Goal: Task Accomplishment & Management: Manage account settings

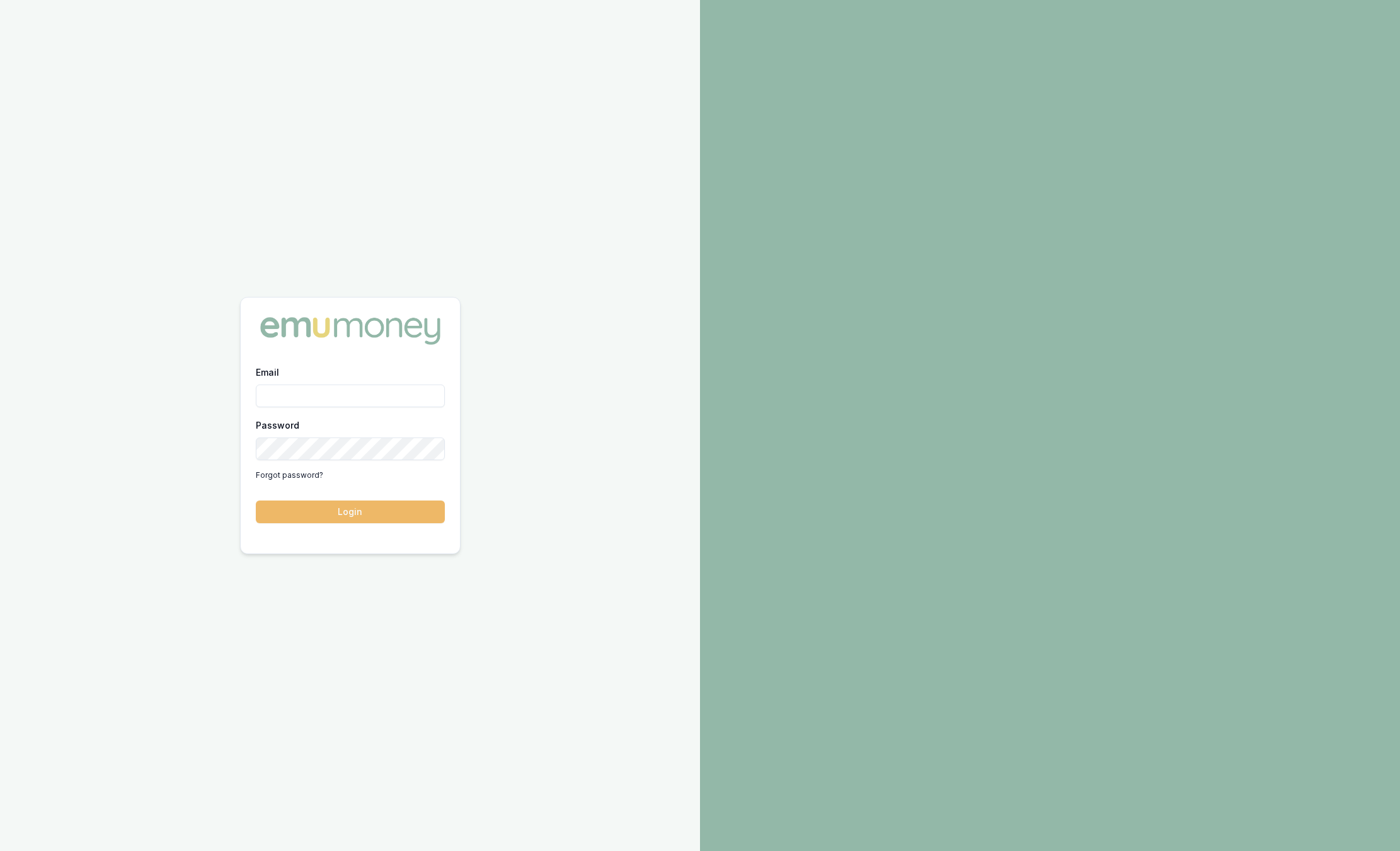
type input "sam.crouch@emumoney.com.au"
click at [394, 511] on button "Login" at bounding box center [350, 511] width 189 height 22
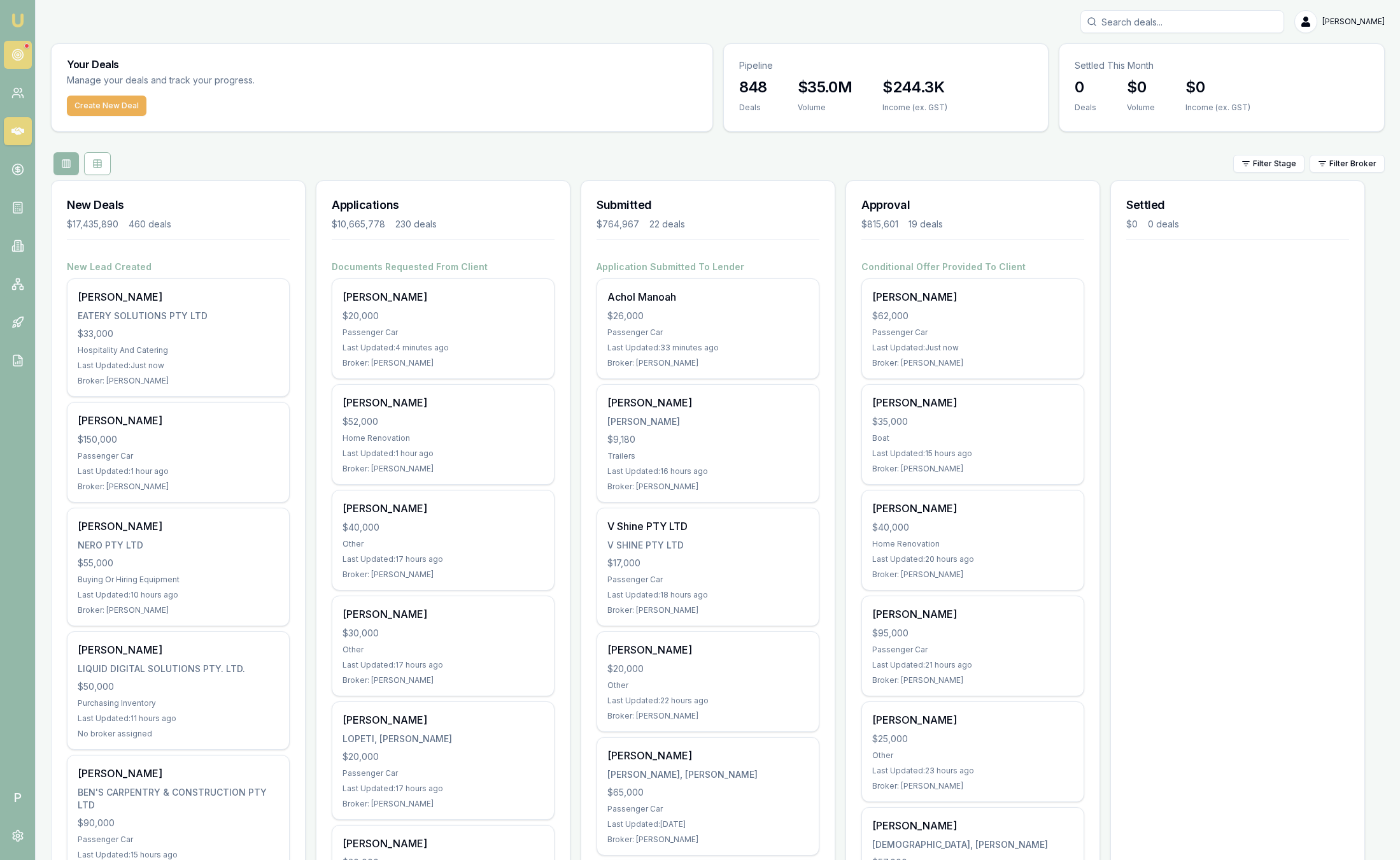
click at [24, 53] on link at bounding box center [17, 55] width 28 height 28
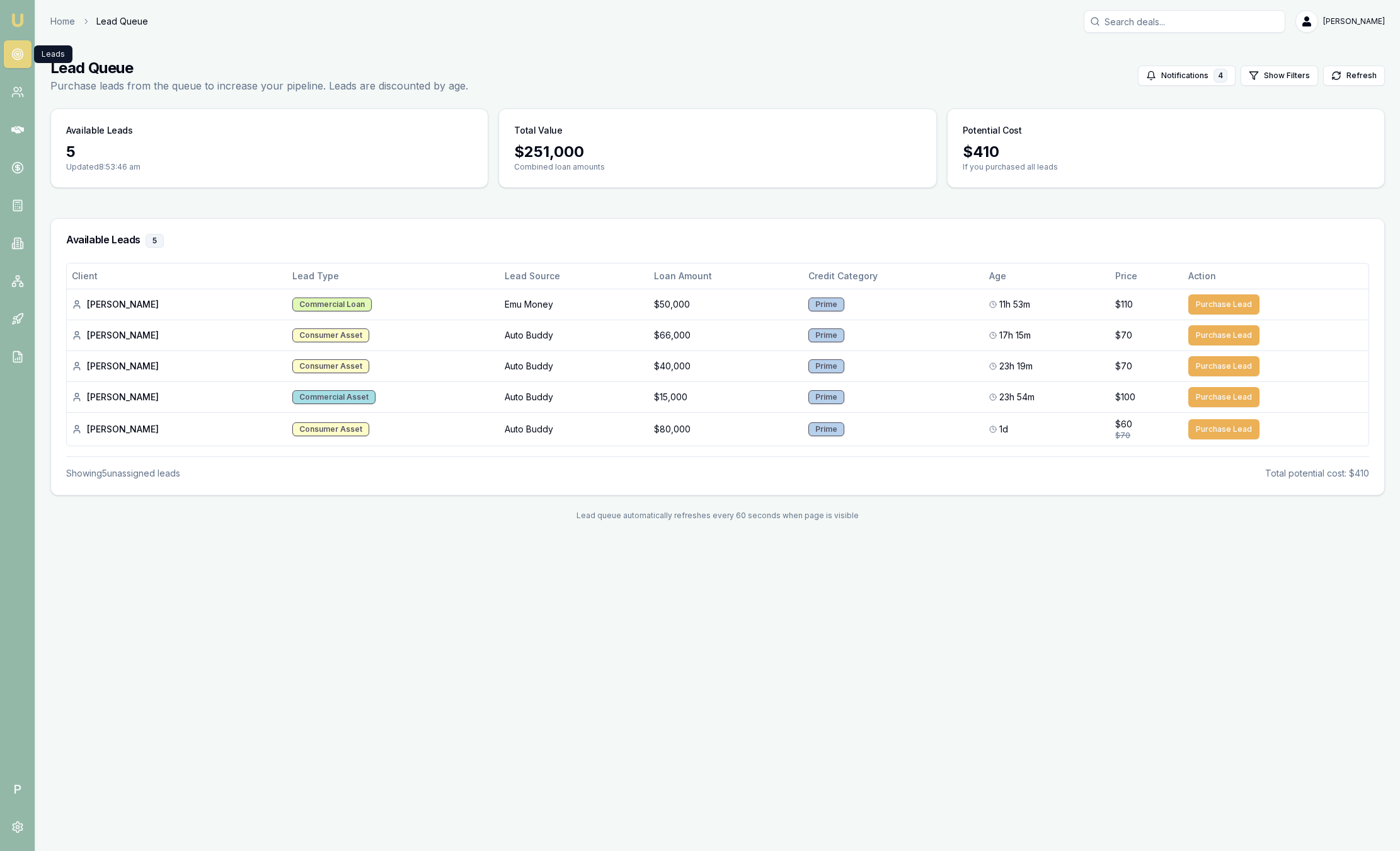
click at [13, 25] on img at bounding box center [18, 21] width 16 height 16
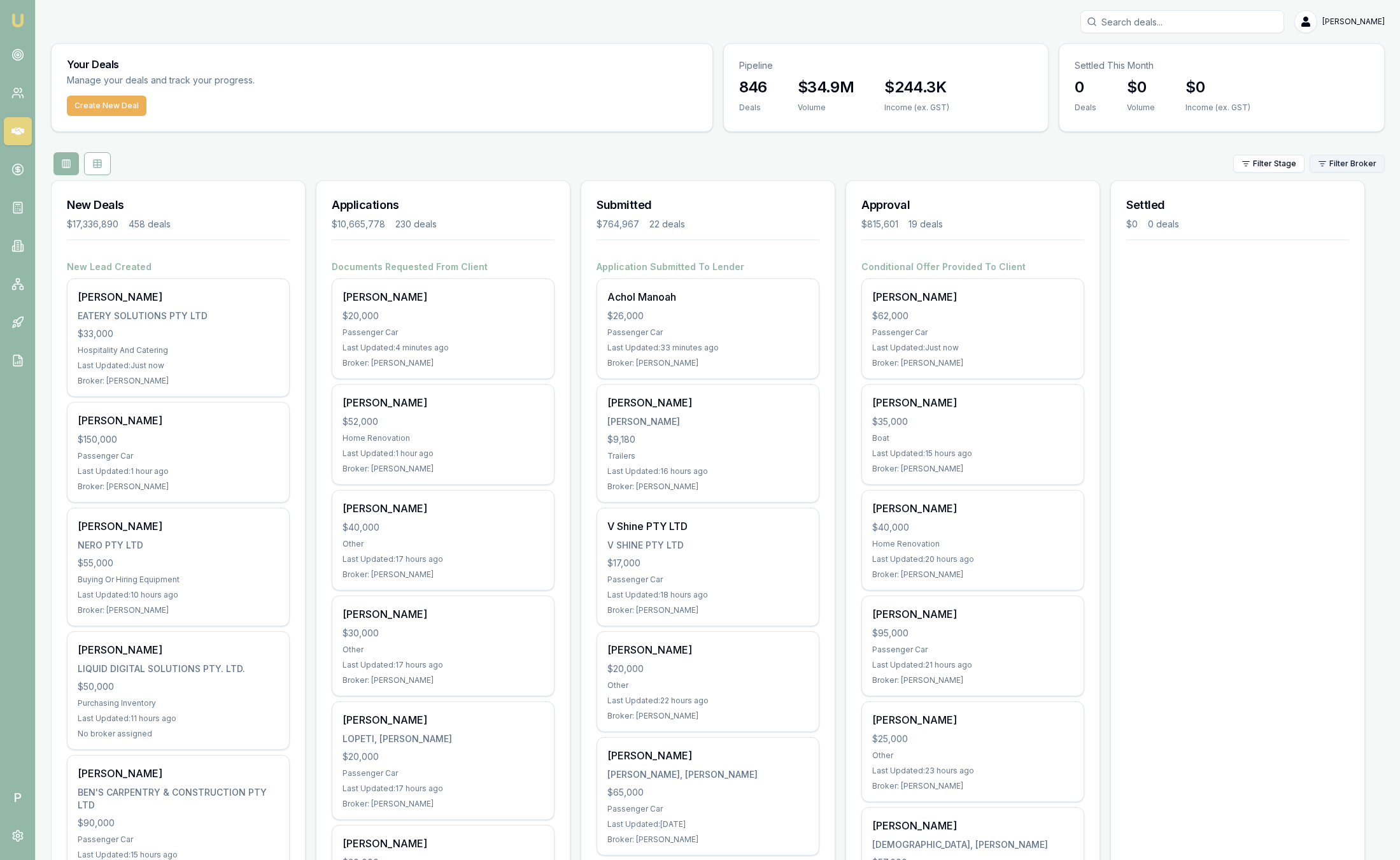
click at [1363, 161] on html "Emu Broker P [PERSON_NAME] Toggle Menu Your Deals Manage your deals and track y…" at bounding box center [700, 430] width 1400 height 860
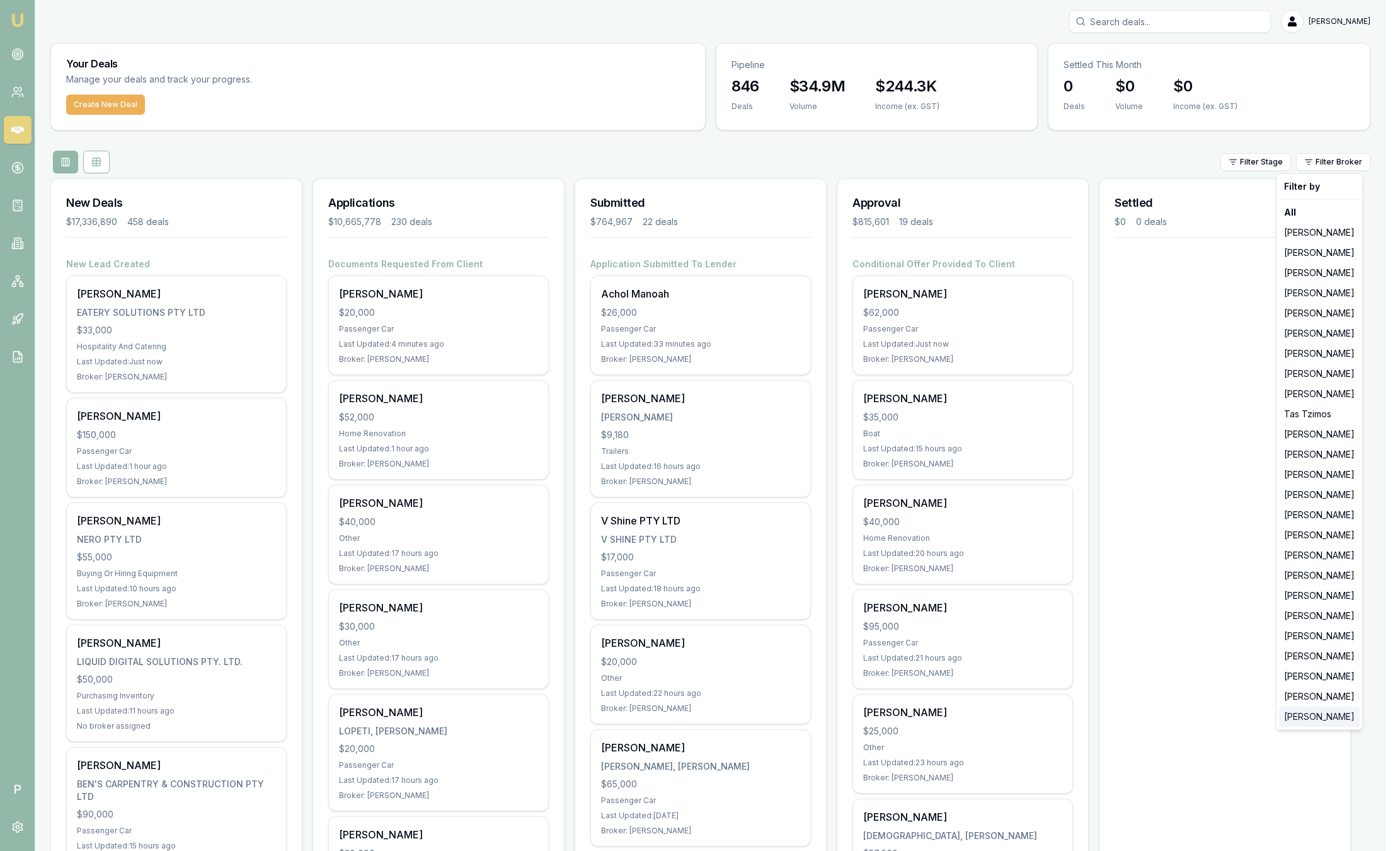
click at [1334, 722] on div "Peter Sarris" at bounding box center [1320, 716] width 81 height 20
click at [1333, 723] on div "Filter by All Jackson Fanfulla Brad Hearns Matt Leeburn Evette Abdo Matt Burn S…" at bounding box center [1319, 451] width 87 height 556
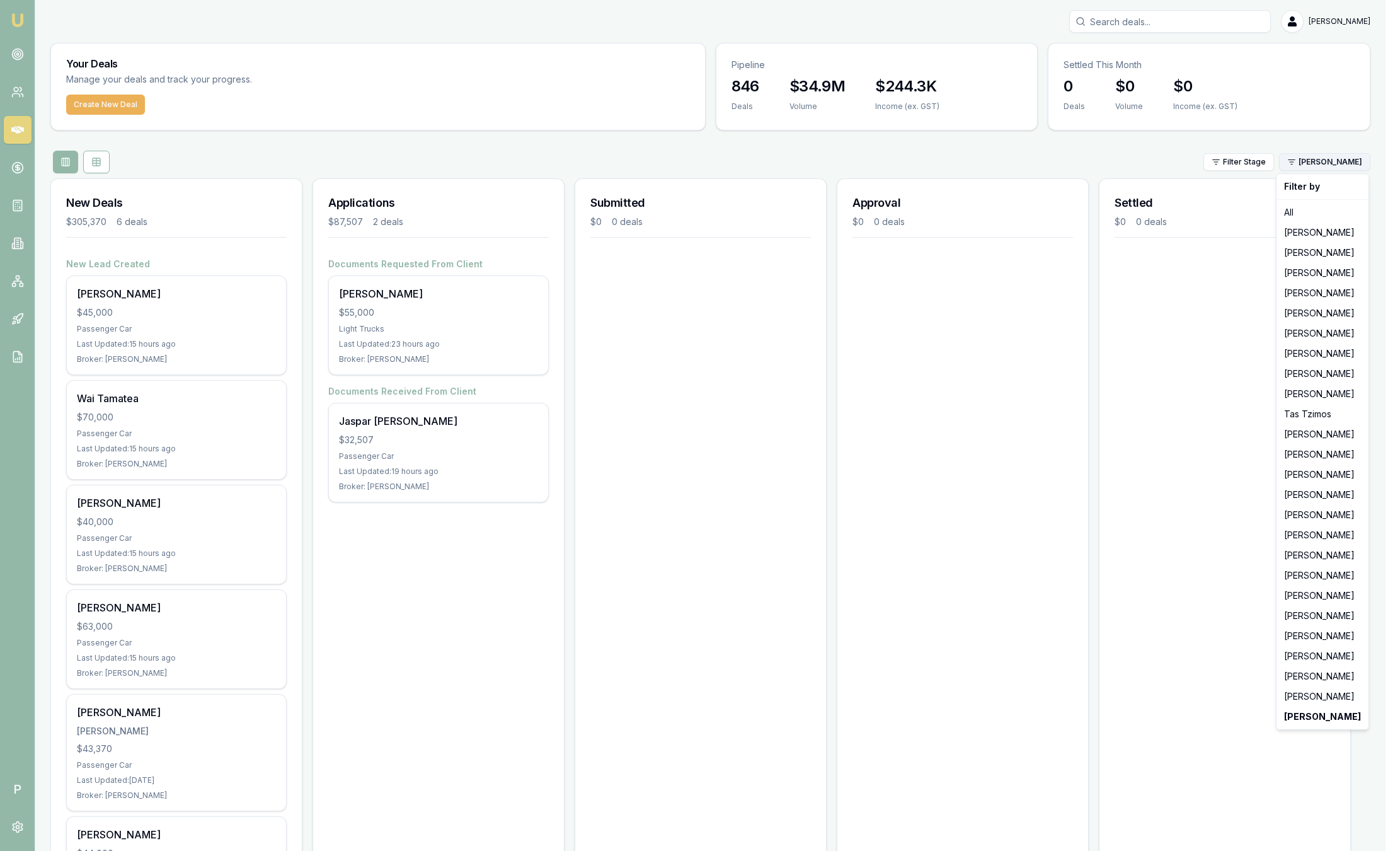
click at [1332, 166] on html "Emu Broker P Sam Crouch Toggle Menu Your Deals Manage your deals and track your…" at bounding box center [700, 425] width 1400 height 851
click at [1315, 664] on div "Laura La Micela" at bounding box center [1322, 655] width 87 height 20
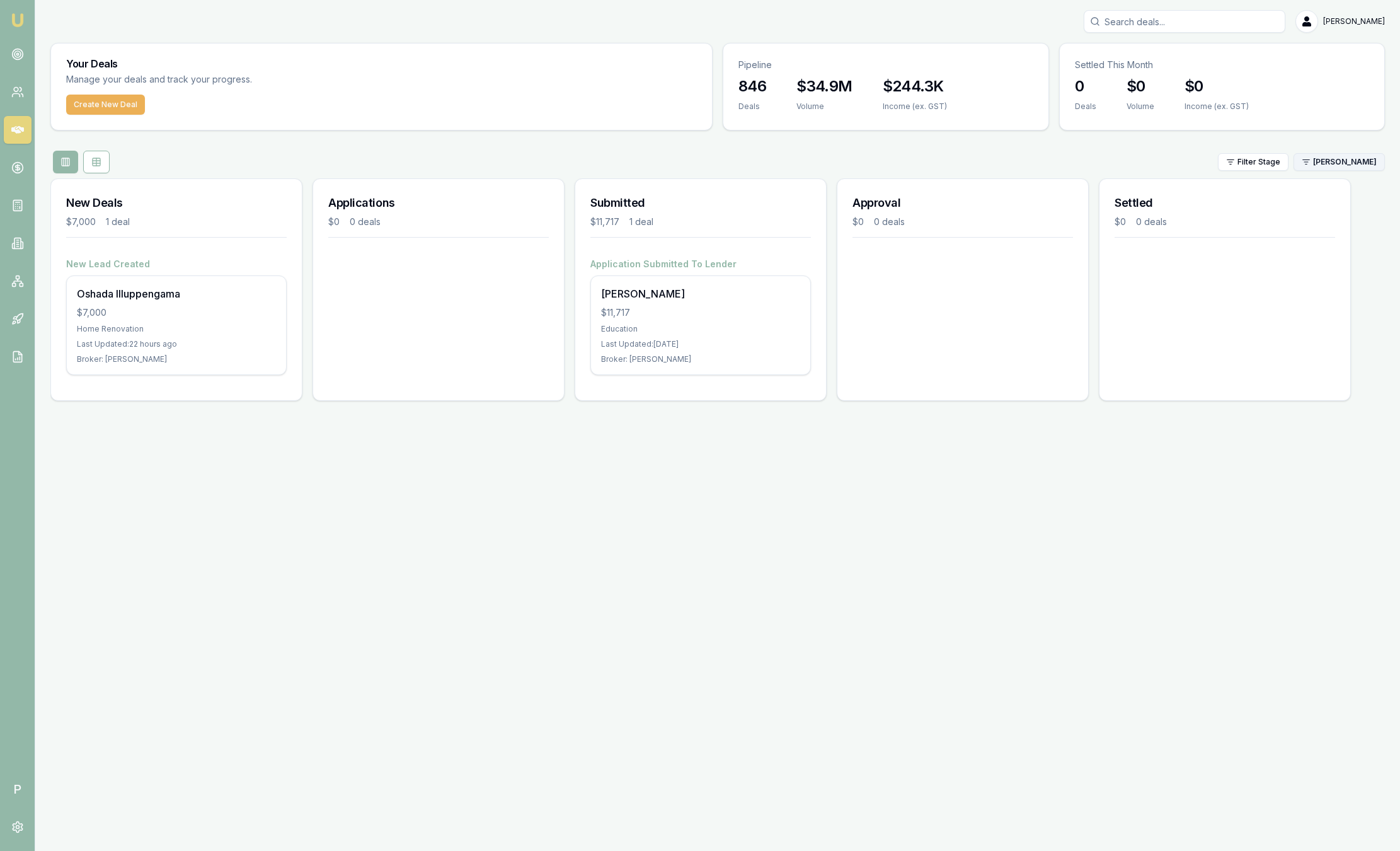
click at [1342, 166] on html "Emu Broker P Sam Crouch Toggle Menu Your Deals Manage your deals and track your…" at bounding box center [700, 425] width 1400 height 851
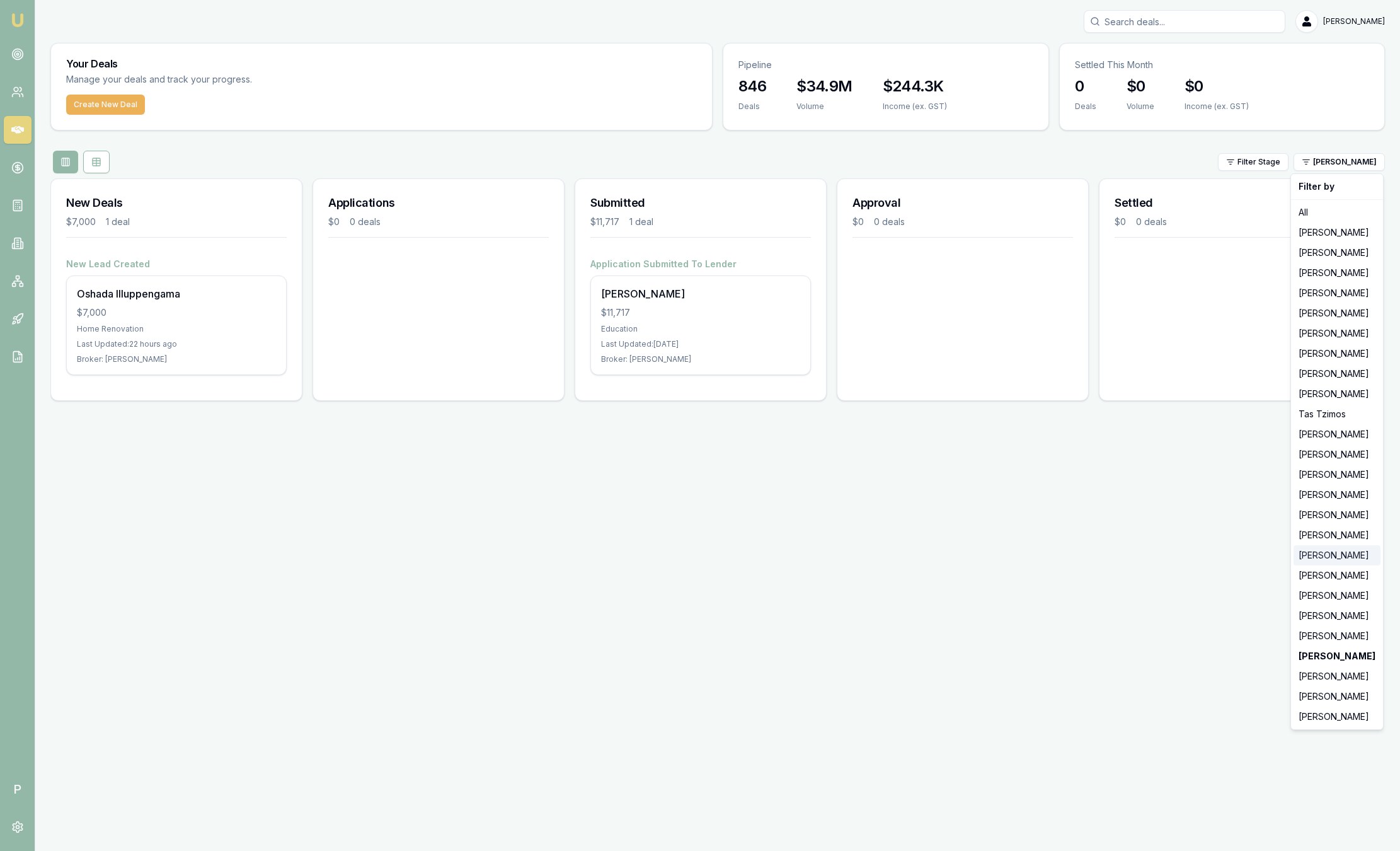
click at [1354, 550] on div "Natasha McCallum" at bounding box center [1337, 554] width 87 height 20
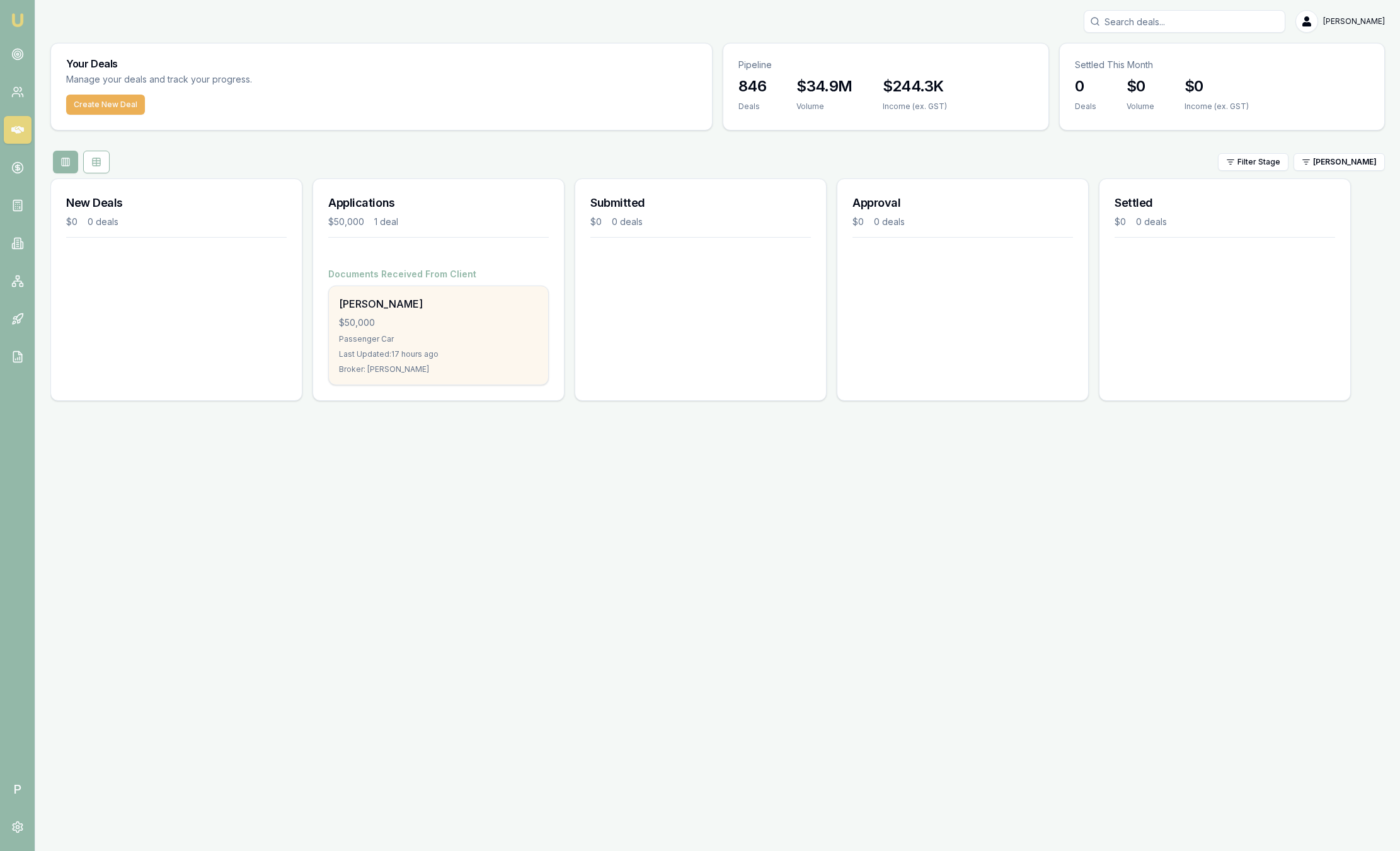
click at [480, 336] on div "Passenger Car" at bounding box center [438, 339] width 199 height 10
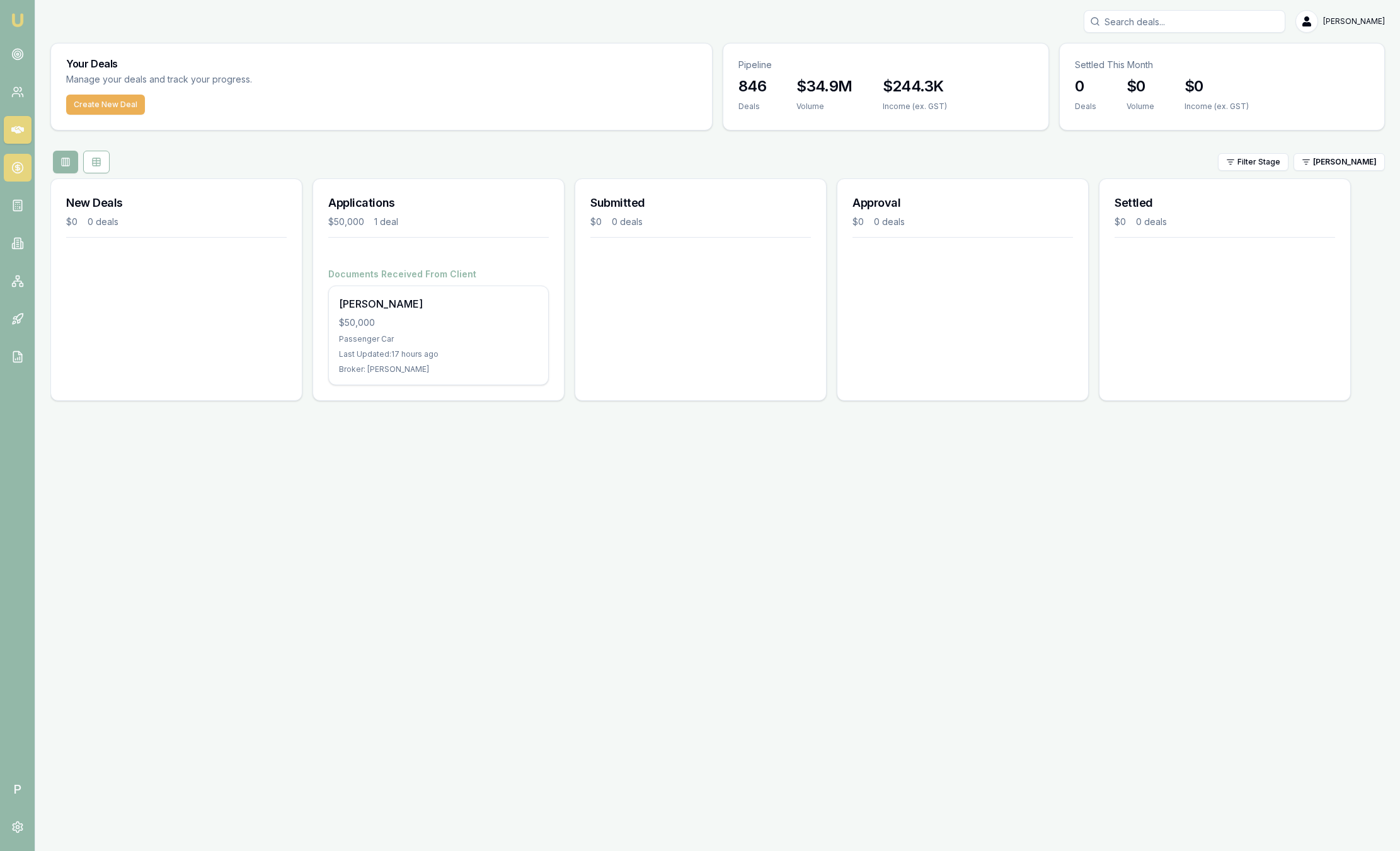
click at [17, 166] on icon at bounding box center [17, 167] width 0 height 6
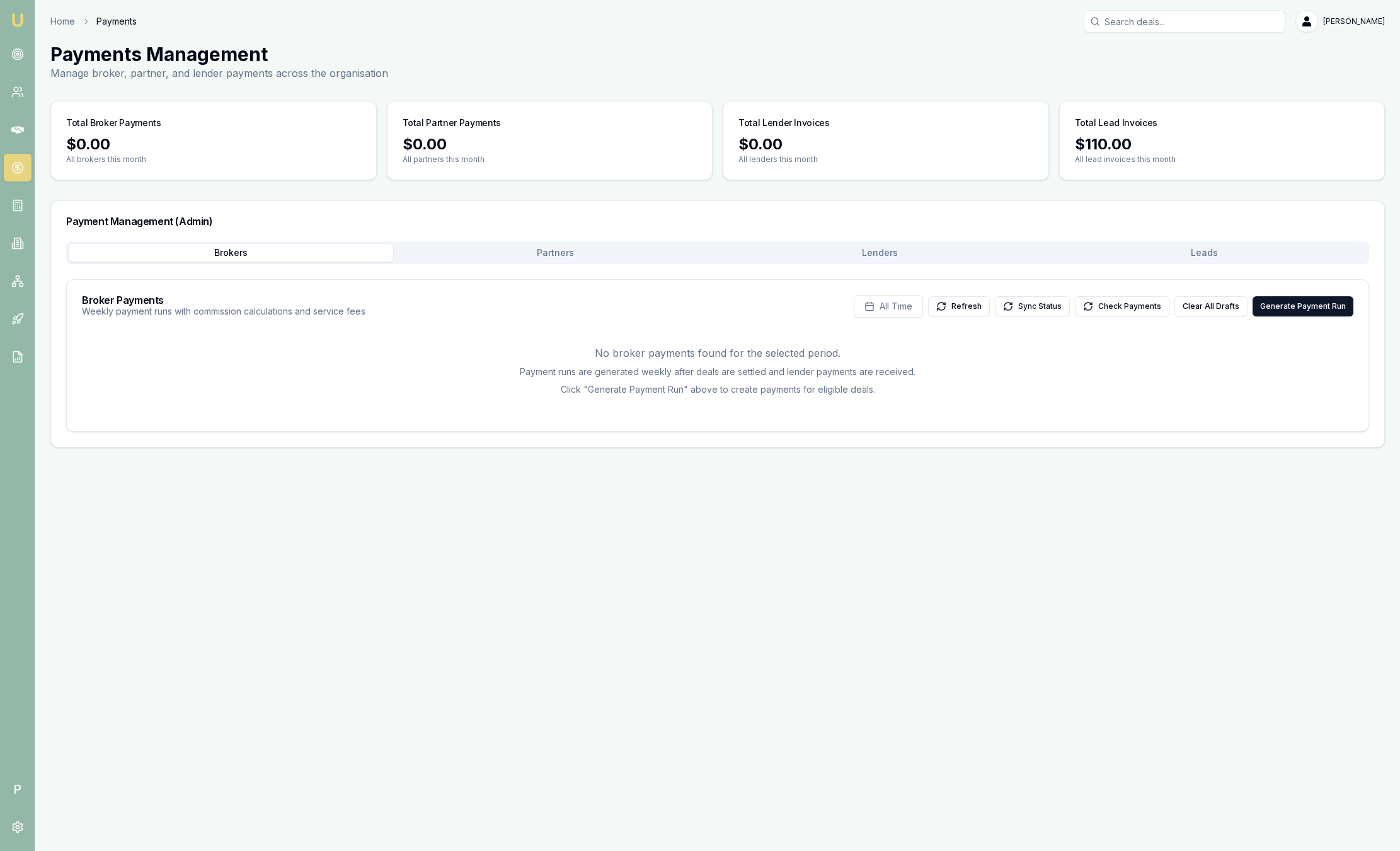
click at [1209, 238] on div "Payment Management (Admin)" at bounding box center [717, 221] width 1334 height 41
click at [1209, 249] on button "Leads" at bounding box center [1204, 253] width 324 height 17
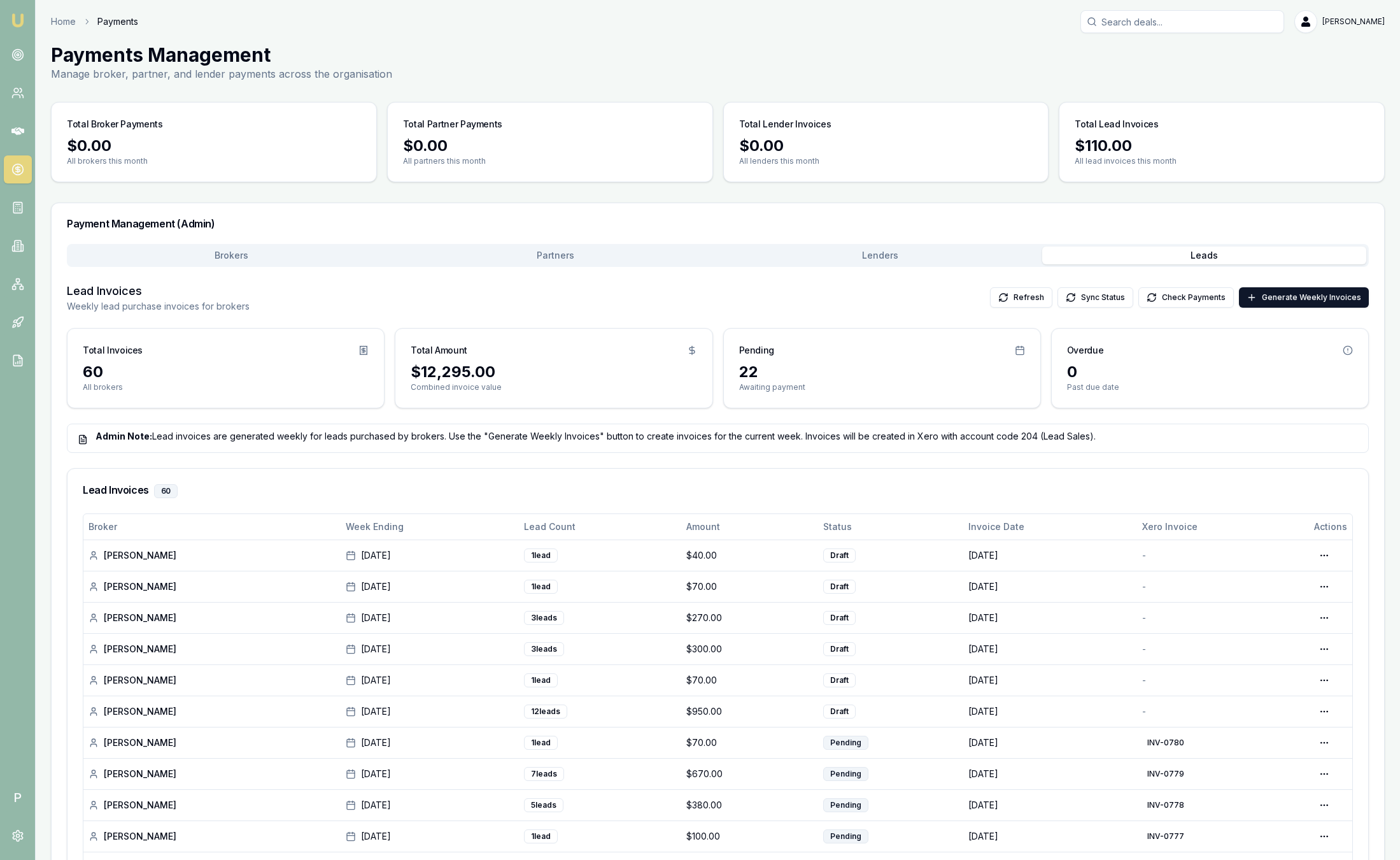
click at [10, 18] on img at bounding box center [18, 21] width 16 height 16
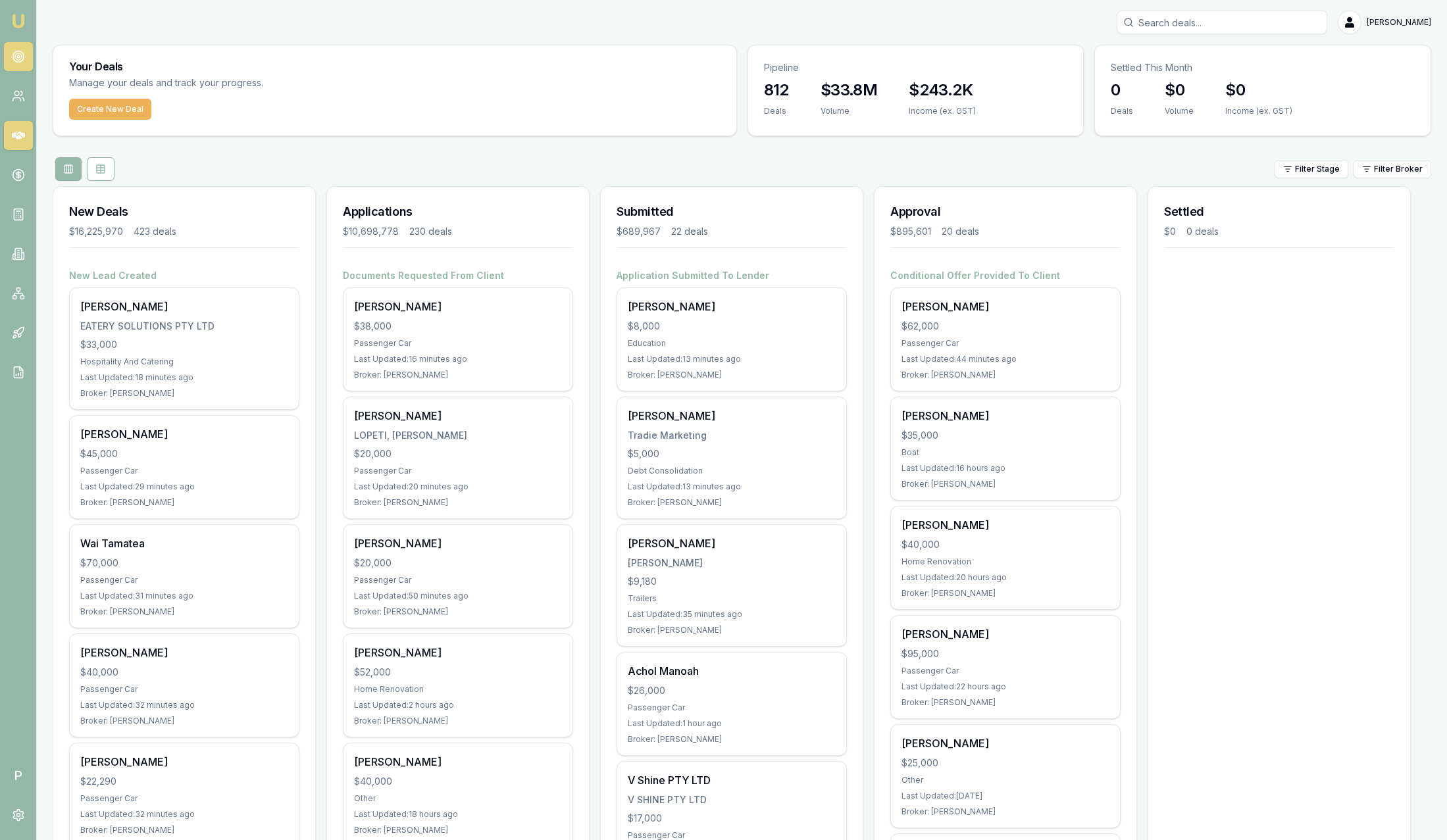
click at [22, 60] on circle at bounding box center [18, 57] width 11 height 11
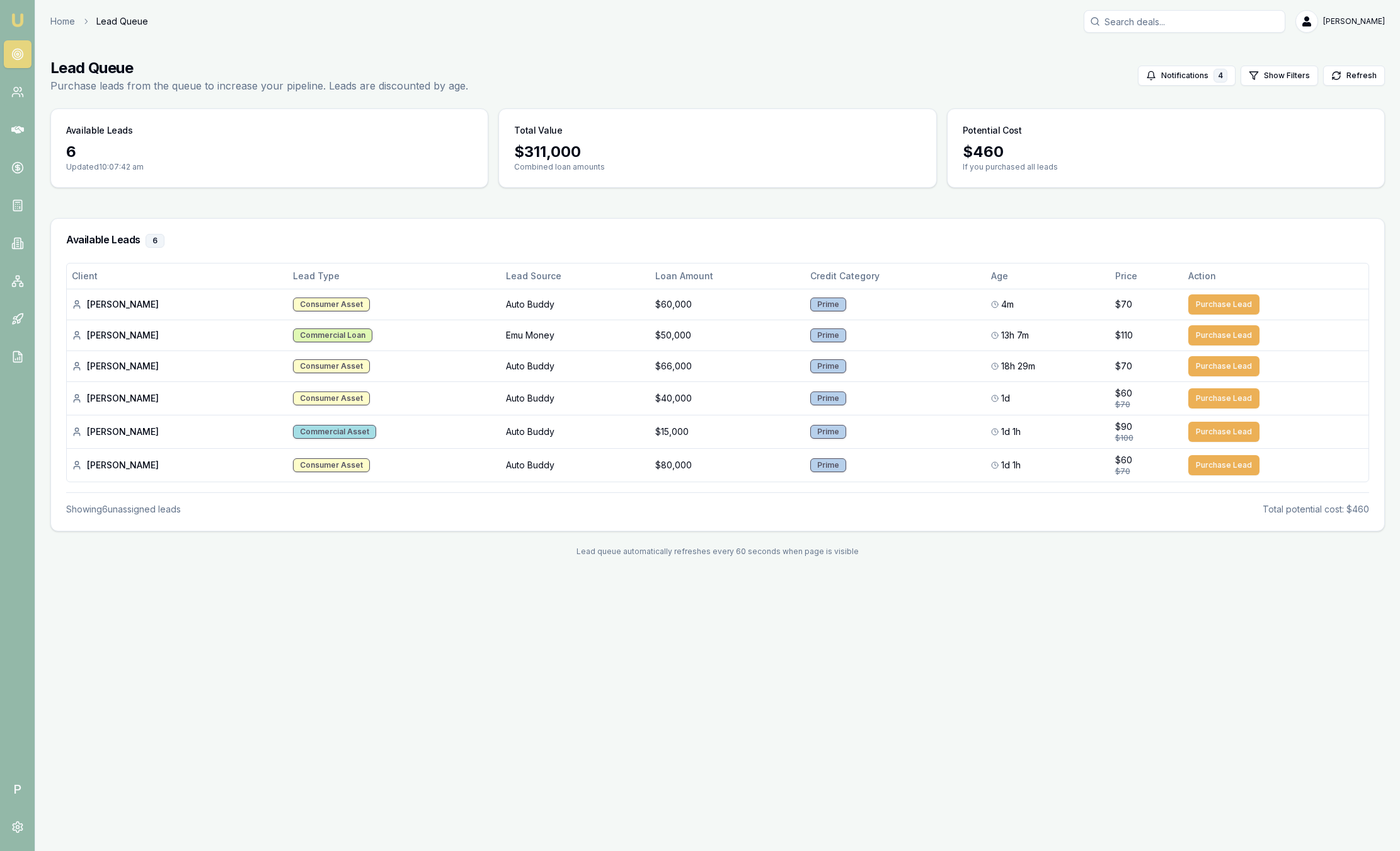
click at [20, 17] on img at bounding box center [18, 21] width 16 height 16
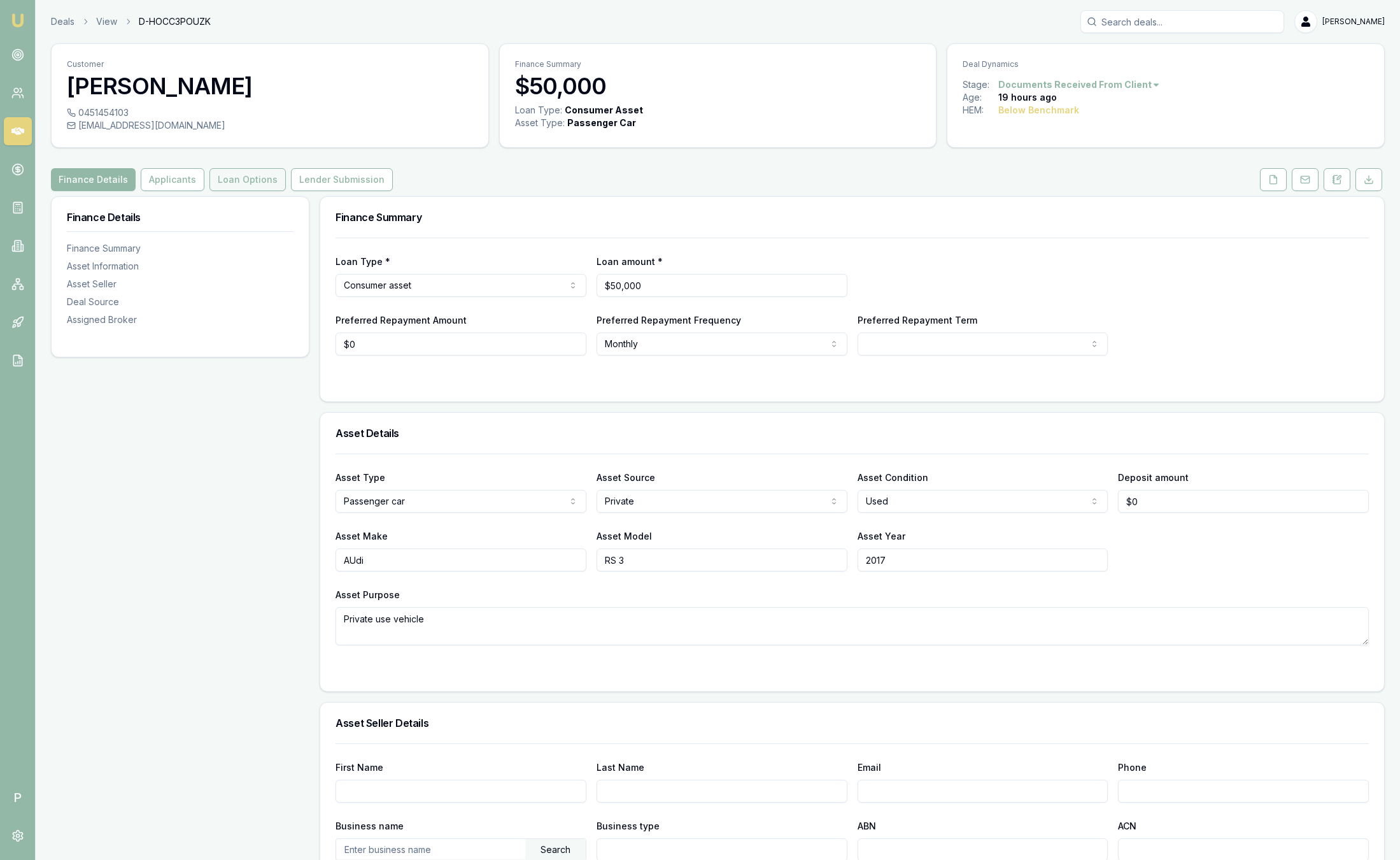
click at [243, 176] on button "Loan Options" at bounding box center [247, 179] width 77 height 23
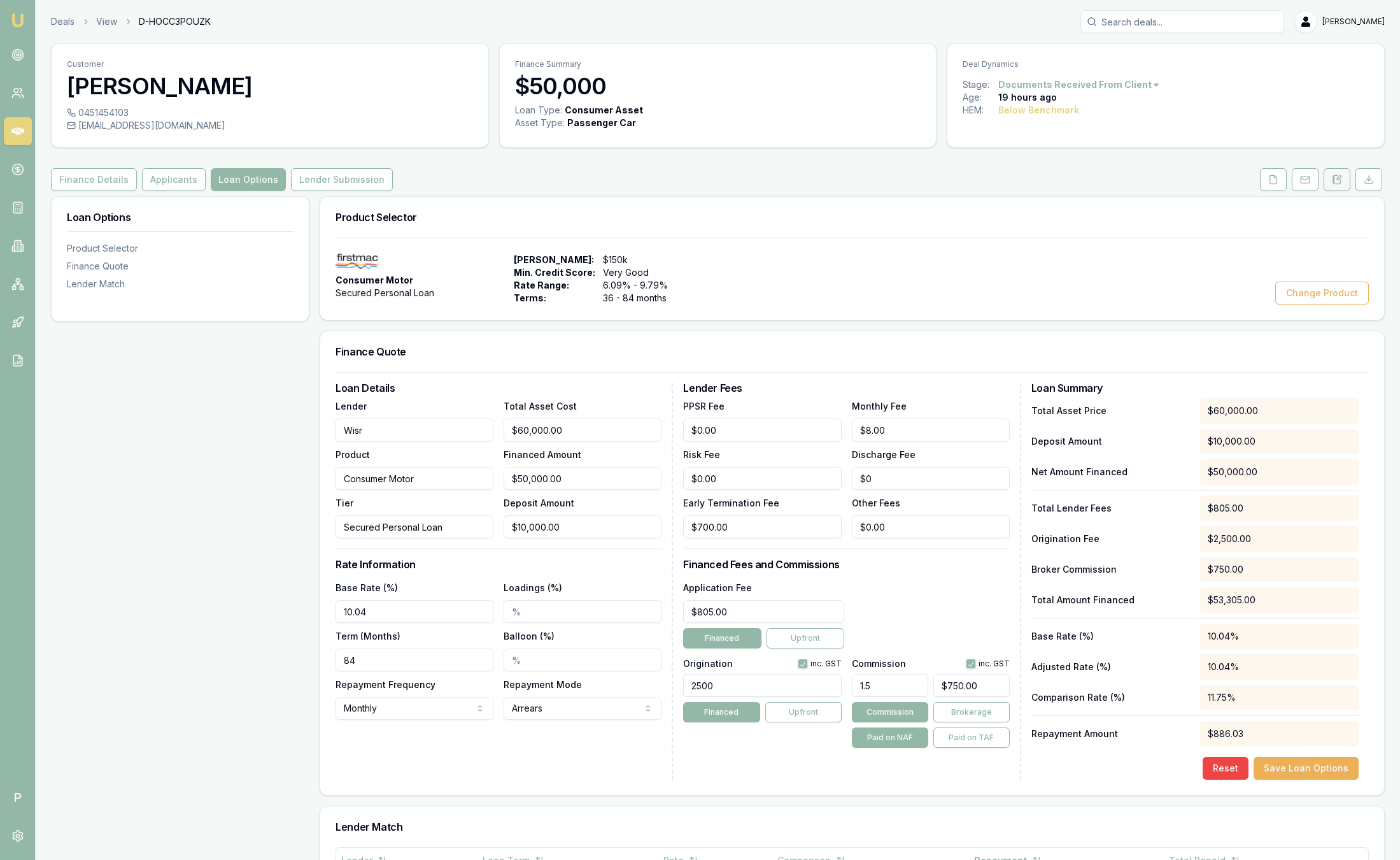
click at [1346, 181] on button at bounding box center [1337, 179] width 27 height 23
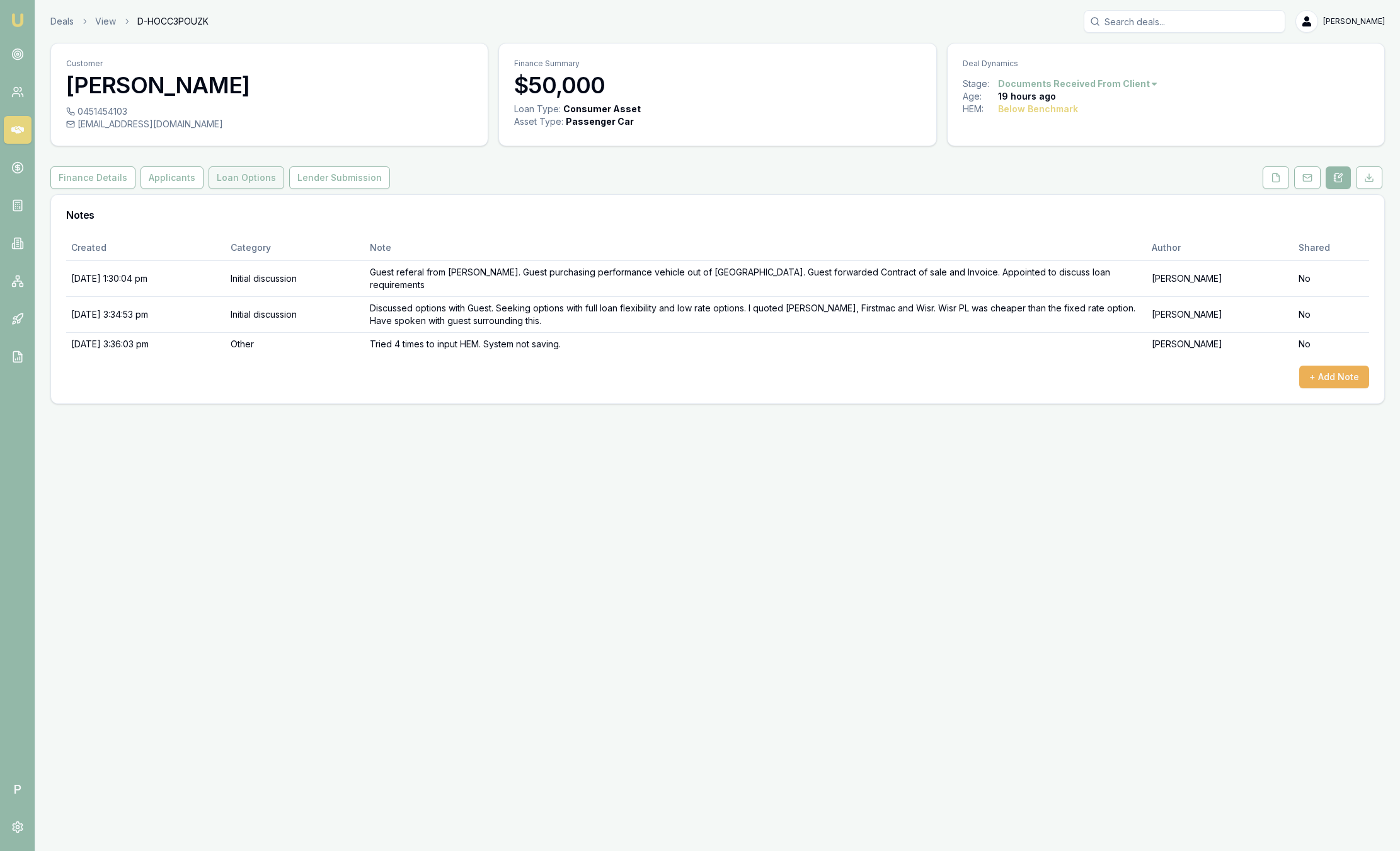
click at [249, 181] on button "Loan Options" at bounding box center [247, 178] width 76 height 22
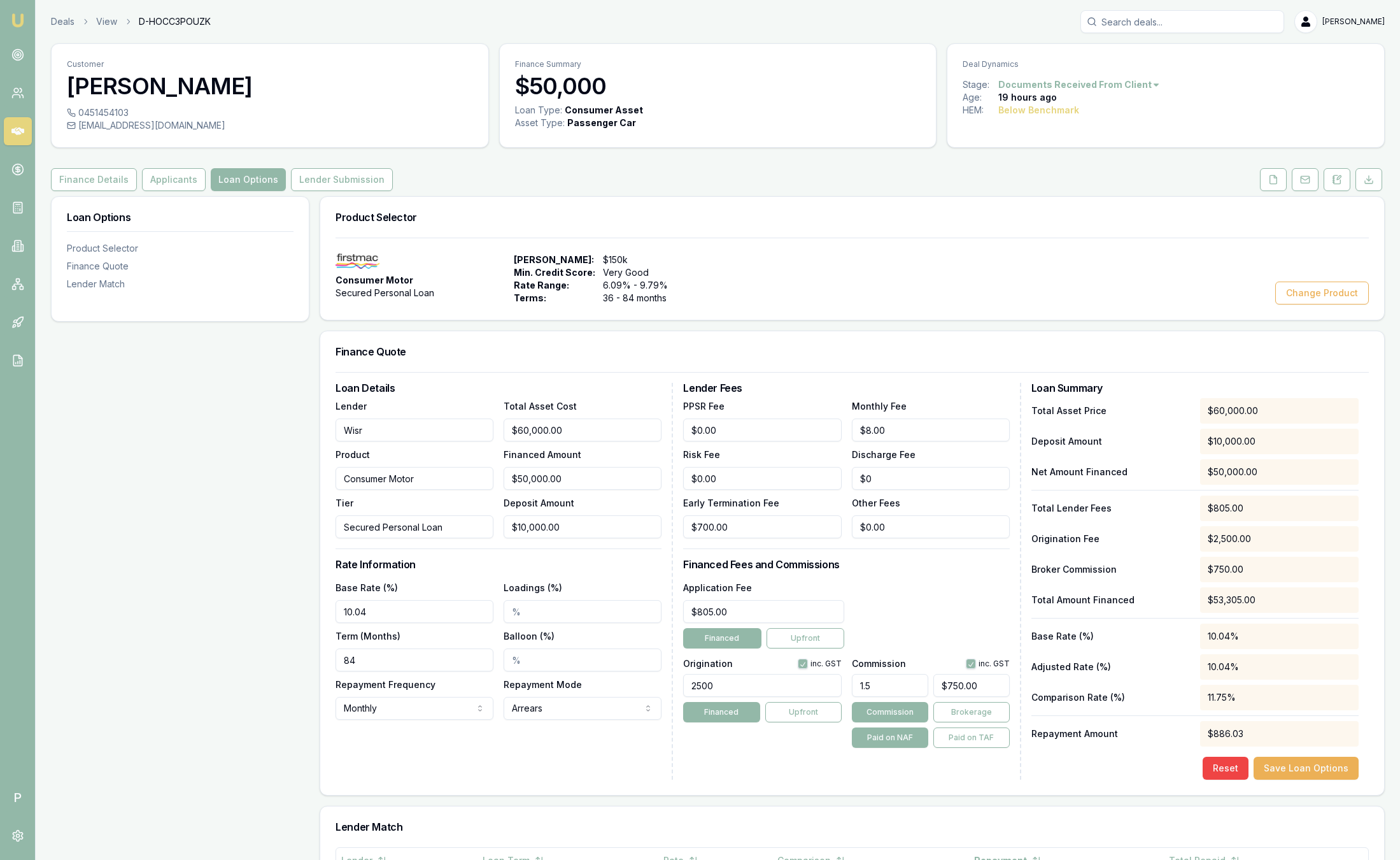
click at [19, 14] on img at bounding box center [18, 21] width 16 height 16
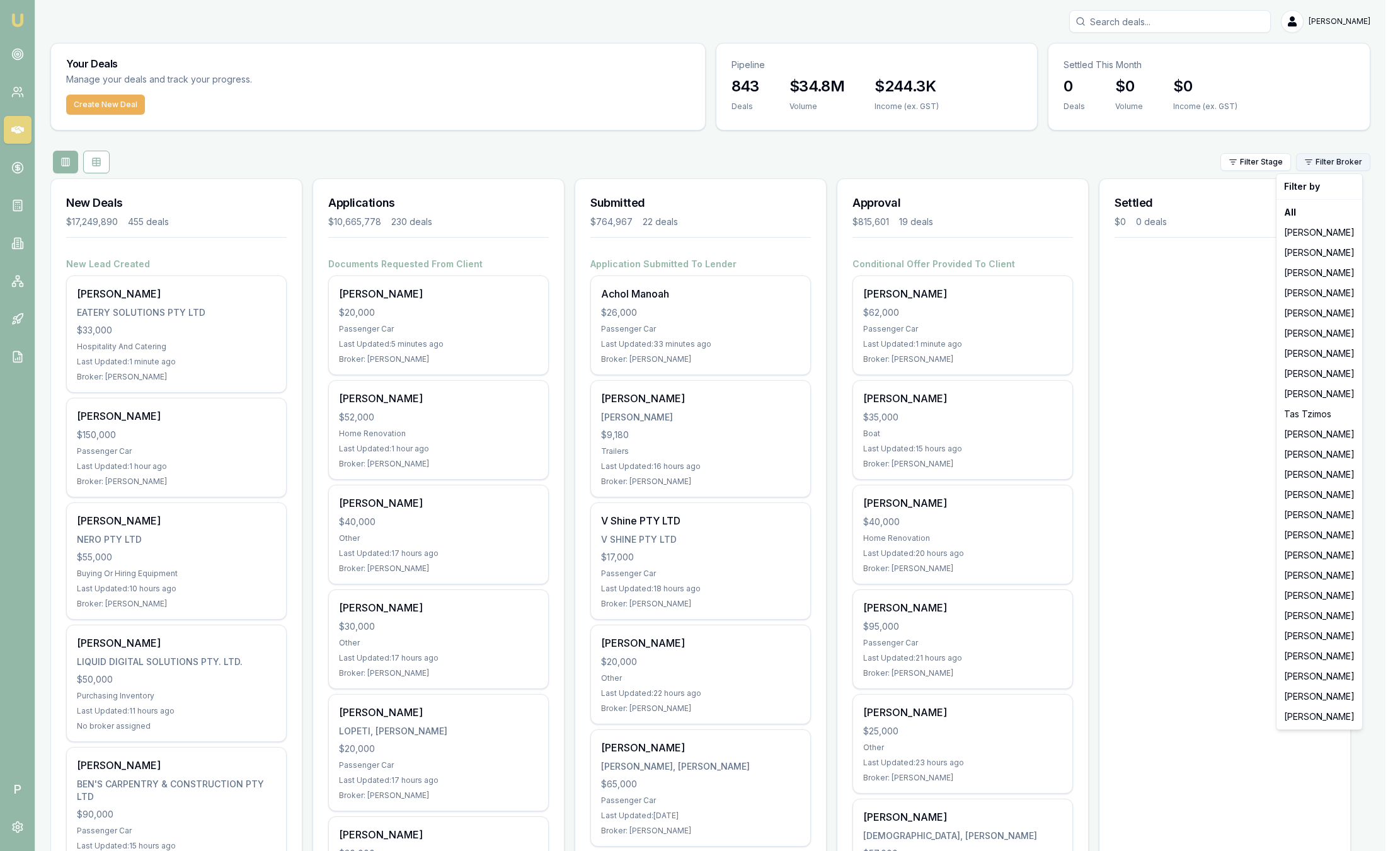
click at [1306, 159] on html "Emu Broker P Sam Crouch Toggle Menu Your Deals Manage your deals and track your…" at bounding box center [700, 425] width 1400 height 851
click at [1308, 533] on div "[PERSON_NAME]" at bounding box center [1320, 535] width 81 height 20
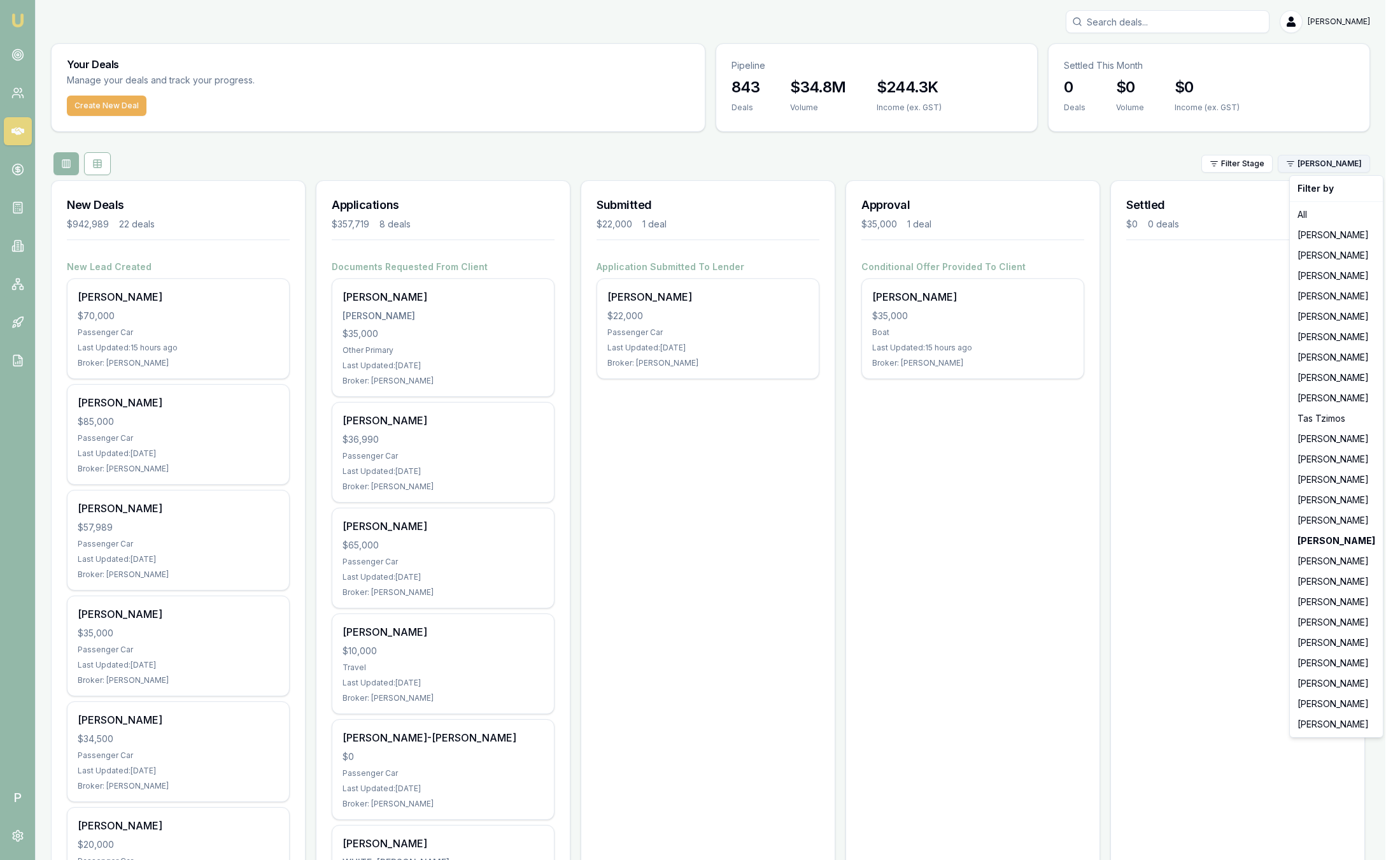
click at [1341, 166] on html "Emu Broker P Sam Crouch Toggle Menu Your Deals Manage your deals and track your…" at bounding box center [700, 430] width 1400 height 860
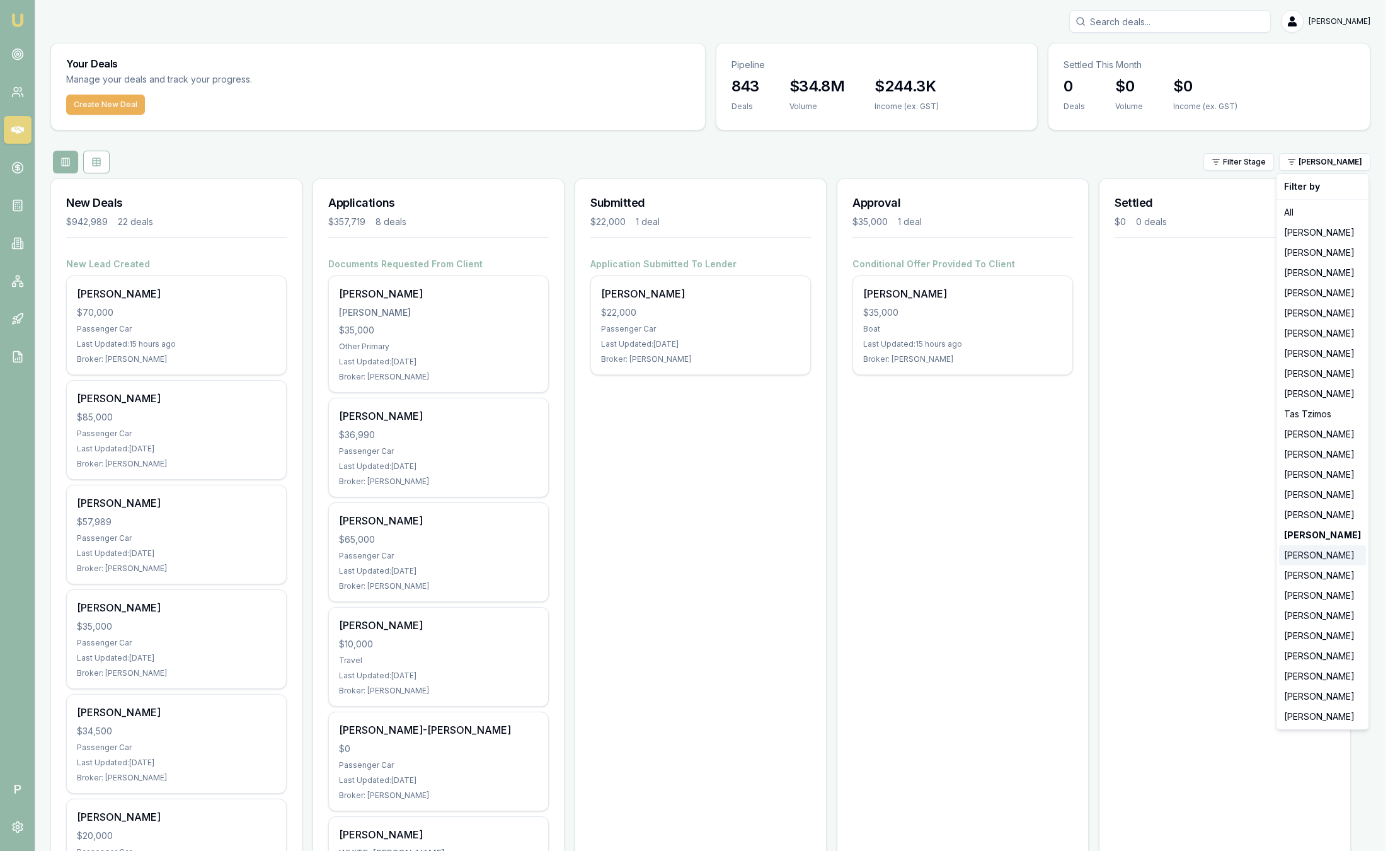
click at [1293, 554] on div "[PERSON_NAME]" at bounding box center [1322, 554] width 87 height 20
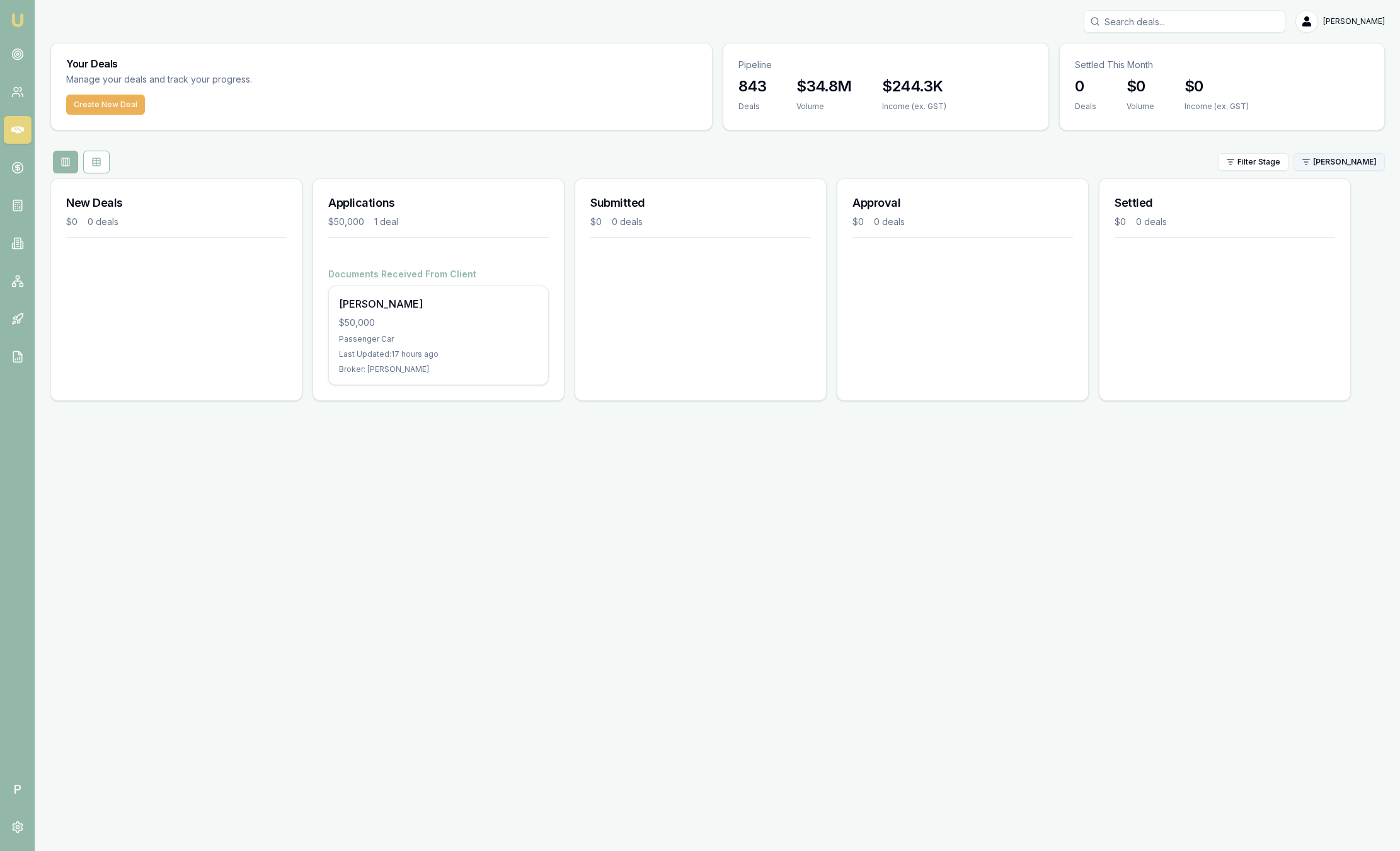
click at [1353, 154] on html "Emu Broker P Sam Crouch Toggle Menu Your Deals Manage your deals and track your…" at bounding box center [700, 425] width 1400 height 851
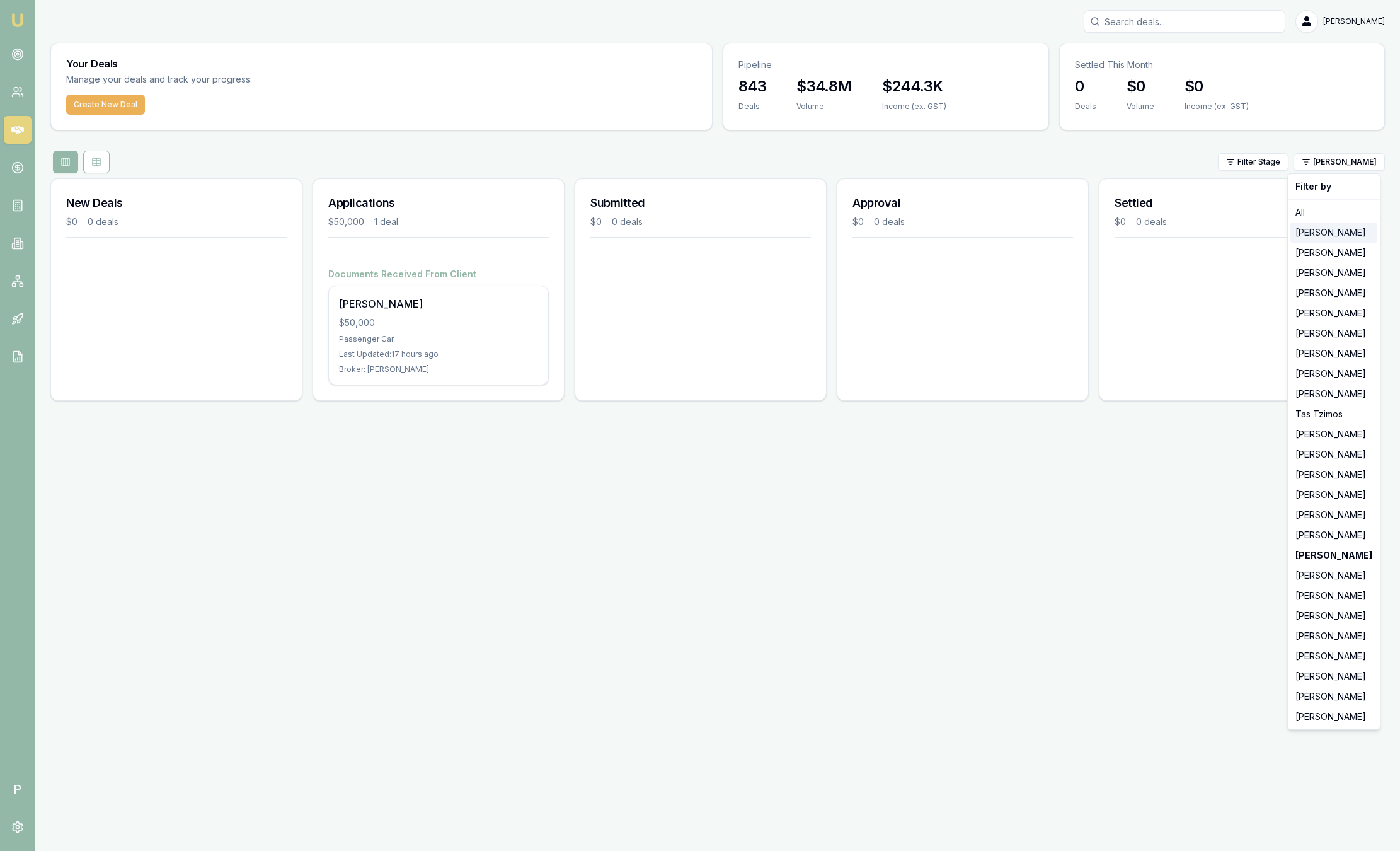
click at [1339, 239] on div "[PERSON_NAME]" at bounding box center [1334, 232] width 87 height 20
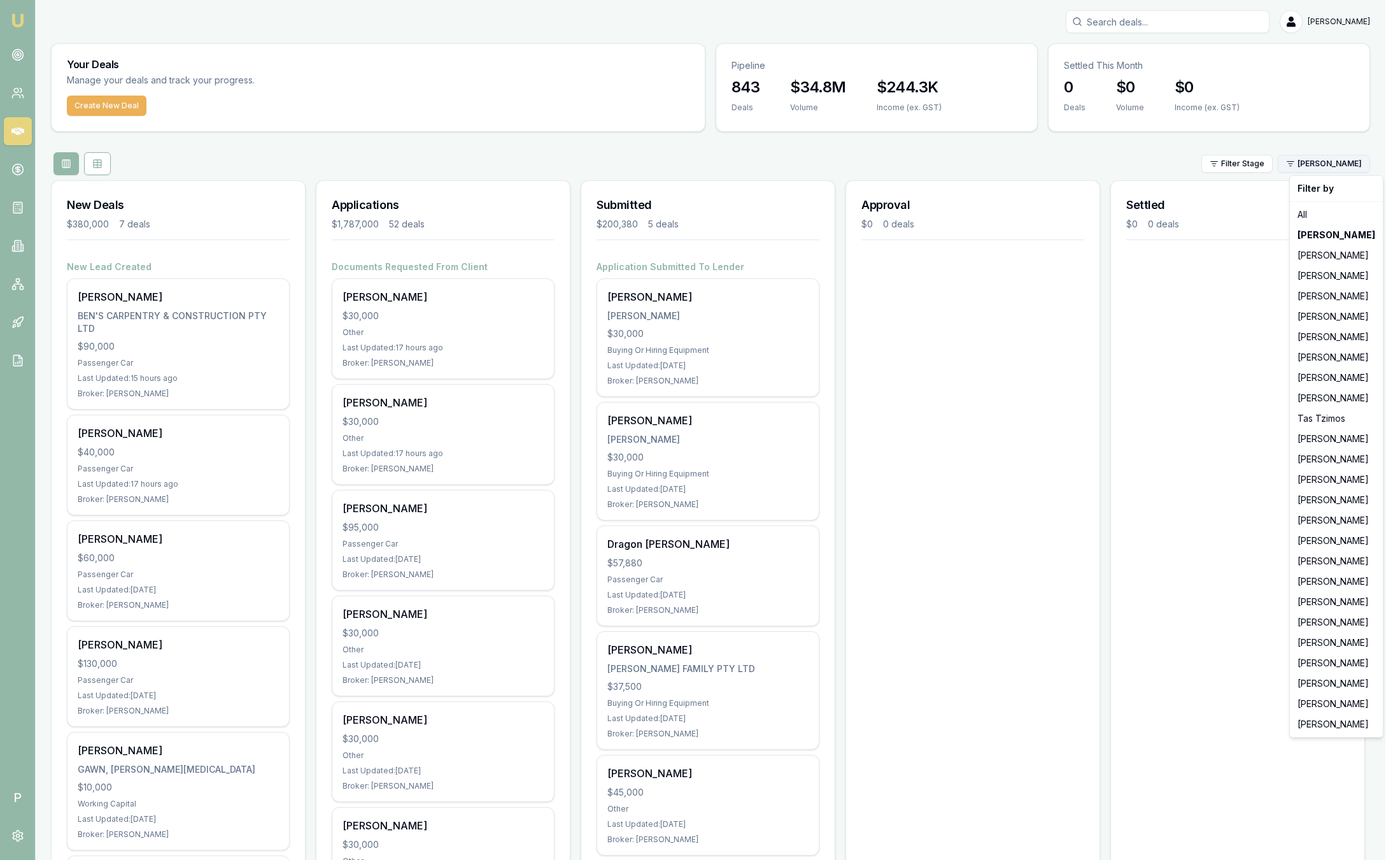
click at [1353, 167] on html "Emu Broker P Sam Crouch Toggle Menu Your Deals Manage your deals and track your…" at bounding box center [700, 430] width 1400 height 860
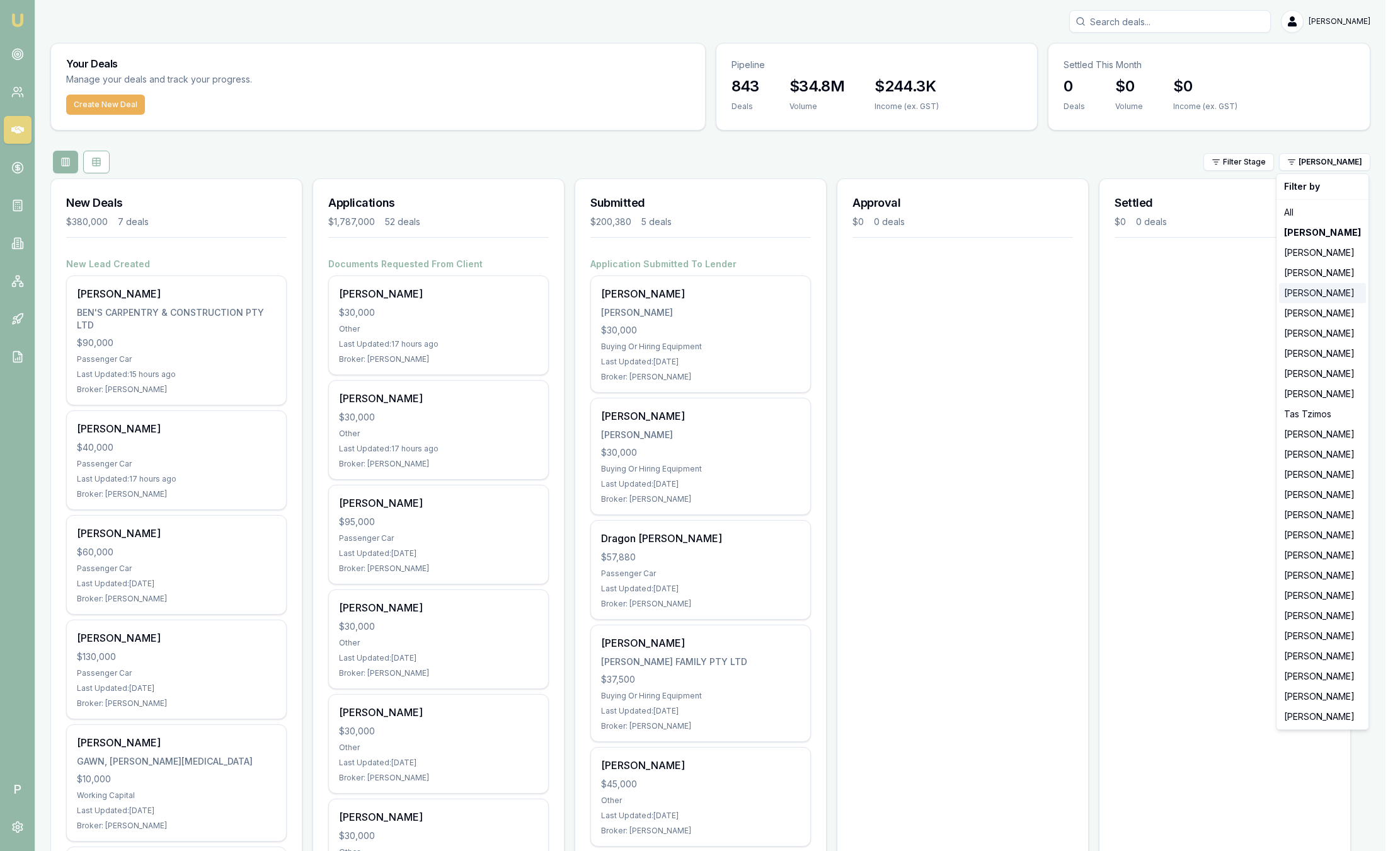
click at [1324, 293] on div "[PERSON_NAME]" at bounding box center [1322, 292] width 87 height 20
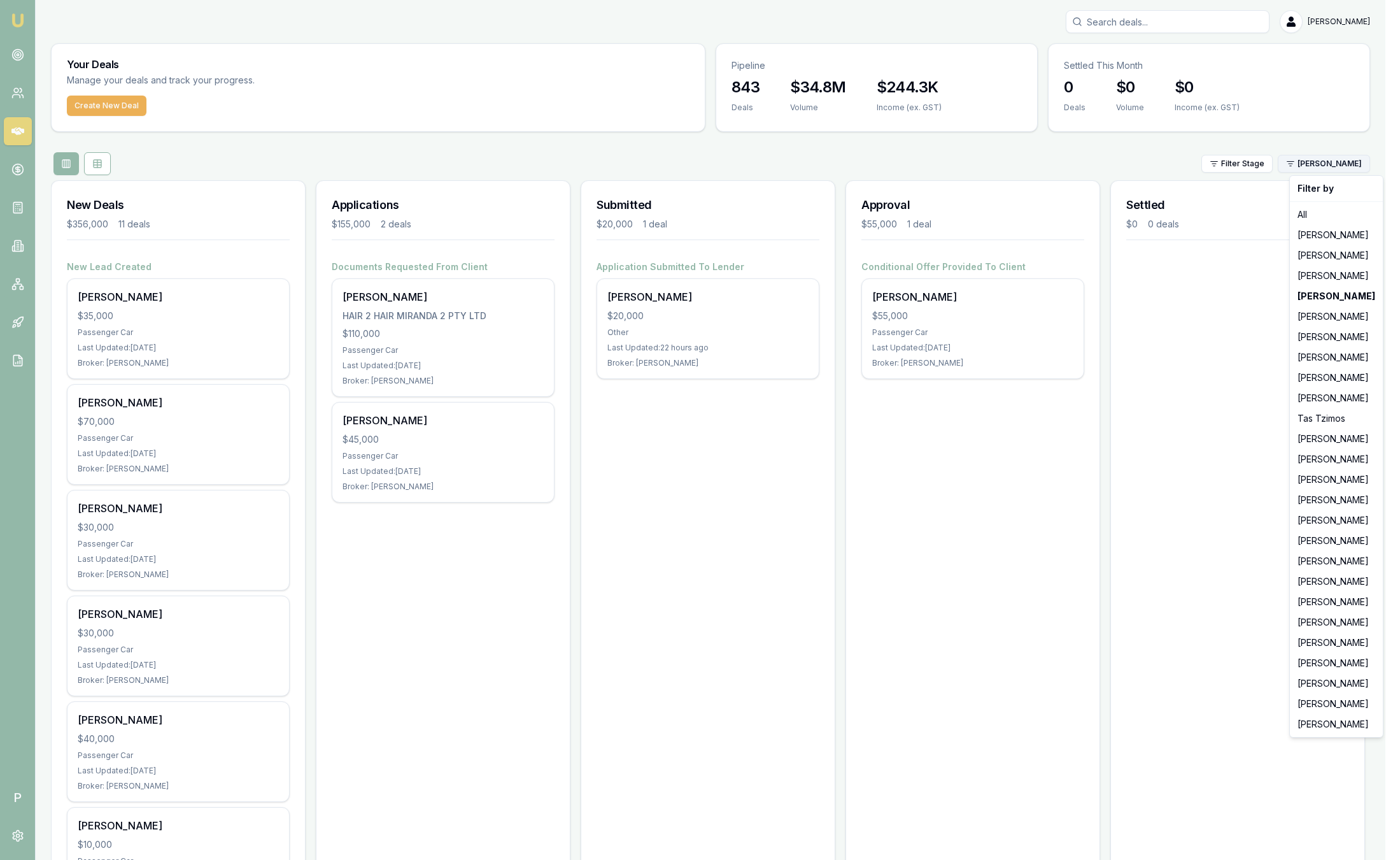
click at [1347, 169] on html "Emu Broker P Sam Crouch Toggle Menu Your Deals Manage your deals and track your…" at bounding box center [700, 430] width 1400 height 860
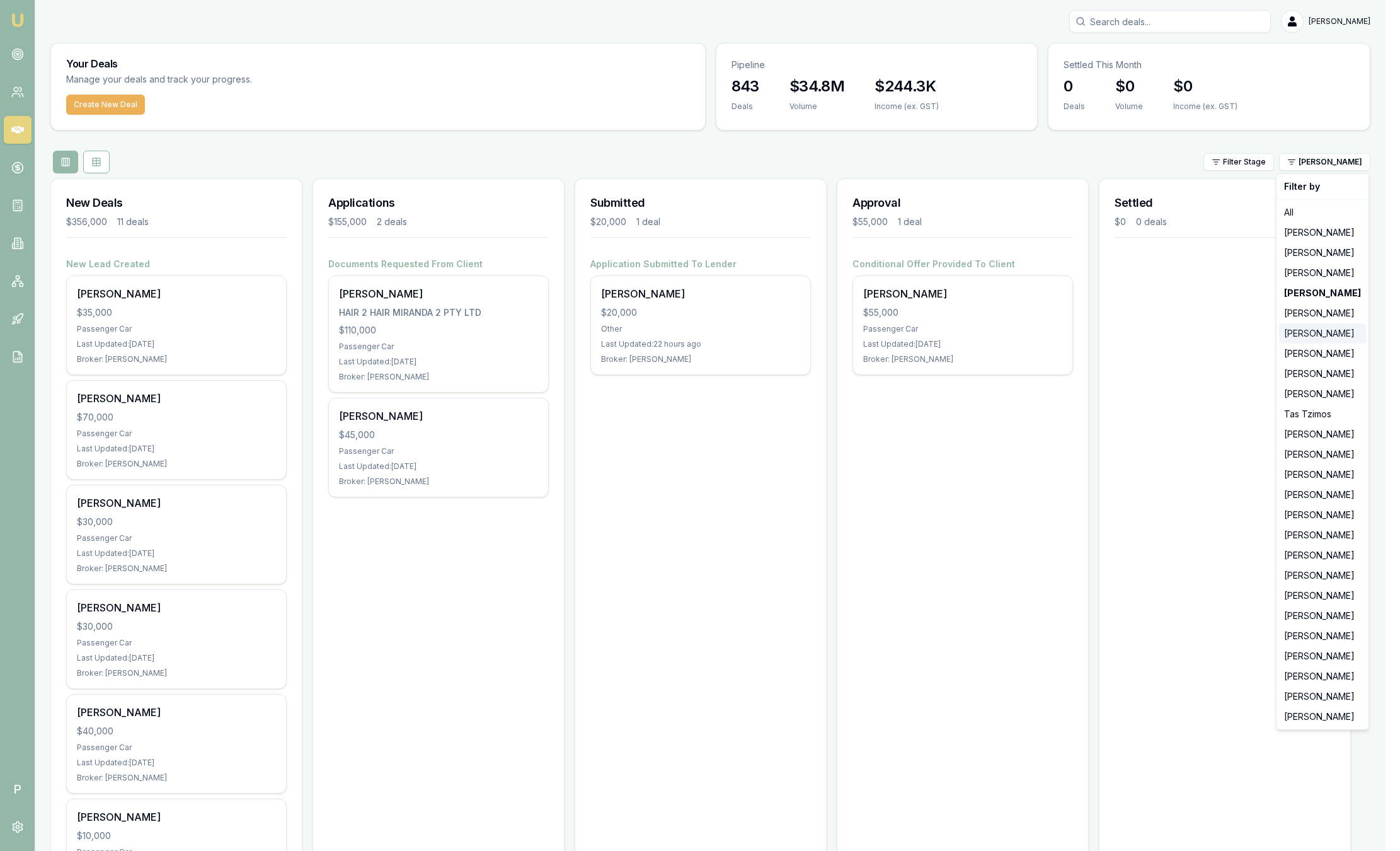
click at [1328, 334] on div "[PERSON_NAME]" at bounding box center [1322, 333] width 87 height 20
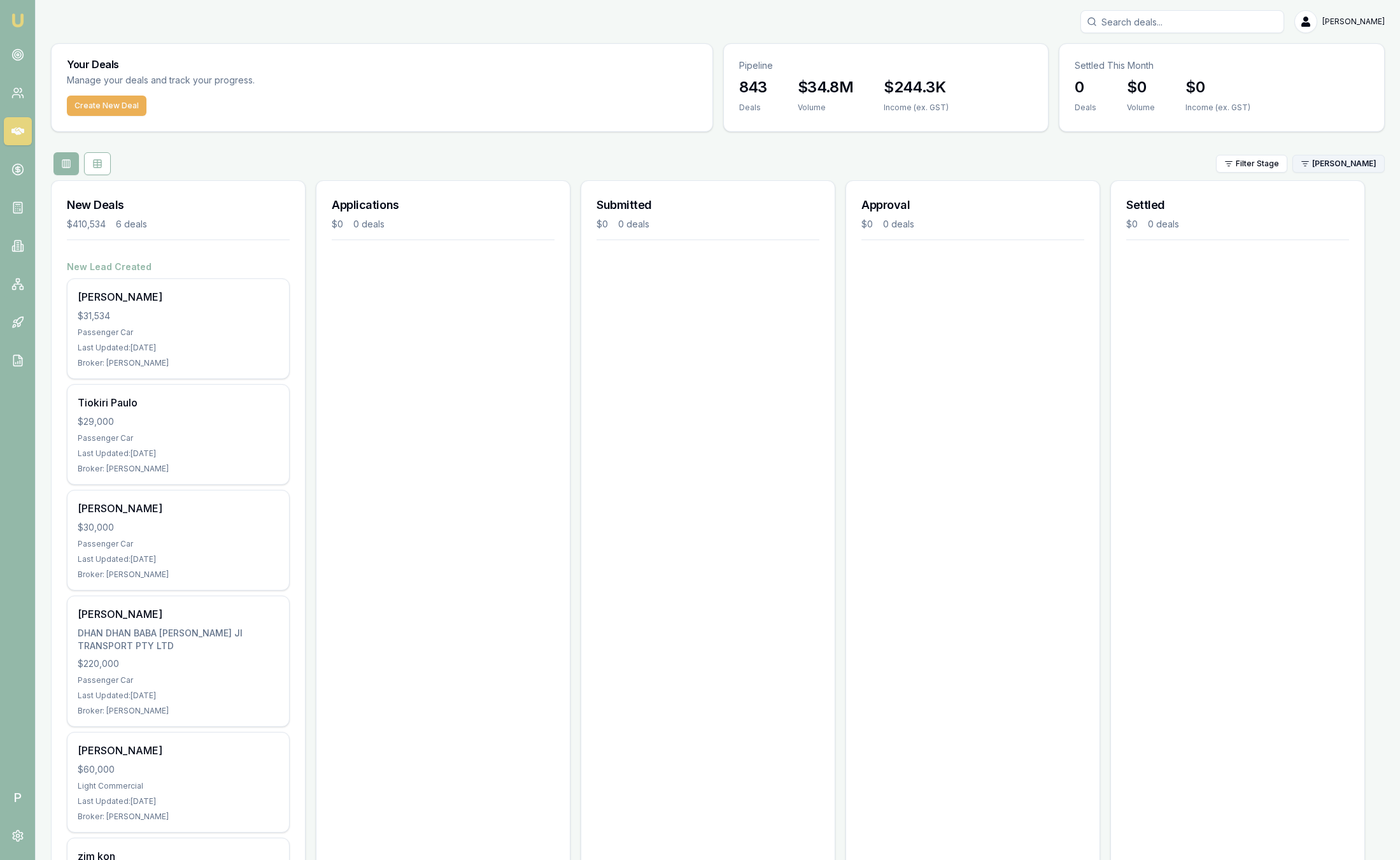
click at [1334, 161] on html "Emu Broker P Sam Crouch Toggle Menu Your Deals Manage your deals and track your…" at bounding box center [700, 430] width 1400 height 860
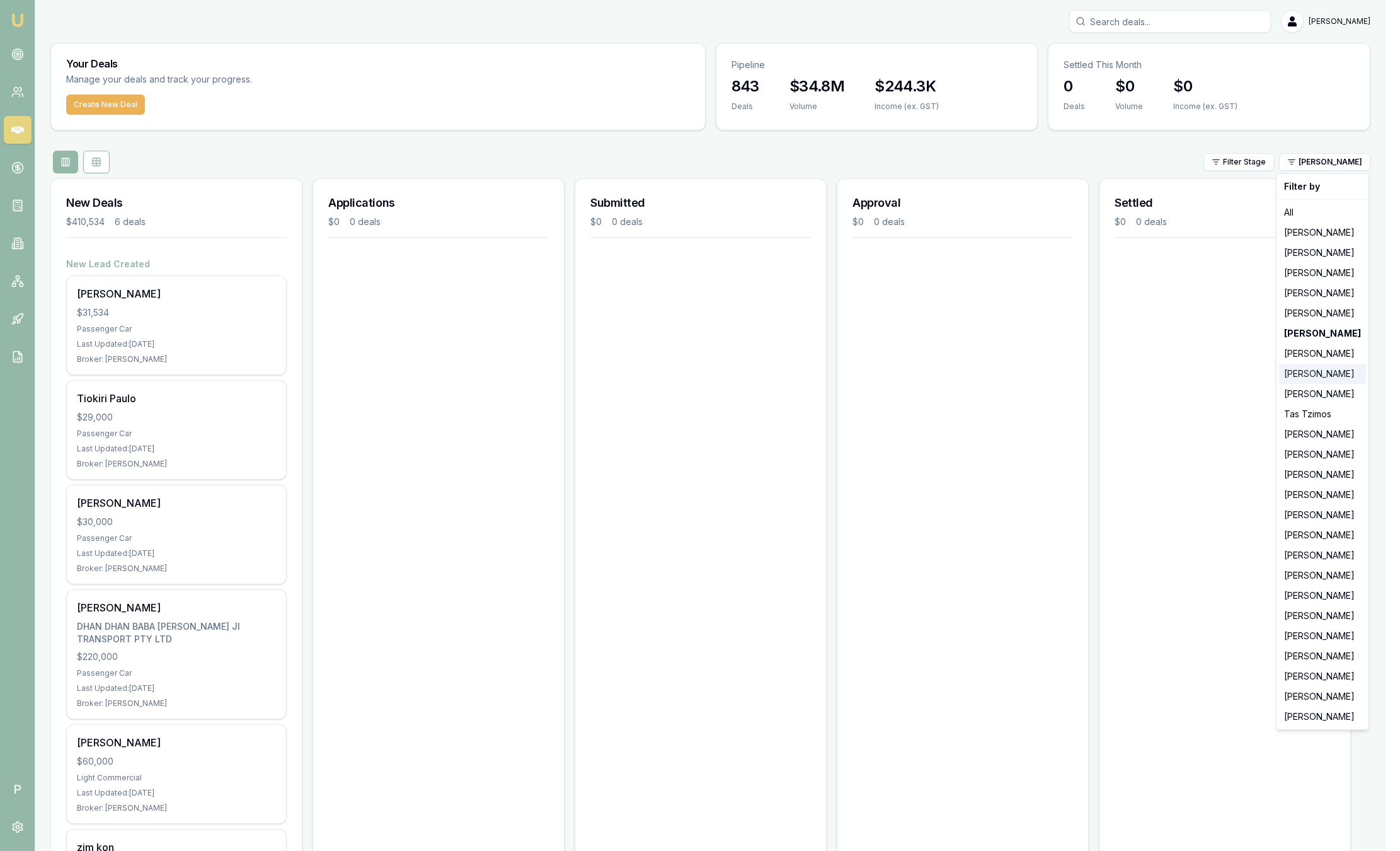
click at [1320, 376] on div "[PERSON_NAME]" at bounding box center [1322, 373] width 87 height 20
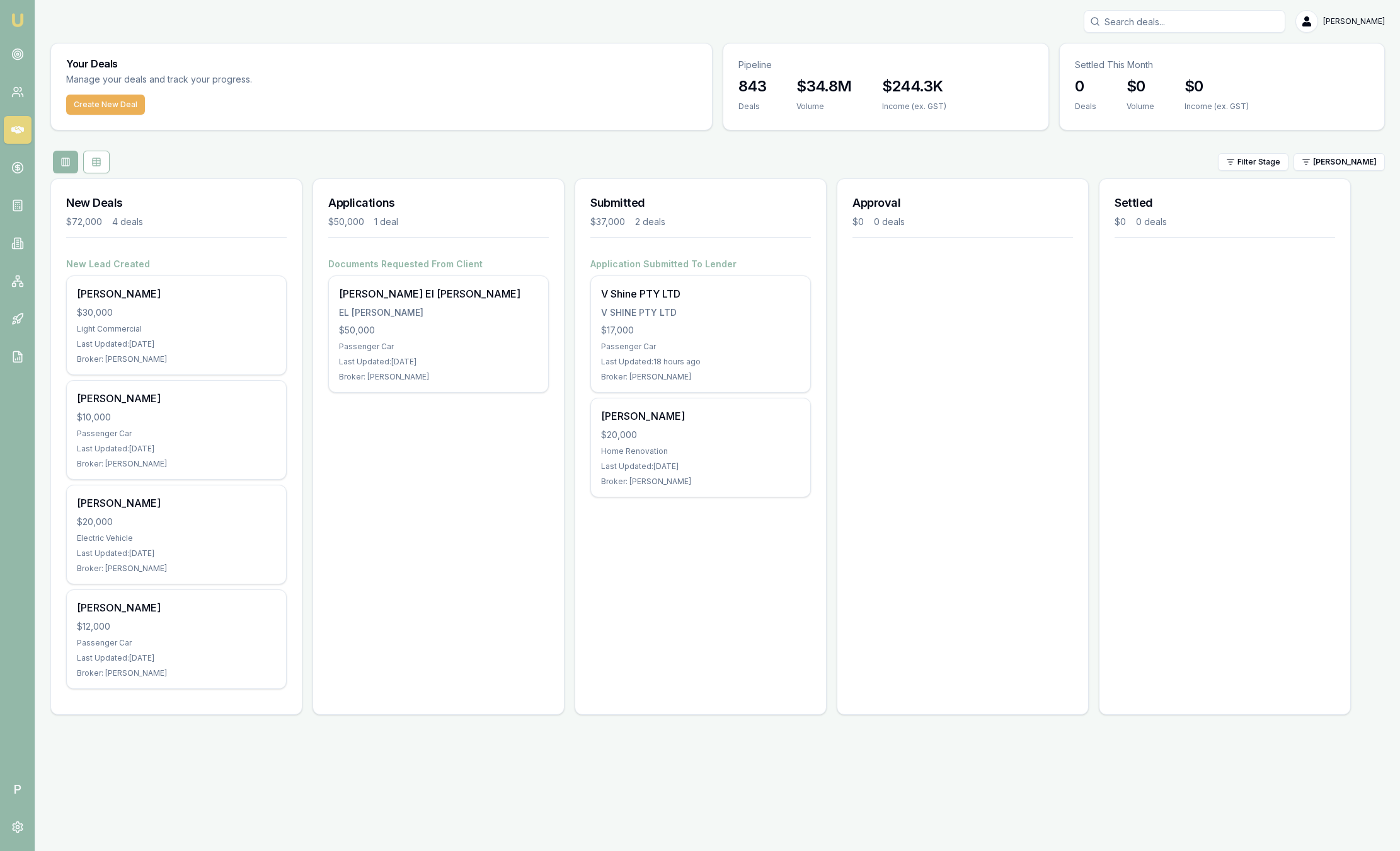
click at [1328, 172] on div "Filter Stage Wendy Fonseka" at bounding box center [717, 162] width 1334 height 22
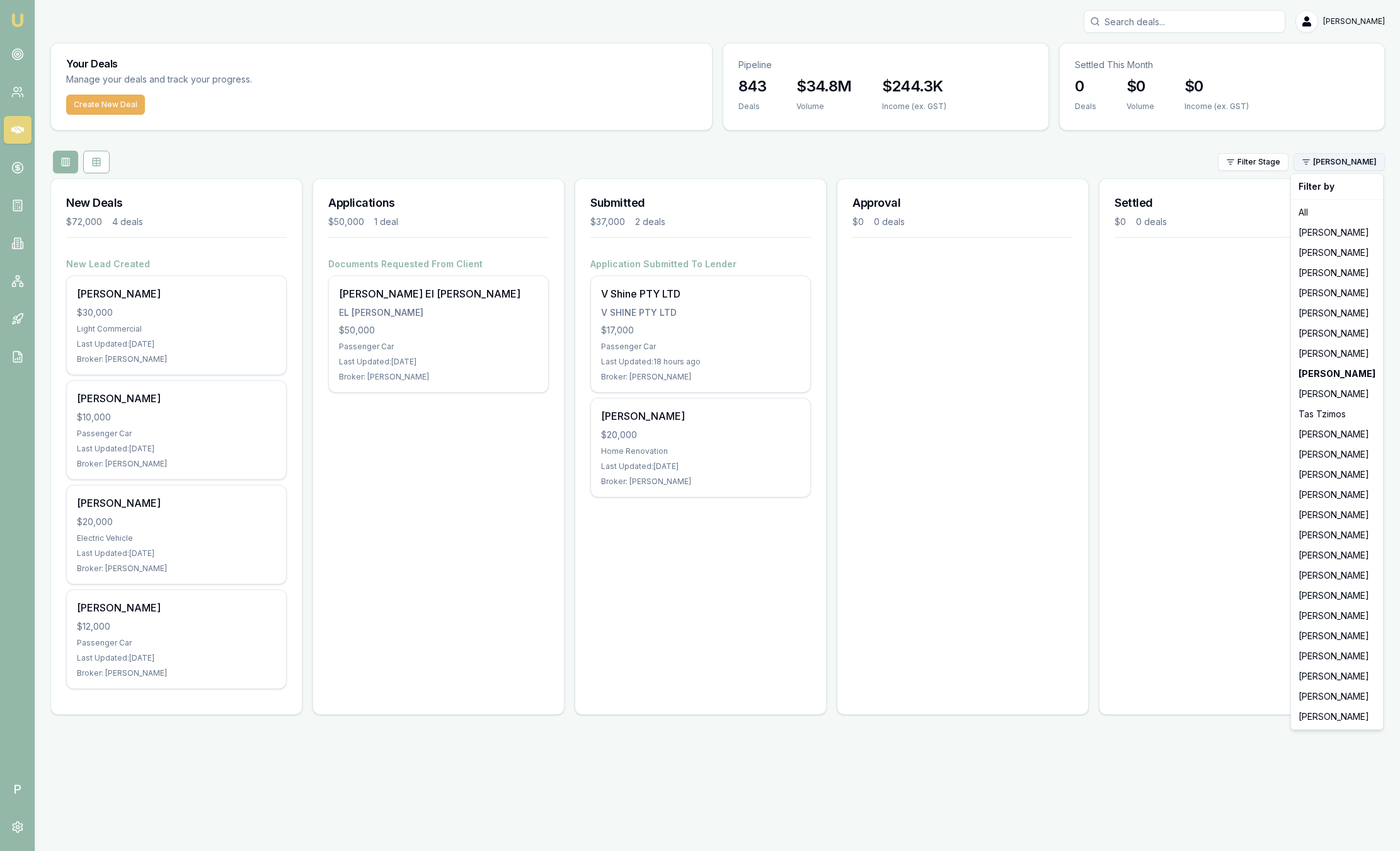
click at [1332, 166] on html "Emu Broker P Sam Crouch Toggle Menu Your Deals Manage your deals and track your…" at bounding box center [700, 425] width 1400 height 851
click at [1328, 615] on div "[PERSON_NAME]" at bounding box center [1337, 615] width 87 height 20
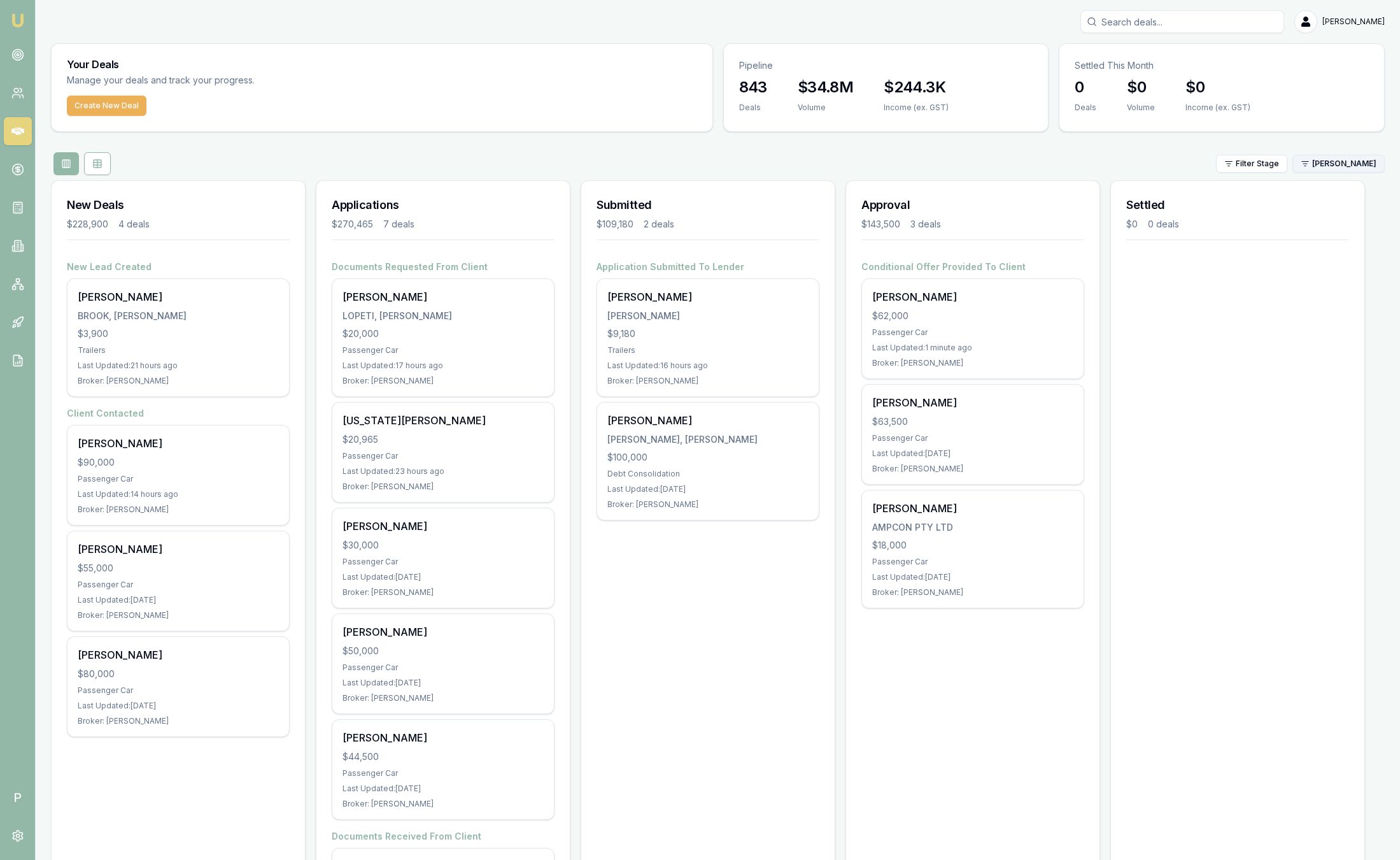
click at [1371, 169] on html "Emu Broker P Sam Crouch Toggle Menu Your Deals Manage your deals and track your…" at bounding box center [700, 430] width 1400 height 860
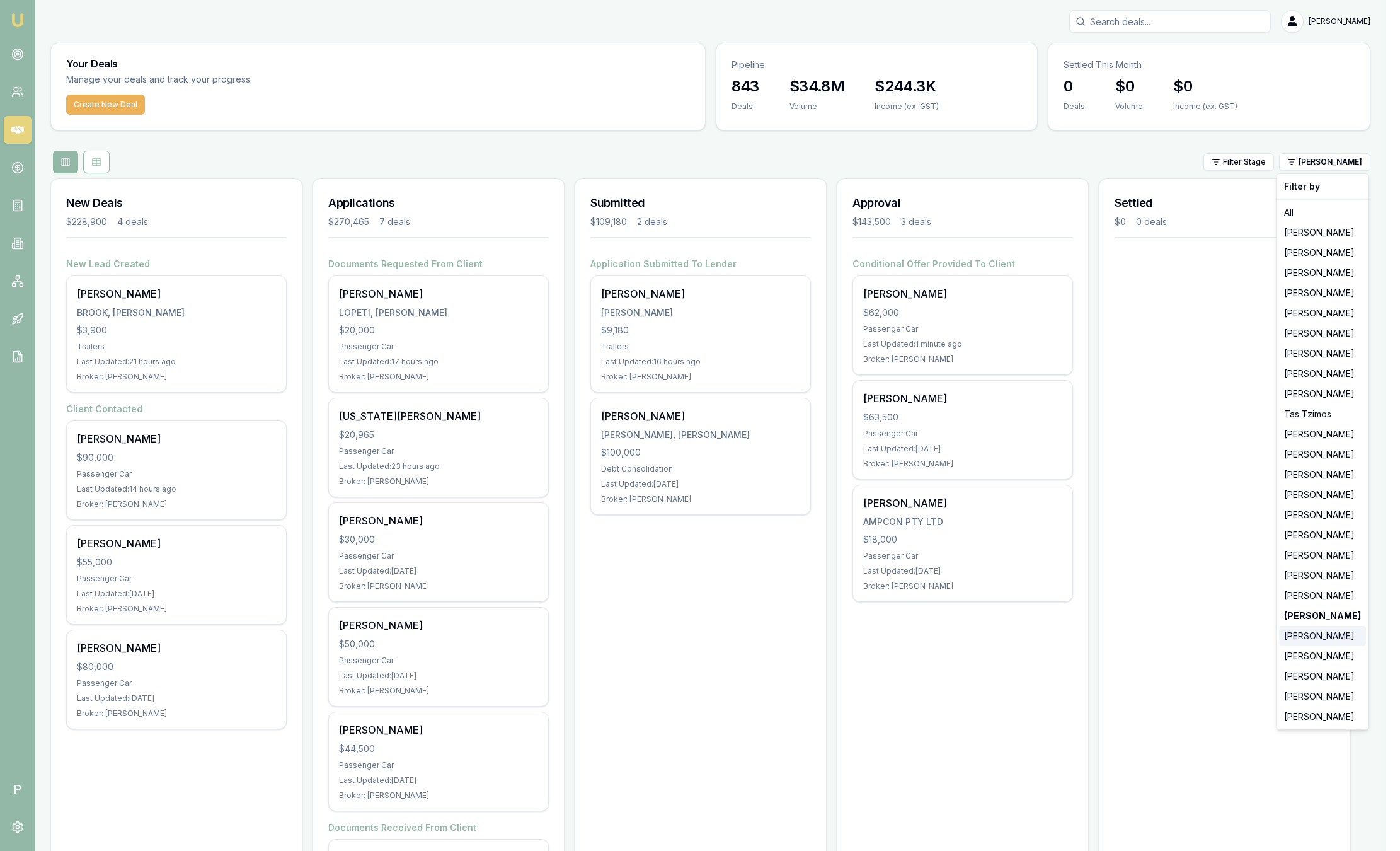
click at [1336, 638] on div "[PERSON_NAME]" at bounding box center [1322, 635] width 87 height 20
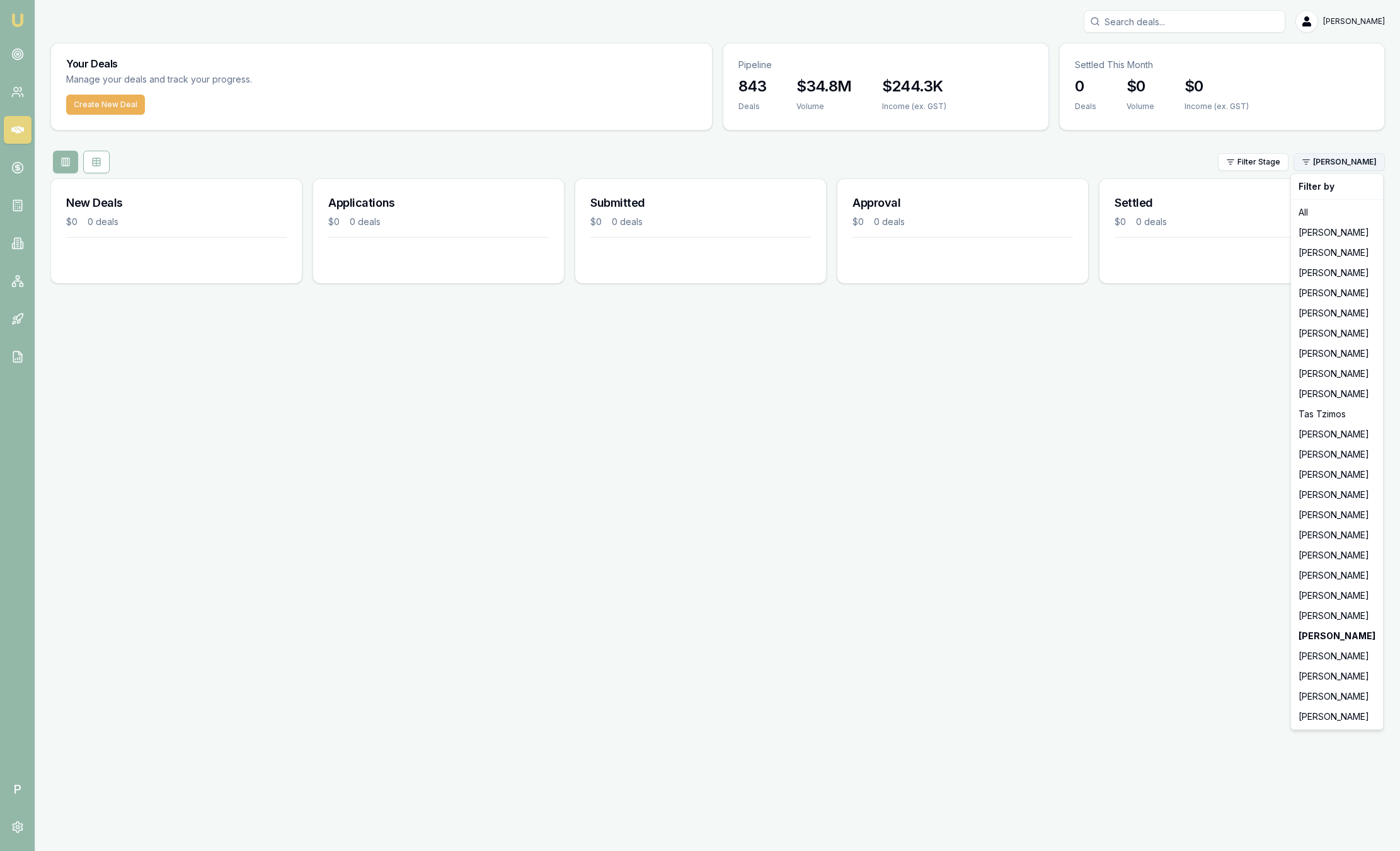
click at [1326, 166] on html "Emu Broker P Sam Crouch Toggle Menu Your Deals Manage your deals and track your…" at bounding box center [700, 425] width 1400 height 851
click at [1320, 679] on div "[PERSON_NAME]" at bounding box center [1337, 676] width 87 height 20
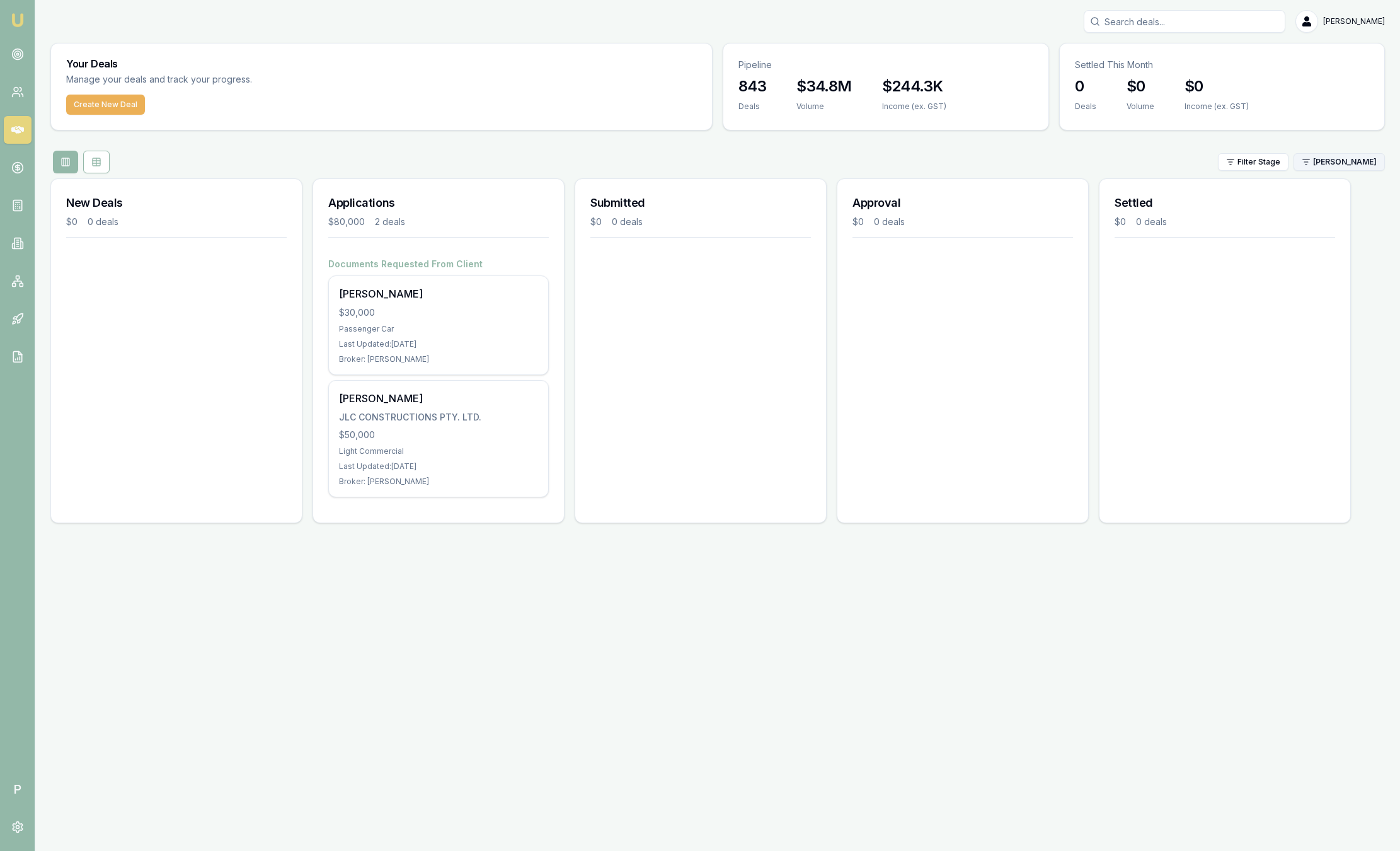
click at [1320, 160] on html "Emu Broker P Sam Crouch Toggle Menu Your Deals Manage your deals and track your…" at bounding box center [700, 425] width 1400 height 851
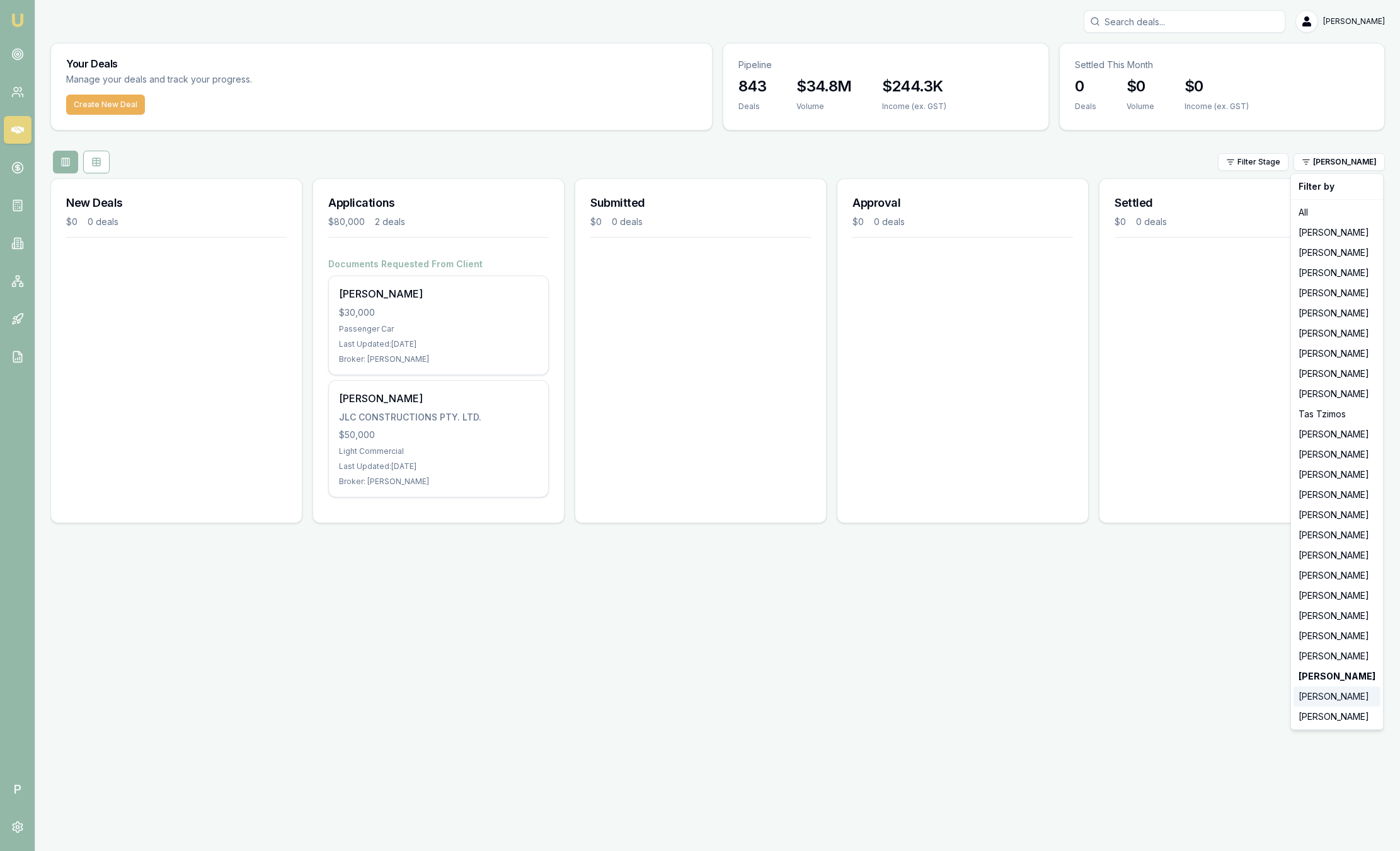
click at [1313, 696] on div "[PERSON_NAME]" at bounding box center [1337, 696] width 87 height 20
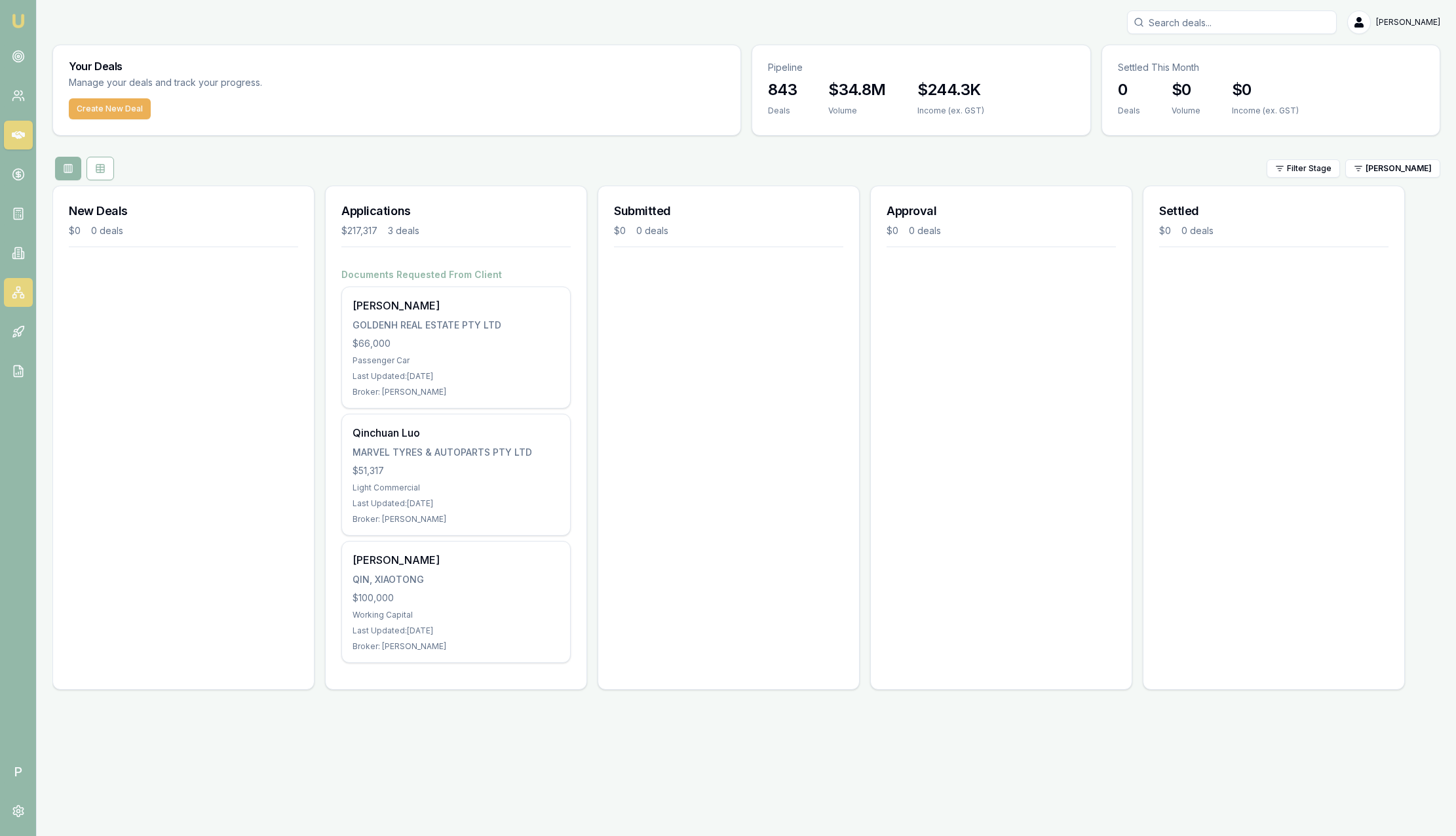
click at [22, 289] on icon at bounding box center [18, 292] width 13 height 13
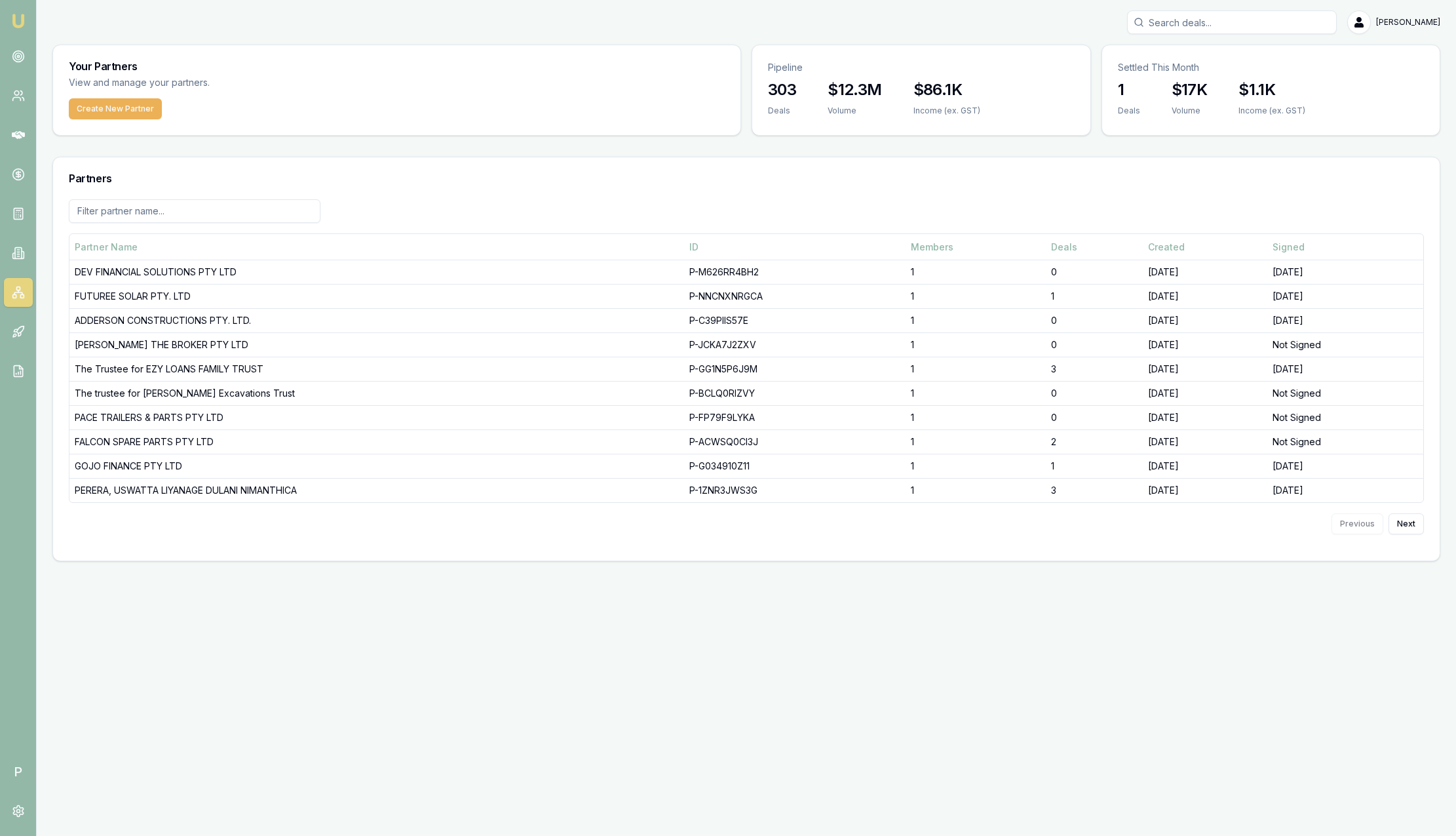
click at [175, 209] on input at bounding box center [195, 211] width 252 height 23
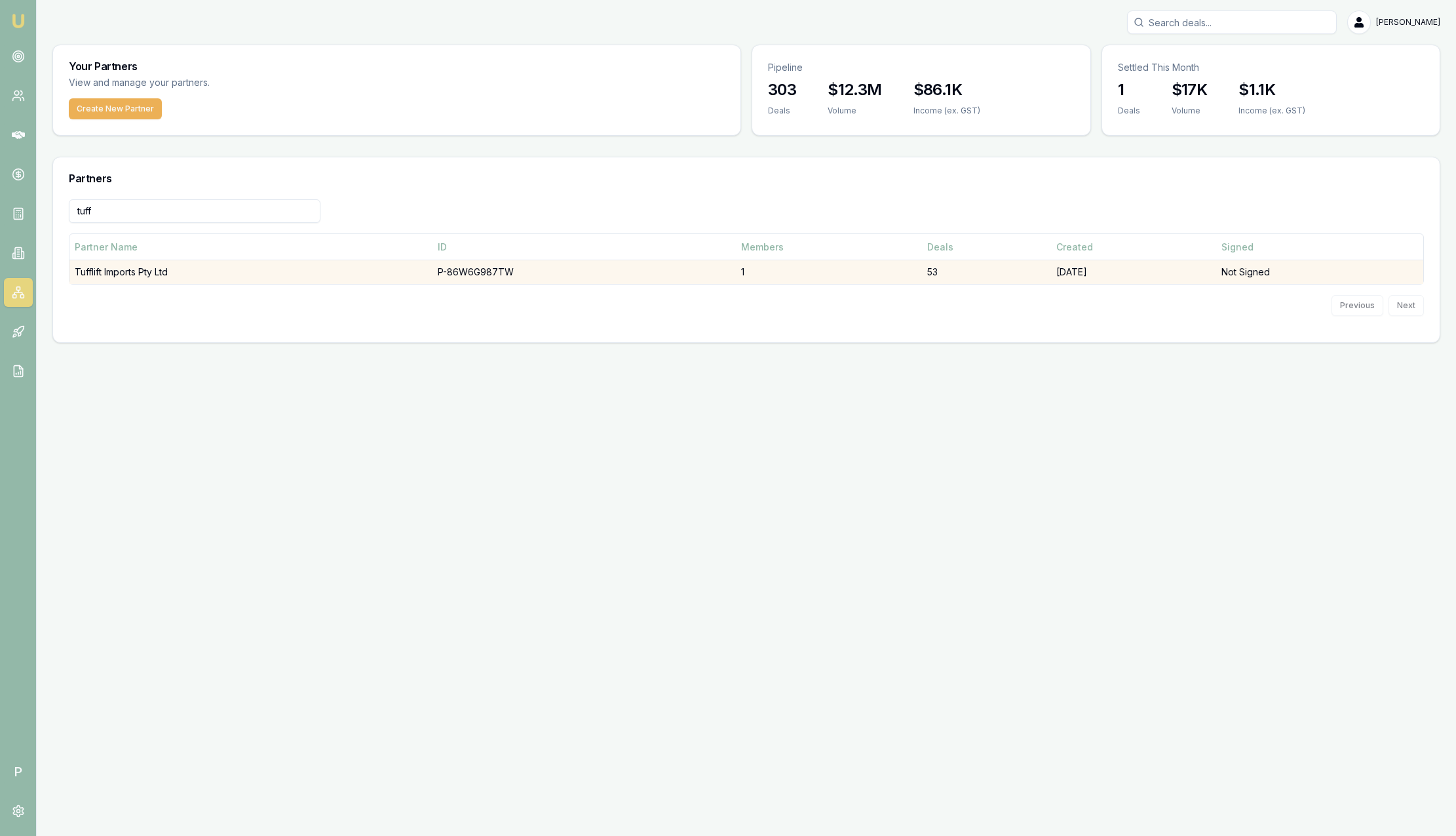
type input "tuff"
click at [292, 279] on td "Tufflift Imports Pty Ltd" at bounding box center [250, 272] width 363 height 24
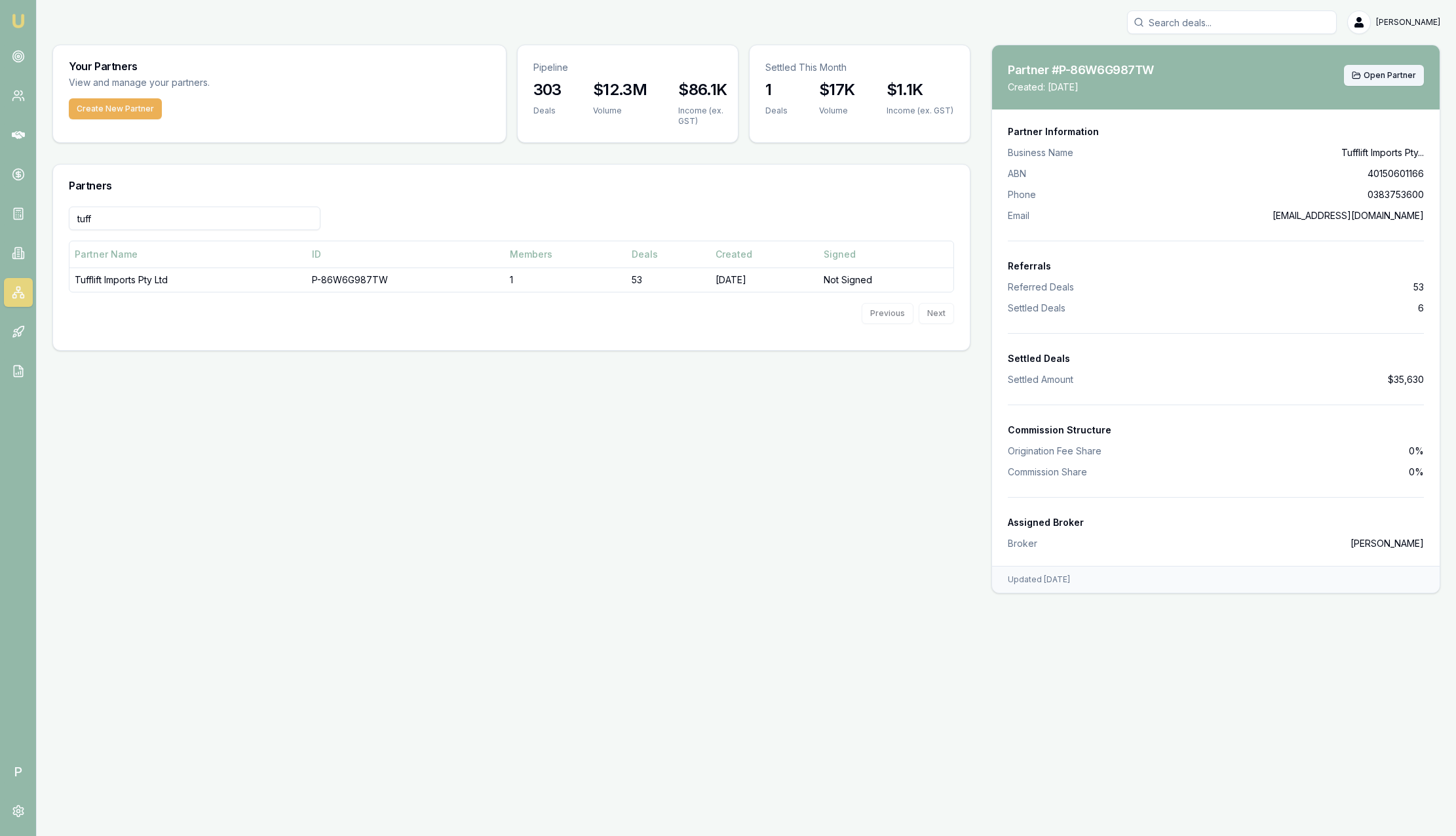
click at [1387, 79] on span "Open Partner" at bounding box center [1390, 75] width 52 height 11
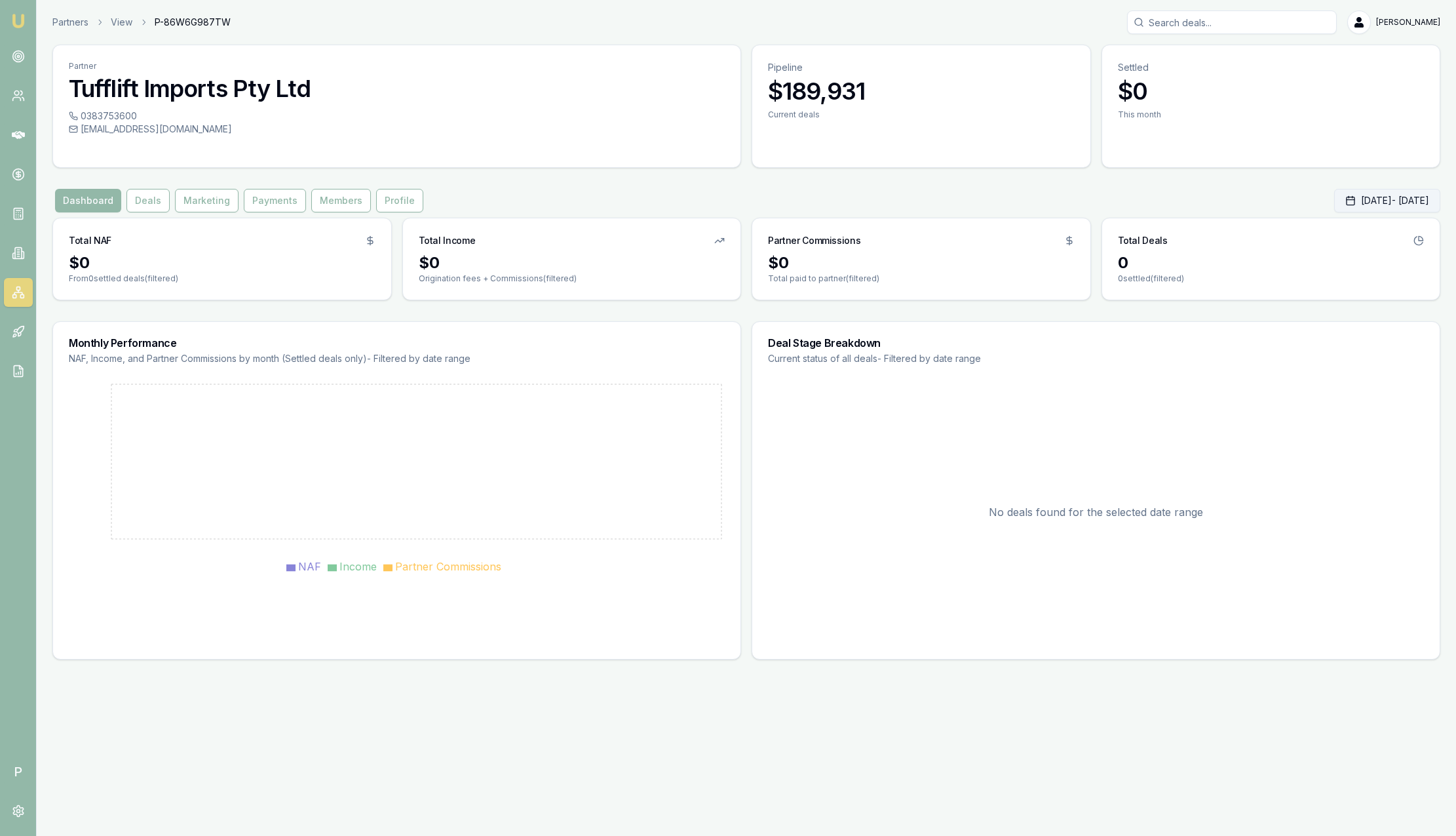
click at [1358, 196] on button "Oct 01, 2025 - Oct 31, 2025" at bounding box center [1387, 201] width 106 height 23
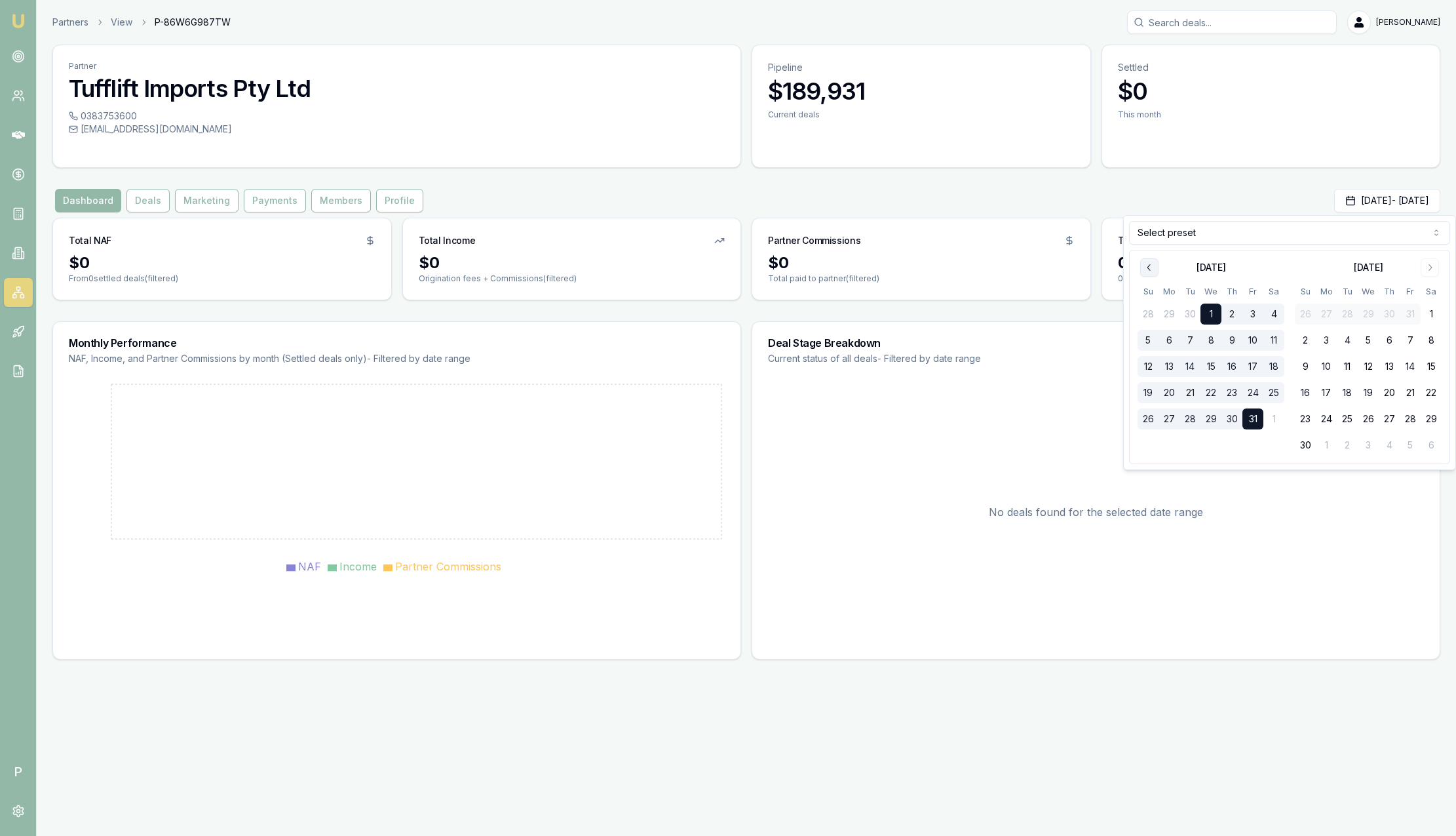
click at [1156, 266] on button "Go to previous month" at bounding box center [1149, 267] width 18 height 18
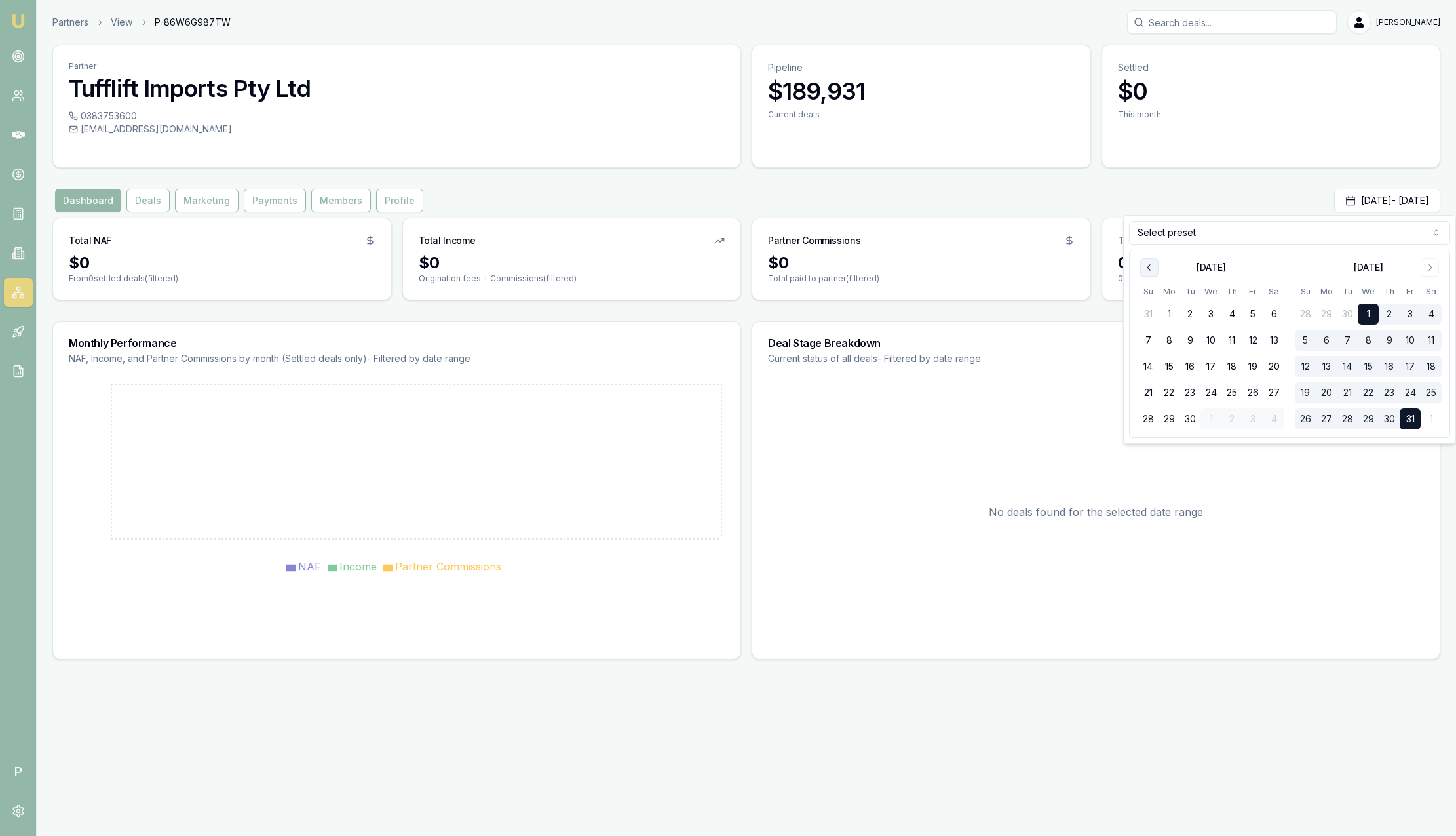
click at [1156, 266] on button "Go to previous month" at bounding box center [1149, 267] width 18 height 18
click at [1195, 317] on button "1" at bounding box center [1190, 313] width 21 height 21
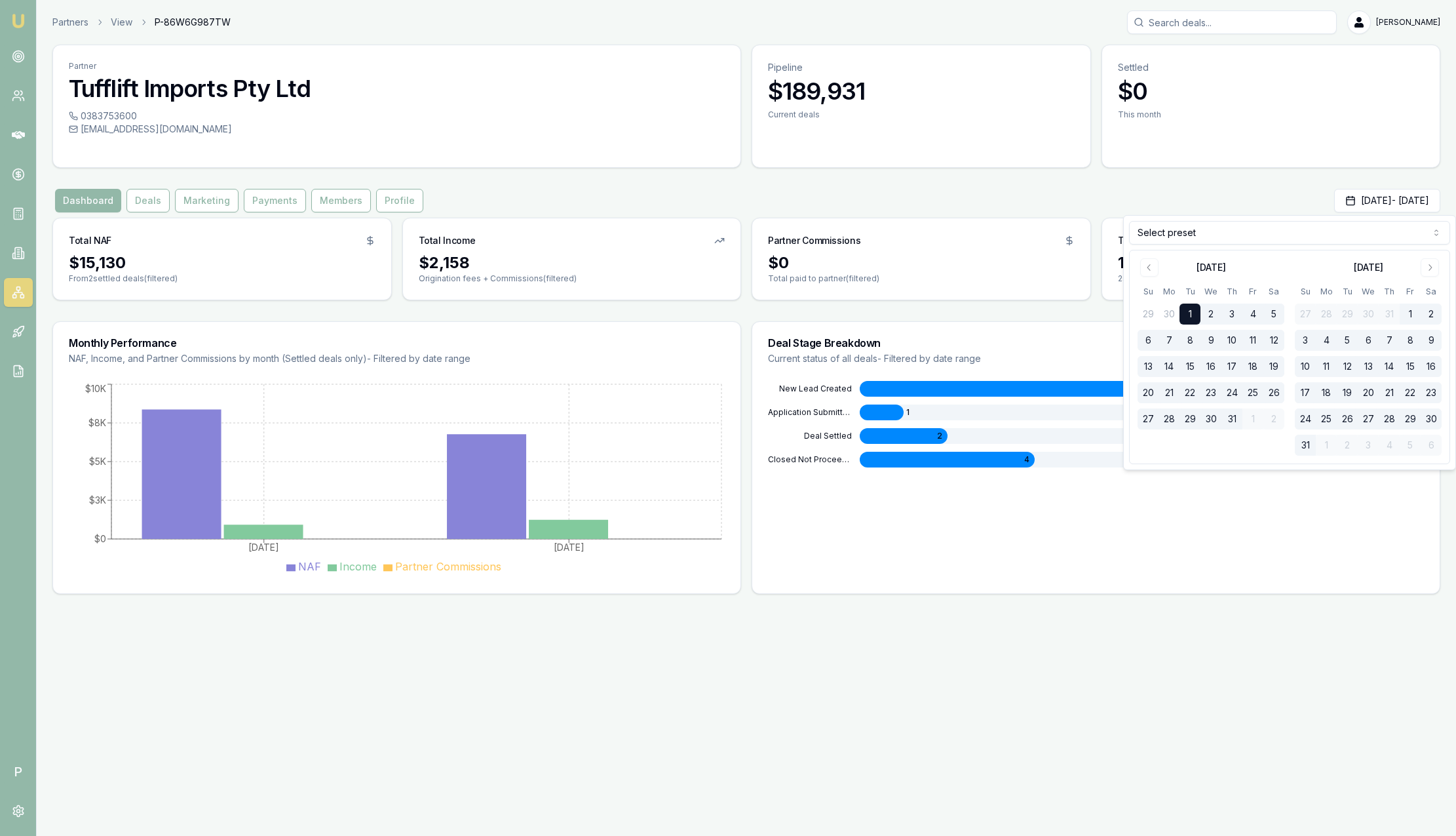
click at [895, 552] on div "Deal Stage Breakdown Current status of all deals - Filtered by date range New L…" at bounding box center [1096, 457] width 689 height 273
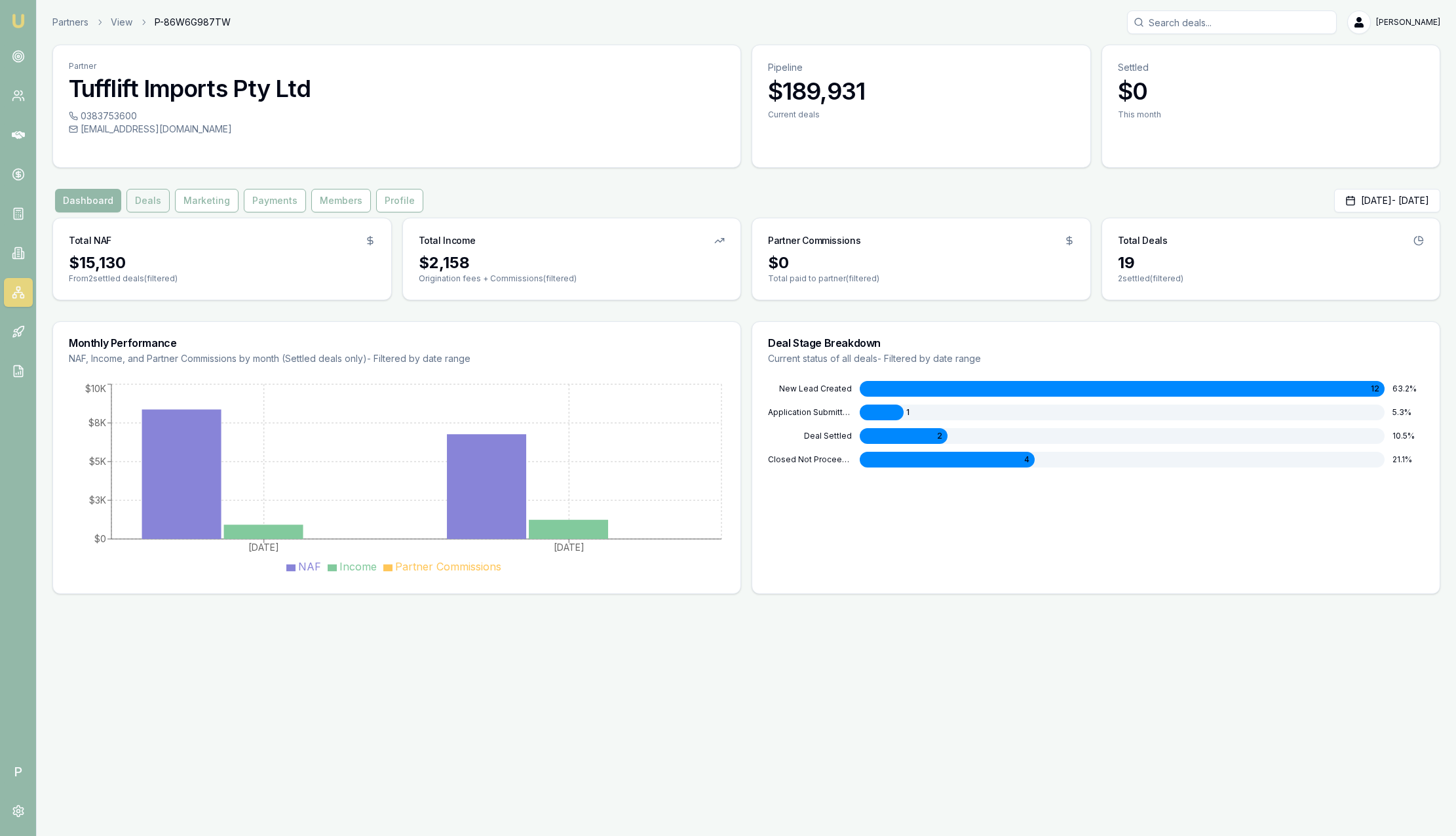
click at [148, 208] on button "Deals" at bounding box center [148, 201] width 43 height 23
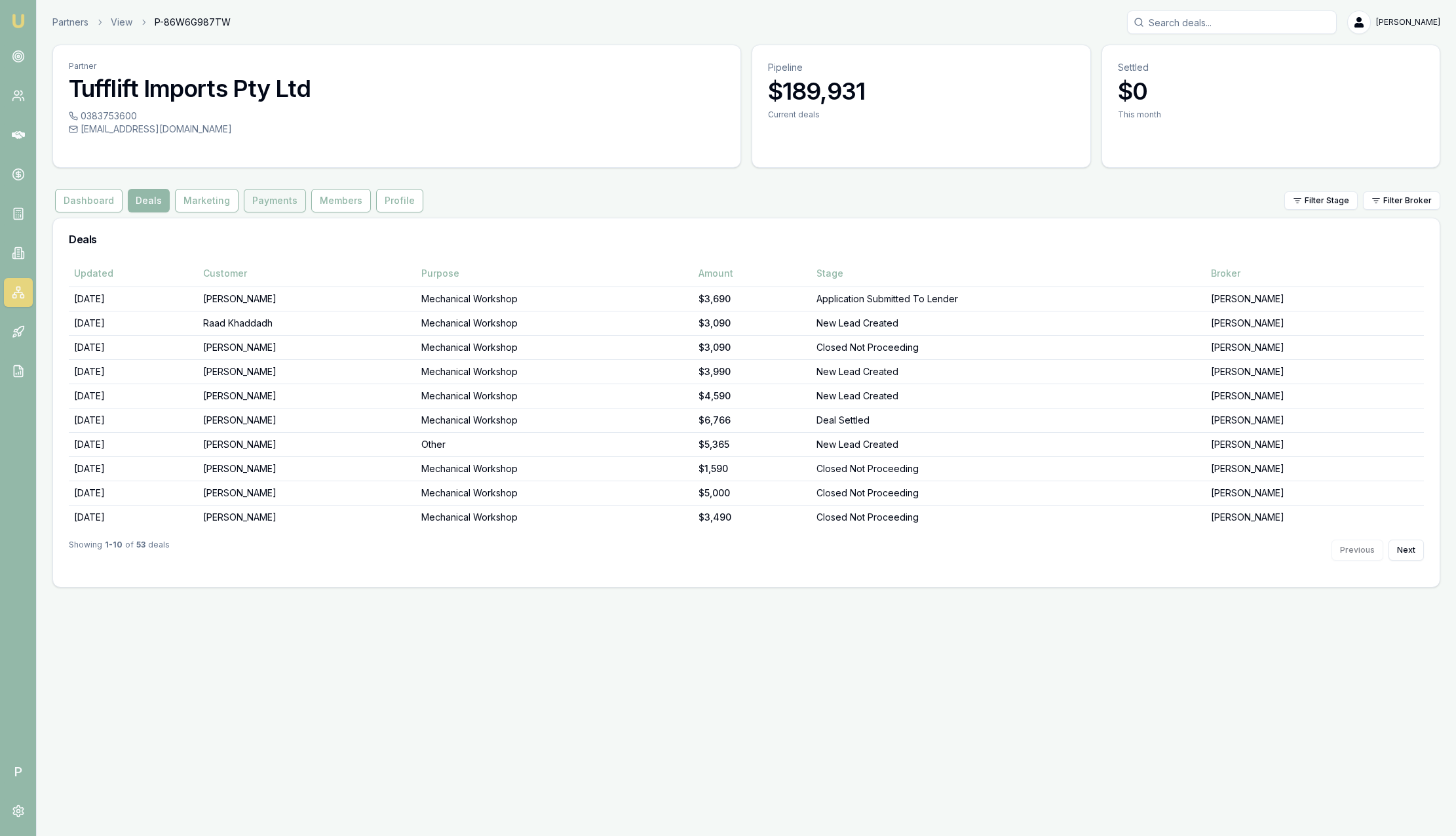
click at [284, 205] on button "Payments" at bounding box center [274, 201] width 62 height 23
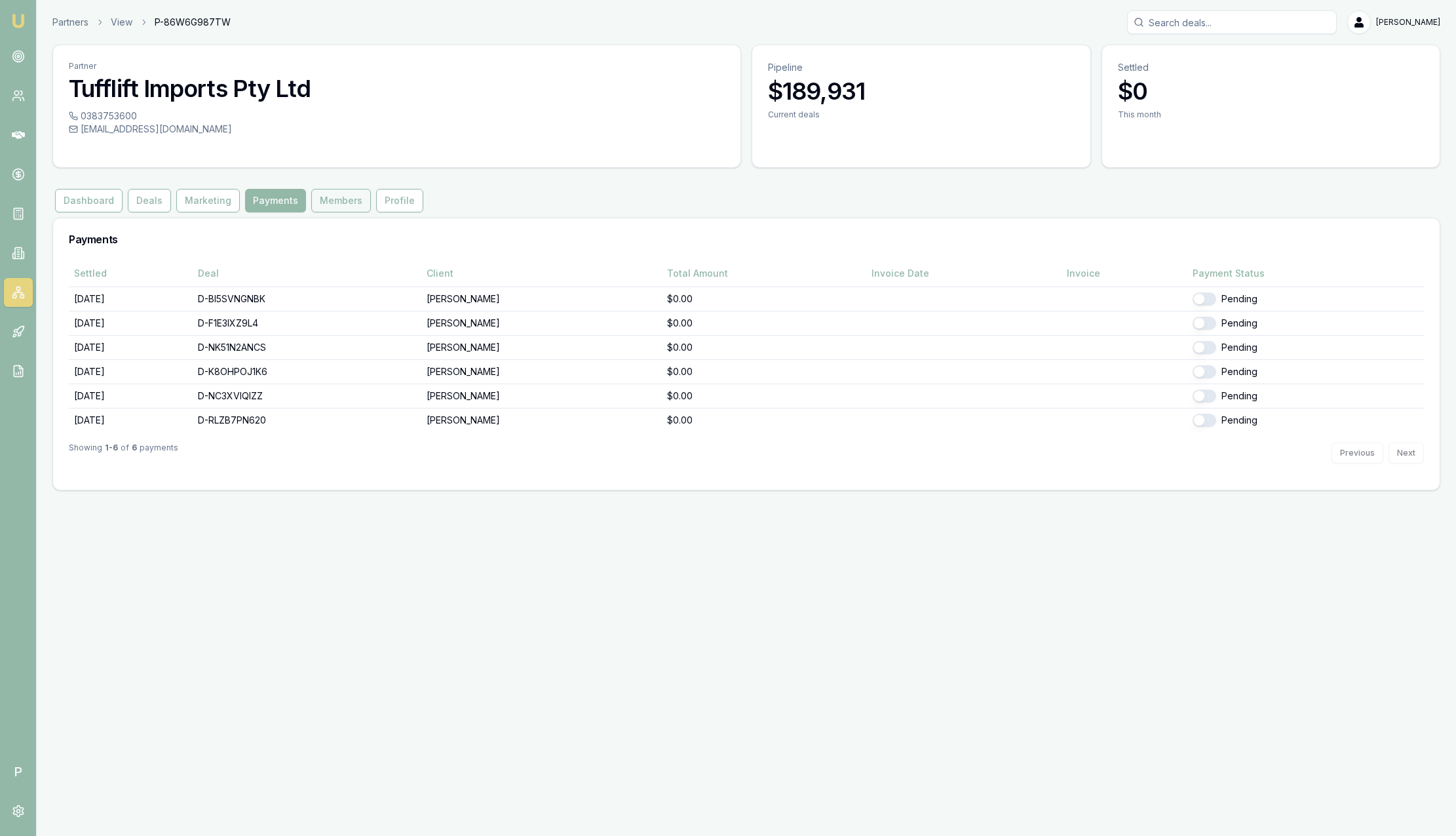
click at [325, 208] on button "Members" at bounding box center [341, 201] width 60 height 23
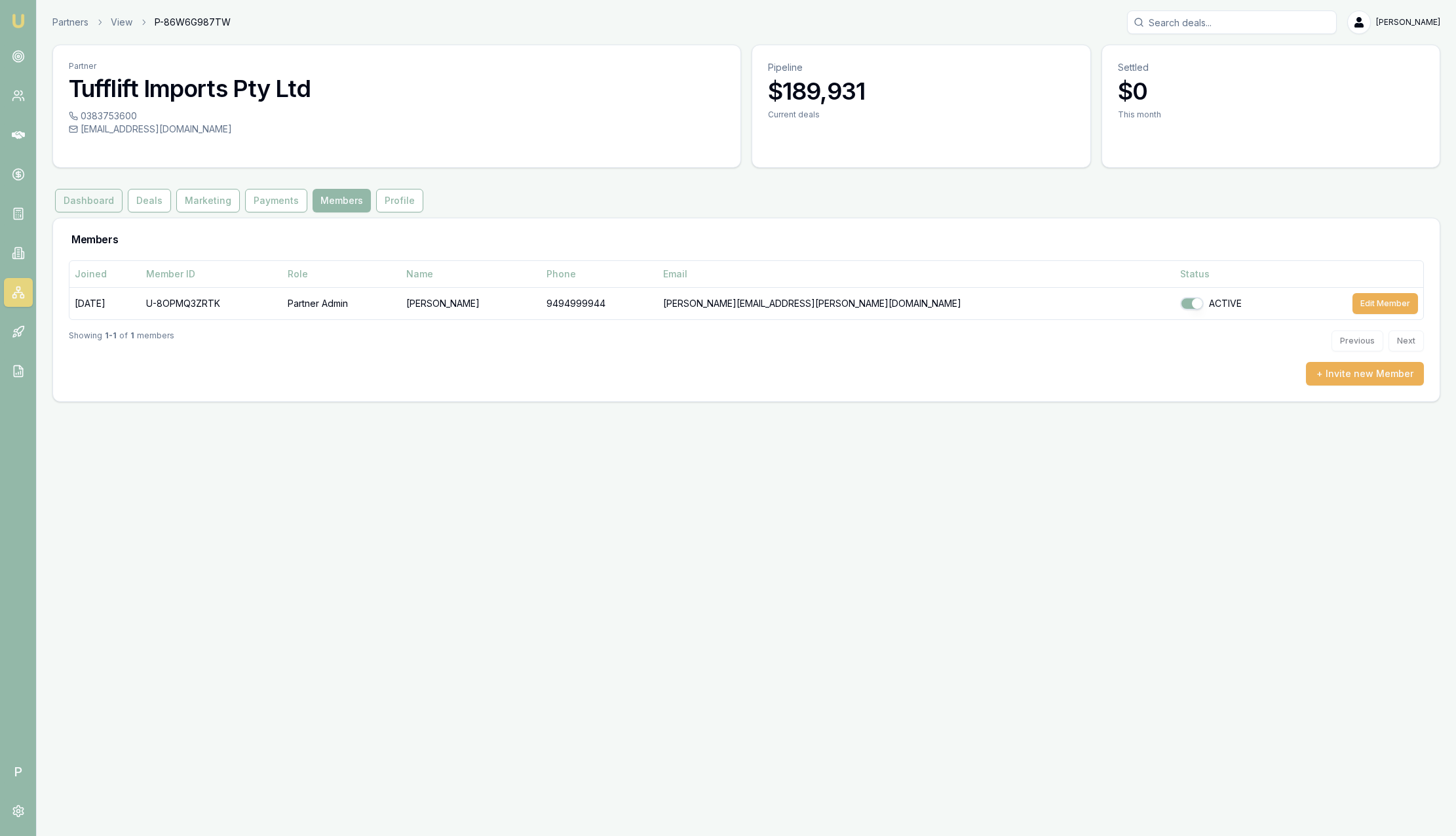
click at [82, 200] on button "Dashboard" at bounding box center [88, 201] width 67 height 23
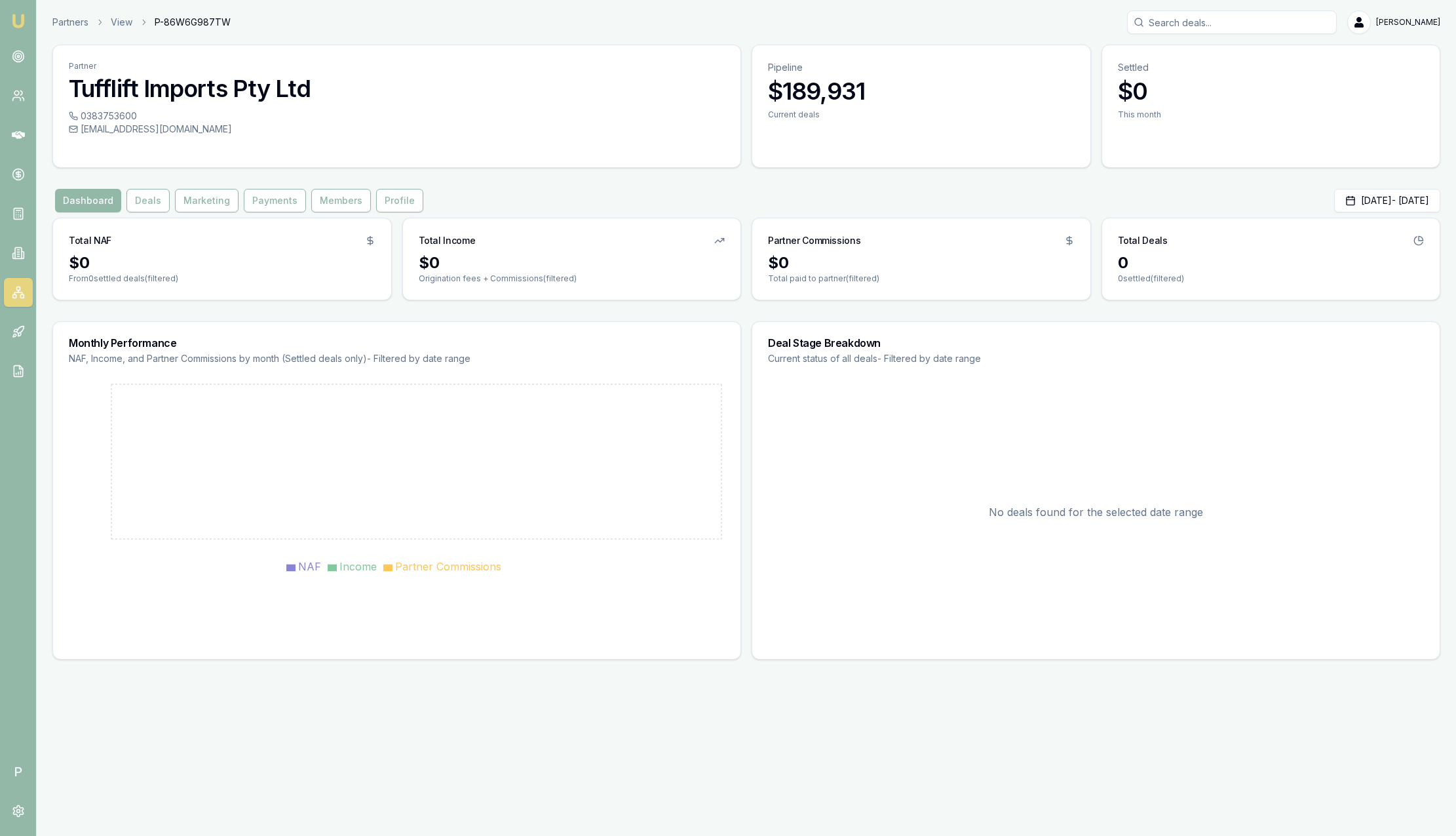
drag, startPoint x: 776, startPoint y: 265, endPoint x: 797, endPoint y: 262, distance: 21.2
click at [797, 262] on div "$0" at bounding box center [922, 262] width 307 height 21
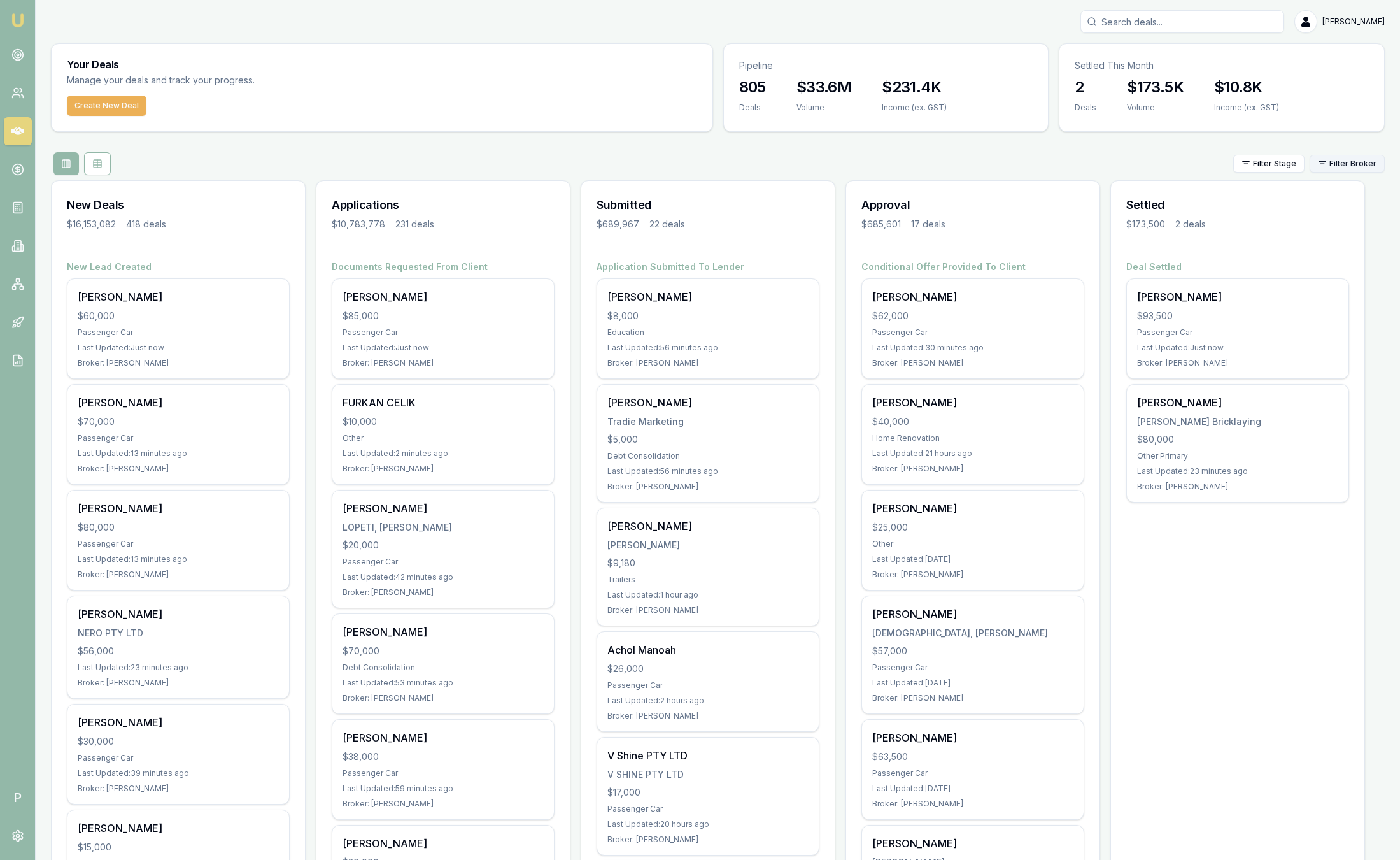
click at [1379, 160] on html "Emu Broker P [PERSON_NAME] Toggle Menu Your Deals Manage your deals and track y…" at bounding box center [700, 430] width 1400 height 860
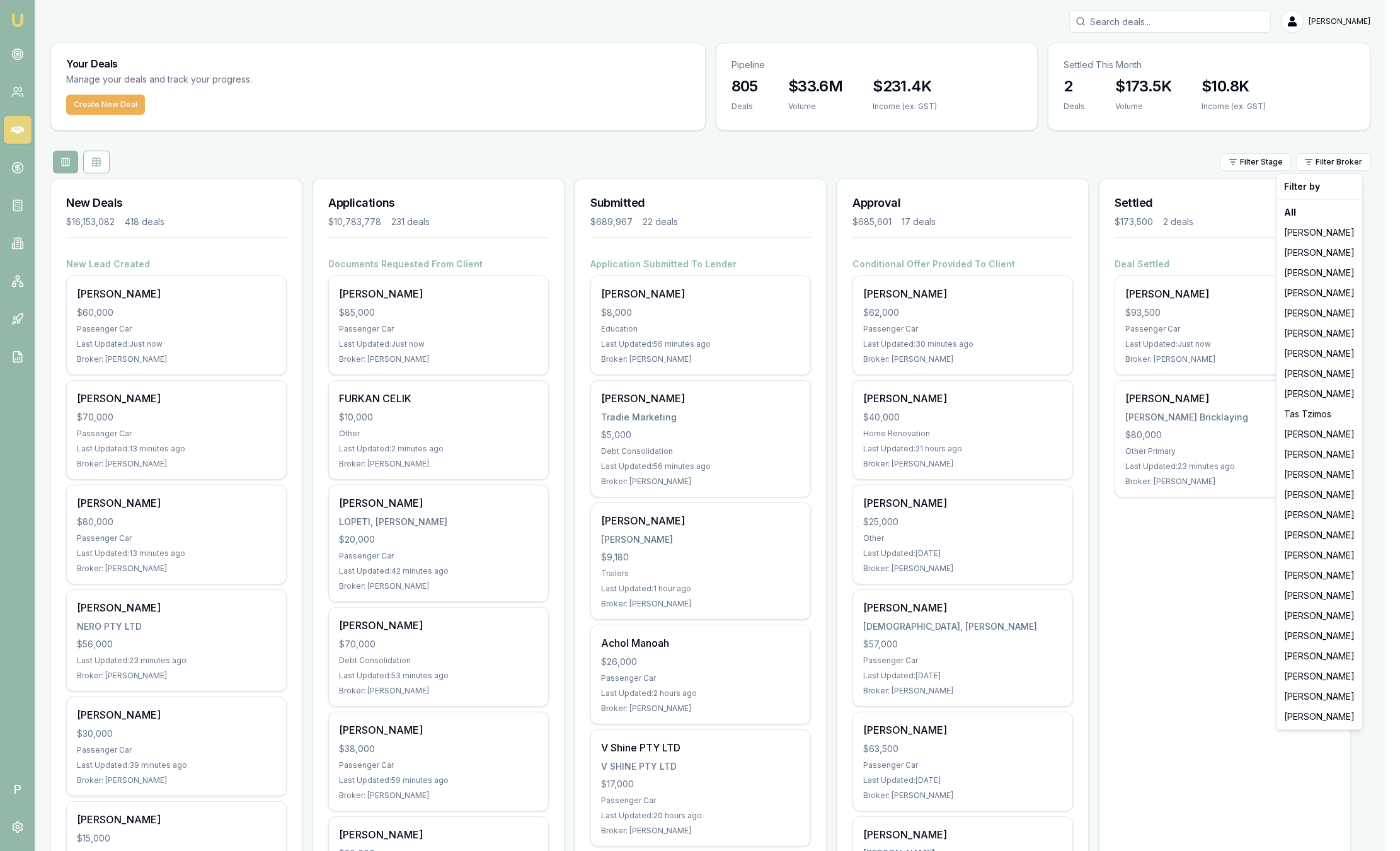
click at [1336, 233] on div "[PERSON_NAME]" at bounding box center [1320, 232] width 81 height 20
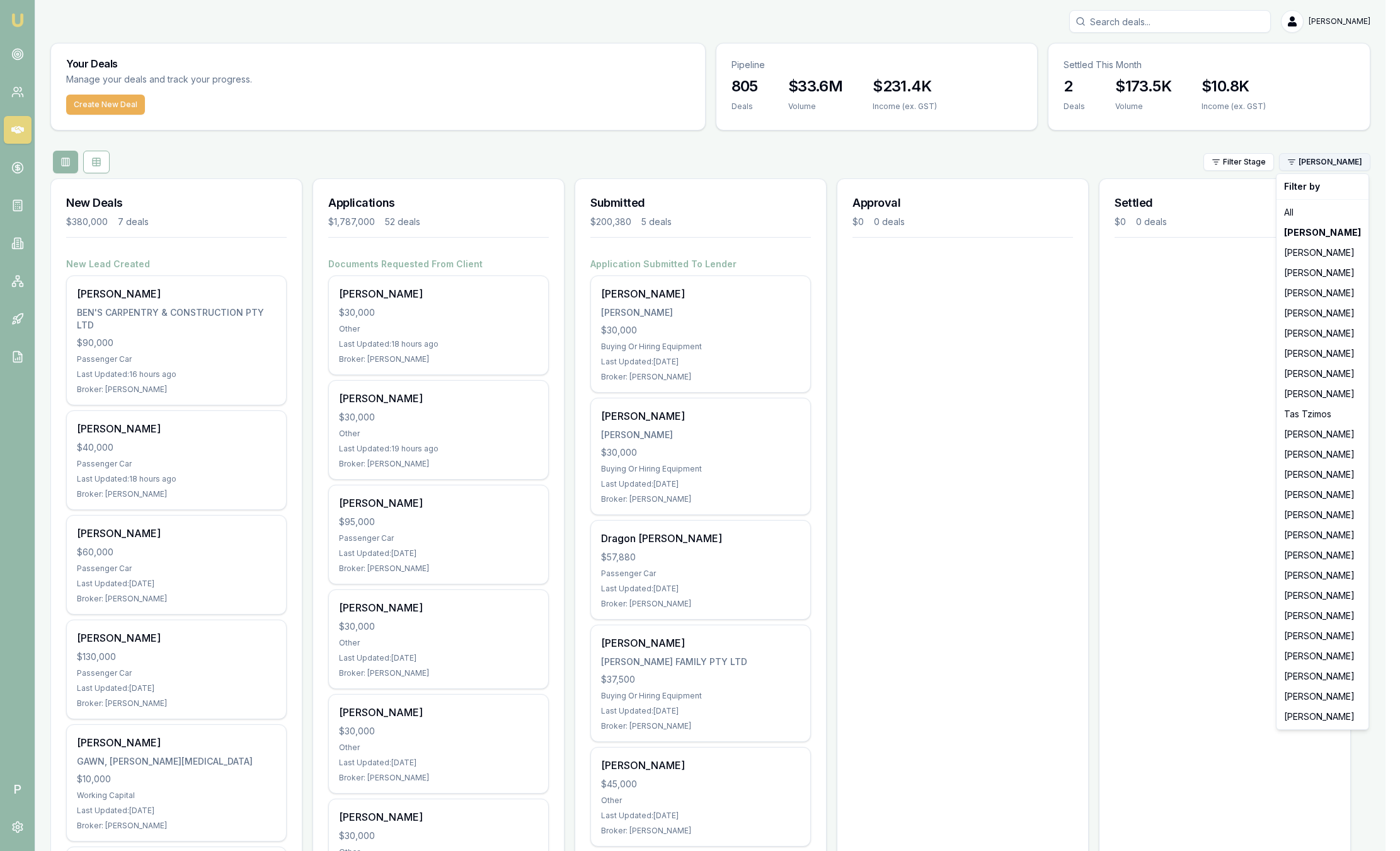
click at [1316, 158] on html "Emu Broker P Sam Crouch Toggle Menu Your Deals Manage your deals and track your…" at bounding box center [700, 425] width 1400 height 851
click at [1307, 291] on div "[PERSON_NAME]" at bounding box center [1322, 292] width 87 height 20
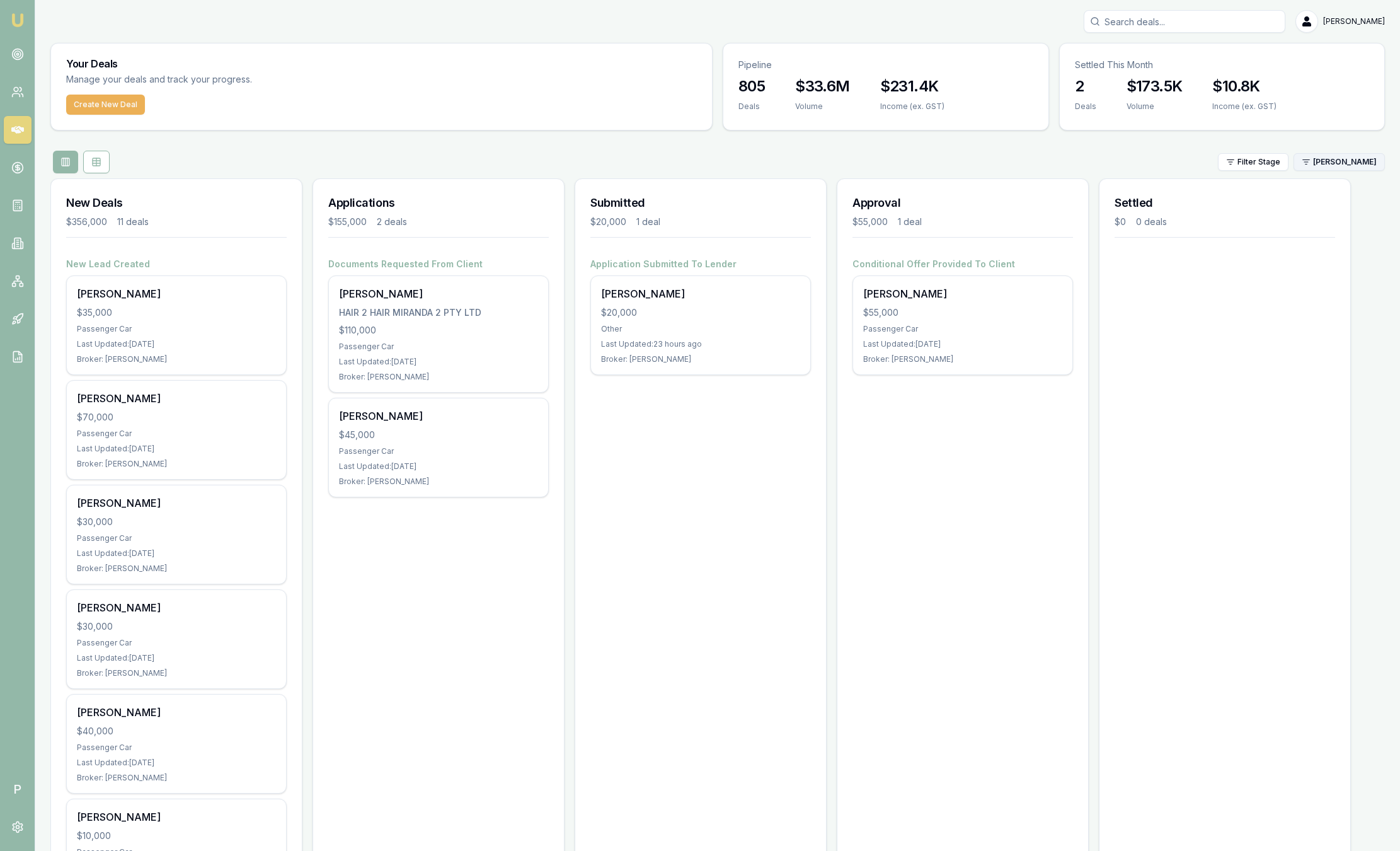
click at [1310, 159] on html "Emu Broker P Sam Crouch Toggle Menu Your Deals Manage your deals and track your…" at bounding box center [700, 425] width 1400 height 851
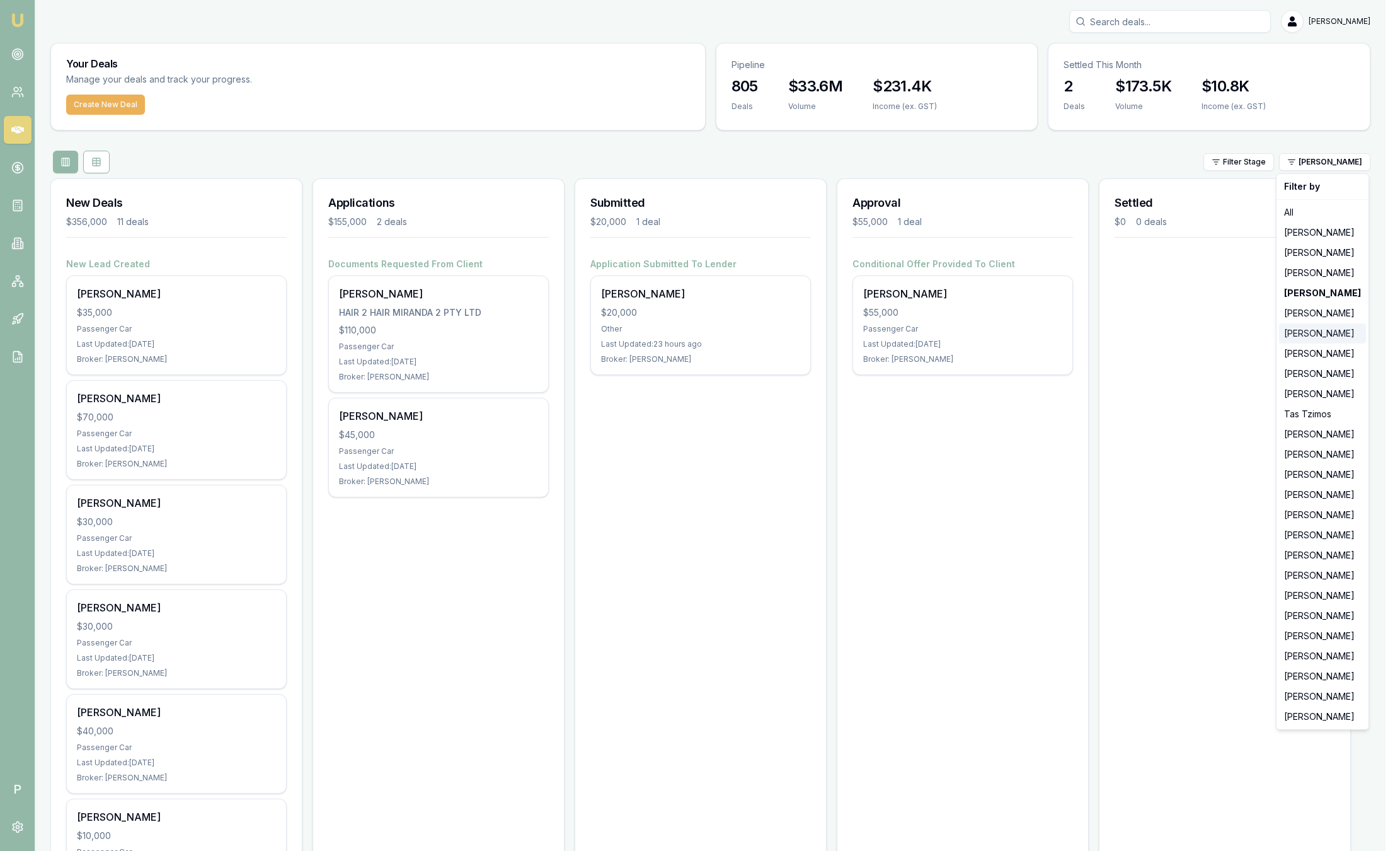
click at [1310, 337] on div "[PERSON_NAME]" at bounding box center [1322, 333] width 87 height 20
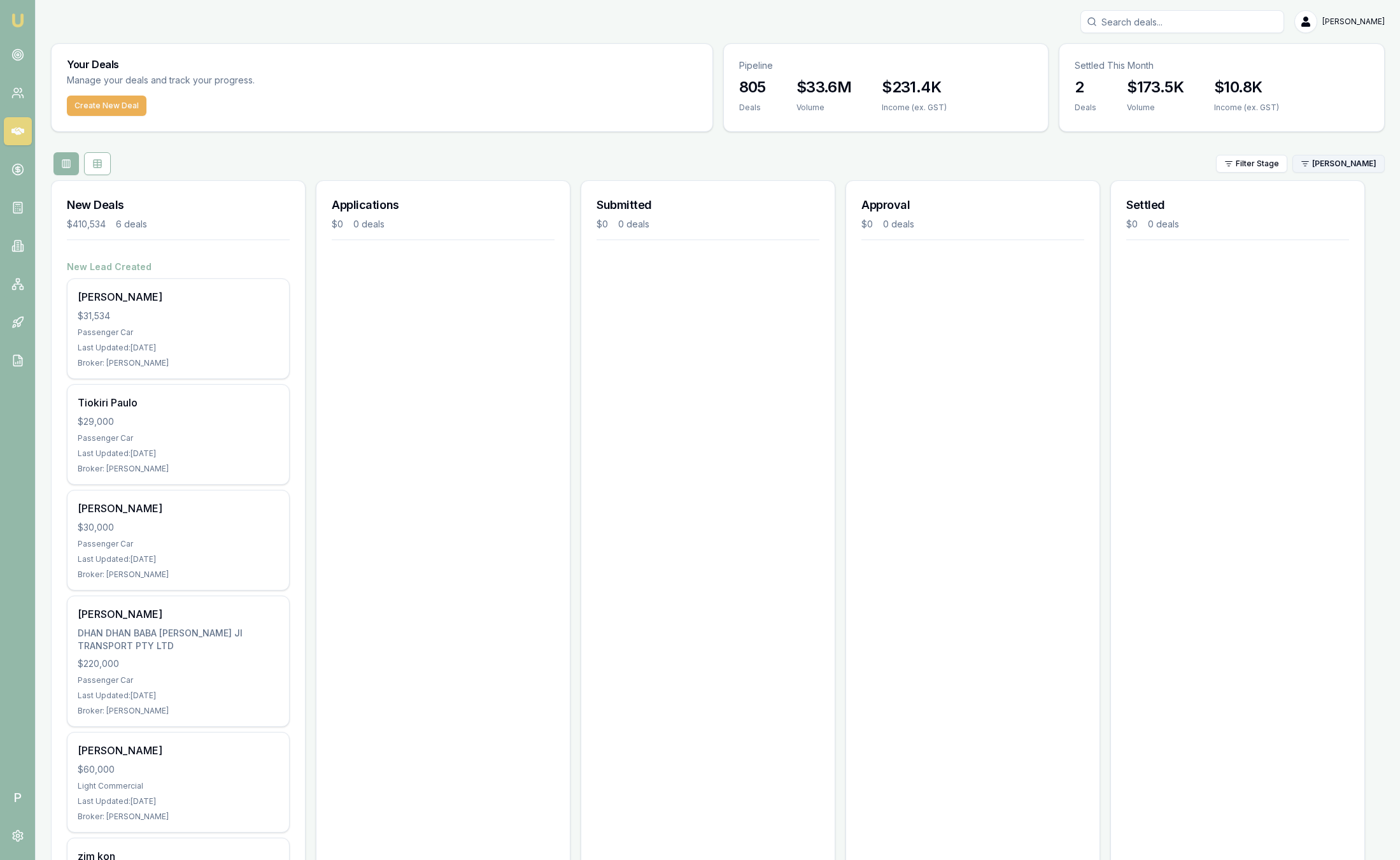
click at [1336, 169] on html "Emu Broker P Sam Crouch Toggle Menu Your Deals Manage your deals and track your…" at bounding box center [700, 430] width 1400 height 860
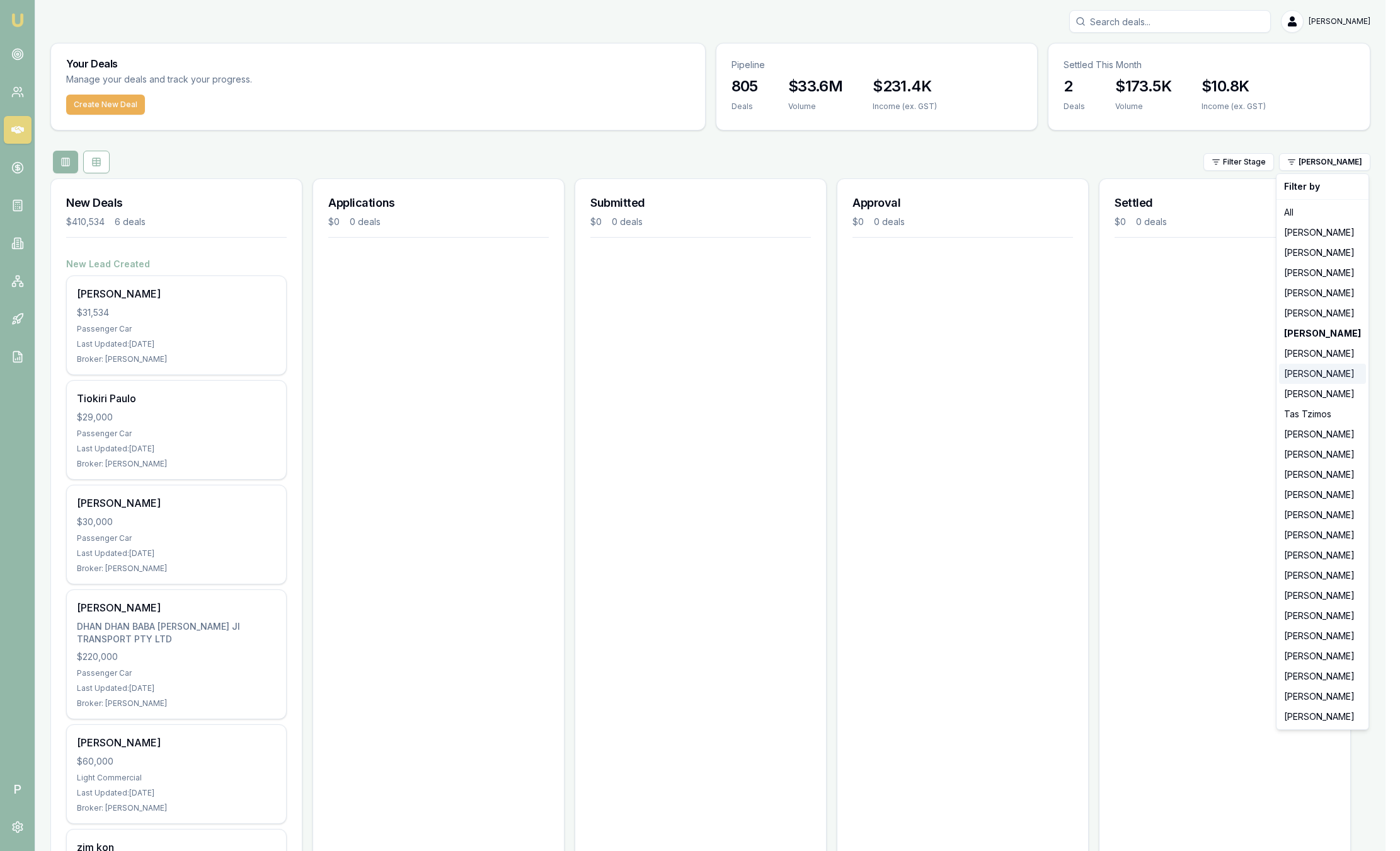
click at [1317, 375] on div "[PERSON_NAME]" at bounding box center [1322, 373] width 87 height 20
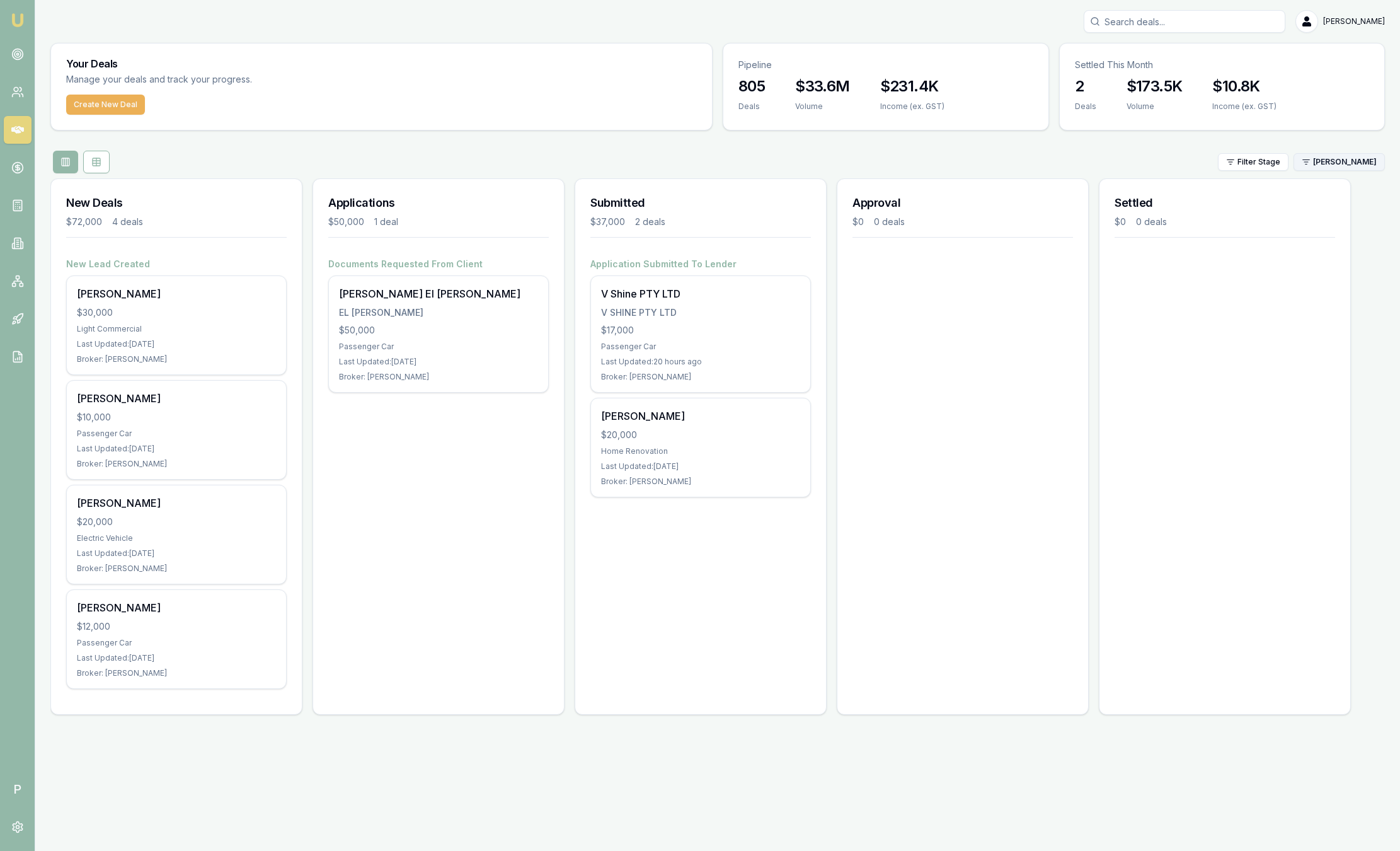
click at [1339, 164] on html "Emu Broker P Sam Crouch Toggle Menu Your Deals Manage your deals and track your…" at bounding box center [700, 425] width 1400 height 851
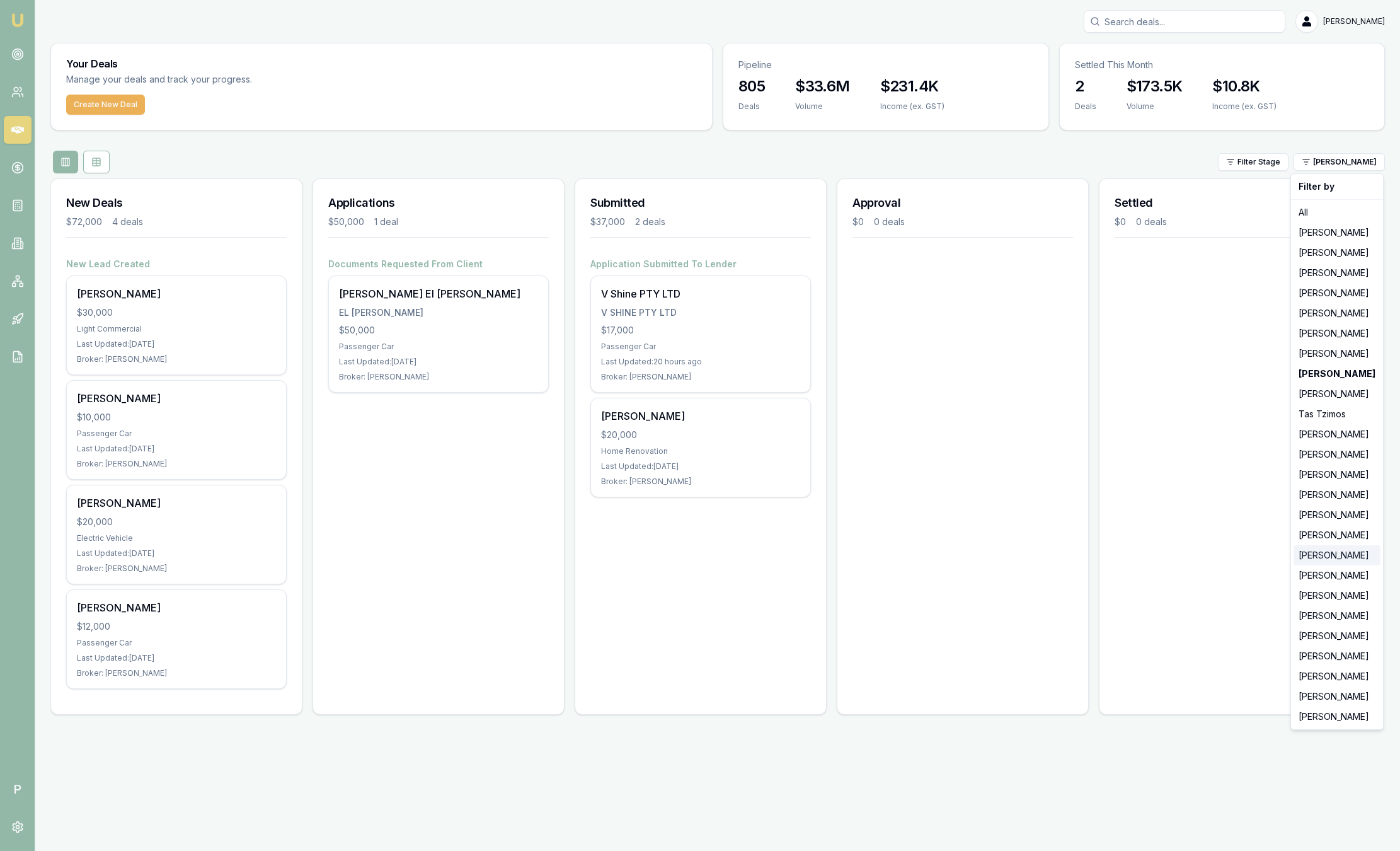
click at [1326, 554] on div "[PERSON_NAME]" at bounding box center [1337, 554] width 87 height 20
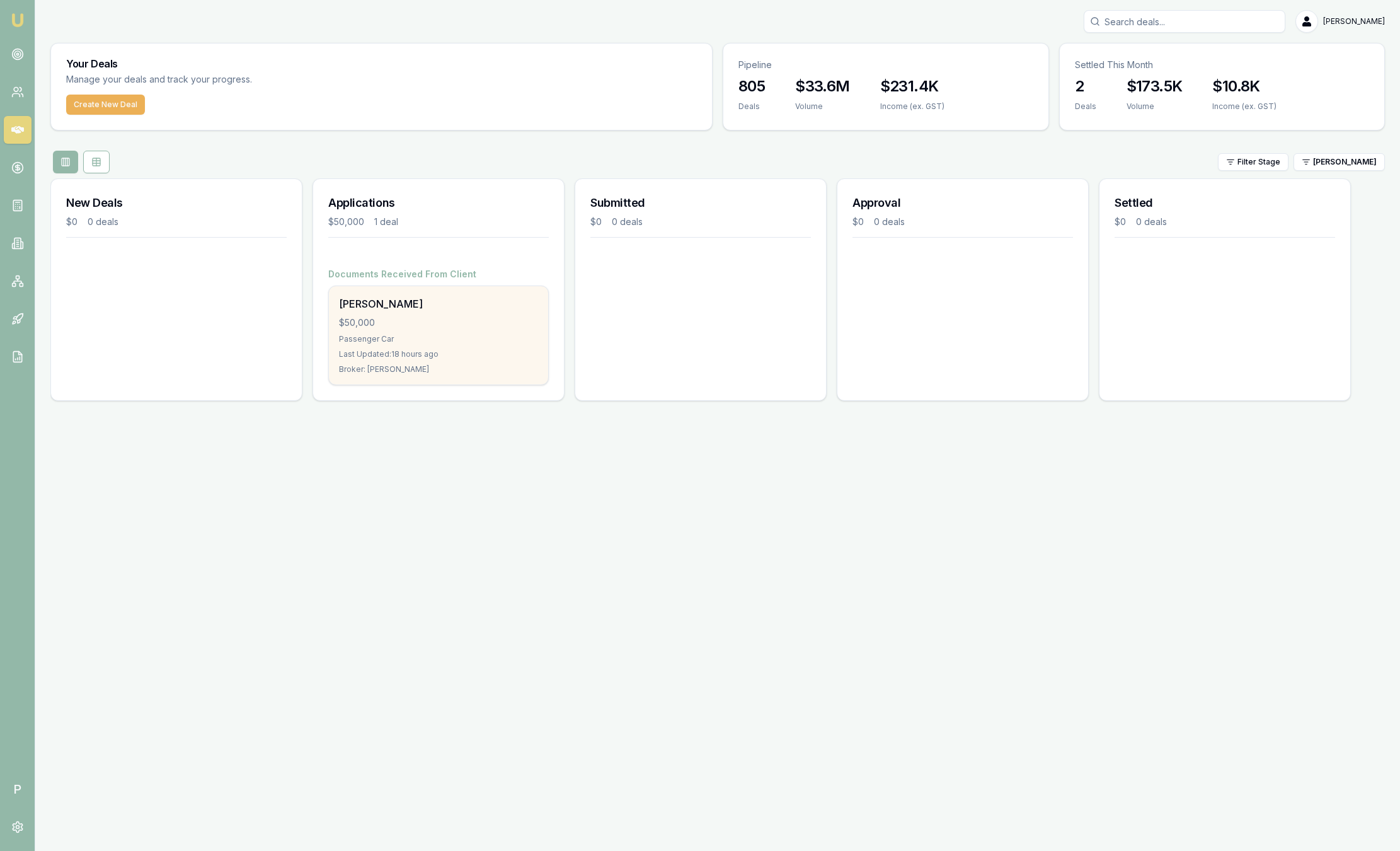
click at [523, 329] on div "$50,000" at bounding box center [438, 322] width 199 height 13
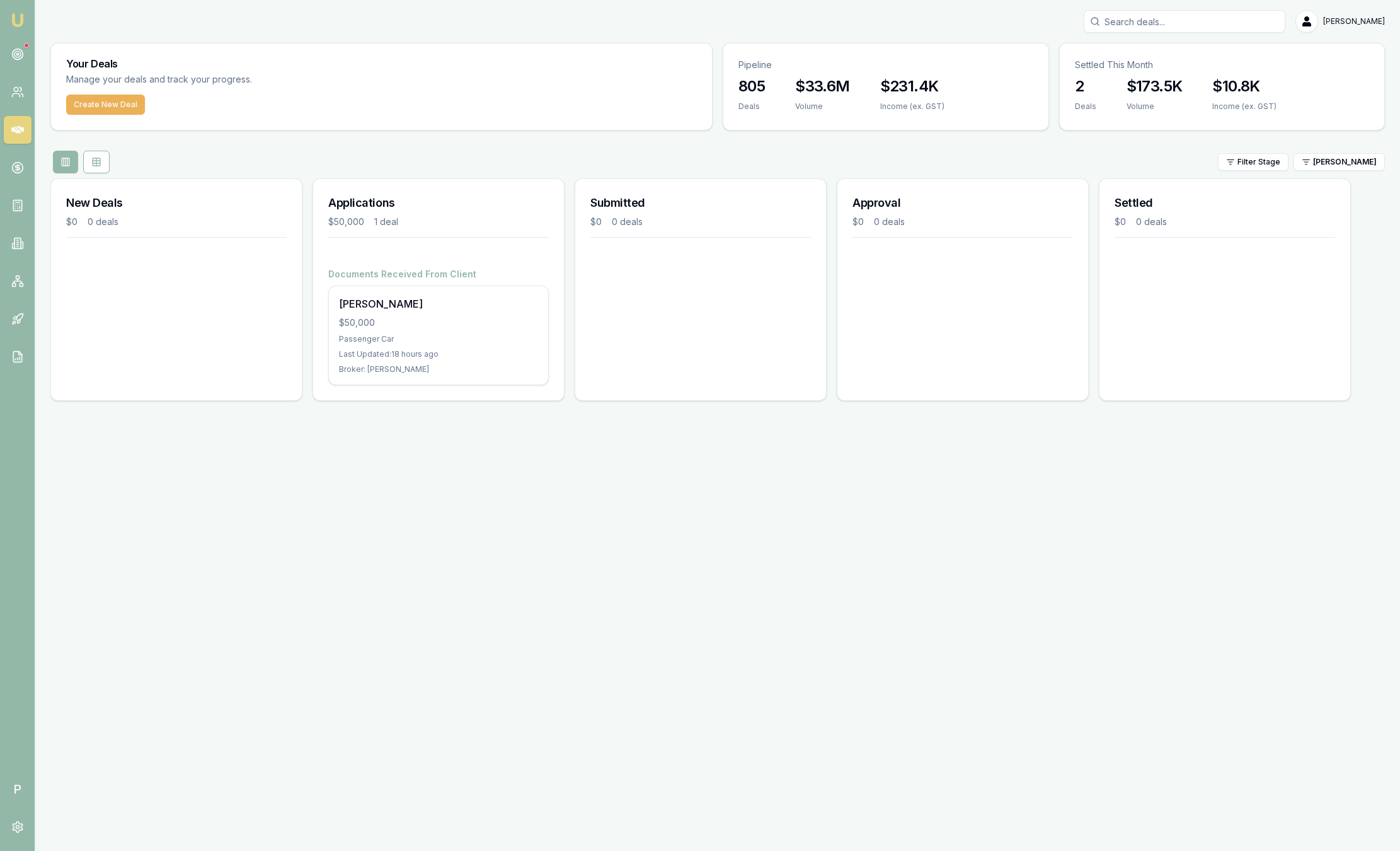
click at [26, 20] on link "Emu Broker" at bounding box center [17, 20] width 20 height 20
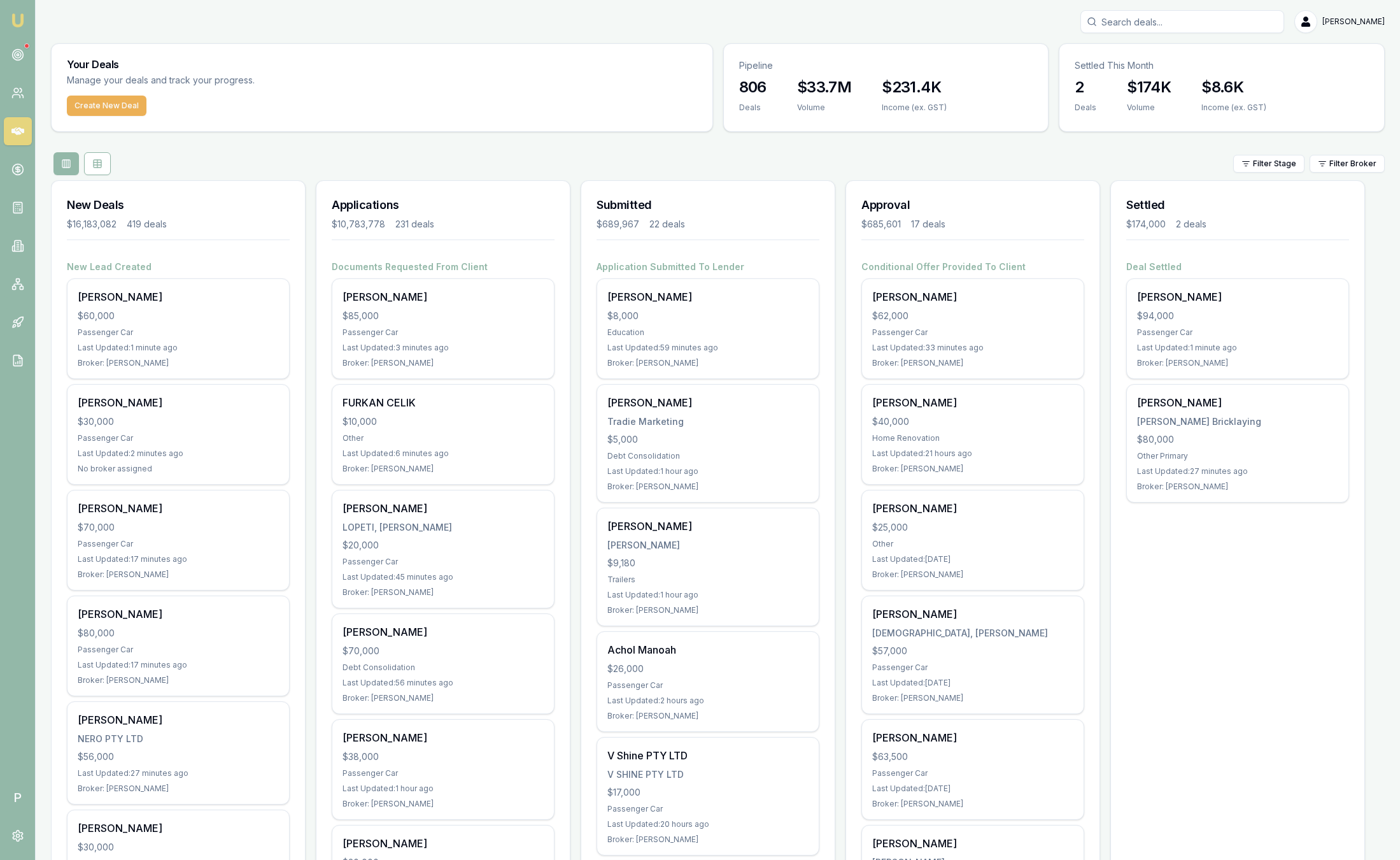
click at [1355, 166] on html "Emu Broker P Sam Crouch Toggle Menu Your Deals Manage your deals and track your…" at bounding box center [700, 430] width 1400 height 860
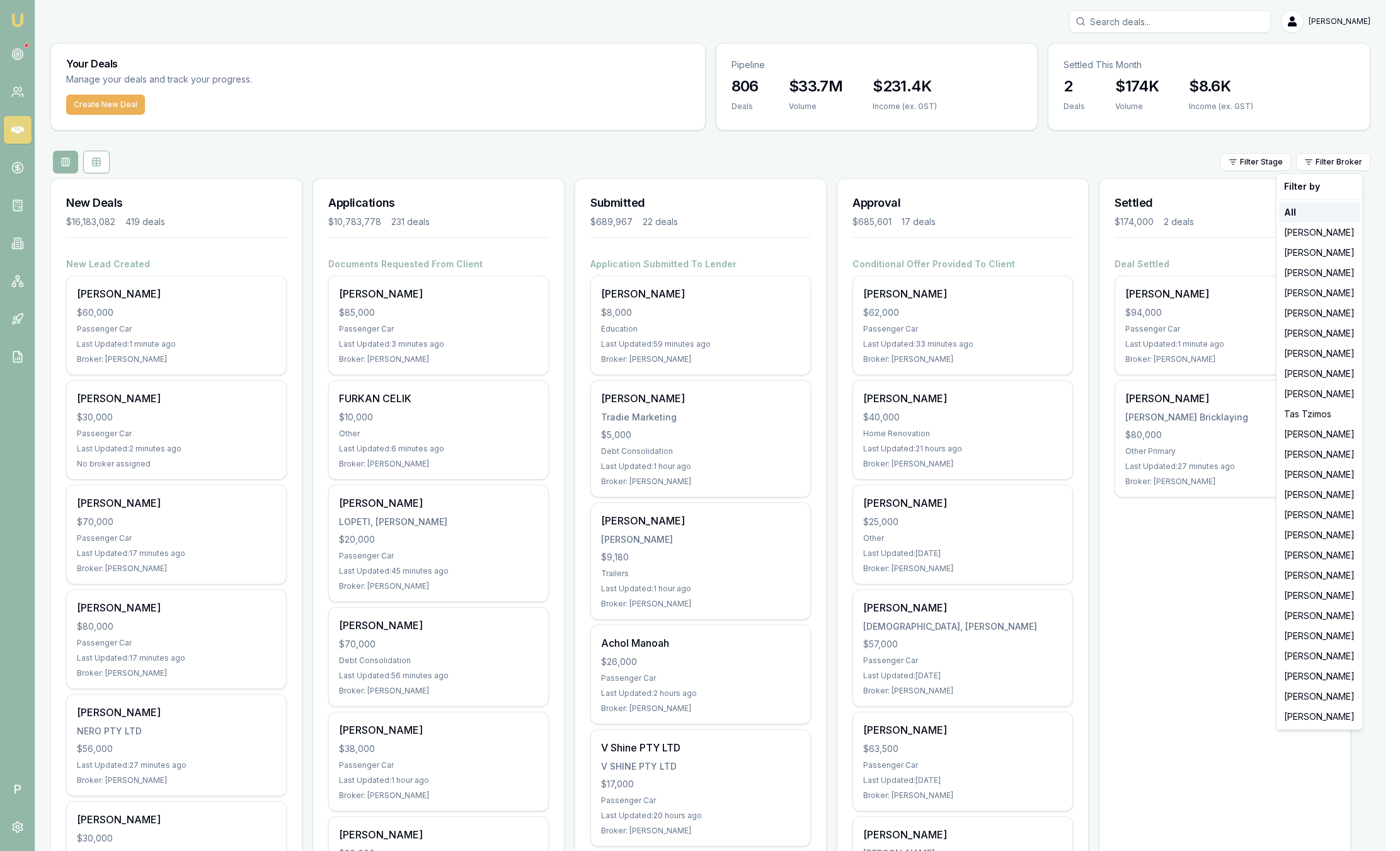
click at [1329, 218] on div "All" at bounding box center [1320, 212] width 81 height 20
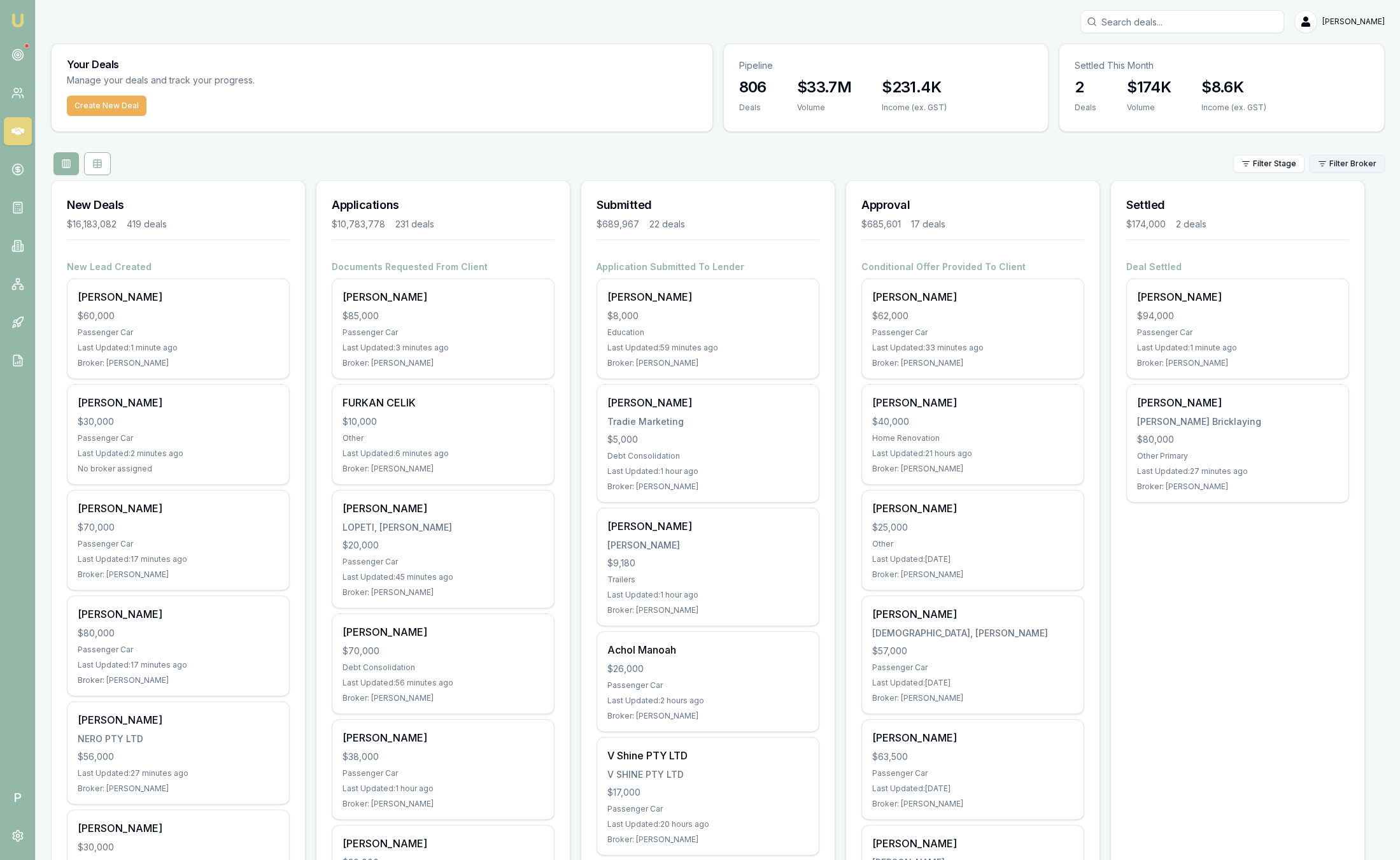
click at [1347, 167] on html "Emu Broker P Sam Crouch Toggle Menu Your Deals Manage your deals and track your…" at bounding box center [700, 430] width 1400 height 860
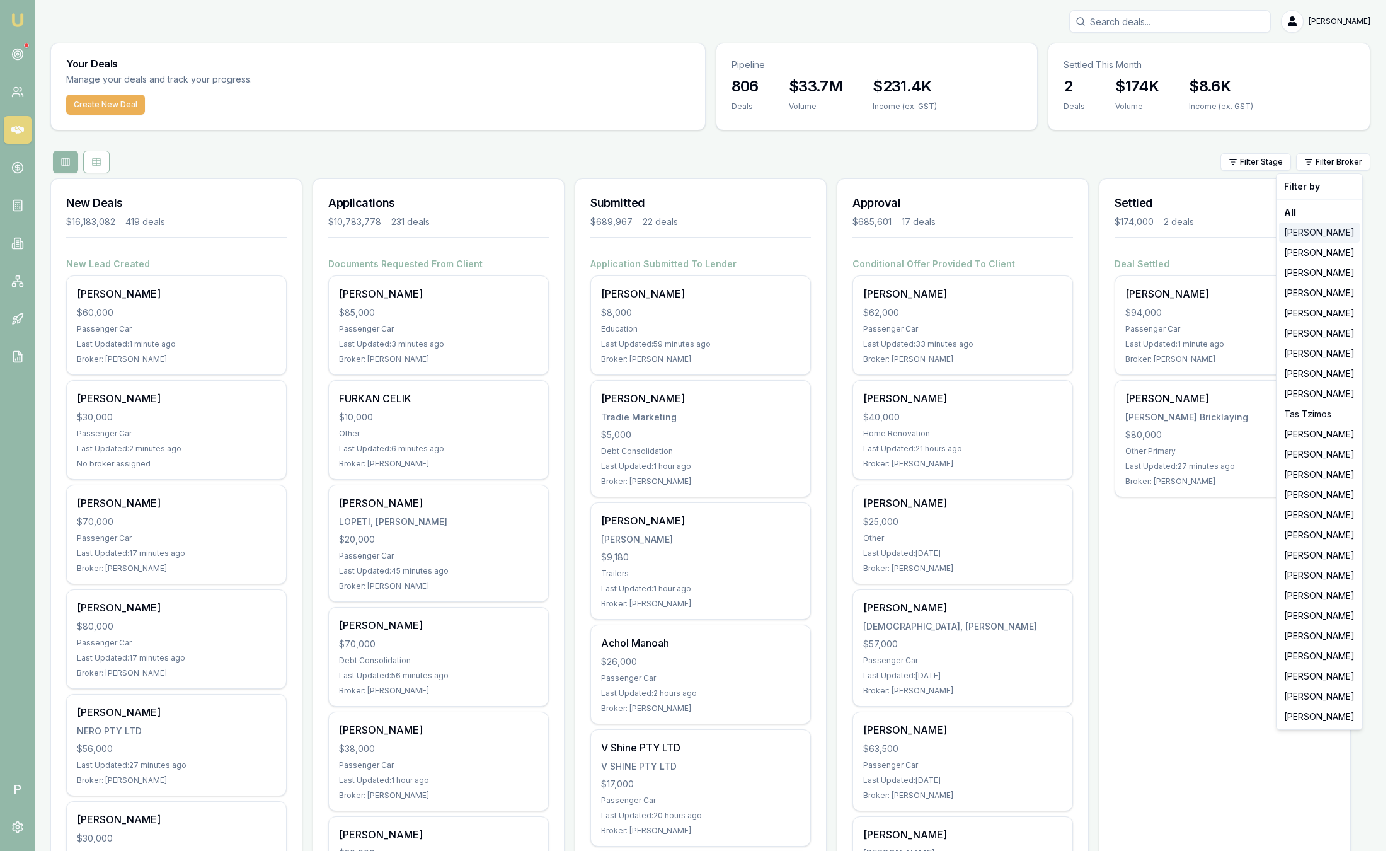
click at [1322, 241] on div "[PERSON_NAME]" at bounding box center [1320, 232] width 81 height 20
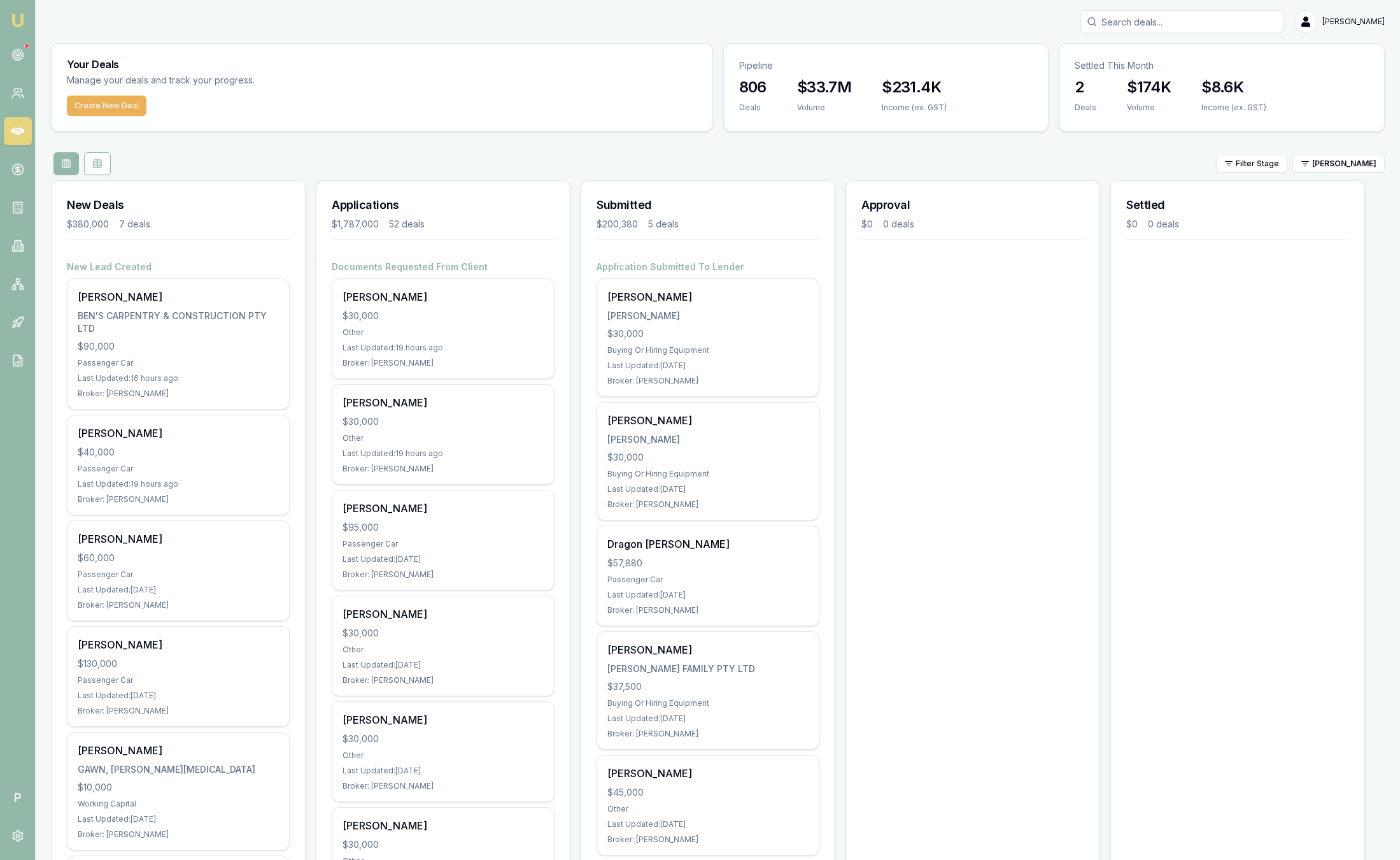
click at [17, 17] on img at bounding box center [18, 21] width 16 height 16
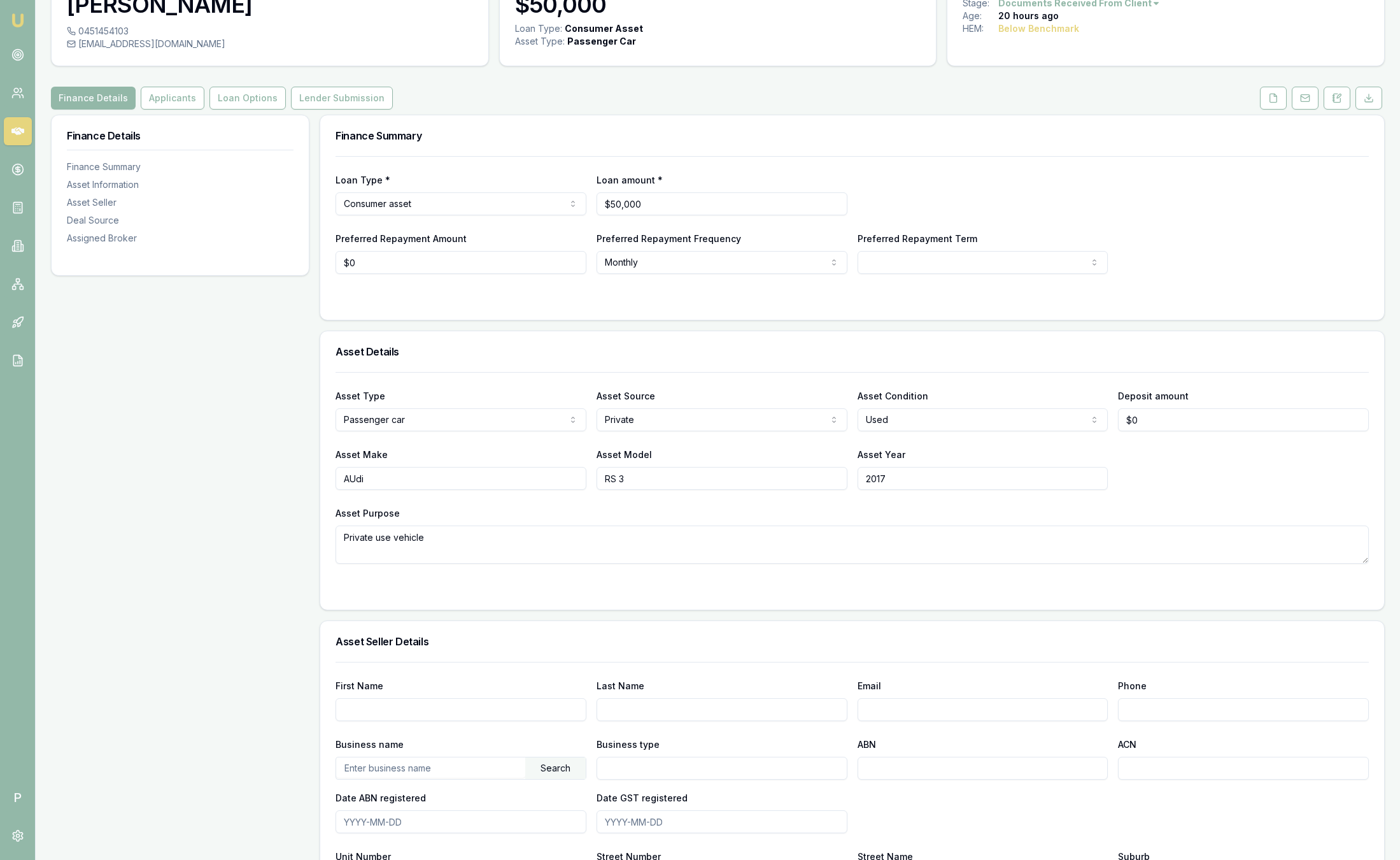
scroll to position [78, 0]
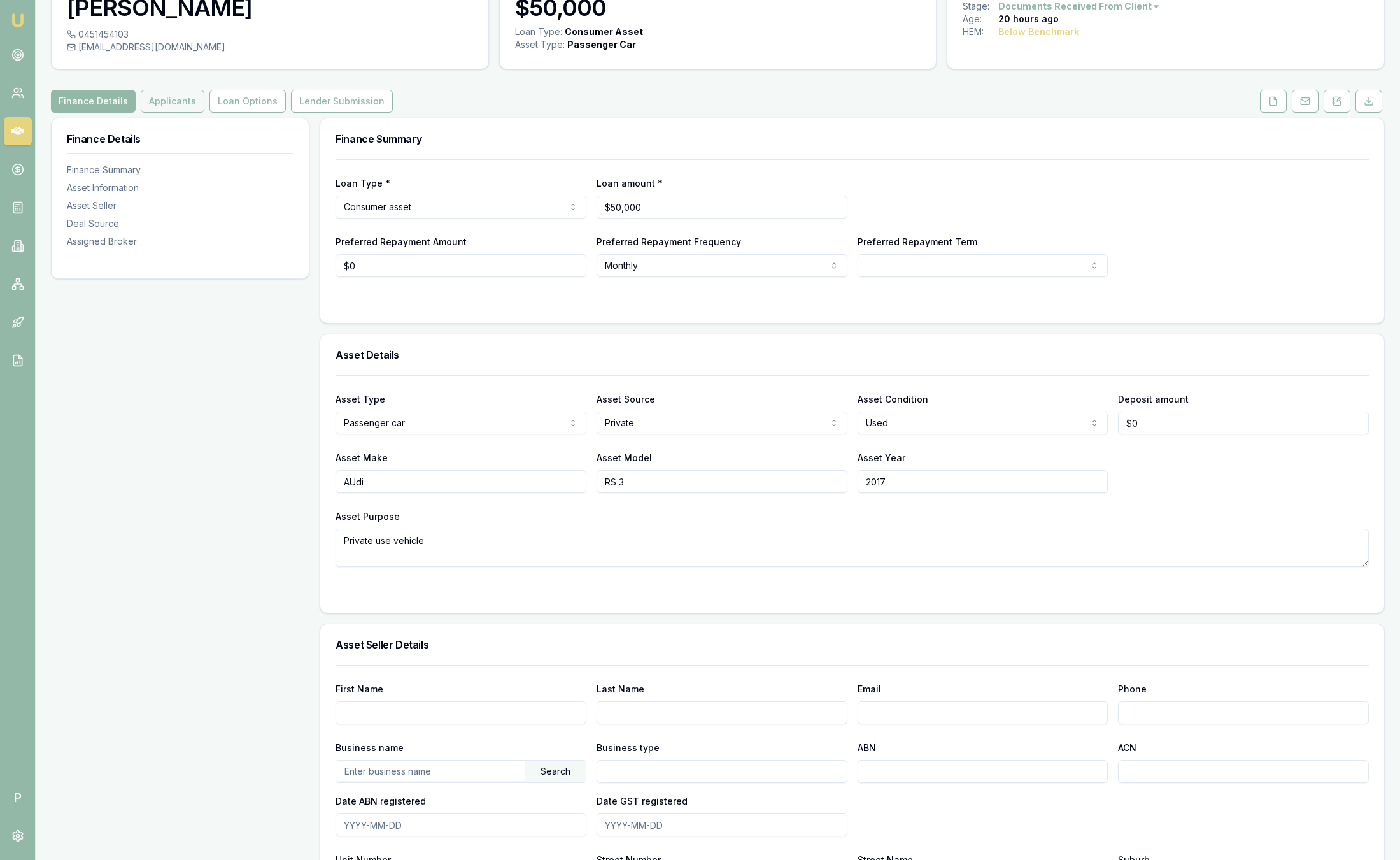
click at [176, 106] on button "Applicants" at bounding box center [172, 101] width 64 height 23
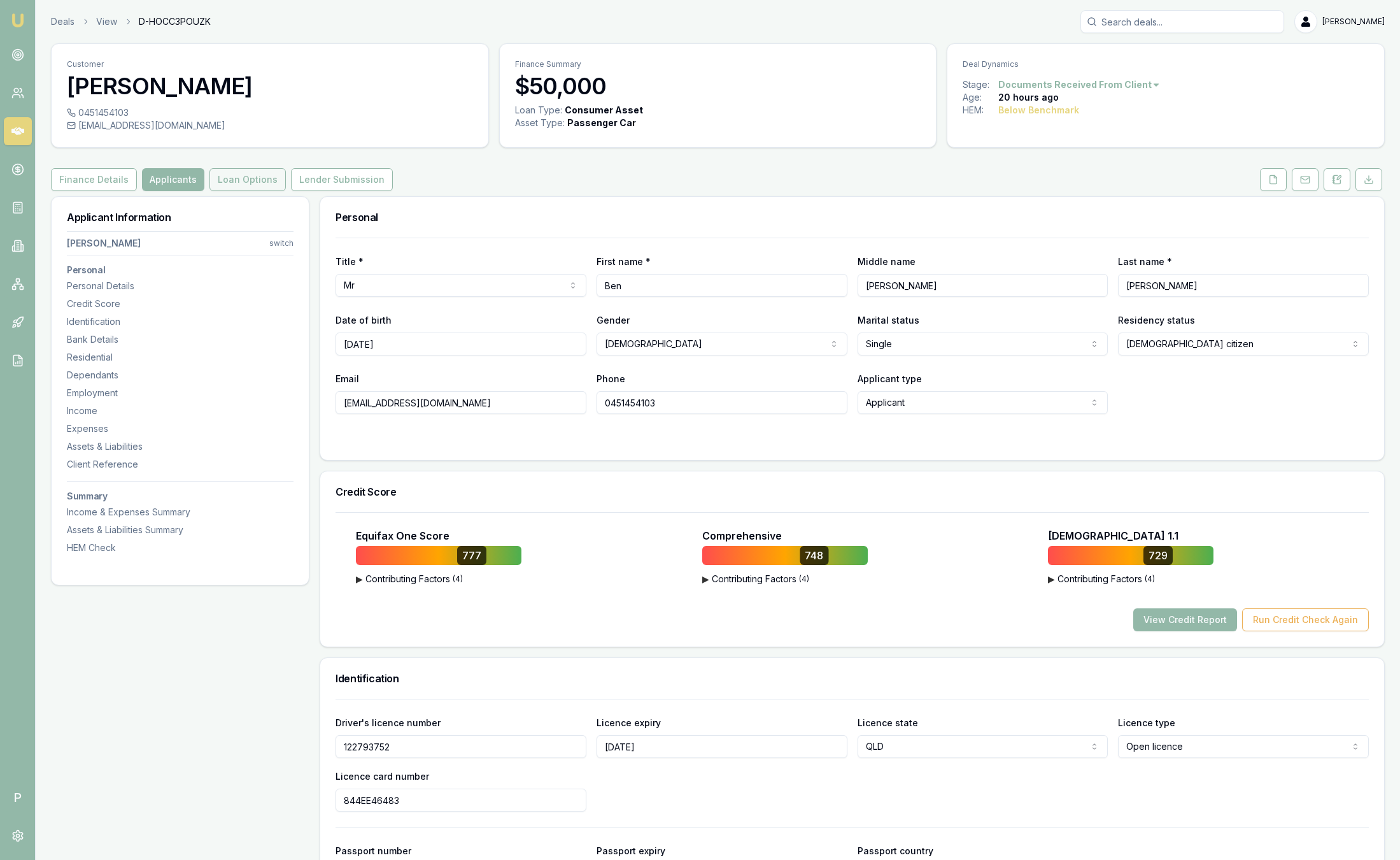
click at [264, 187] on button "Loan Options" at bounding box center [247, 179] width 77 height 23
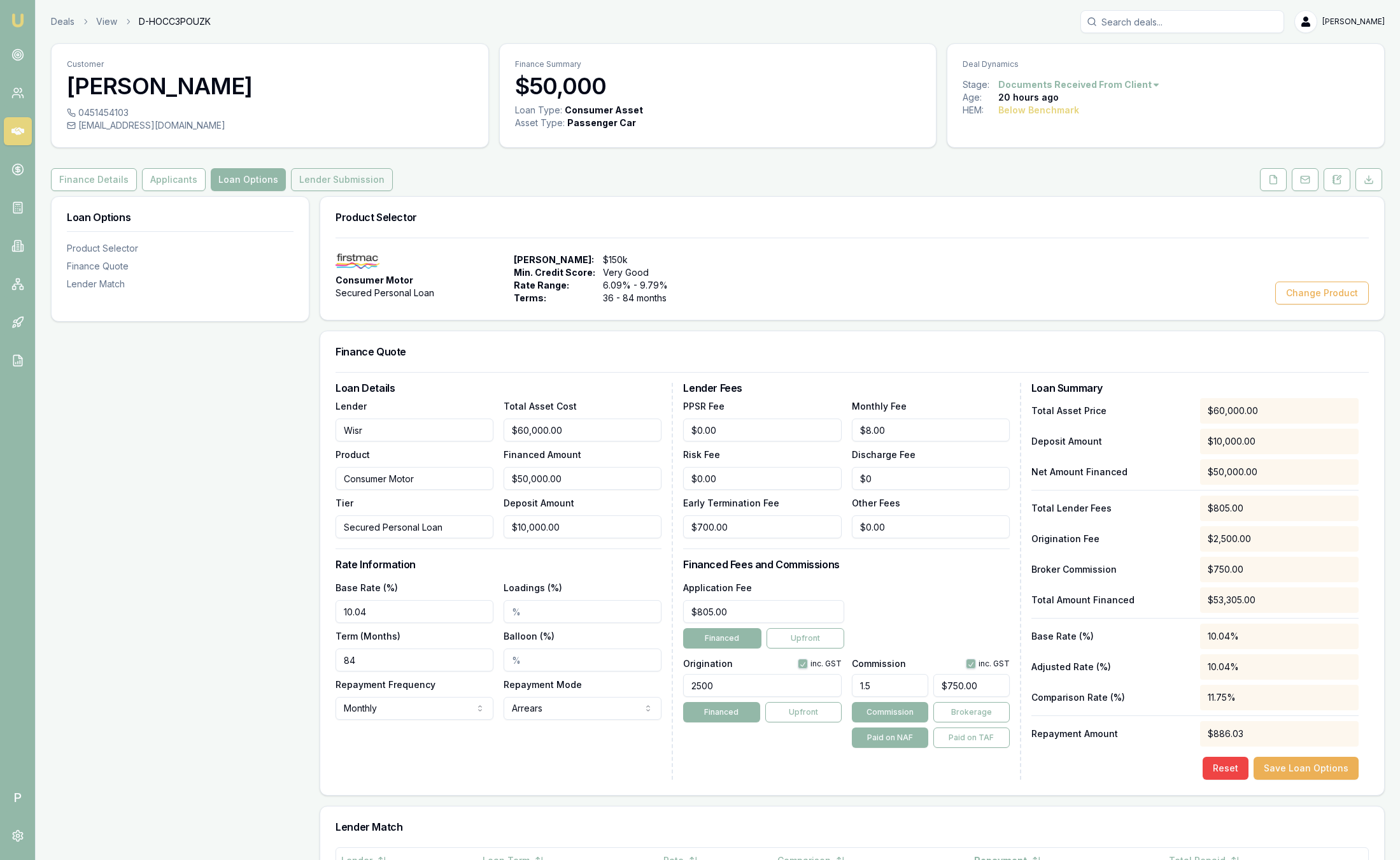
click at [349, 179] on button "Lender Submission" at bounding box center [342, 179] width 102 height 23
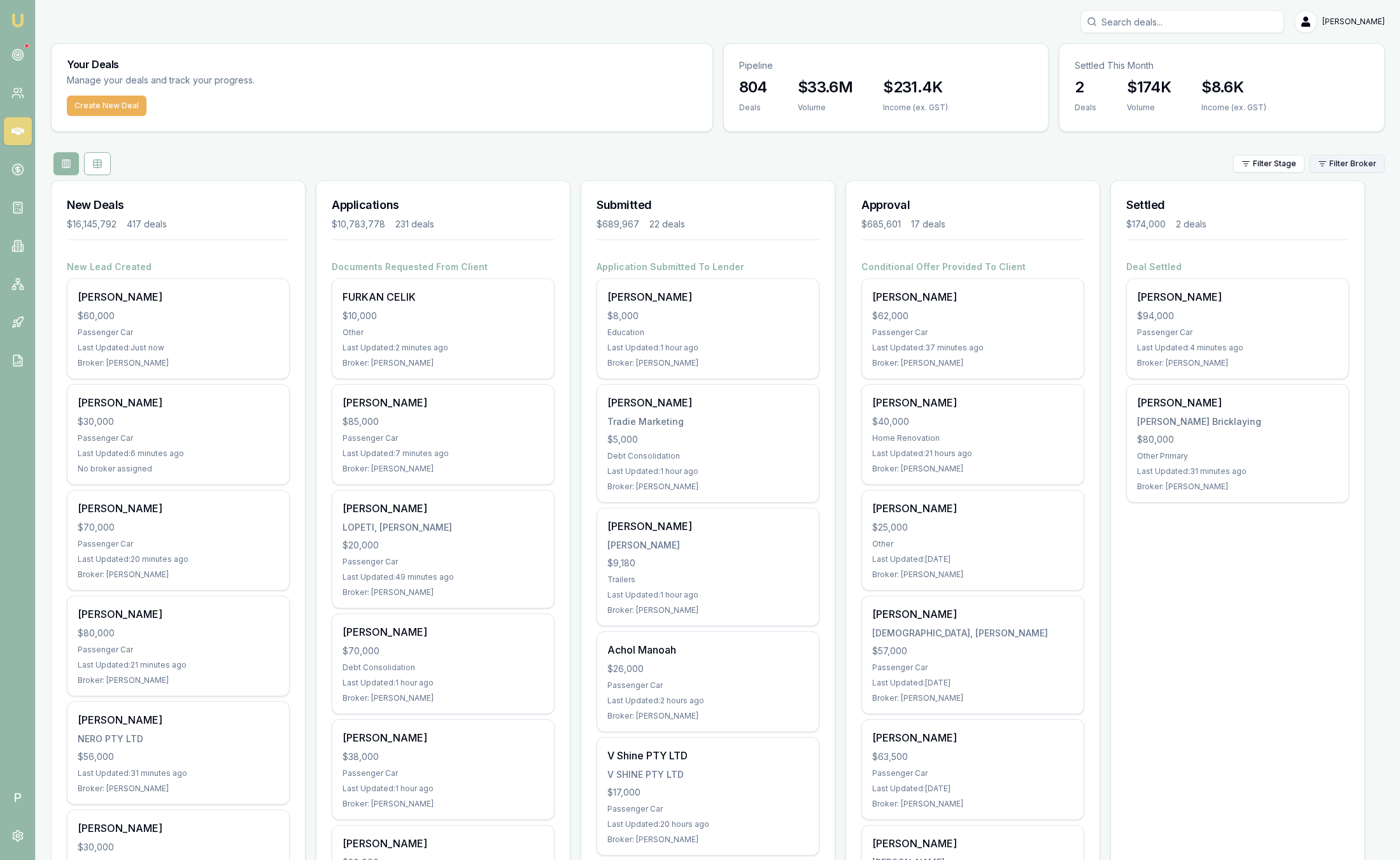
click at [1350, 169] on html "Emu Broker P [PERSON_NAME] Toggle Menu Your Deals Manage your deals and track y…" at bounding box center [700, 430] width 1400 height 860
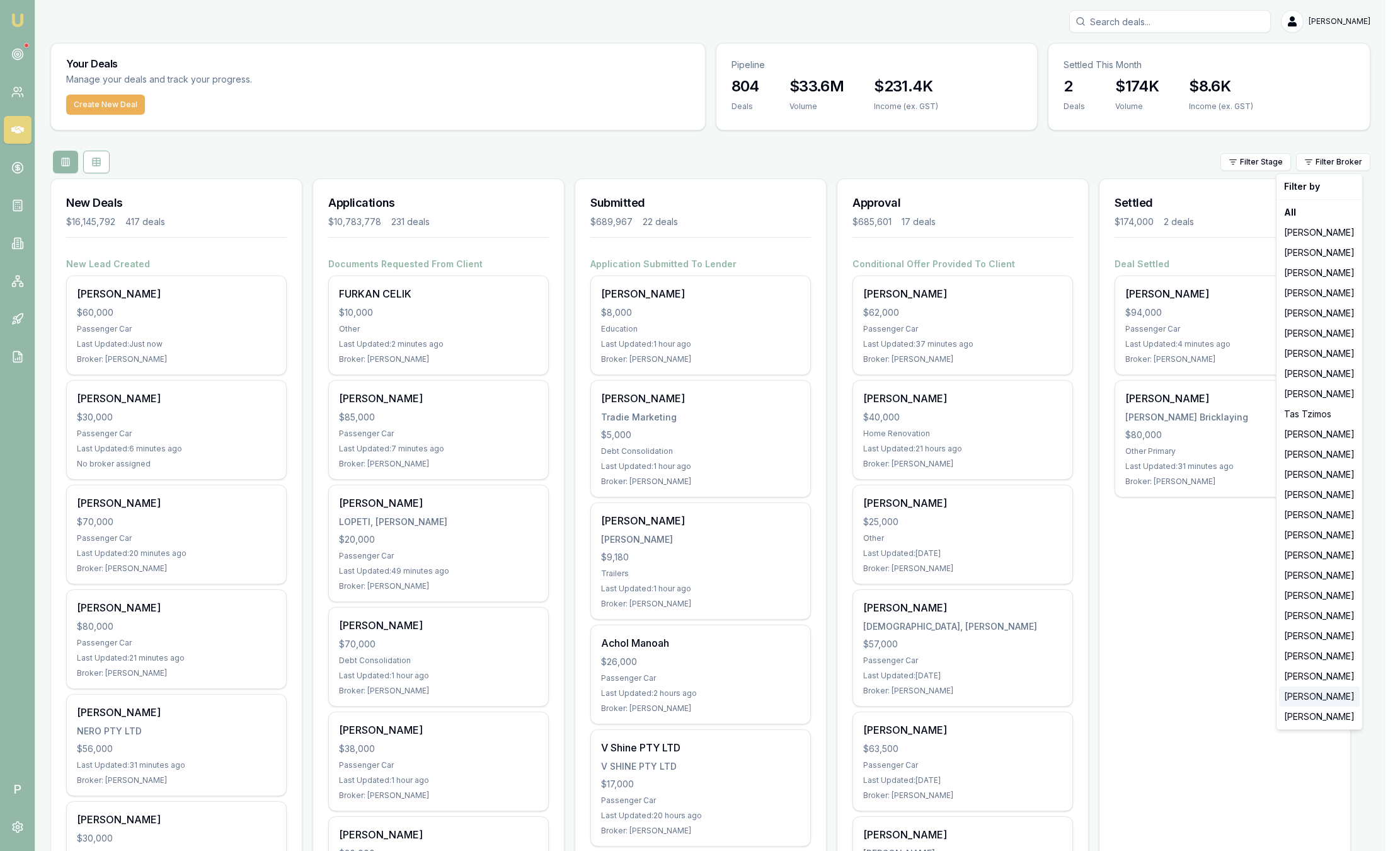
click at [1320, 704] on div "[PERSON_NAME]" at bounding box center [1320, 696] width 81 height 20
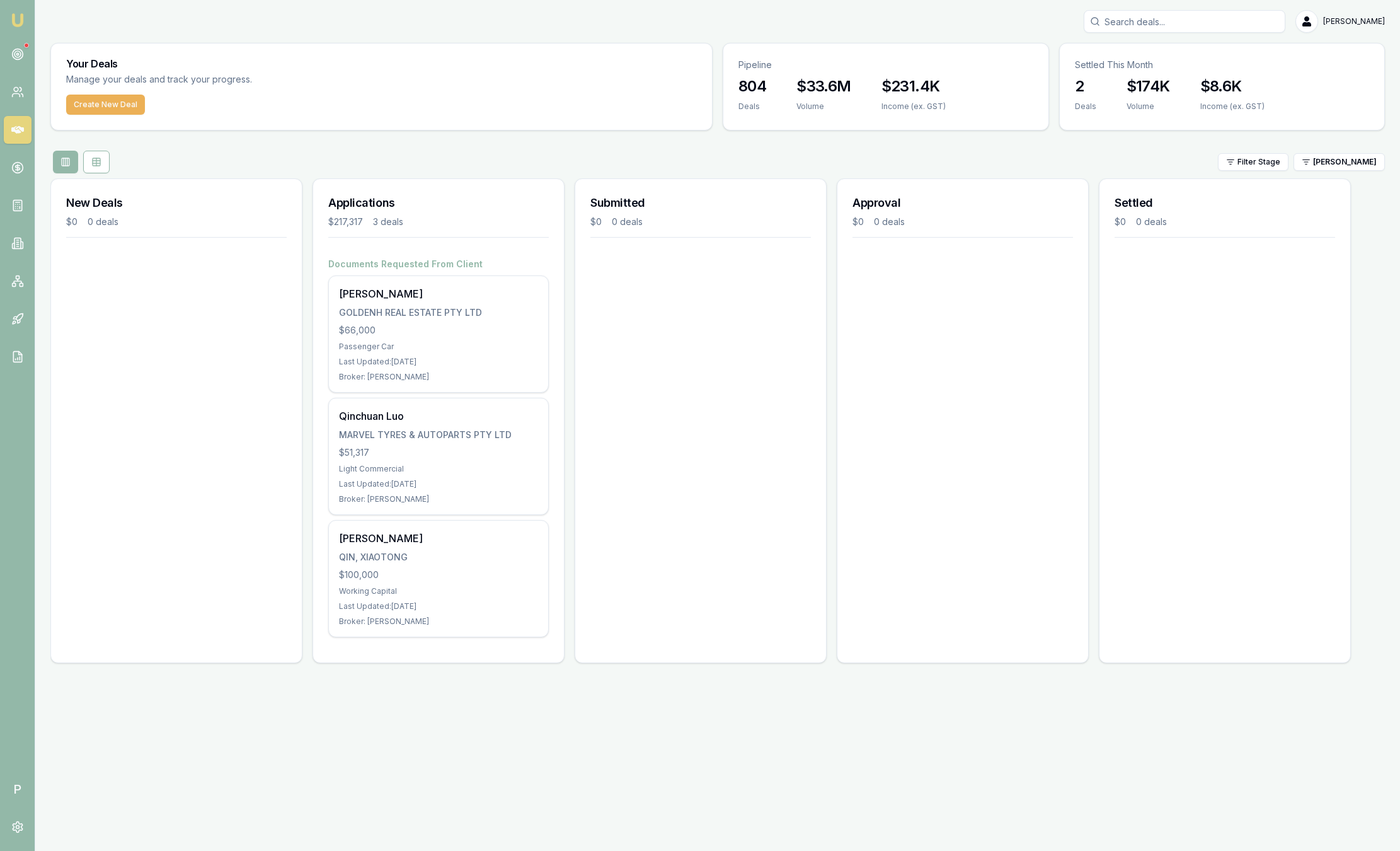
drag, startPoint x: 1320, startPoint y: 704, endPoint x: 1327, endPoint y: 484, distance: 220.1
click at [1348, 154] on html "Emu Broker P Sam Crouch Toggle Menu Your Deals Manage your deals and track your…" at bounding box center [700, 425] width 1400 height 851
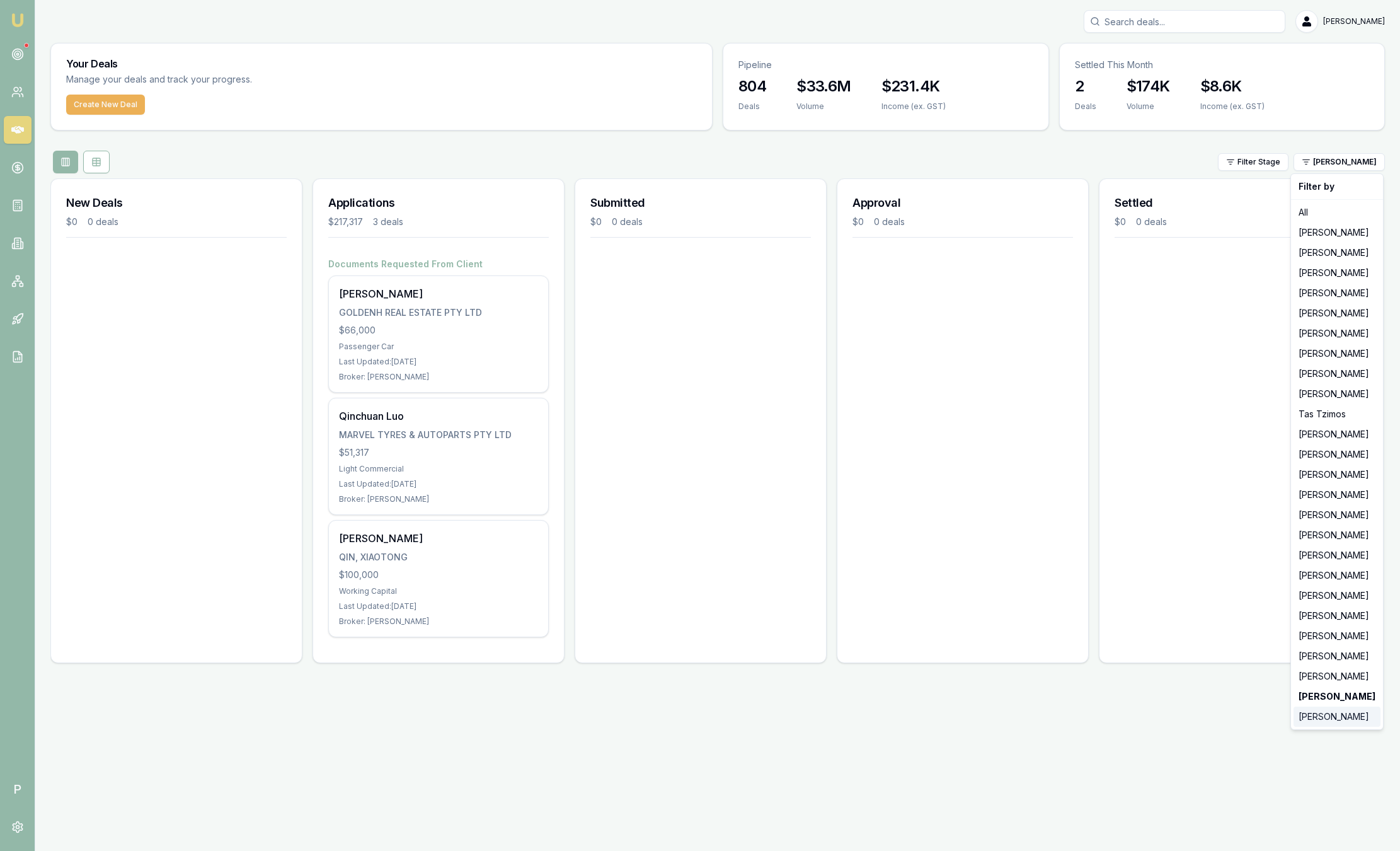
drag, startPoint x: 1334, startPoint y: 716, endPoint x: 1329, endPoint y: 711, distance: 7.1
click at [1334, 716] on div "[PERSON_NAME]" at bounding box center [1337, 716] width 87 height 20
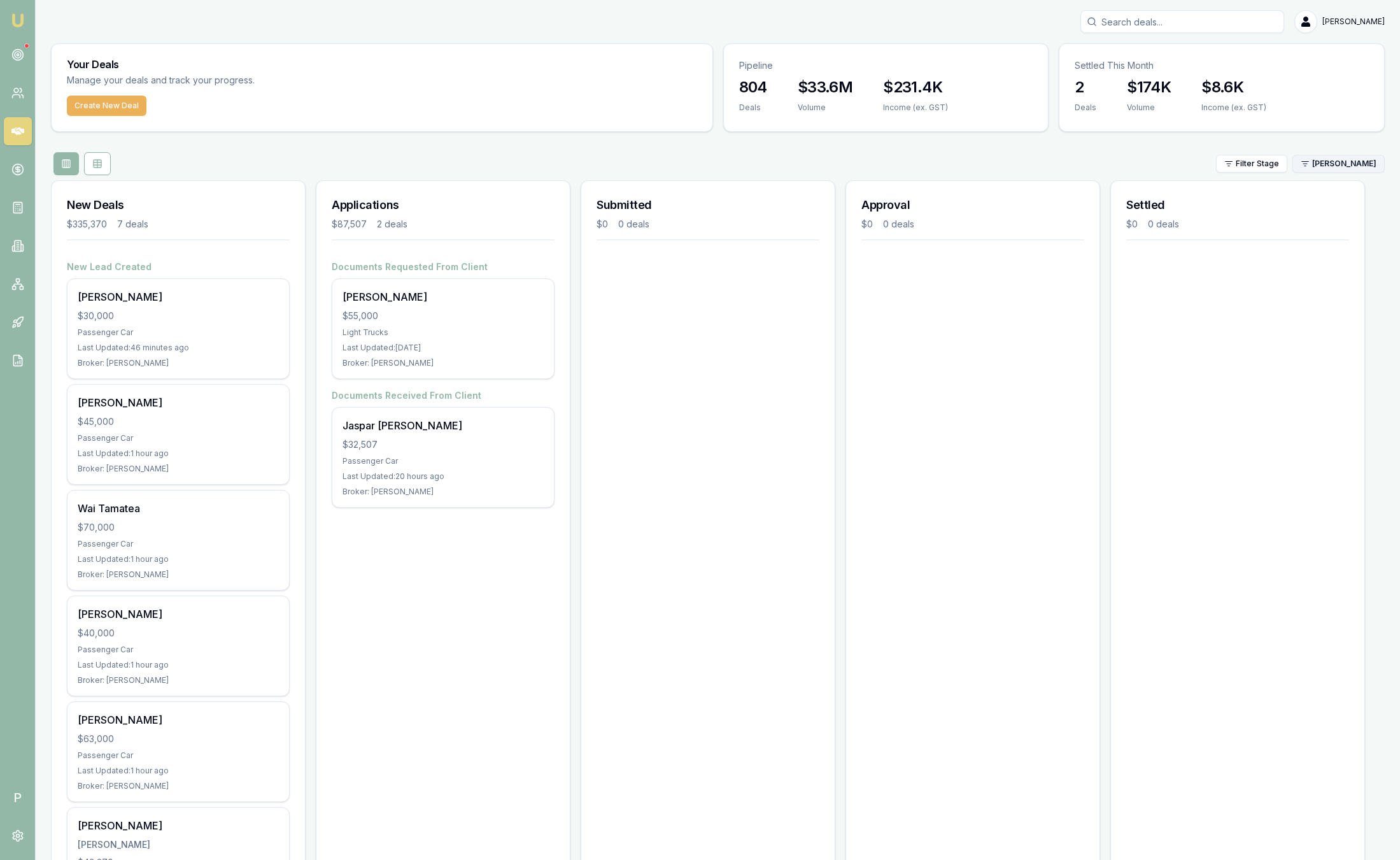
click at [1373, 166] on html "Emu Broker P Sam Crouch Toggle Menu Your Deals Manage your deals and track your…" at bounding box center [700, 430] width 1400 height 860
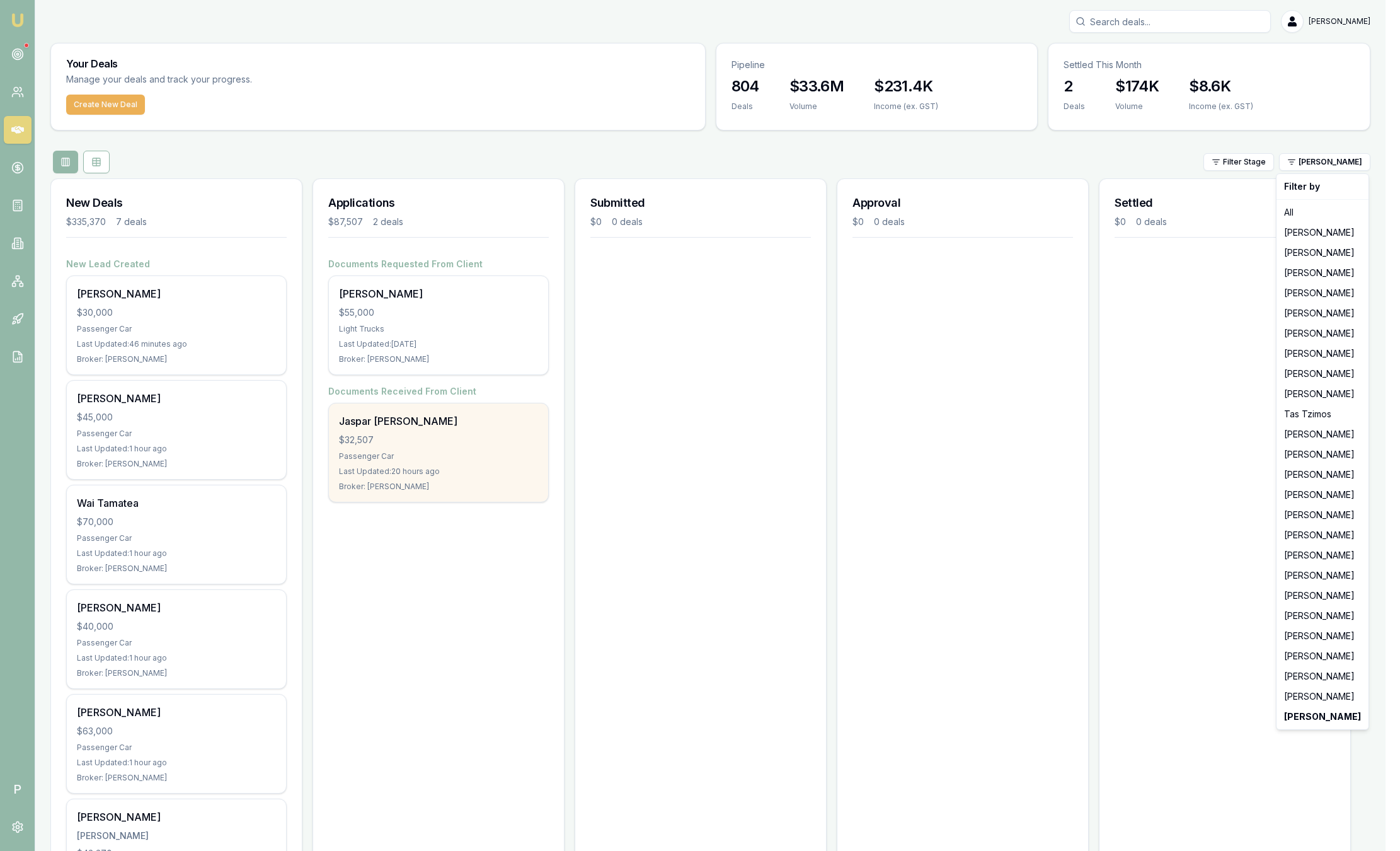
click at [416, 462] on html "Emu Broker P Sam Crouch Toggle Menu Your Deals Manage your deals and track your…" at bounding box center [700, 425] width 1400 height 851
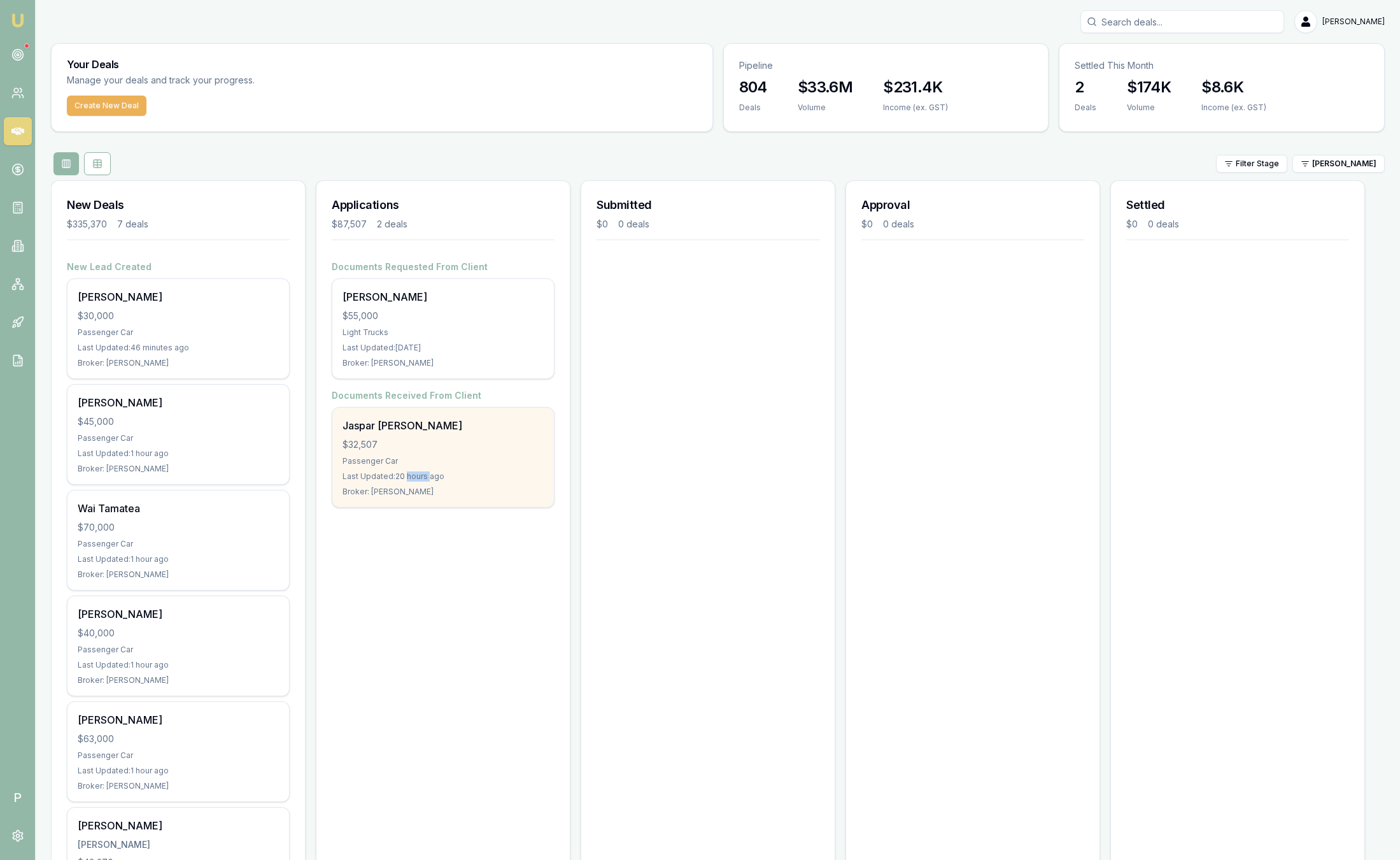
click at [420, 467] on div "Jaspar aldwin Falcon $32,507 Passenger Car Last Updated: 20 hours ago Broker: P…" at bounding box center [443, 457] width 221 height 99
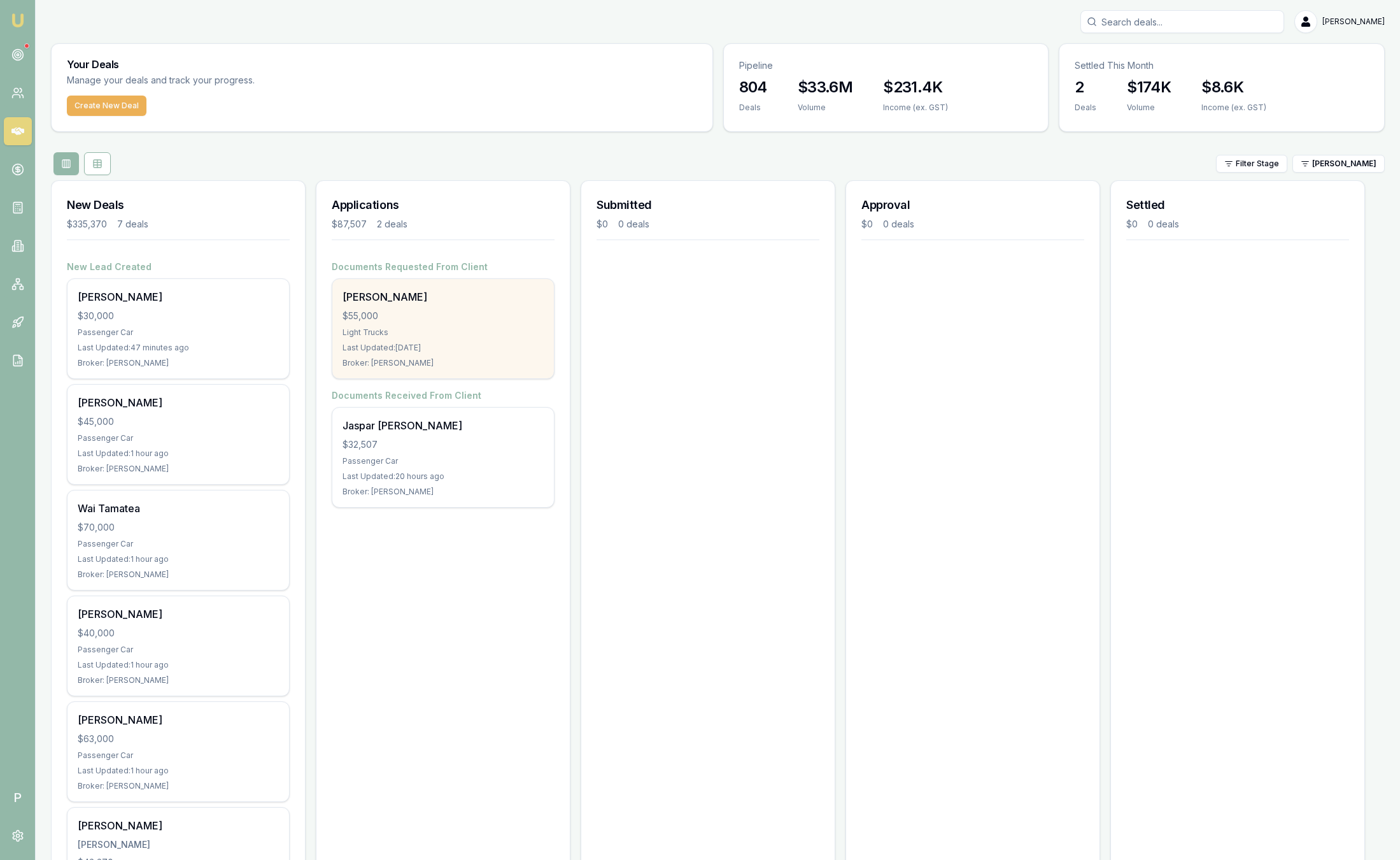
click at [384, 361] on div "Broker: Peter Sarris" at bounding box center [443, 363] width 201 height 10
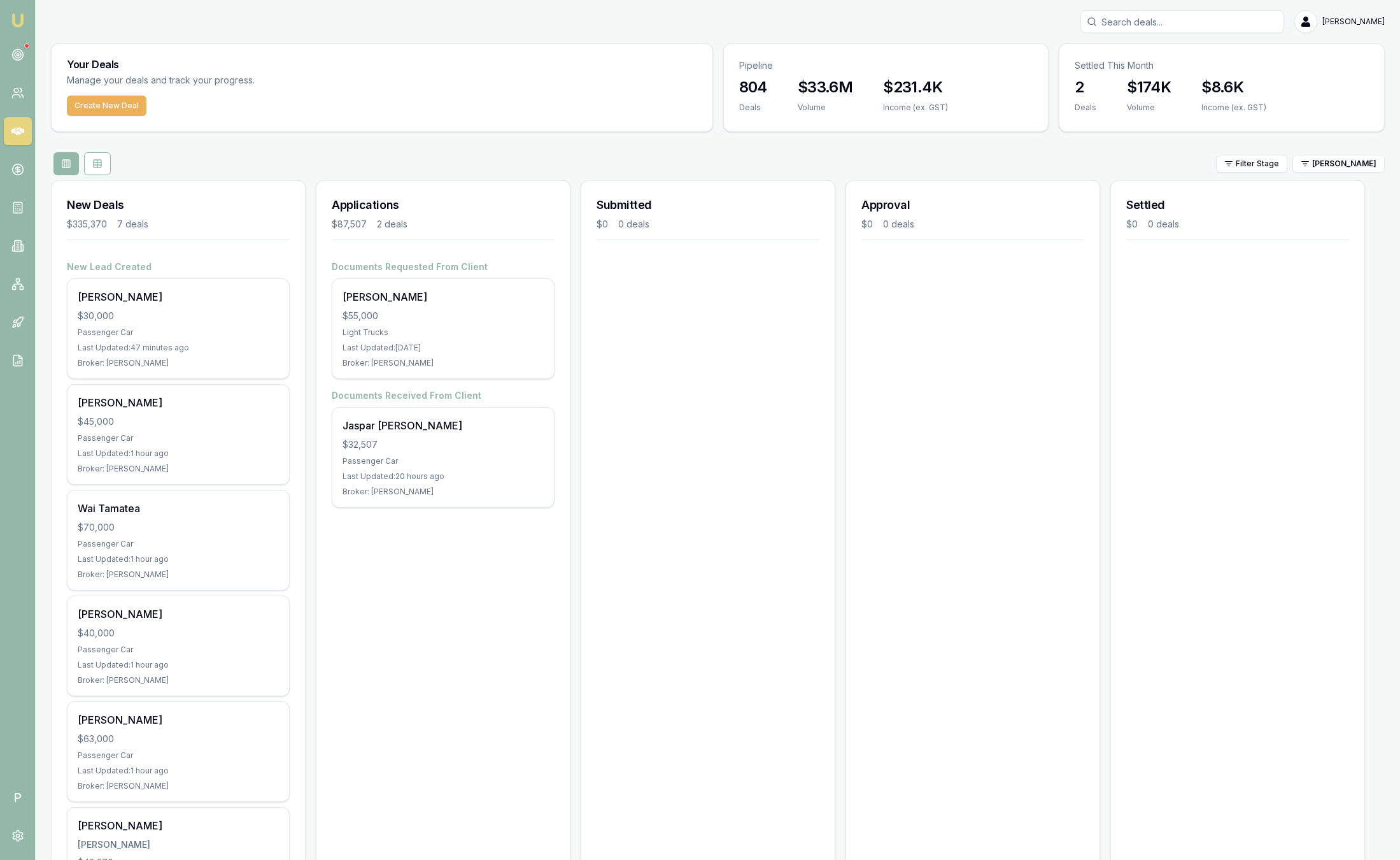
scroll to position [218, 0]
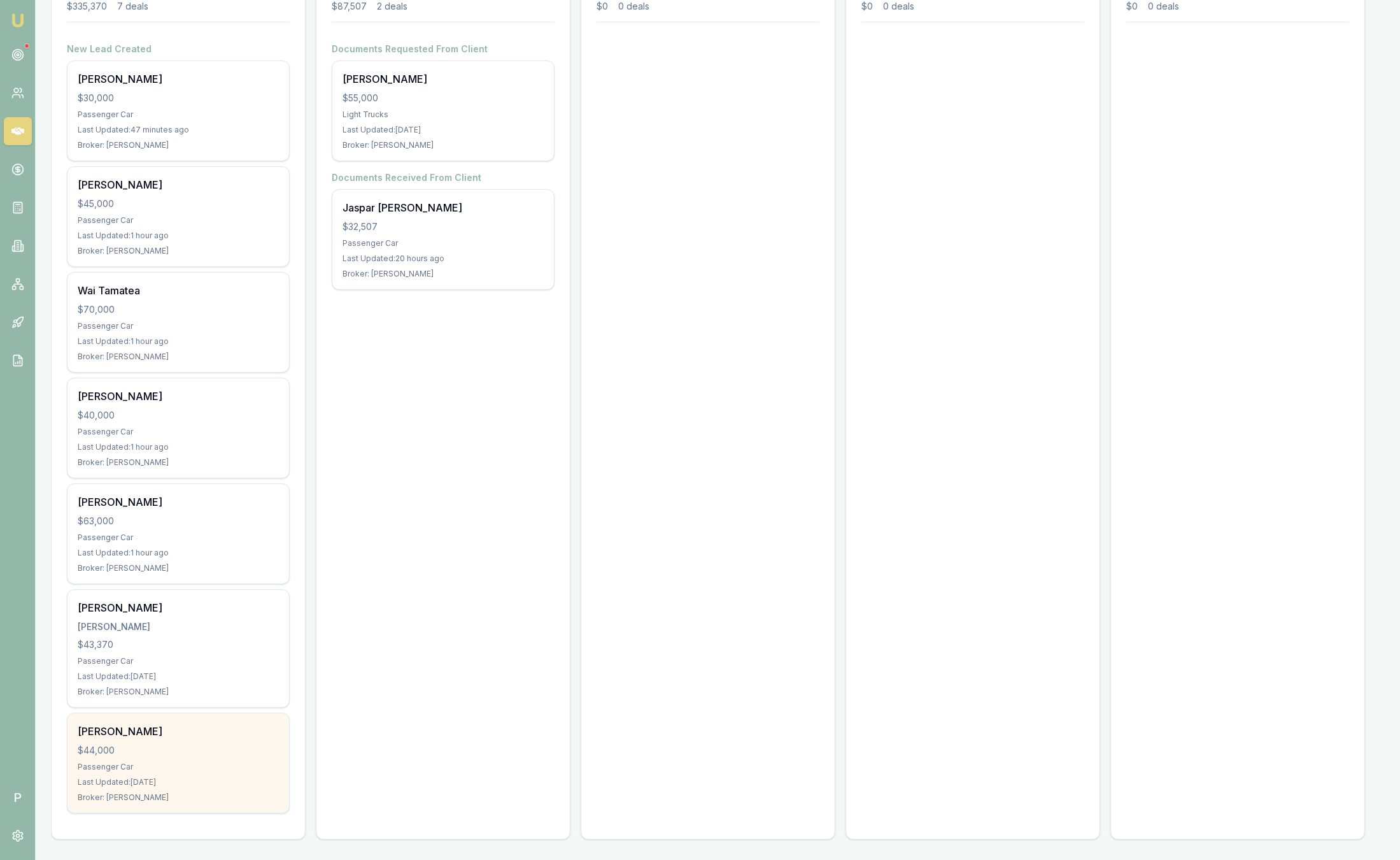
click at [152, 755] on div "$44,000" at bounding box center [178, 750] width 201 height 13
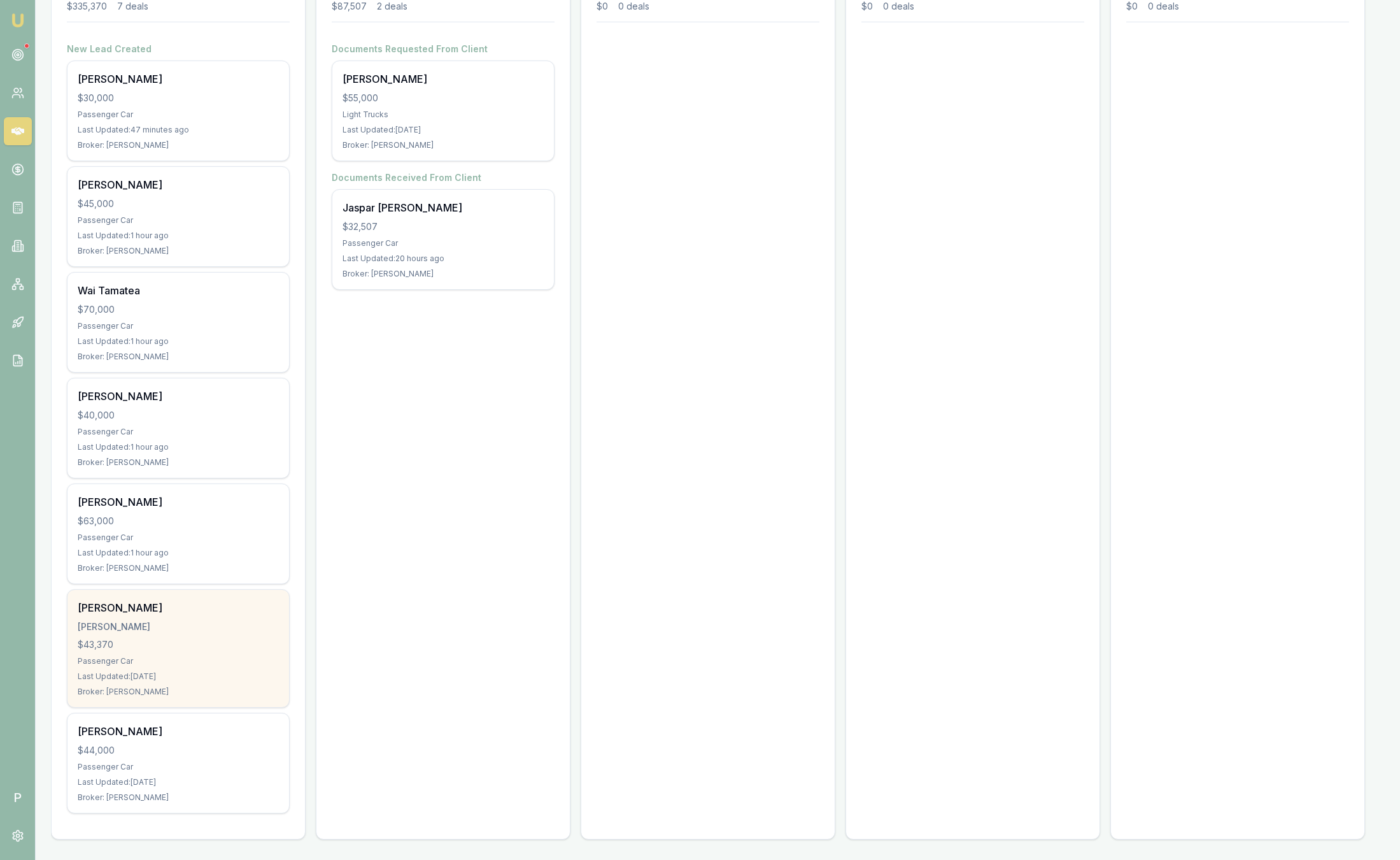
click at [136, 664] on div "Passenger Car" at bounding box center [178, 661] width 201 height 10
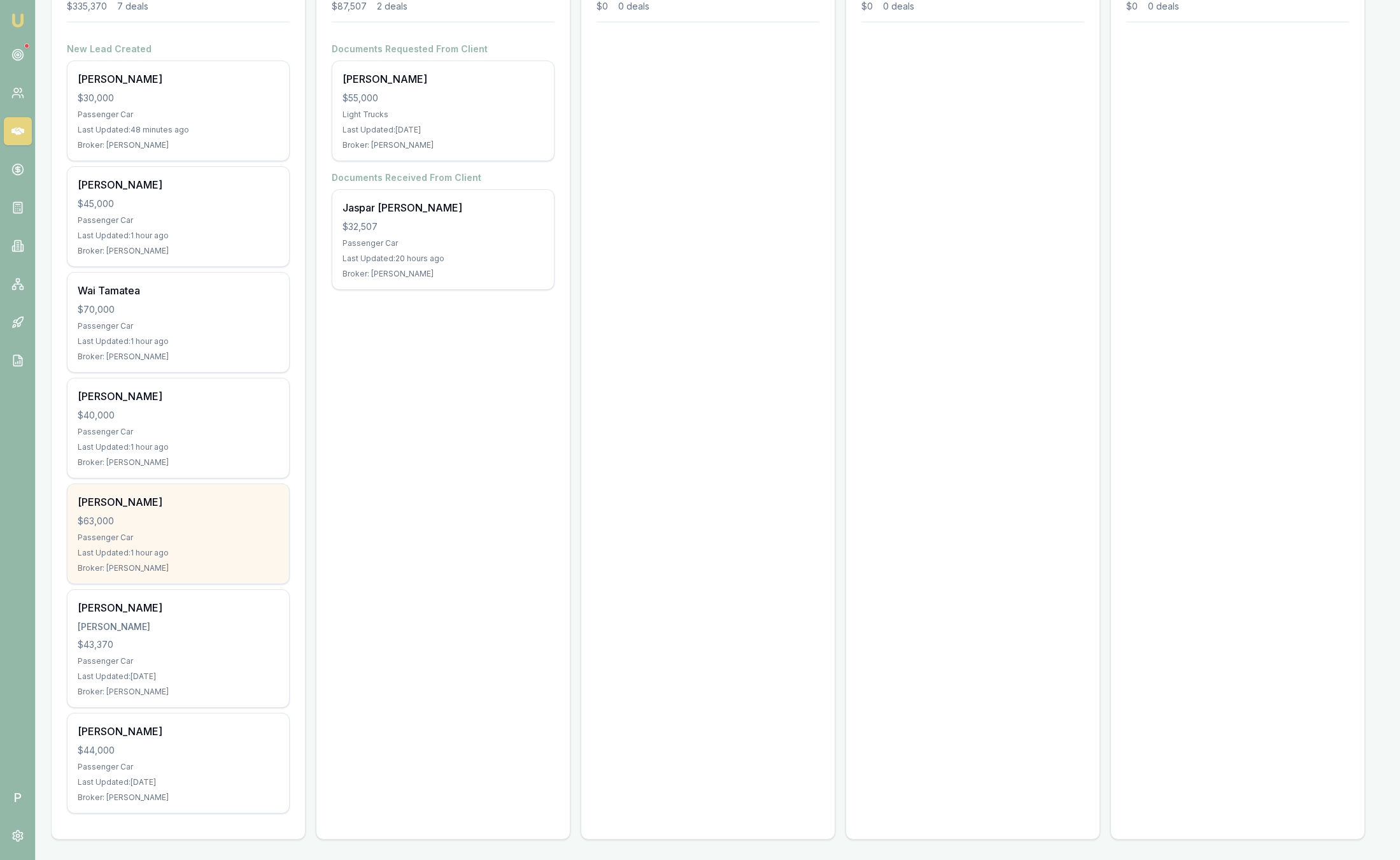
click at [159, 520] on div "$63,000" at bounding box center [178, 521] width 201 height 13
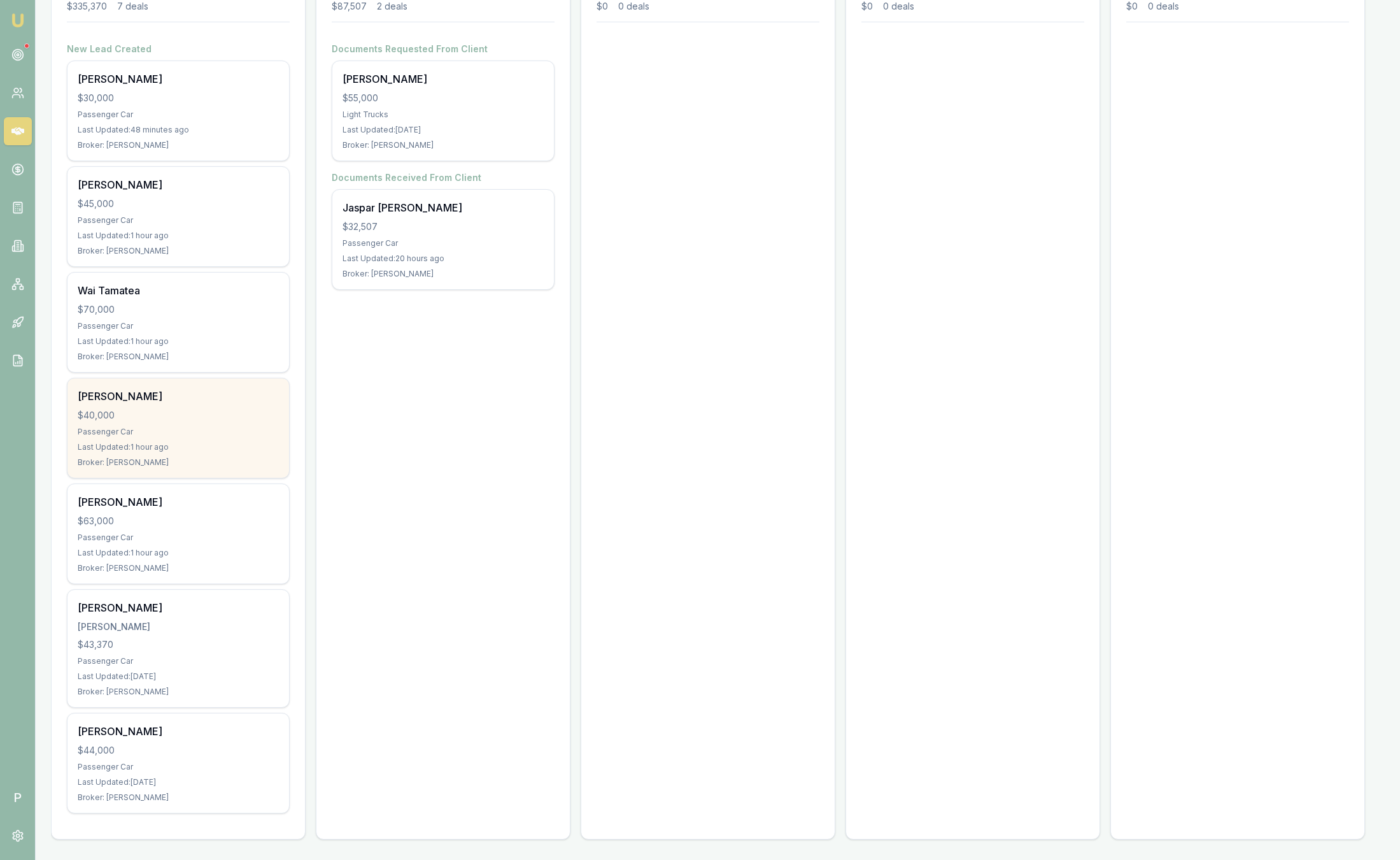
click at [133, 463] on div "Broker: Peter Sarris" at bounding box center [178, 463] width 201 height 10
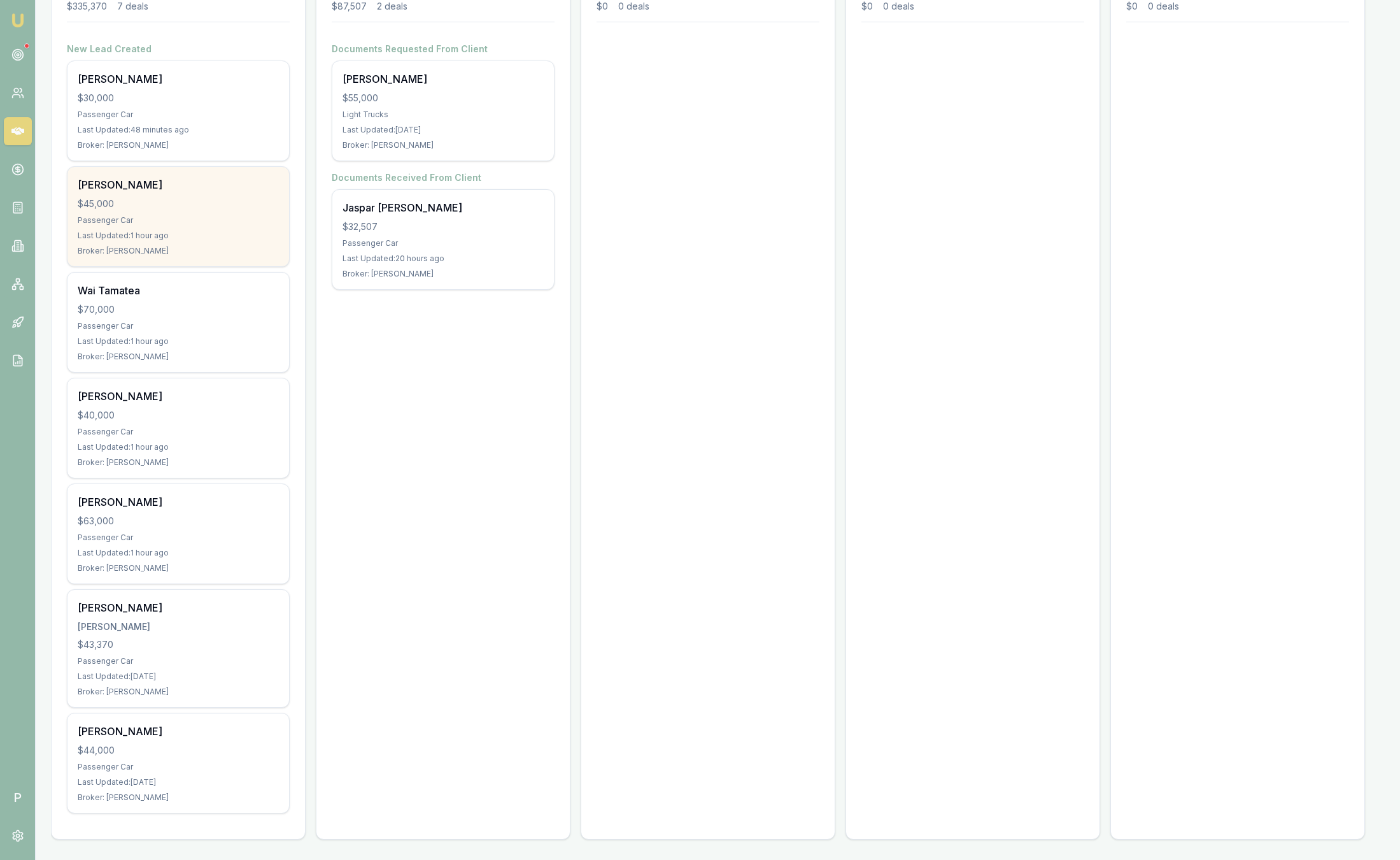
click at [171, 240] on div "Last Updated: 1 hour ago" at bounding box center [178, 236] width 201 height 10
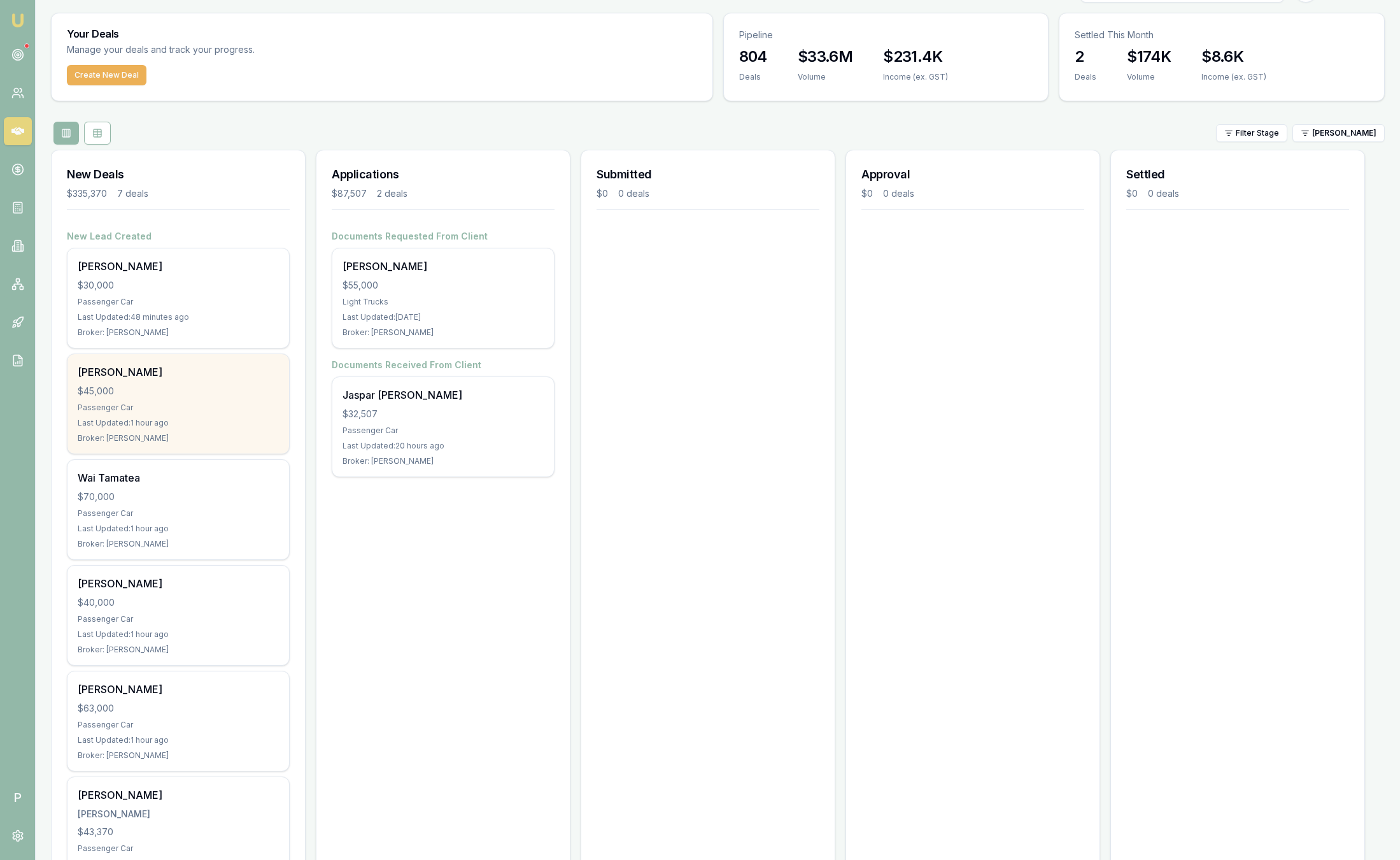
scroll to position [0, 0]
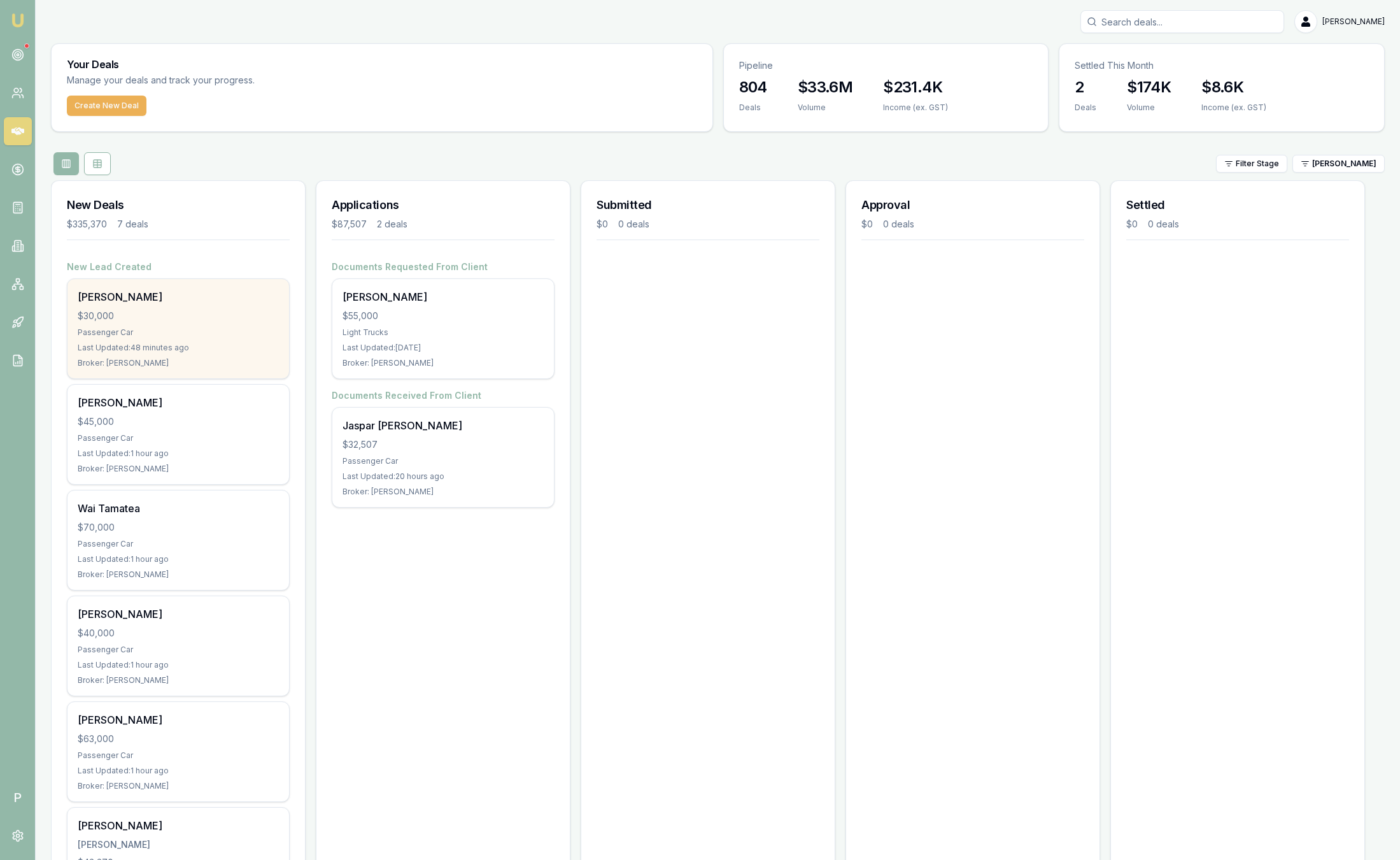
click at [164, 316] on div "$30,000" at bounding box center [178, 315] width 201 height 13
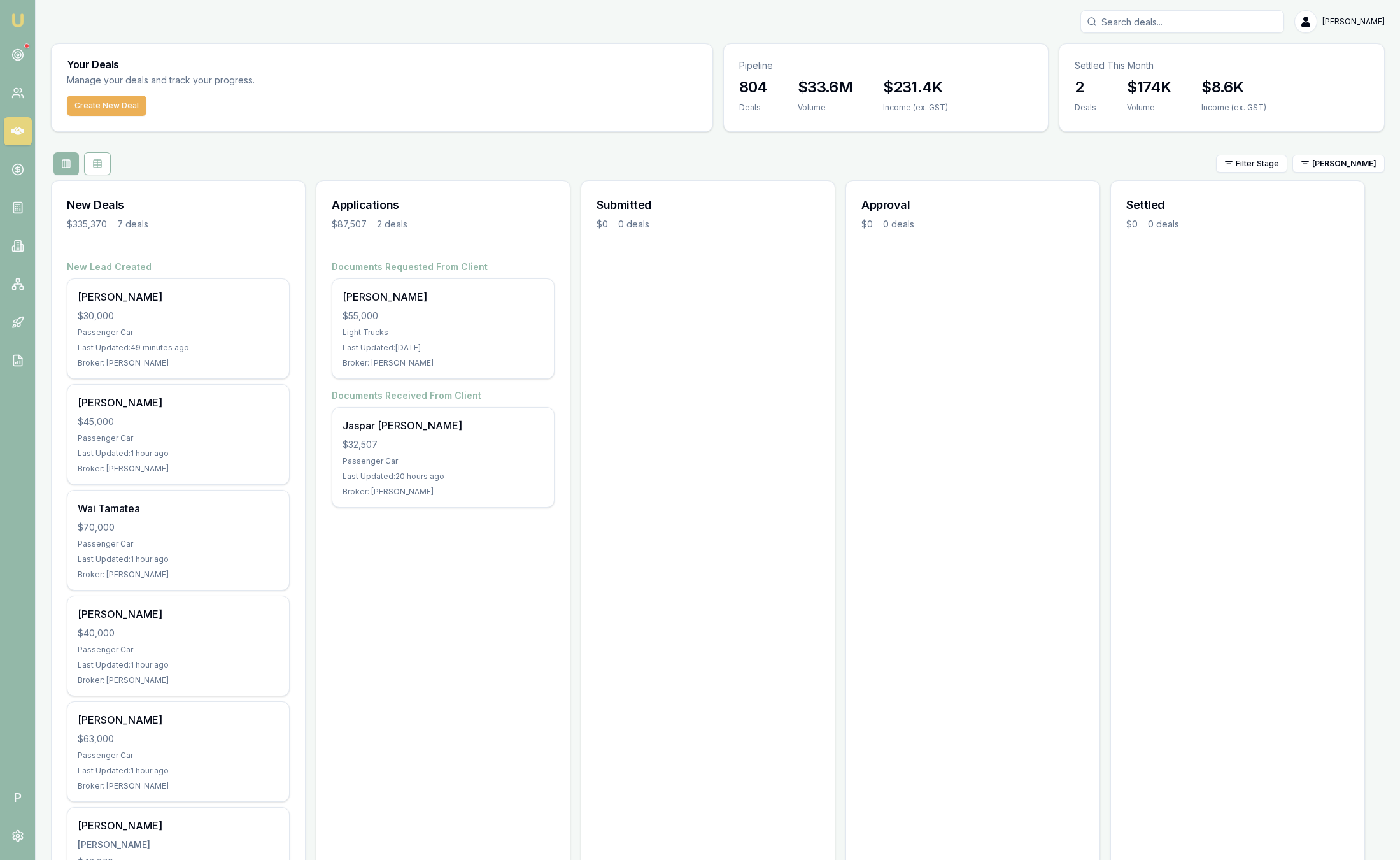
click at [17, 23] on img at bounding box center [18, 21] width 16 height 16
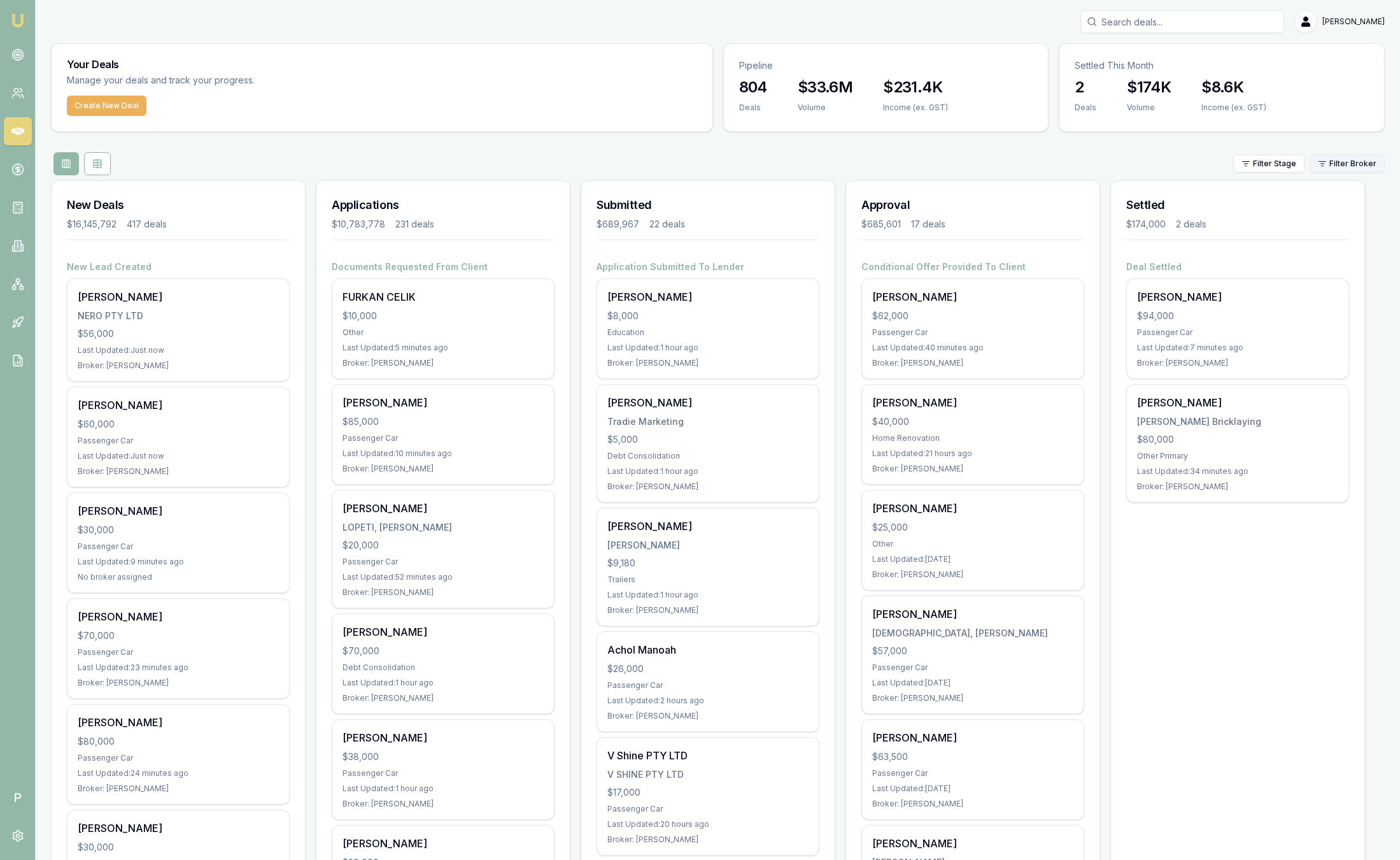
click at [1370, 167] on html "Emu Broker P Sam Crouch Toggle Menu Your Deals Manage your deals and track your…" at bounding box center [700, 430] width 1400 height 860
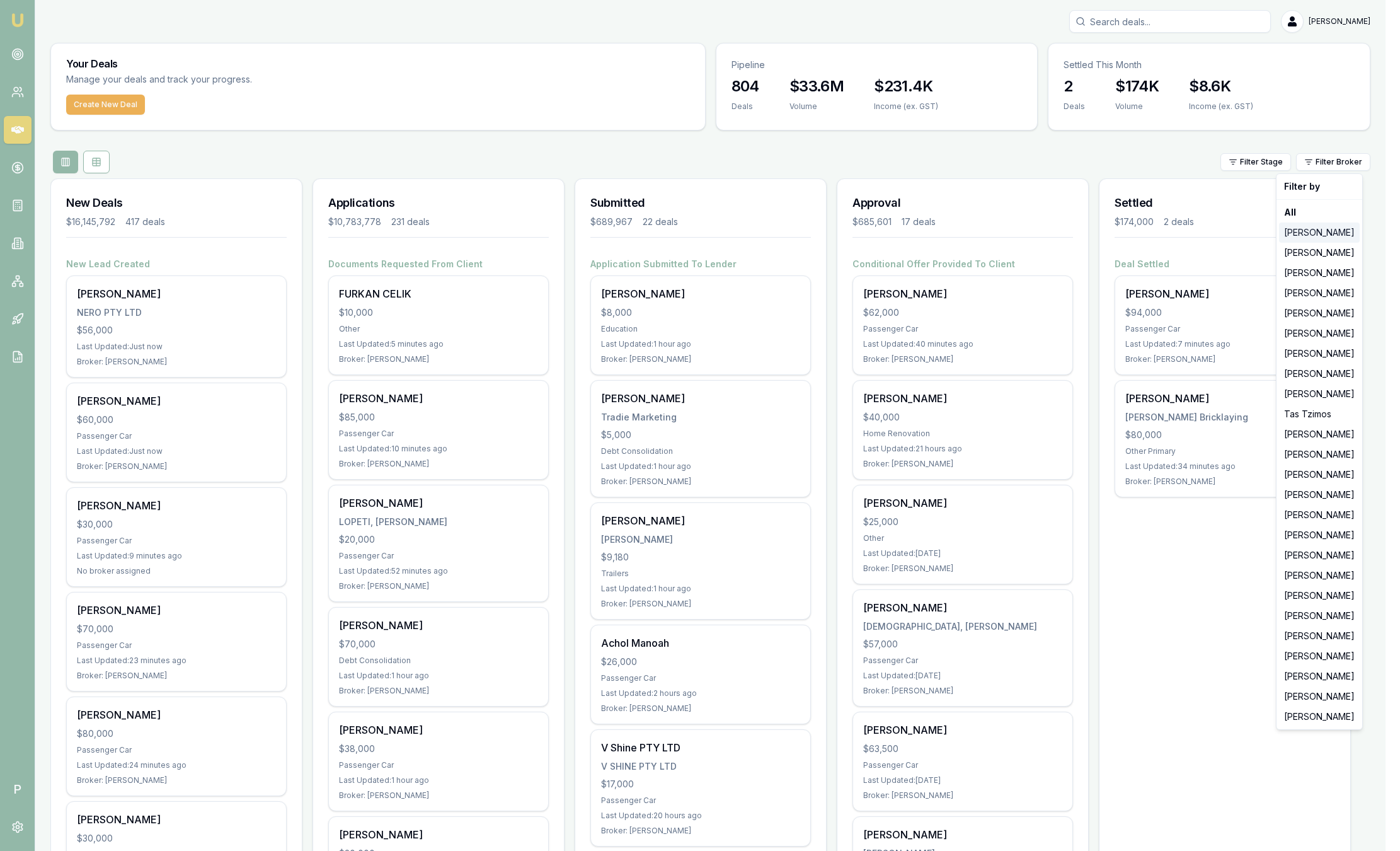
click at [1324, 237] on div "[PERSON_NAME]" at bounding box center [1320, 232] width 81 height 20
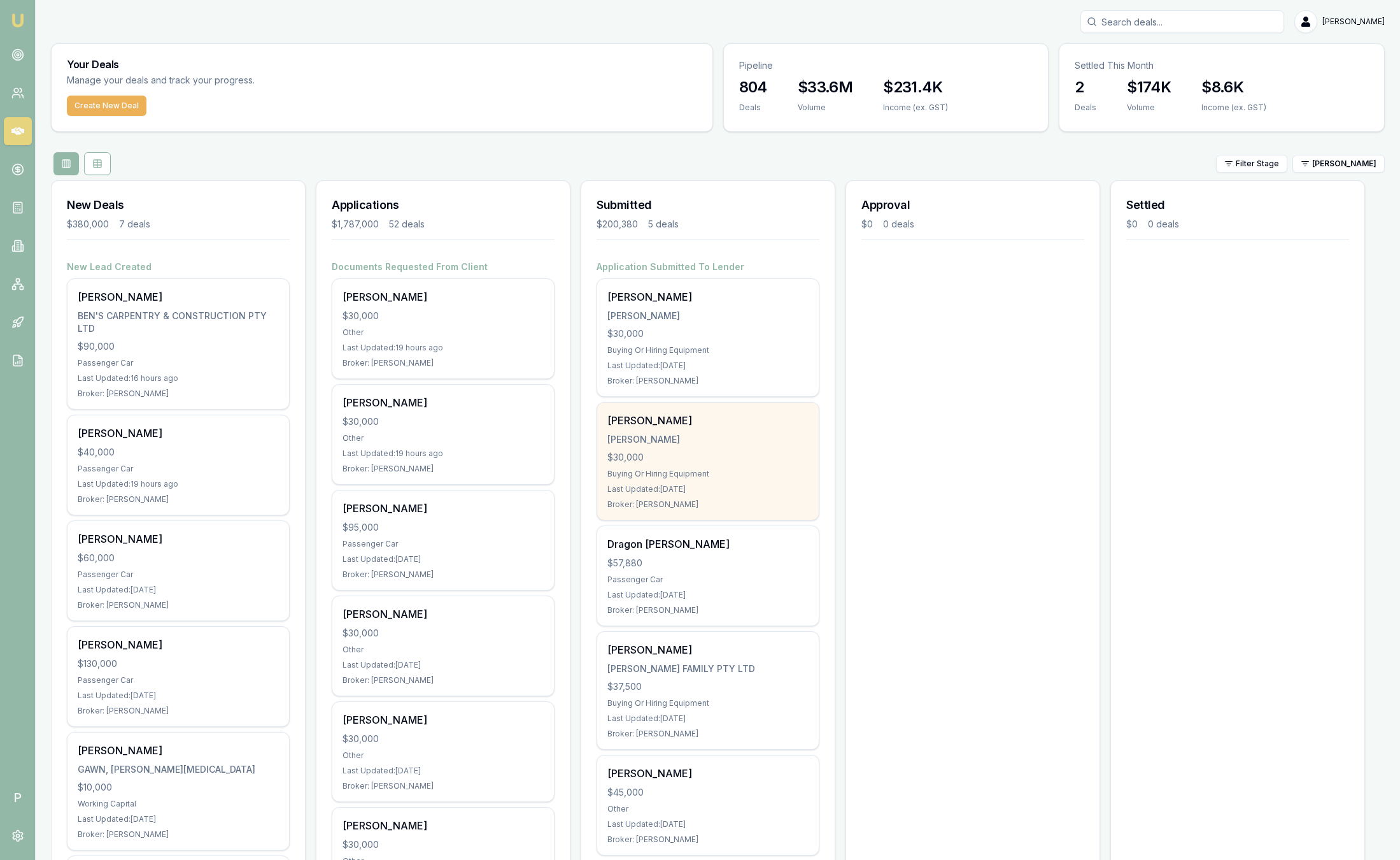
click at [693, 430] on div "Christopher Lenthall LENTHALL, CHRISTOPHER $30,000 Buying Or Hiring Equipment L…" at bounding box center [708, 461] width 221 height 117
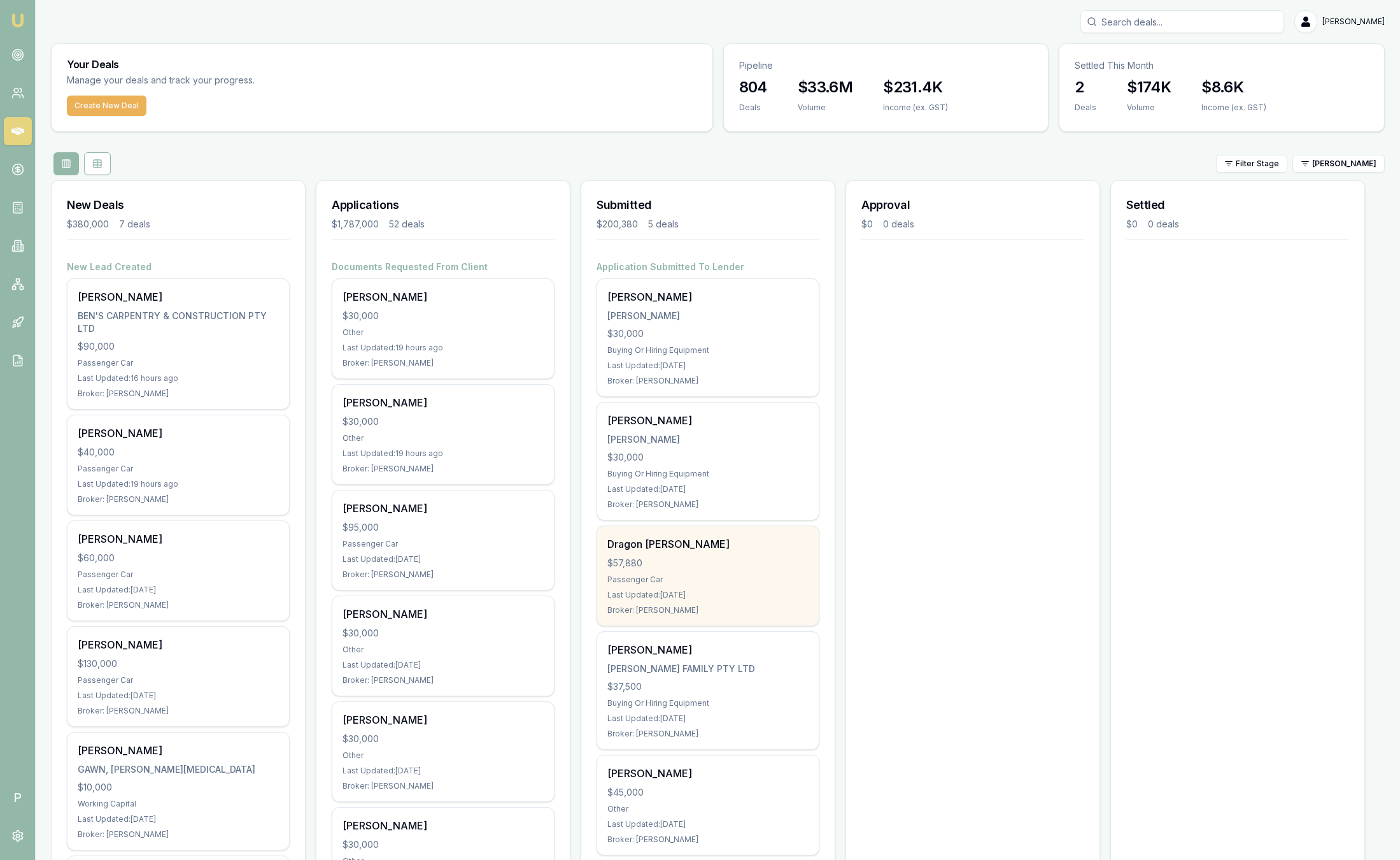
click at [668, 554] on div "Dragon Barski $57,880 Passenger Car Last Updated: 2 days ago Broker: Jackson Fa…" at bounding box center [708, 576] width 221 height 99
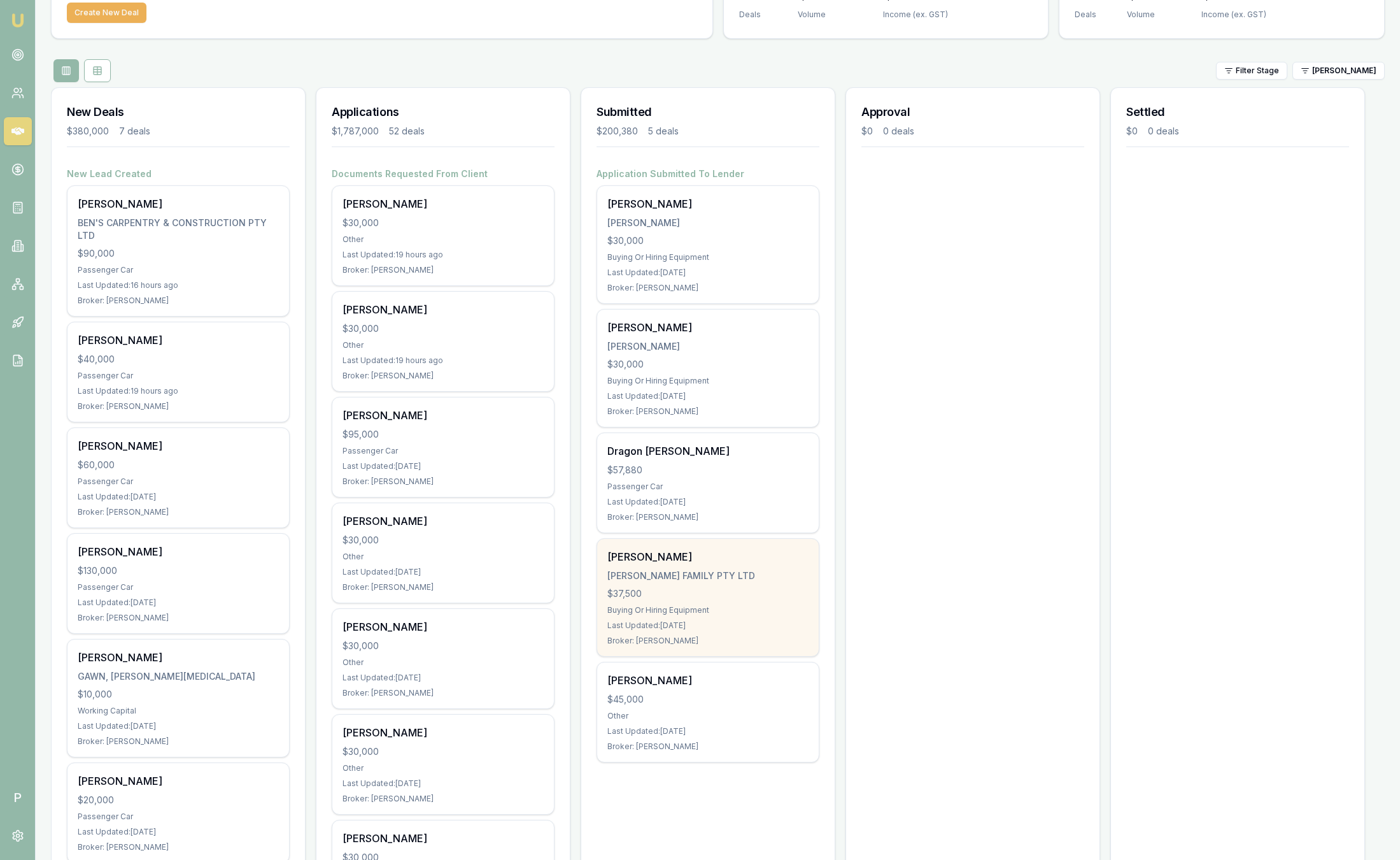
scroll to position [96, 0]
click at [714, 567] on div "JACKSON FAMILY PTY LTD" at bounding box center [707, 573] width 201 height 13
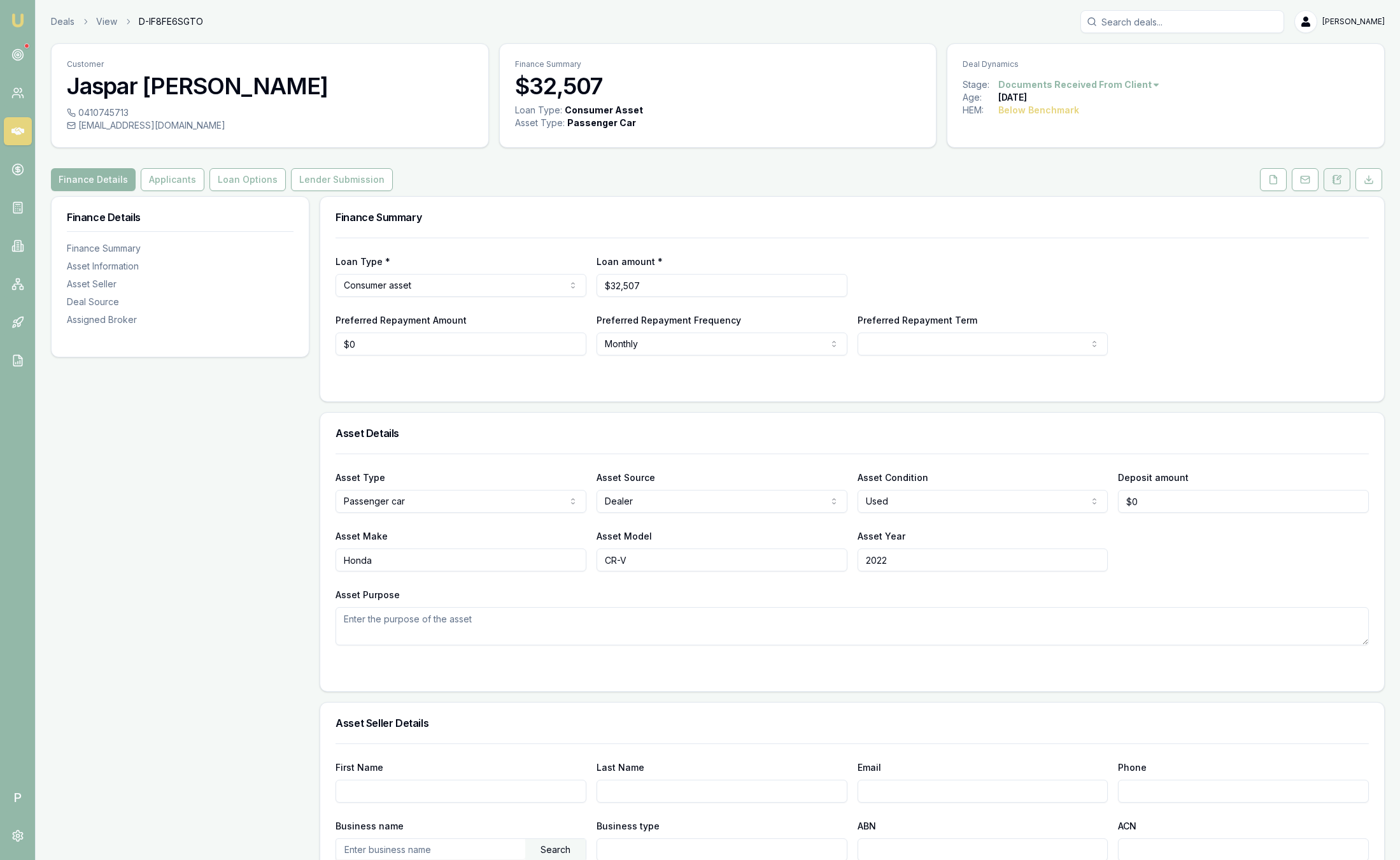
click at [1342, 186] on button at bounding box center [1337, 179] width 27 height 23
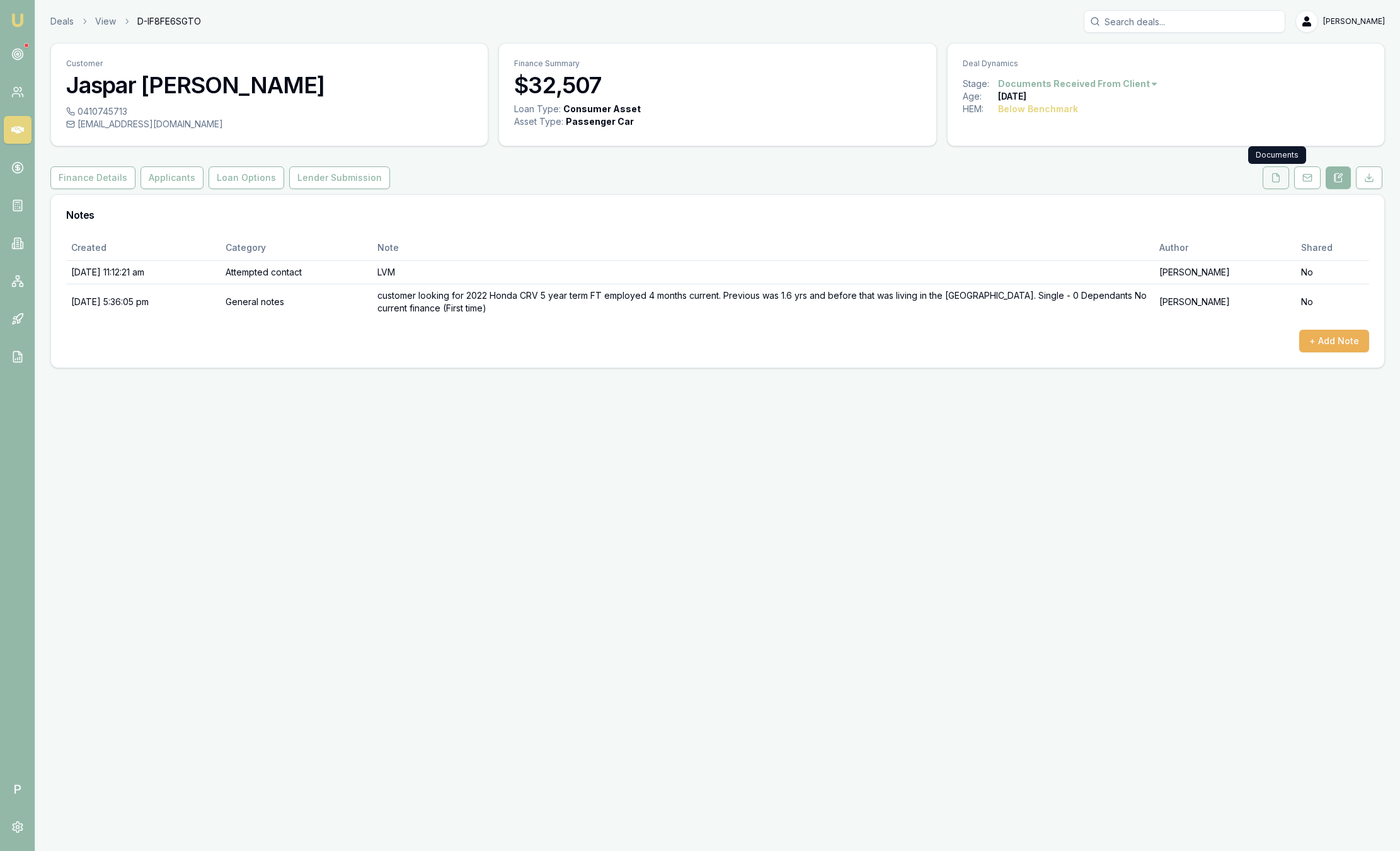
click at [1278, 182] on icon at bounding box center [1277, 178] width 7 height 9
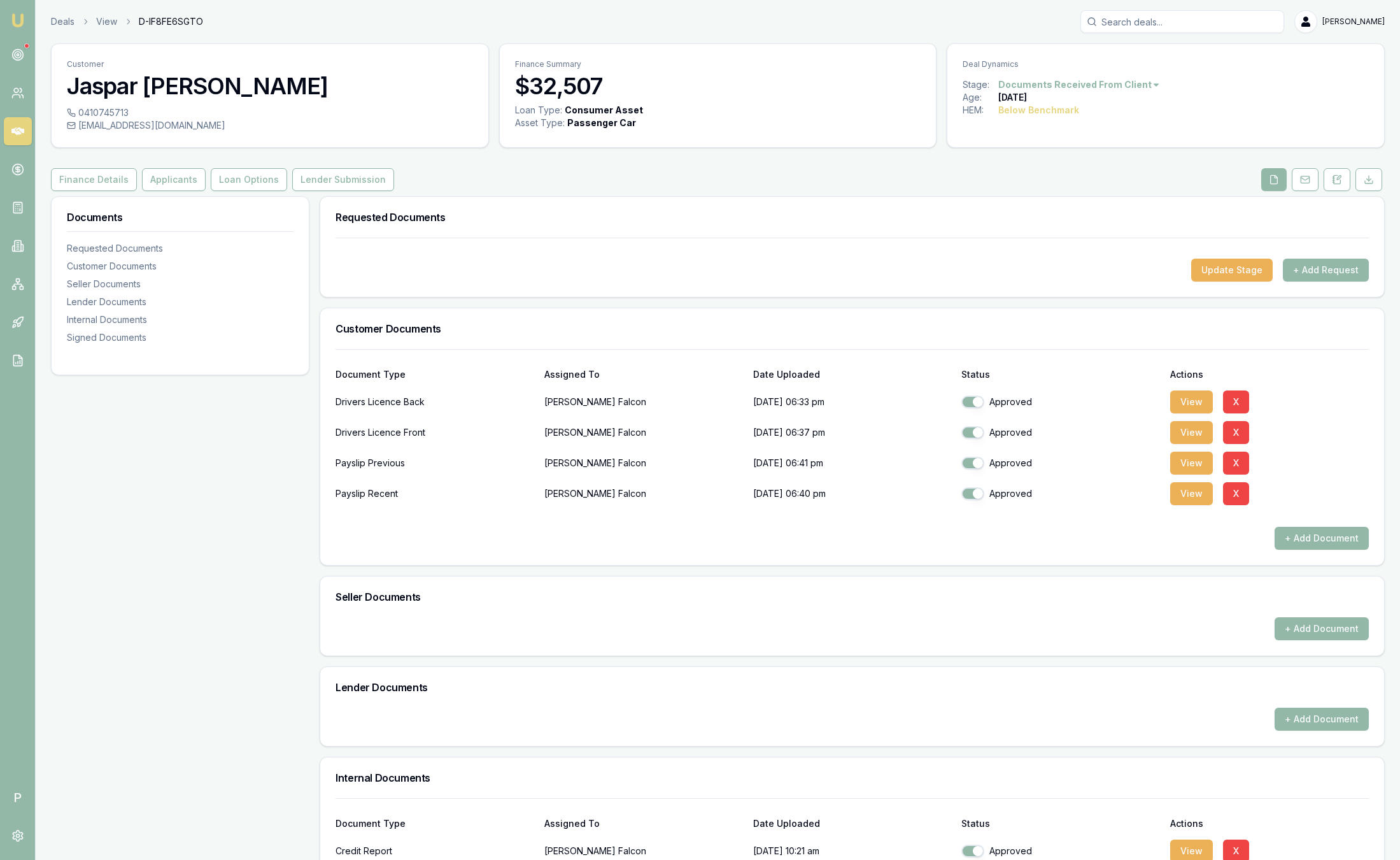
click at [1292, 184] on button at bounding box center [1305, 179] width 27 height 23
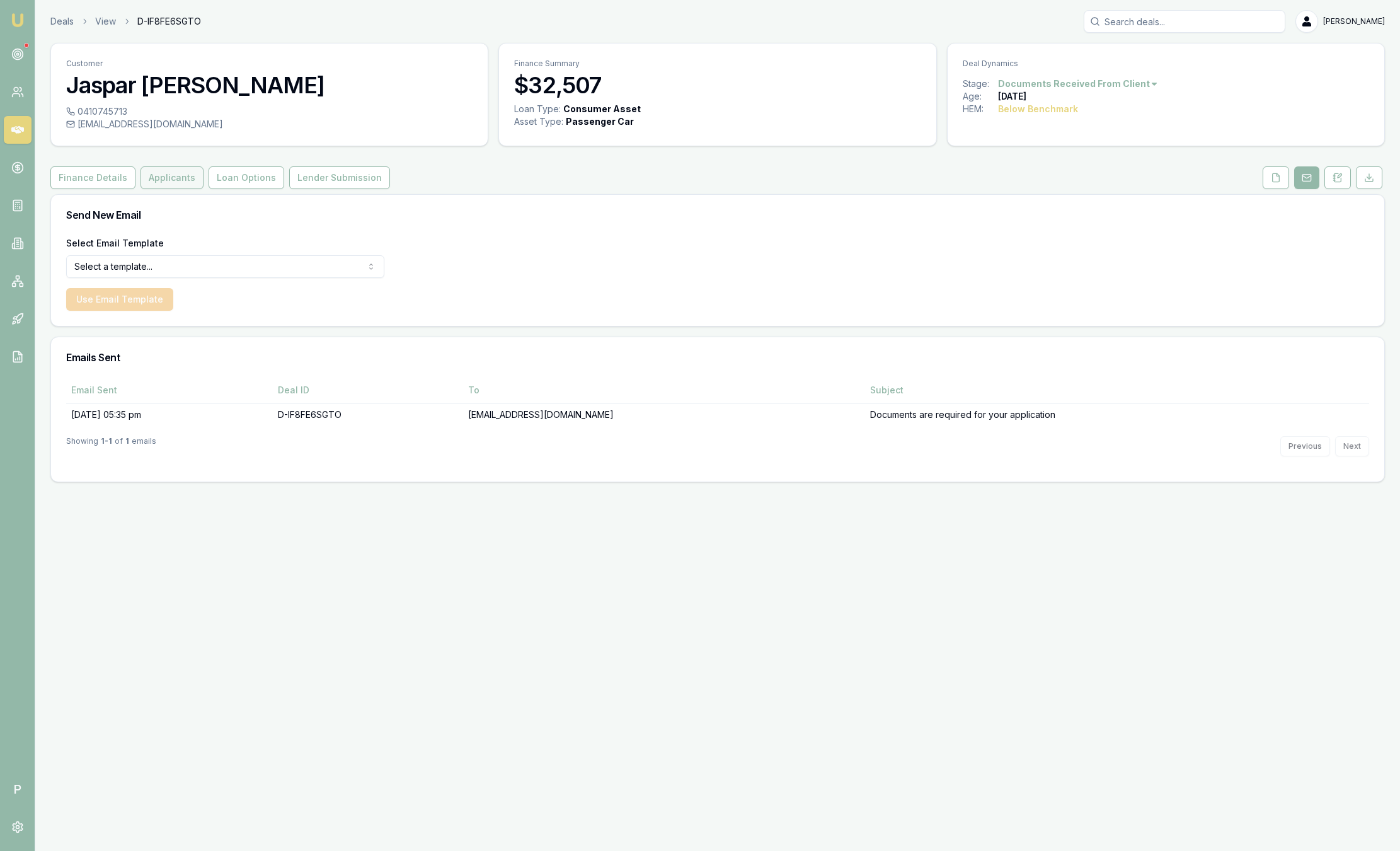
click at [154, 174] on button "Applicants" at bounding box center [172, 178] width 63 height 22
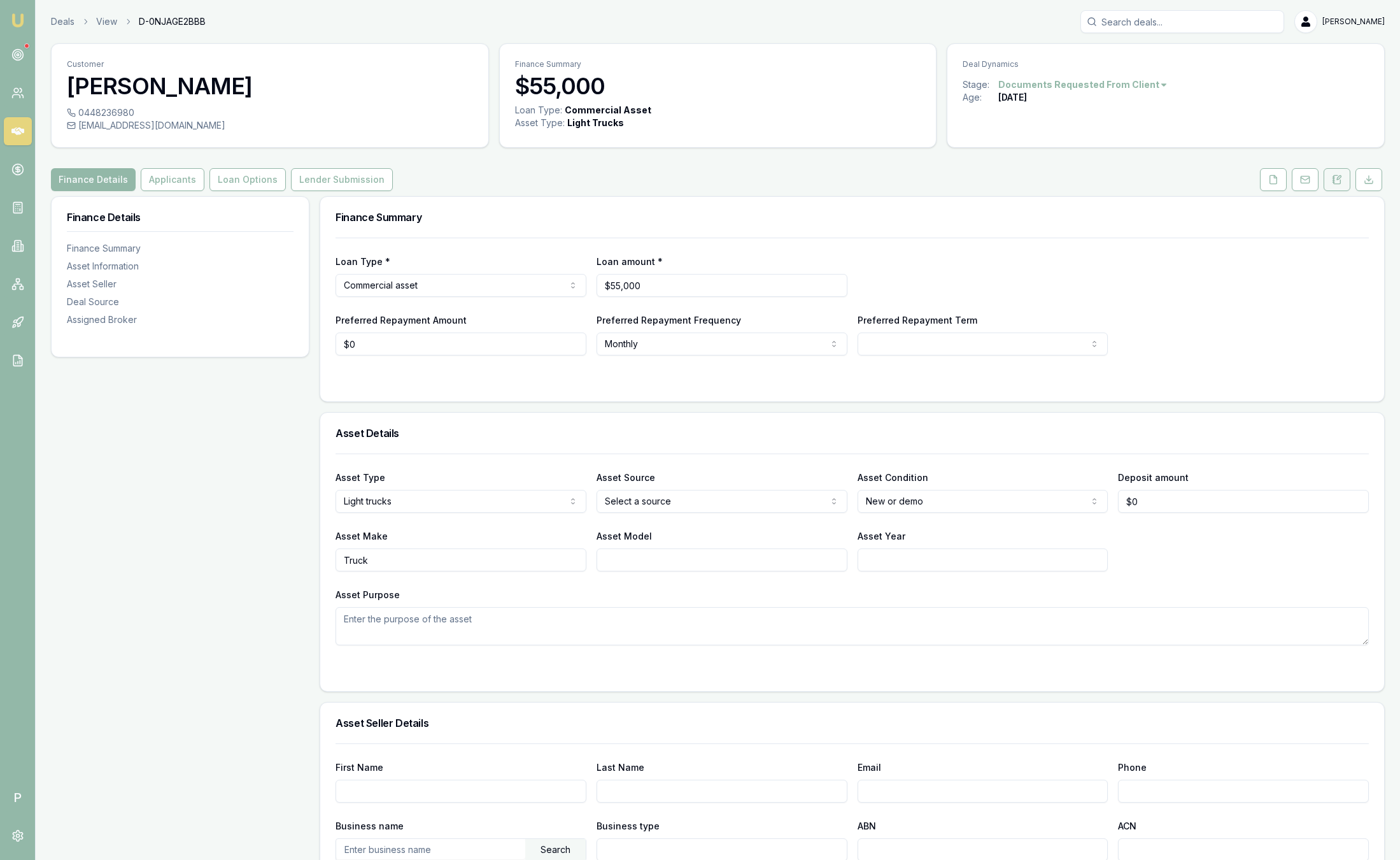
click at [1346, 188] on button at bounding box center [1337, 179] width 27 height 23
click at [1337, 182] on icon at bounding box center [1337, 179] width 10 height 10
click at [1346, 191] on div "Customer [PERSON_NAME] 0429902074 [EMAIL_ADDRESS][DOMAIN_NAME] Finance Summary …" at bounding box center [717, 710] width 1334 height 1333
click at [1344, 184] on button at bounding box center [1337, 179] width 27 height 23
click at [1338, 176] on icon at bounding box center [1337, 179] width 10 height 10
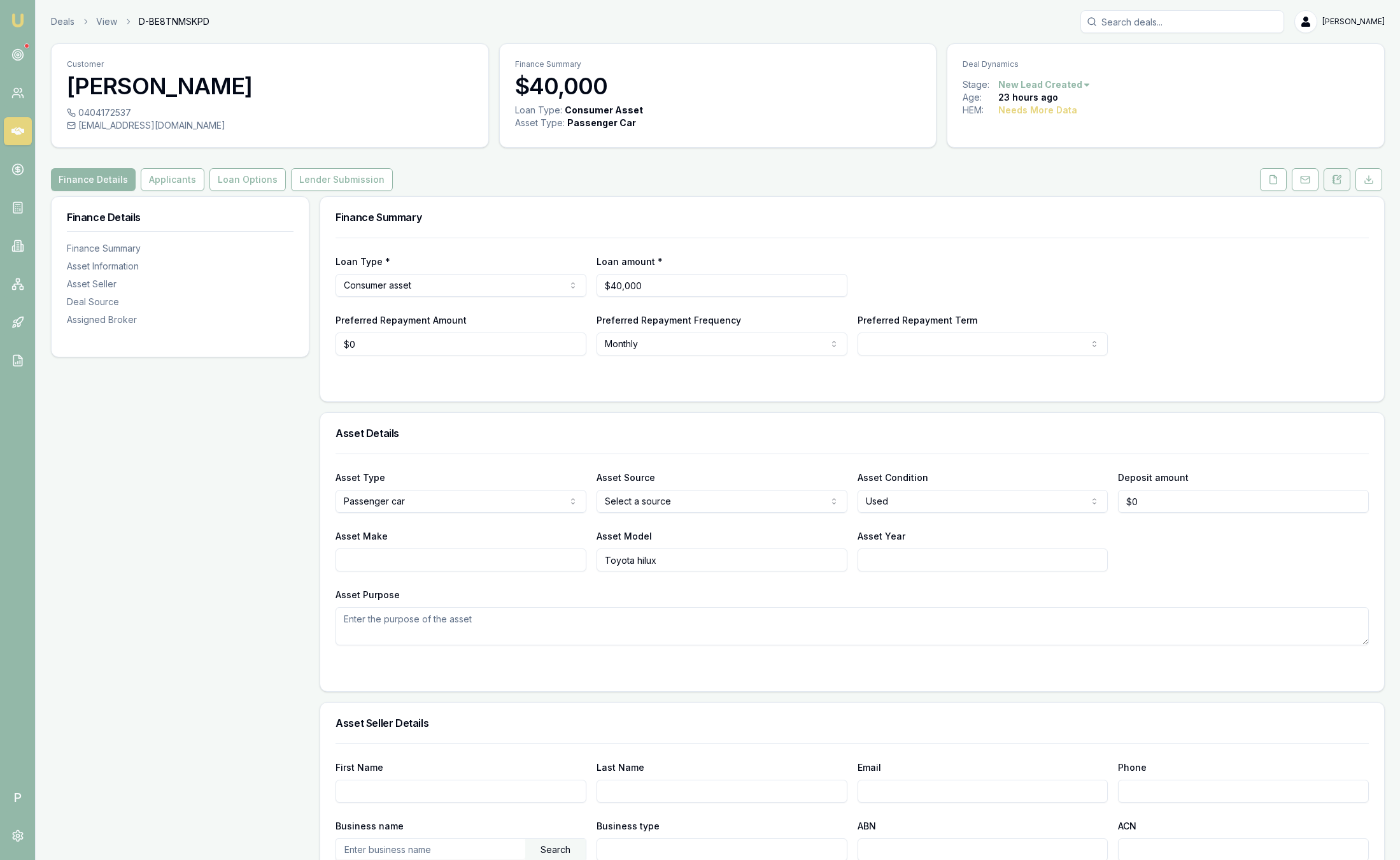
click at [1338, 179] on icon at bounding box center [1339, 178] width 3 height 3
click at [1343, 179] on button at bounding box center [1337, 179] width 27 height 23
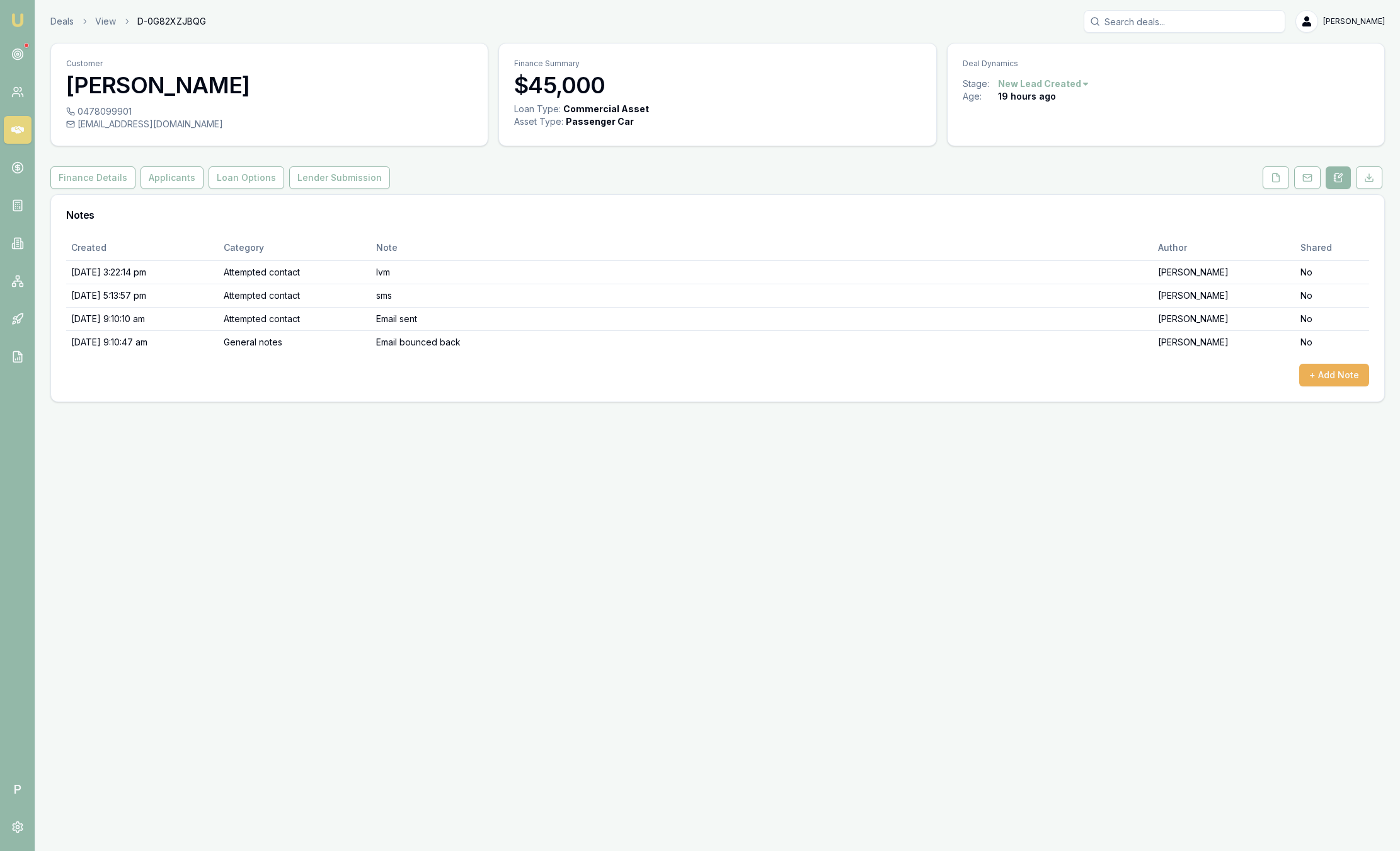
click at [1328, 178] on button at bounding box center [1338, 178] width 25 height 22
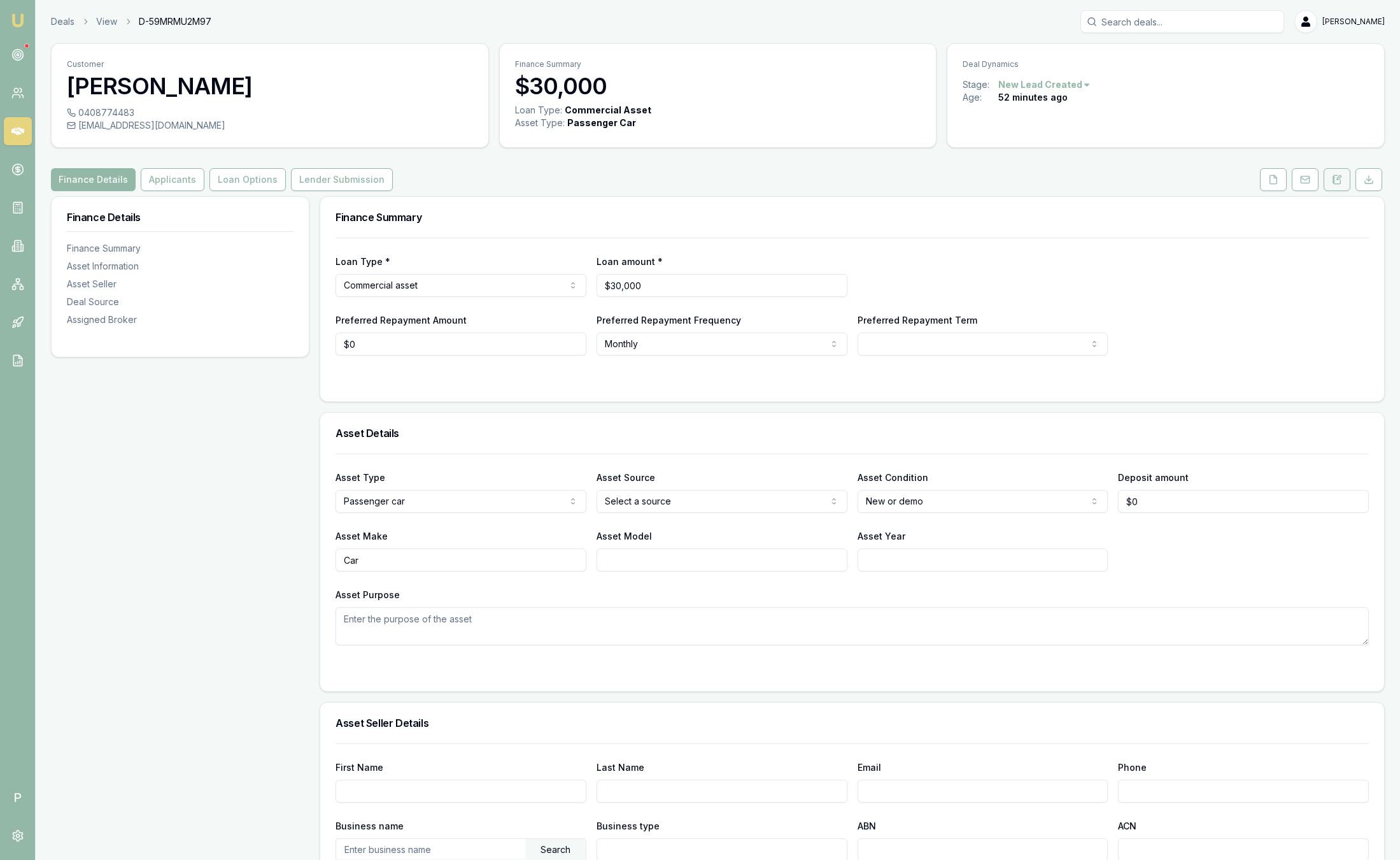
click at [1344, 183] on button at bounding box center [1337, 179] width 27 height 23
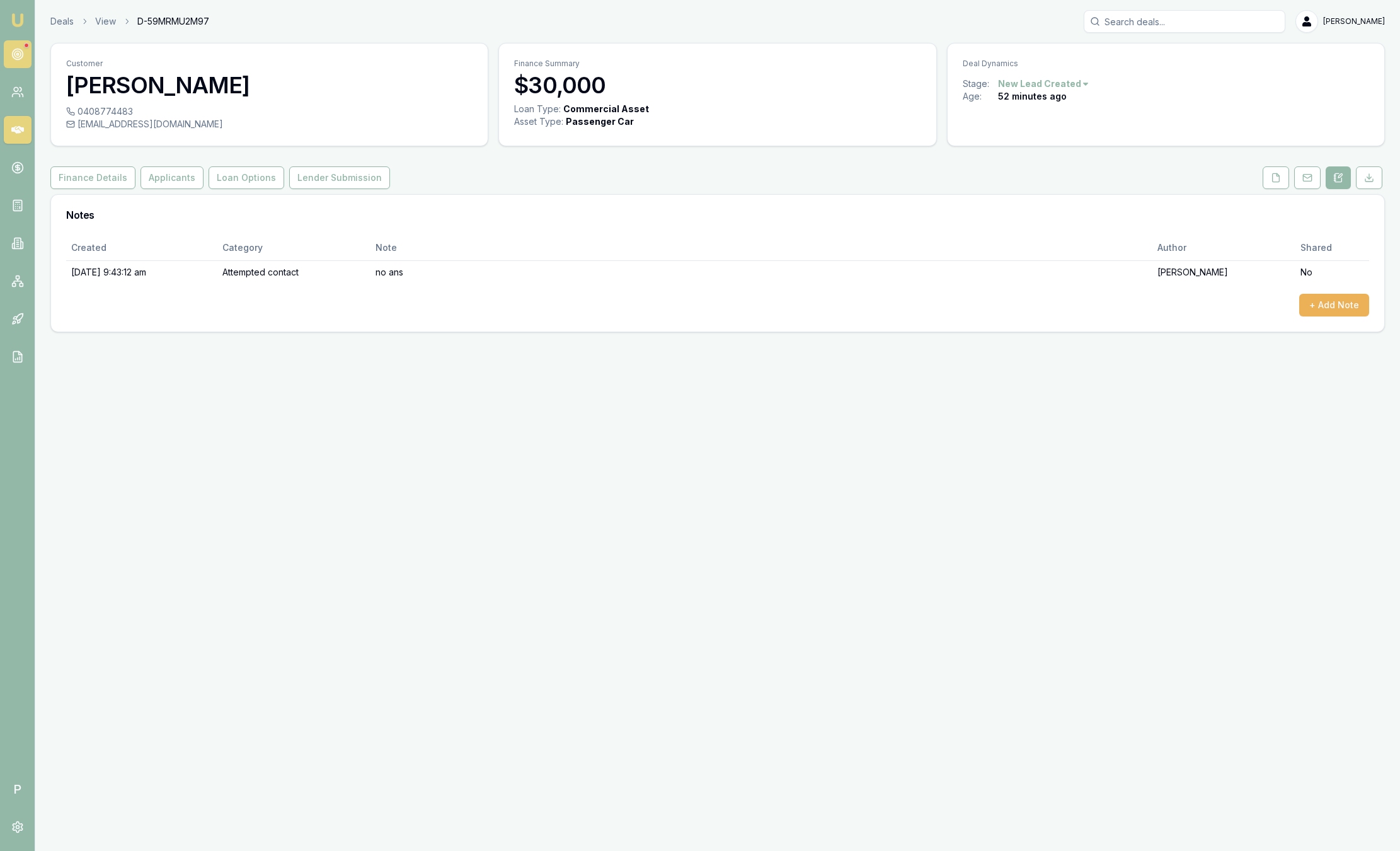
click at [20, 49] on icon at bounding box center [17, 54] width 13 height 13
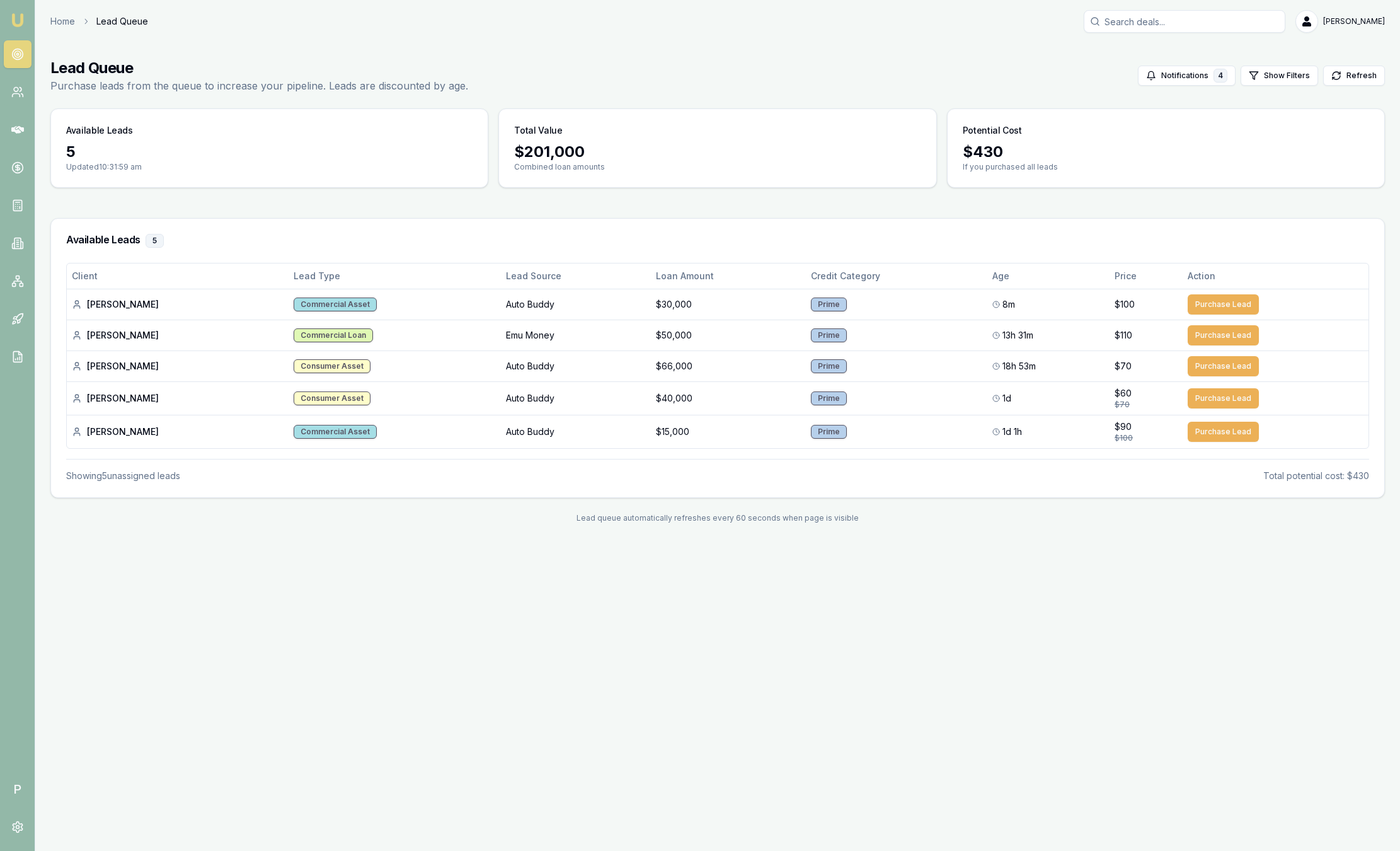
click at [17, 20] on img at bounding box center [18, 21] width 16 height 16
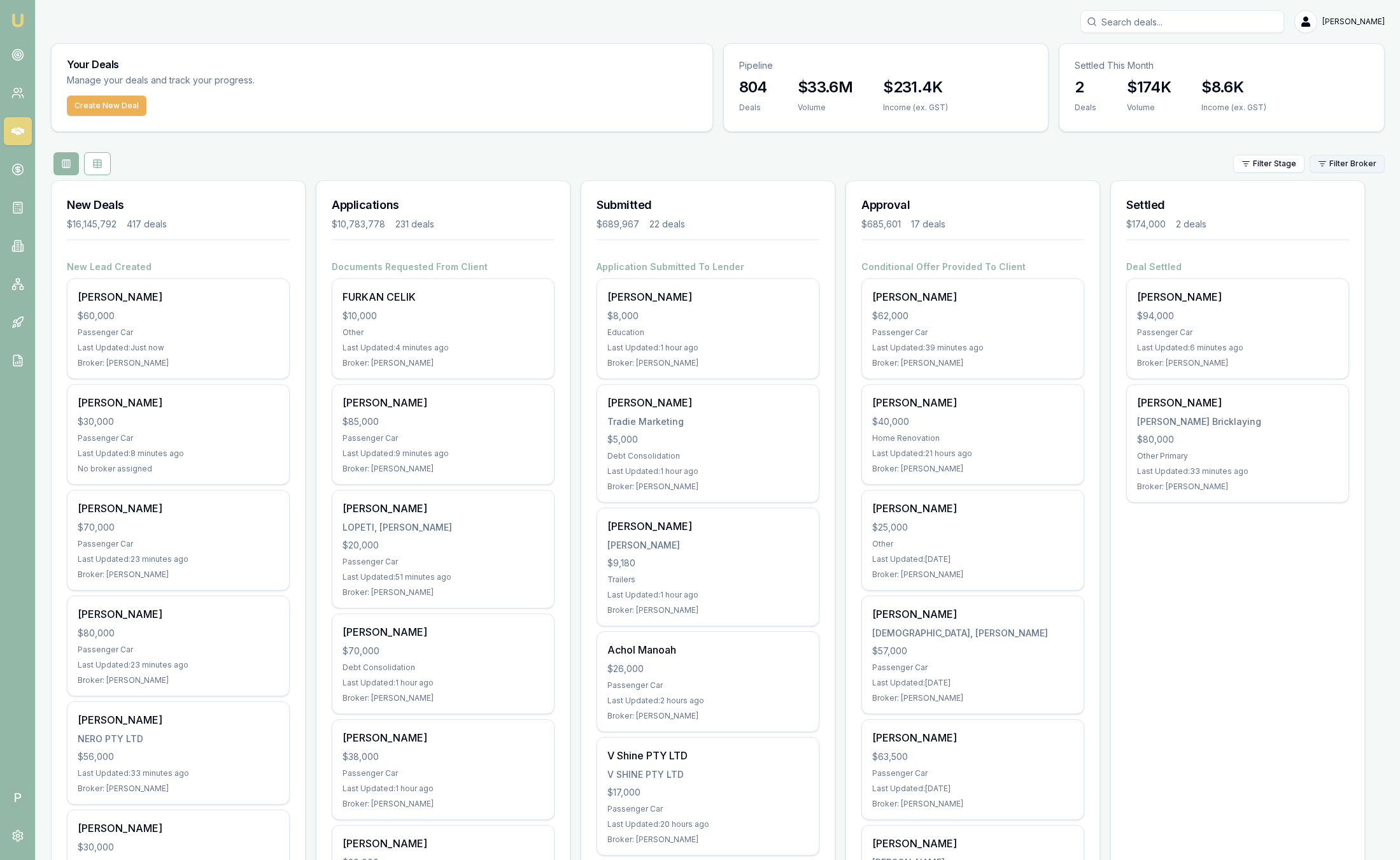
click at [1322, 172] on div "Filter Stage Filter Broker" at bounding box center [717, 164] width 1334 height 23
click at [1334, 169] on html "Emu Broker P [PERSON_NAME] Toggle Menu Your Deals Manage your deals and track y…" at bounding box center [700, 430] width 1400 height 860
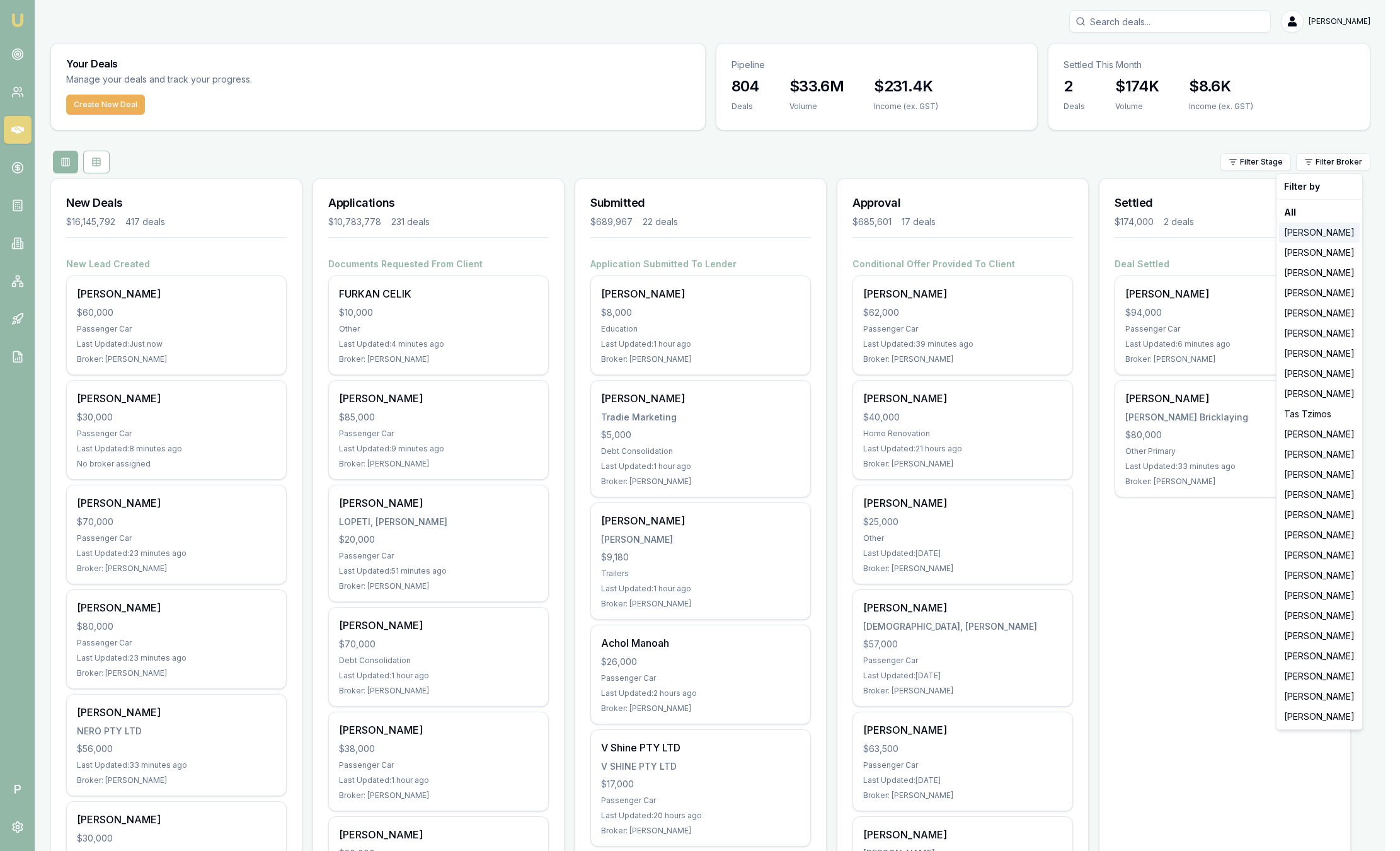
click at [1310, 233] on div "[PERSON_NAME]" at bounding box center [1320, 232] width 81 height 20
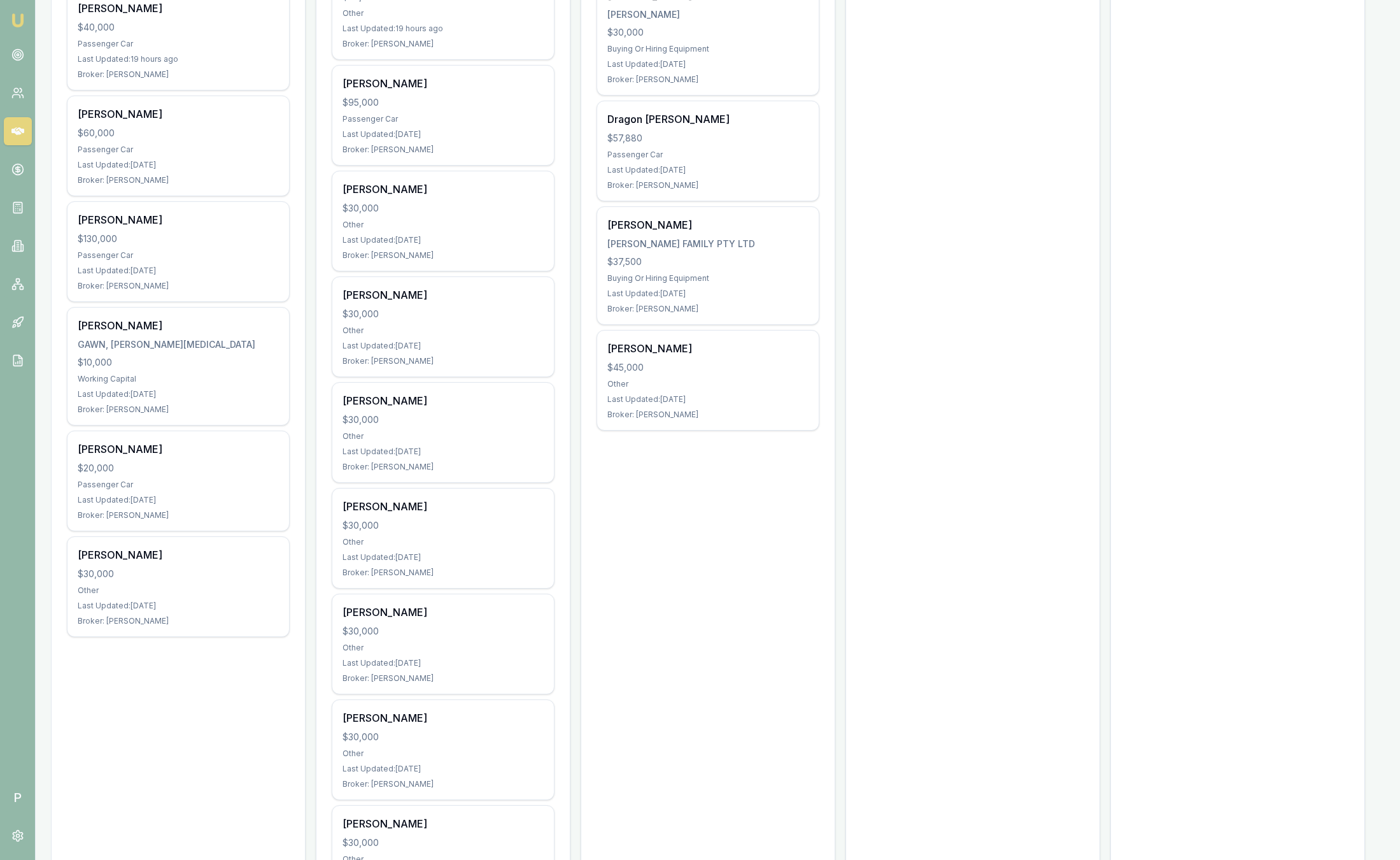
scroll to position [96, 0]
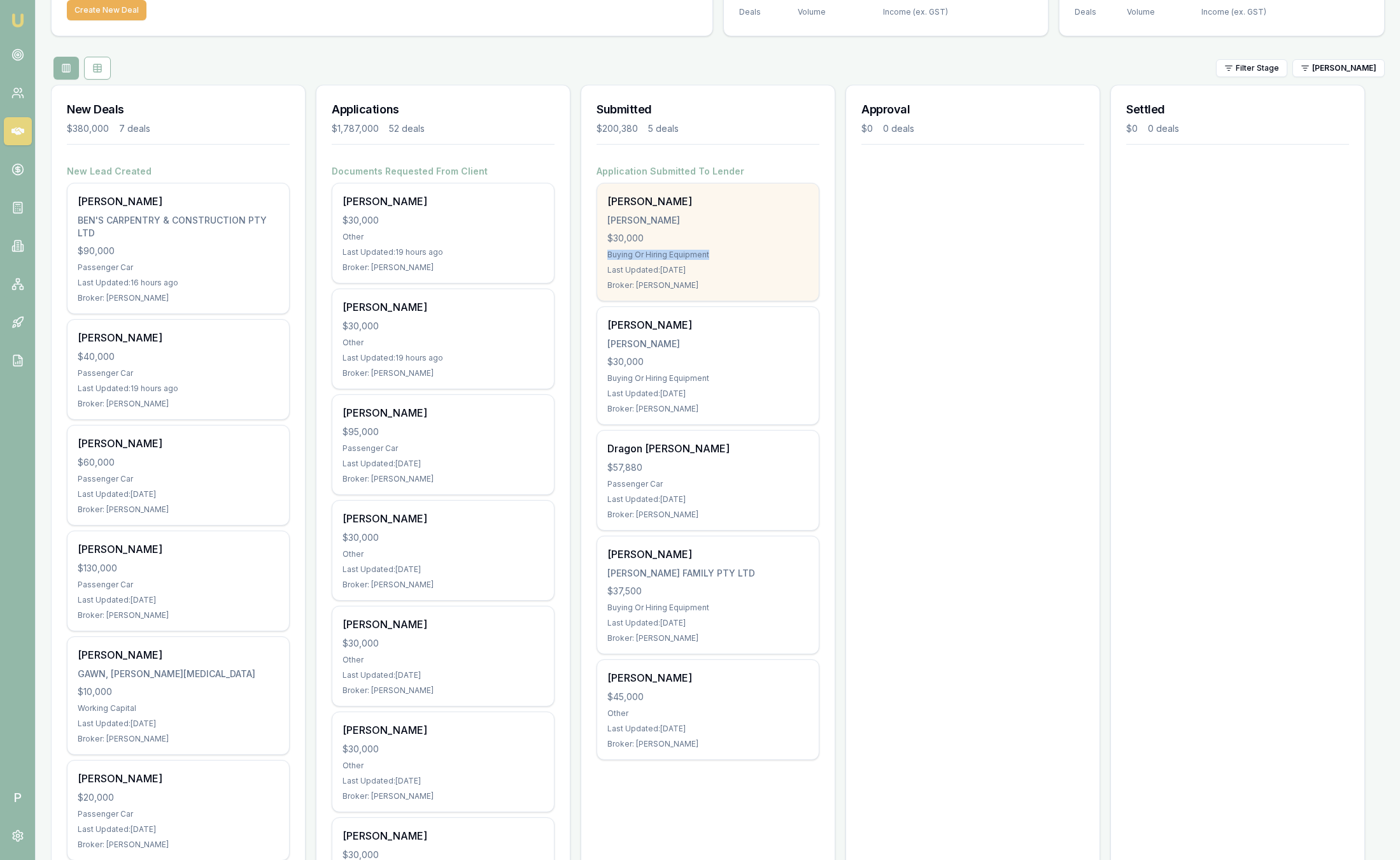
click at [766, 245] on div "[PERSON_NAME] [PERSON_NAME] $30,000 Buying Or Hiring Equipment Last Updated: [D…" at bounding box center [708, 242] width 221 height 117
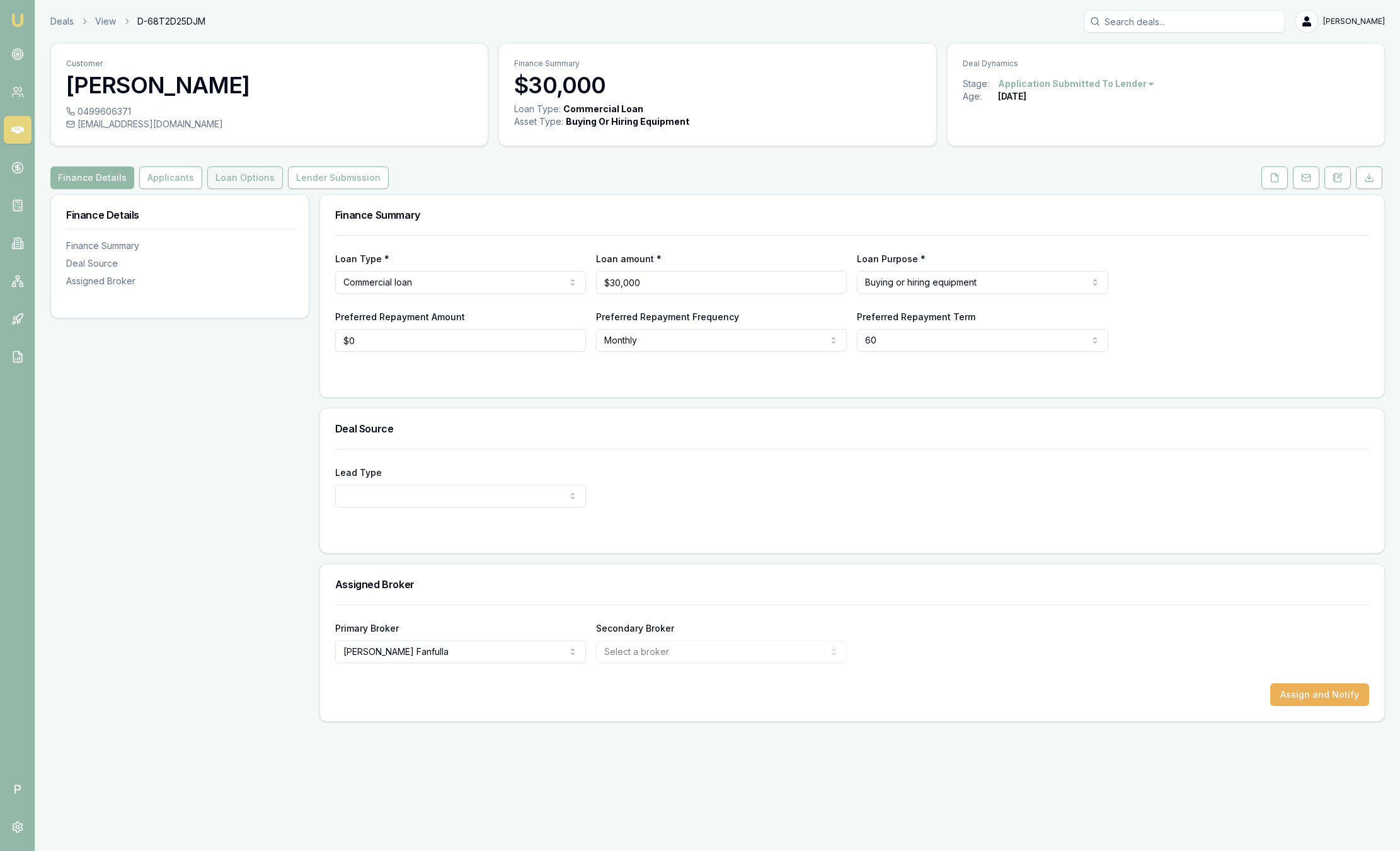
click at [241, 177] on button "Loan Options" at bounding box center [245, 178] width 76 height 22
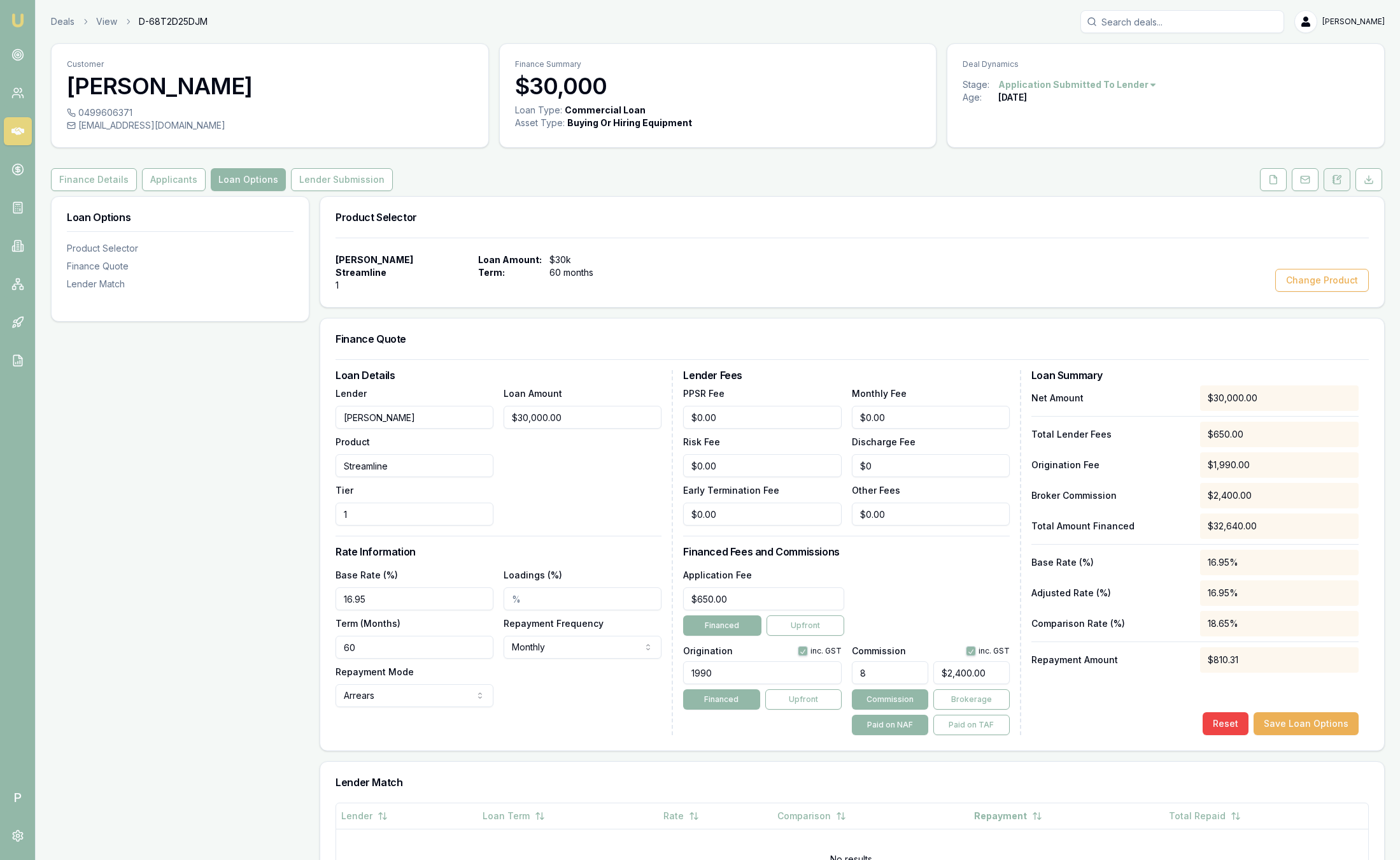
click at [1348, 180] on button at bounding box center [1337, 179] width 27 height 23
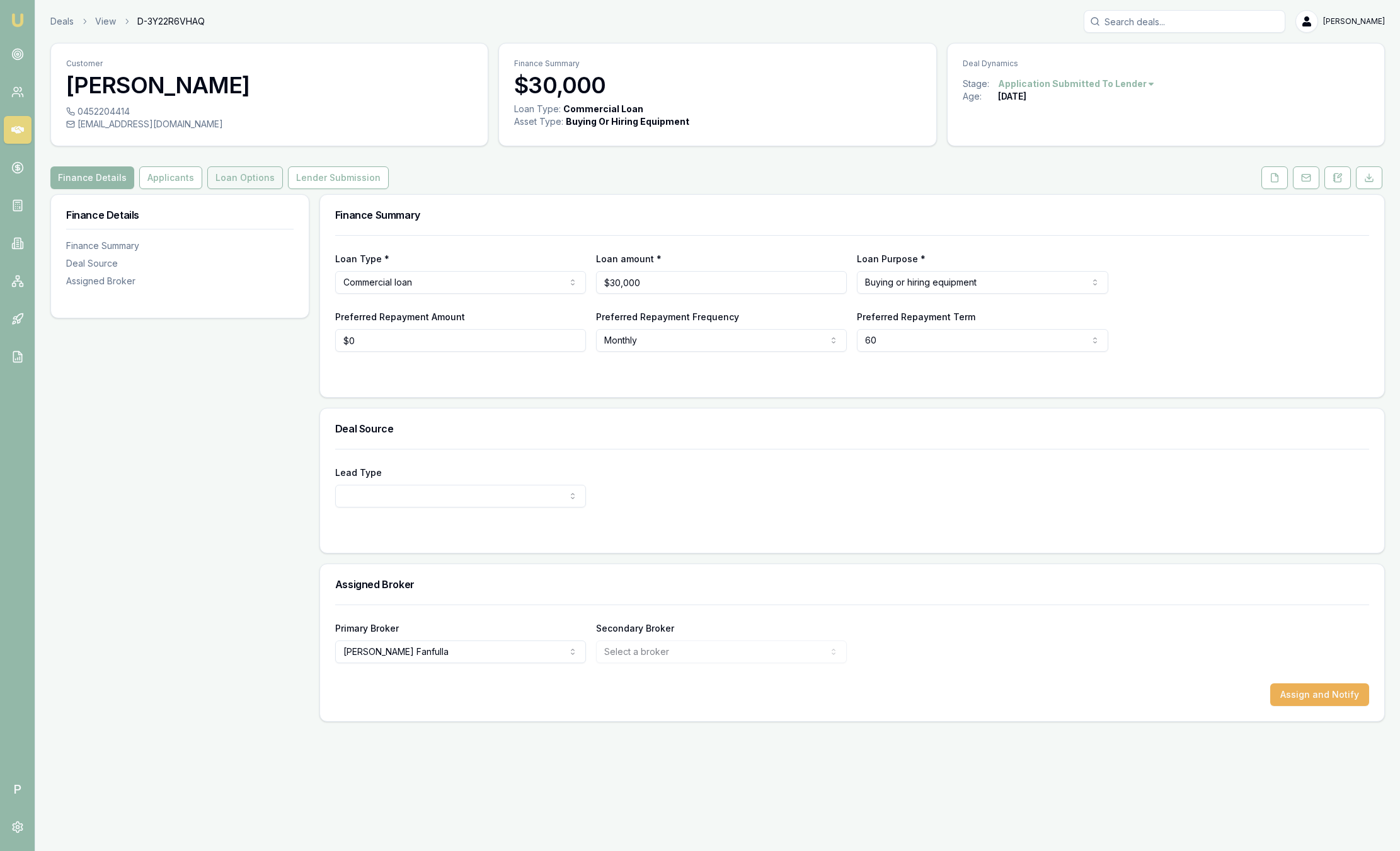
click at [252, 177] on button "Loan Options" at bounding box center [245, 178] width 76 height 22
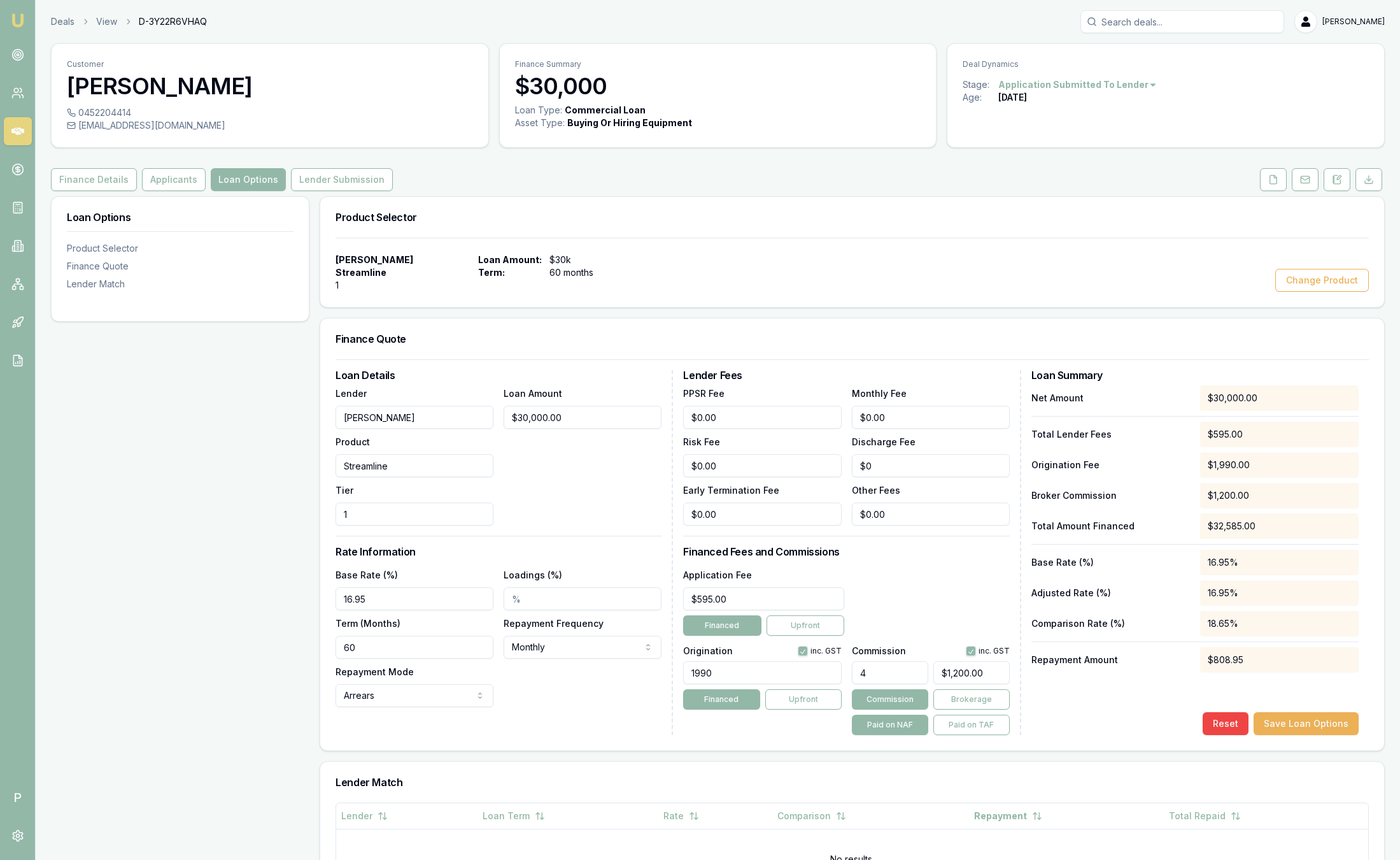
click at [361, 22] on div "Deals View D-3Y22R6VHAQ [PERSON_NAME]" at bounding box center [717, 22] width 1334 height 23
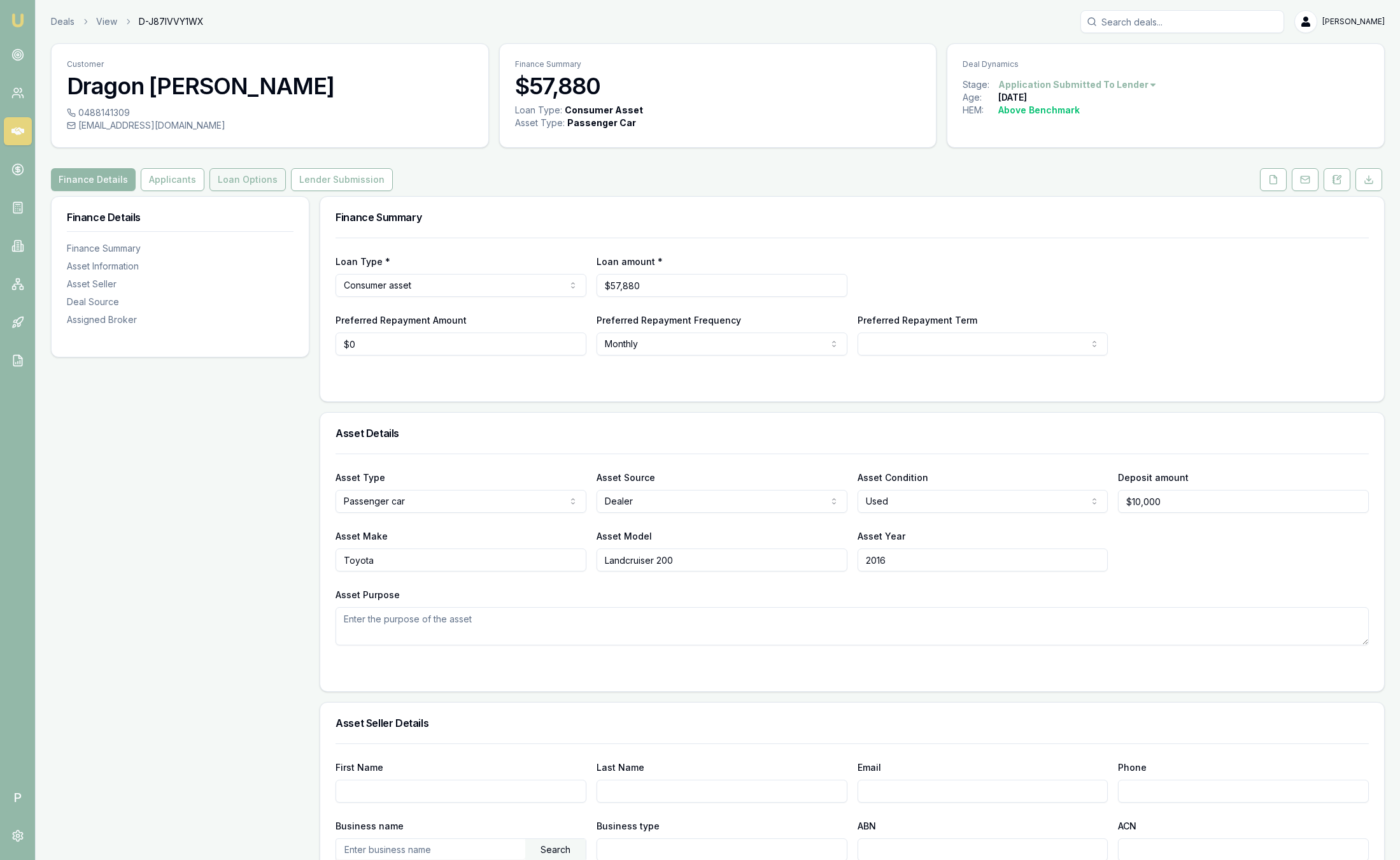
click at [247, 185] on button "Loan Options" at bounding box center [247, 179] width 77 height 23
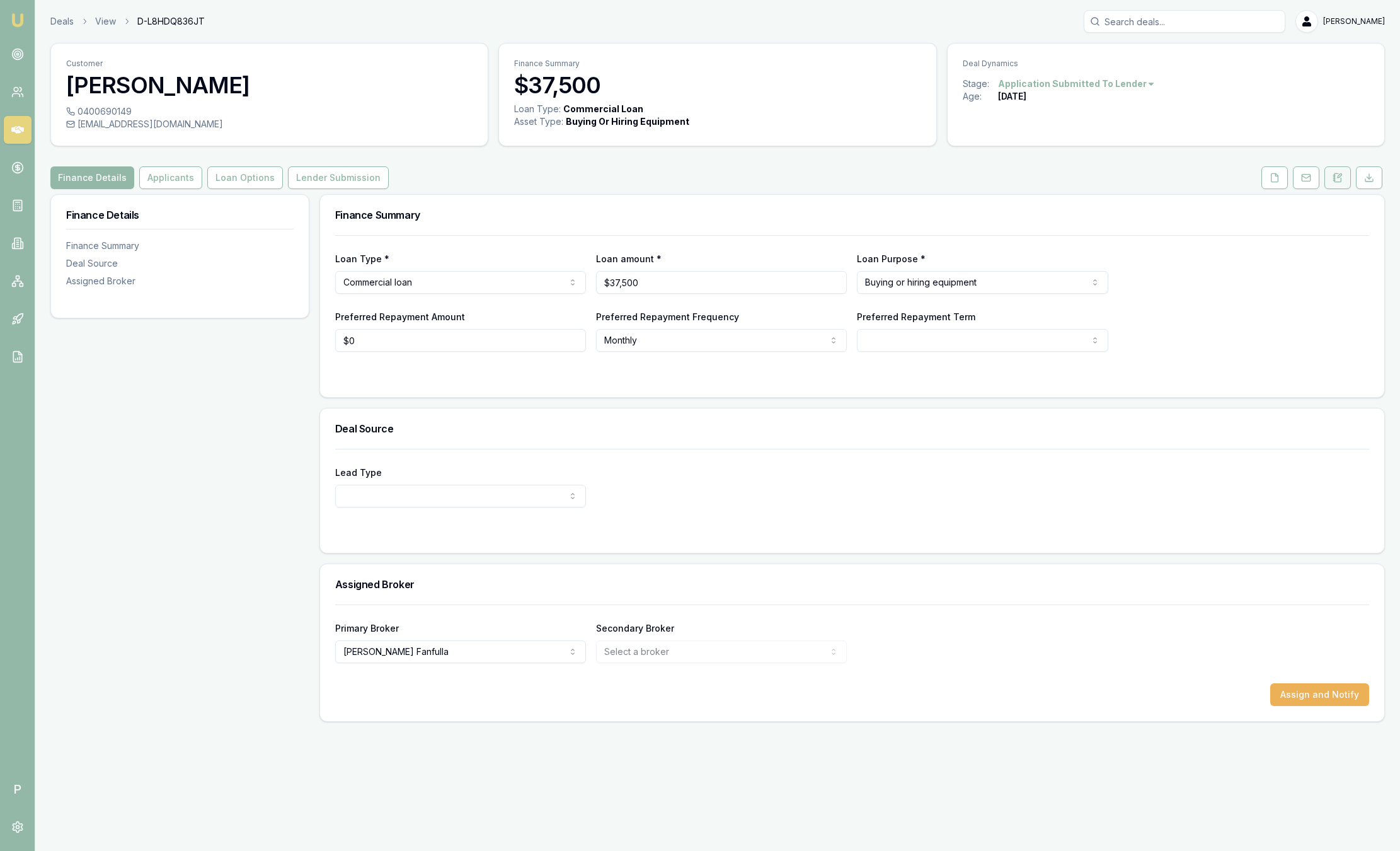
click at [1348, 177] on button at bounding box center [1337, 178] width 27 height 22
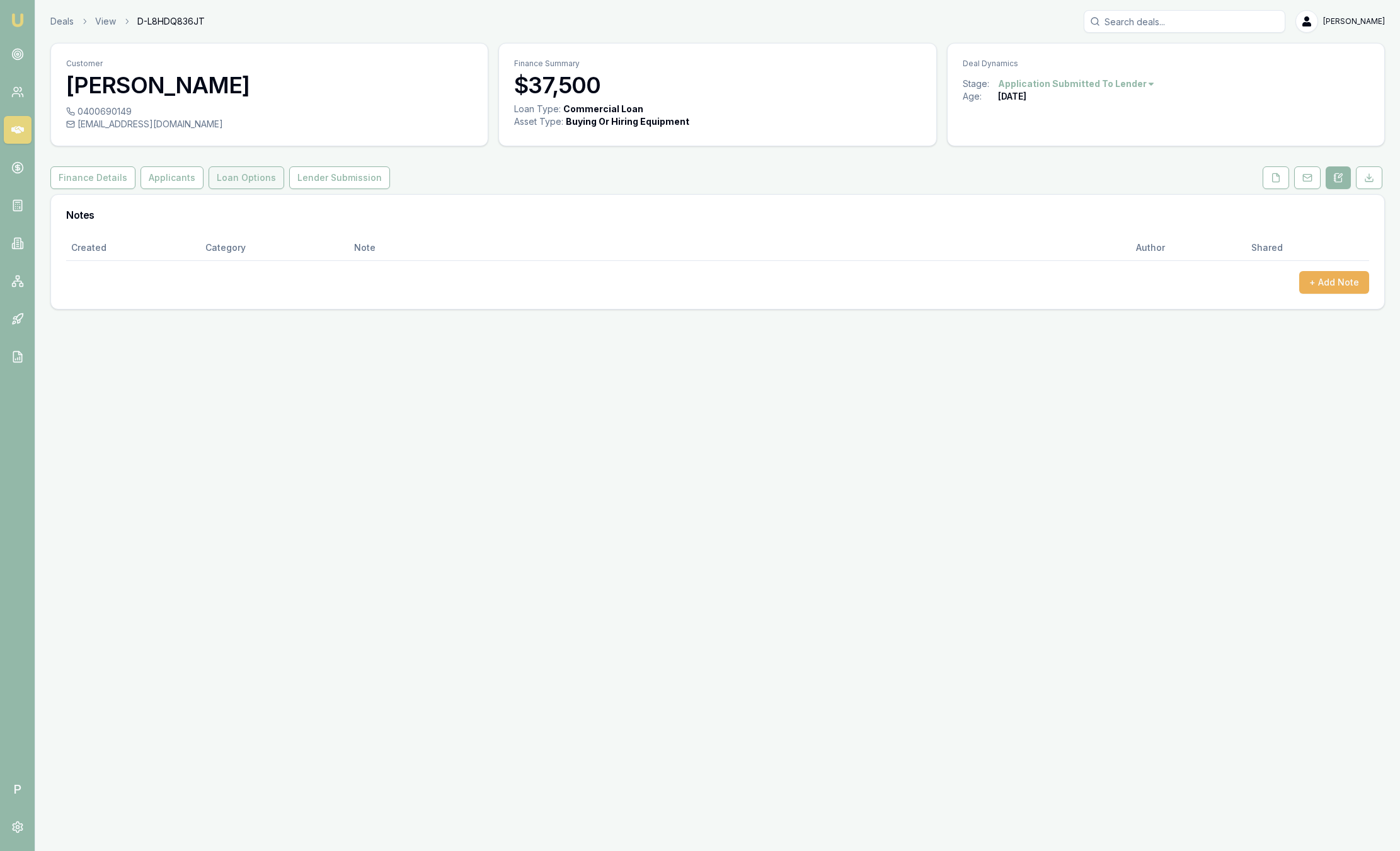
click at [245, 175] on button "Loan Options" at bounding box center [247, 178] width 76 height 22
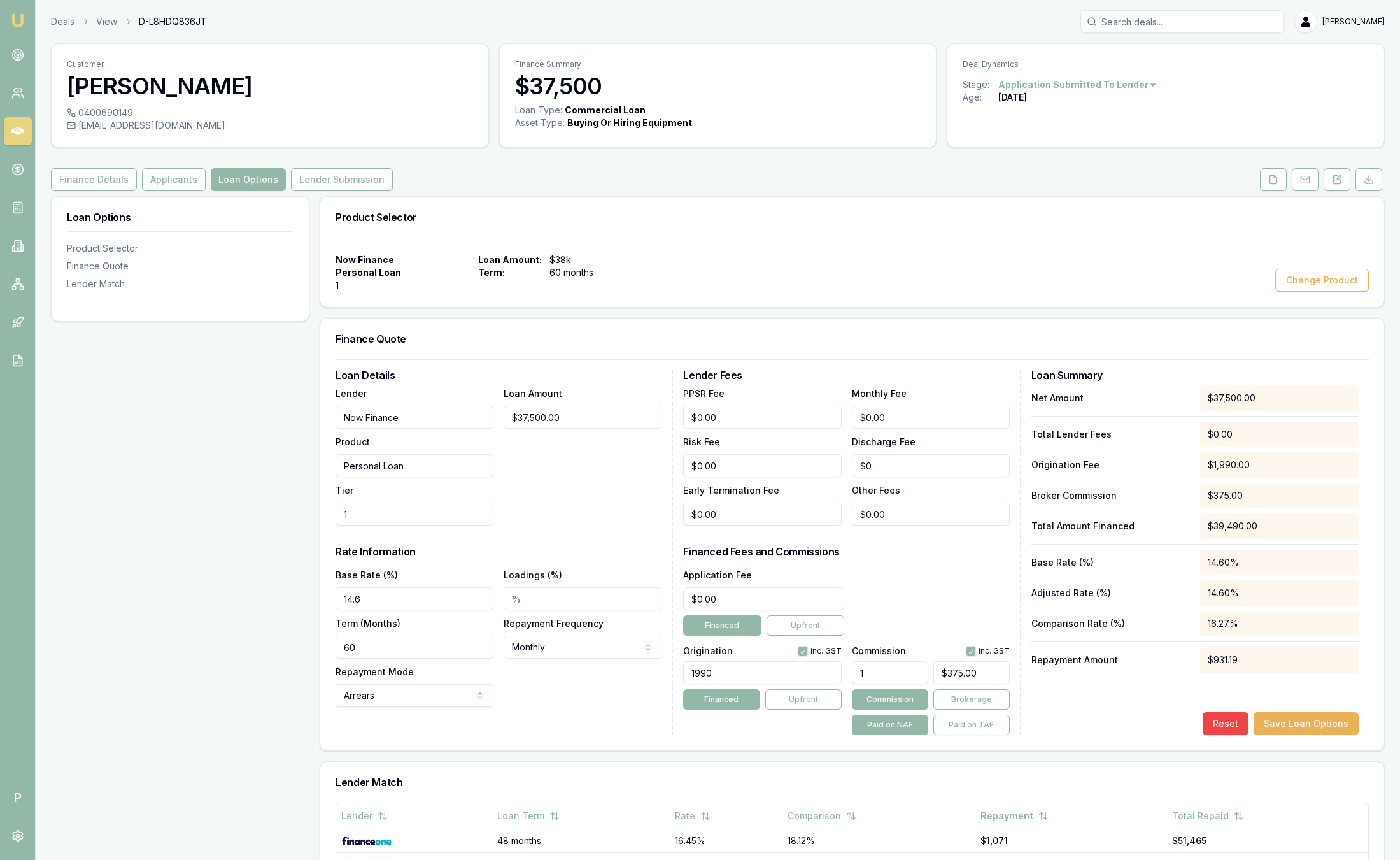
click at [19, 22] on img at bounding box center [18, 21] width 16 height 16
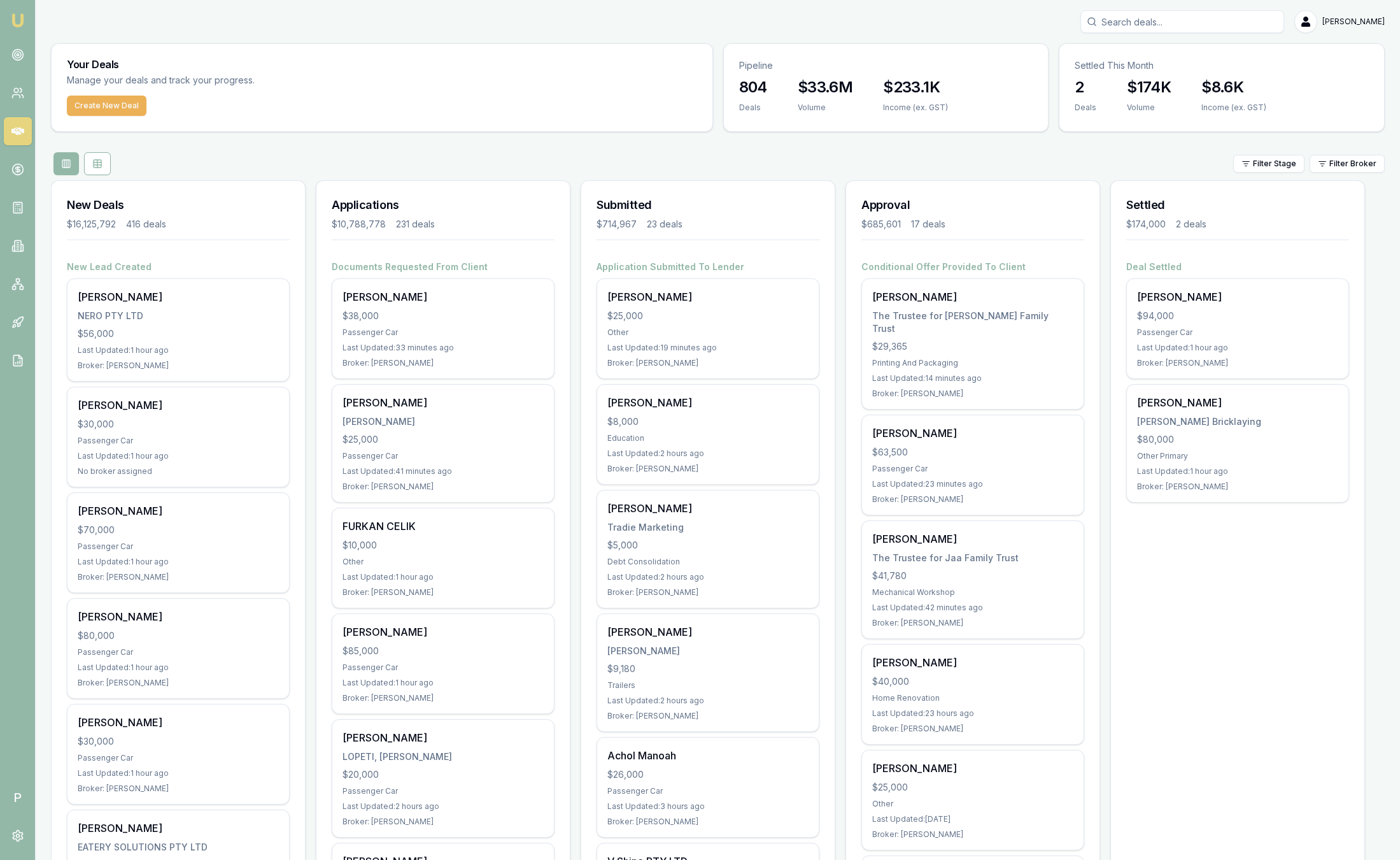
click at [1218, 26] on input "Search deals" at bounding box center [1182, 22] width 204 height 23
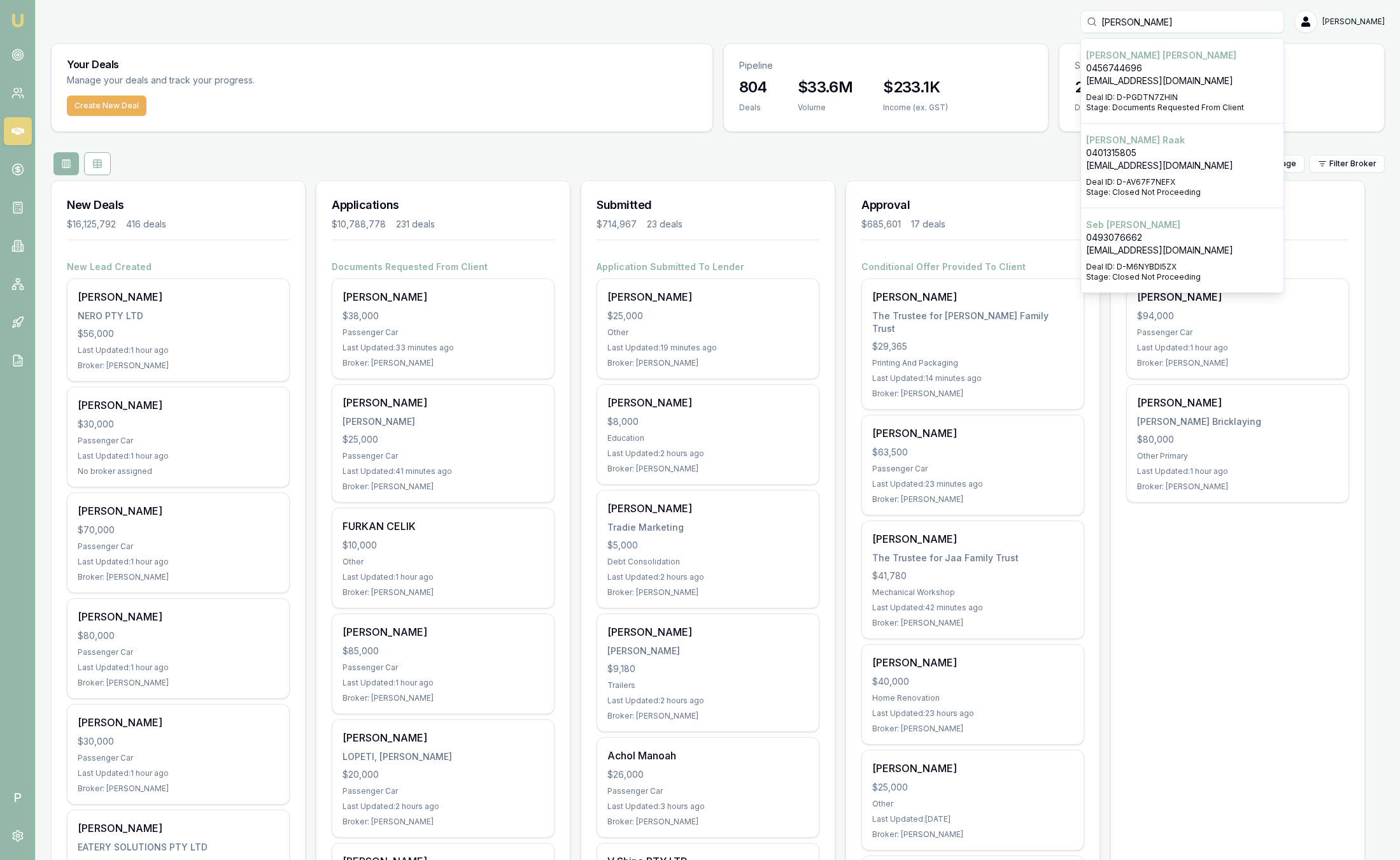
type input "[PERSON_NAME]"
click at [1140, 56] on p "[PERSON_NAME]" at bounding box center [1182, 55] width 193 height 13
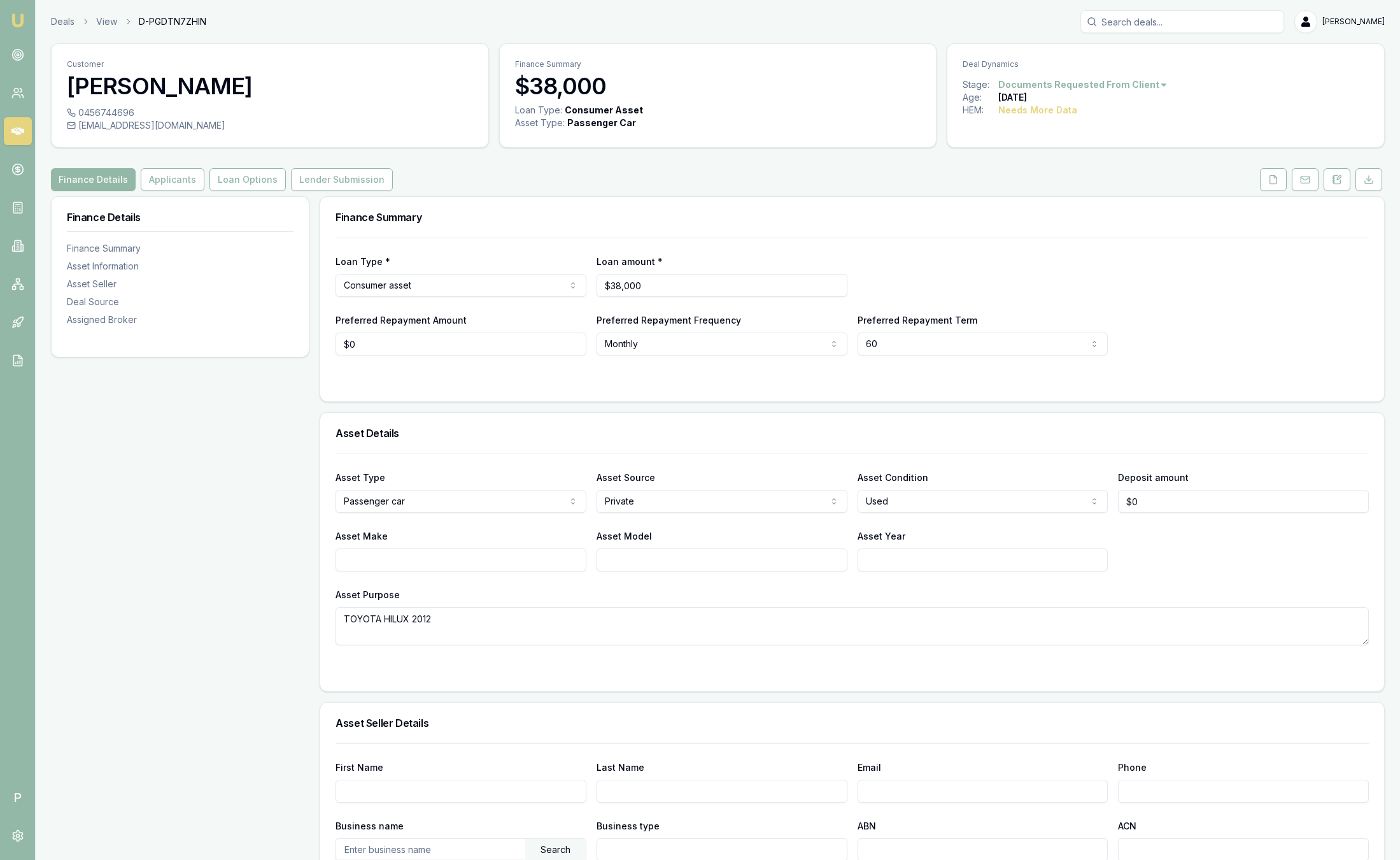
click at [173, 191] on div "Customer [PERSON_NAME] 0456744696 [EMAIL_ADDRESS][DOMAIN_NAME] Finance Summary …" at bounding box center [717, 710] width 1334 height 1333
click at [173, 186] on button "Applicants" at bounding box center [172, 179] width 64 height 23
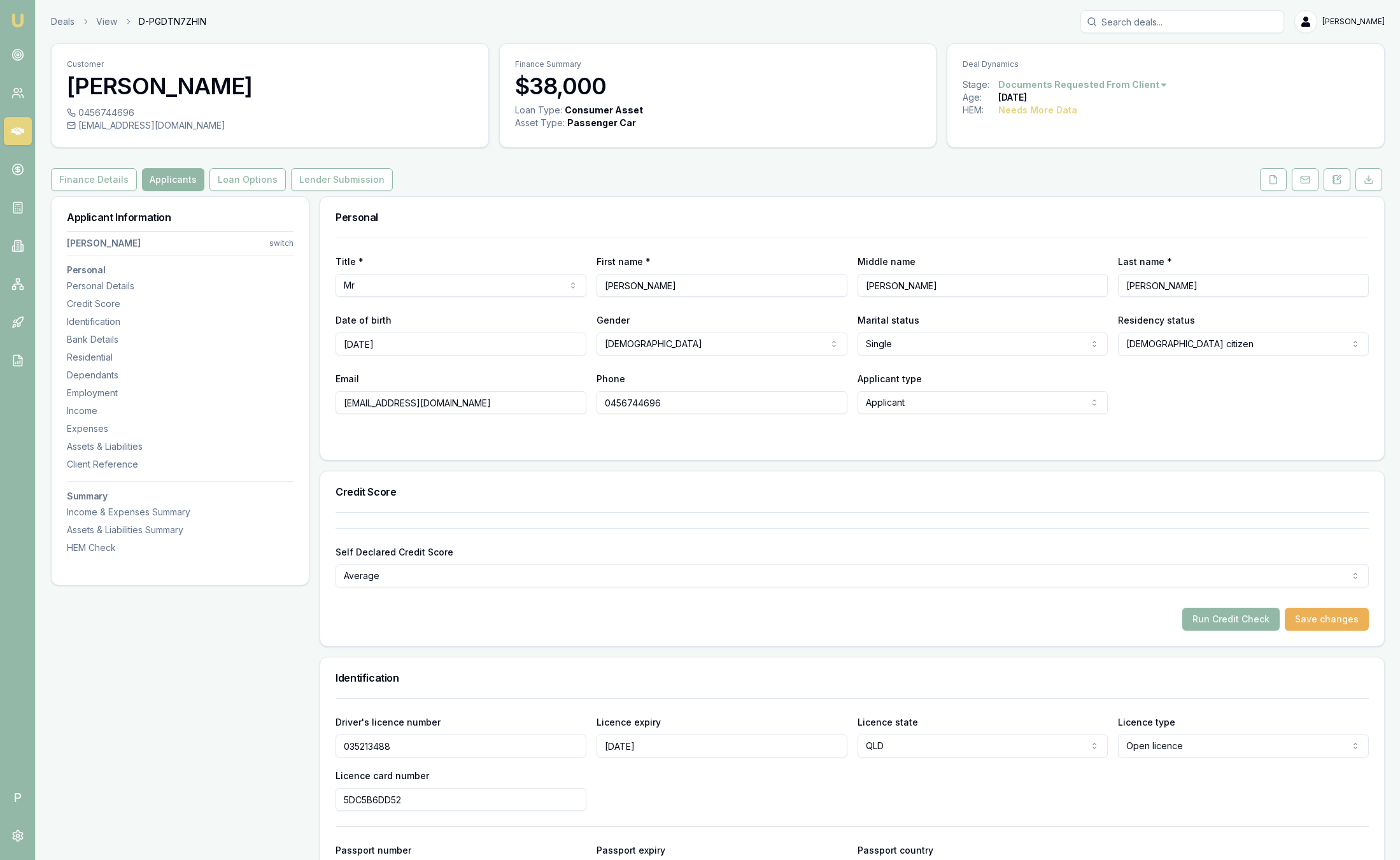
click at [1190, 403] on div "Email [EMAIL_ADDRESS][DOMAIN_NAME] Phone [PHONE_NUMBER] Applicant type Applican…" at bounding box center [852, 392] width 1033 height 44
click at [9, 23] on link "Emu Broker" at bounding box center [17, 20] width 20 height 20
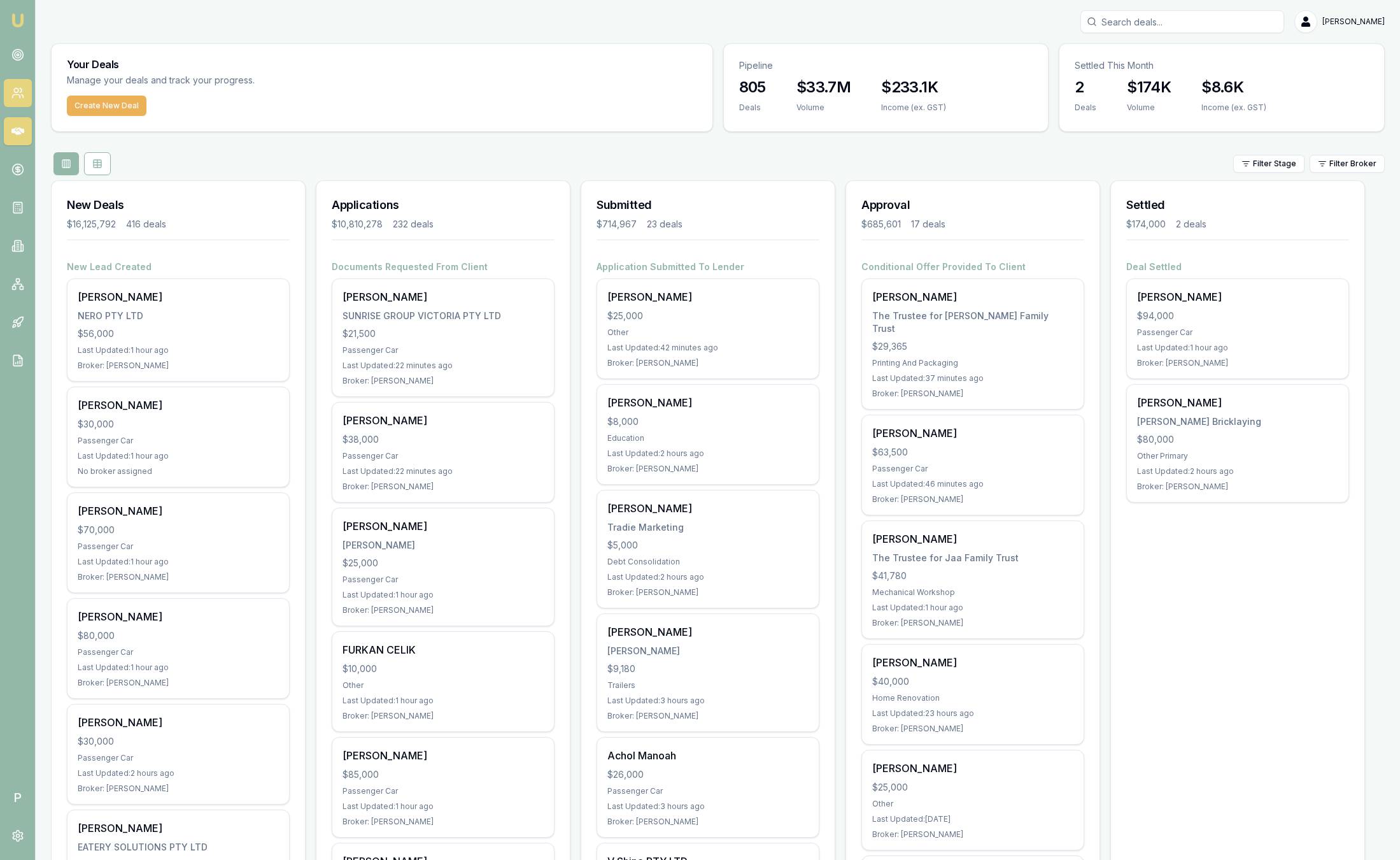
click at [19, 84] on link at bounding box center [17, 93] width 28 height 28
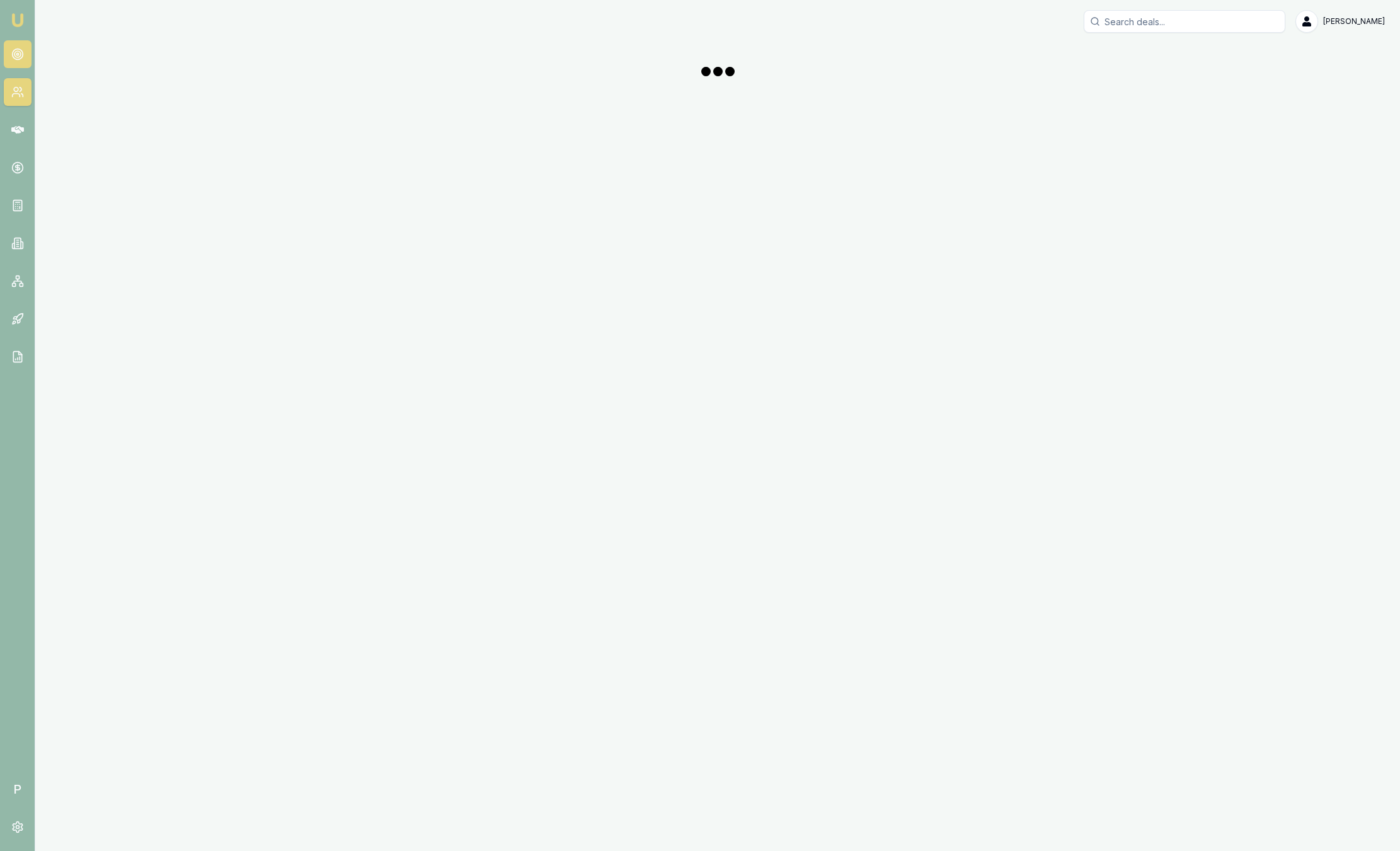
click at [13, 50] on icon at bounding box center [17, 54] width 13 height 13
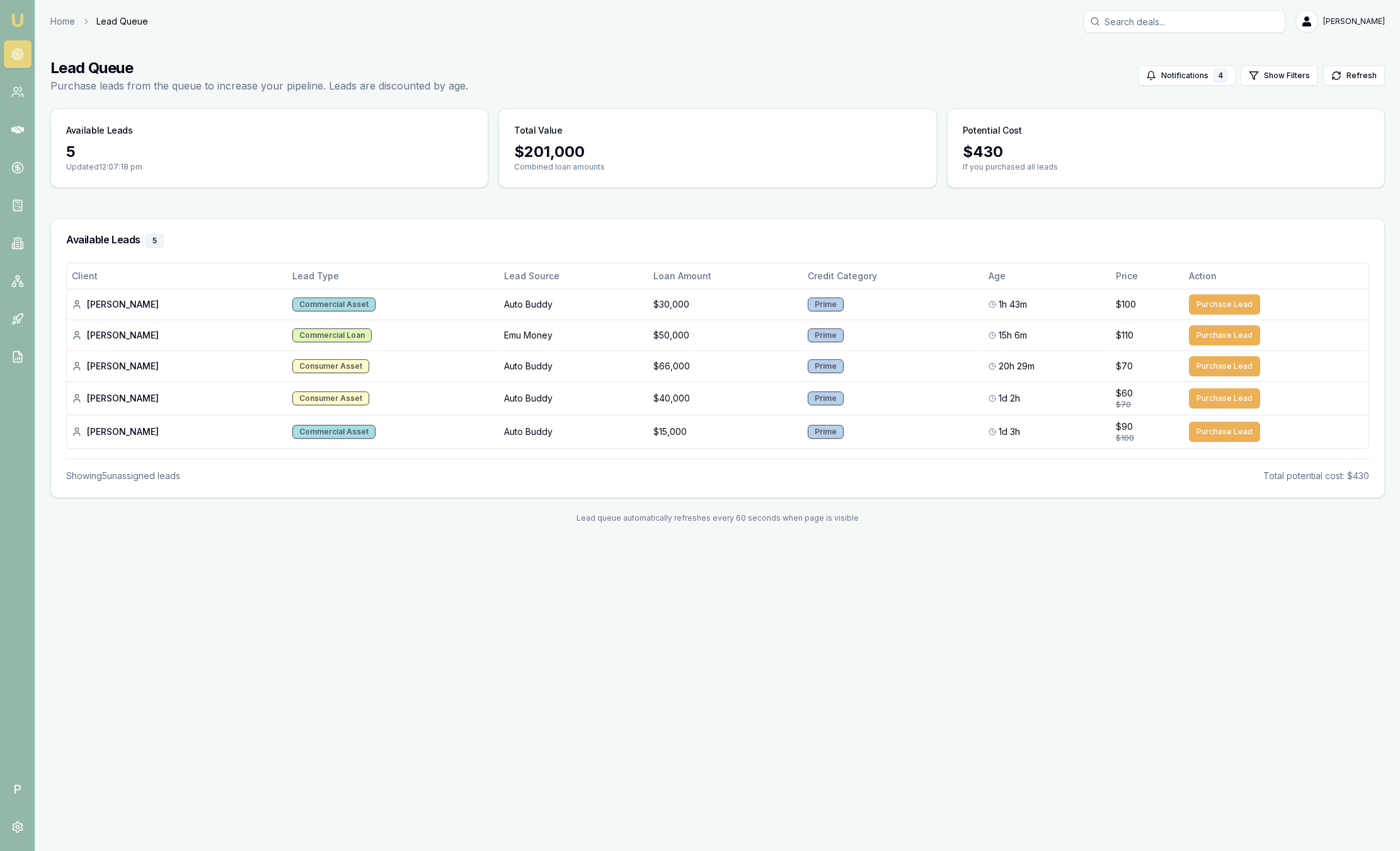
click at [413, 232] on div "Available Leads 5" at bounding box center [717, 241] width 1334 height 44
